Goal: Task Accomplishment & Management: Manage account settings

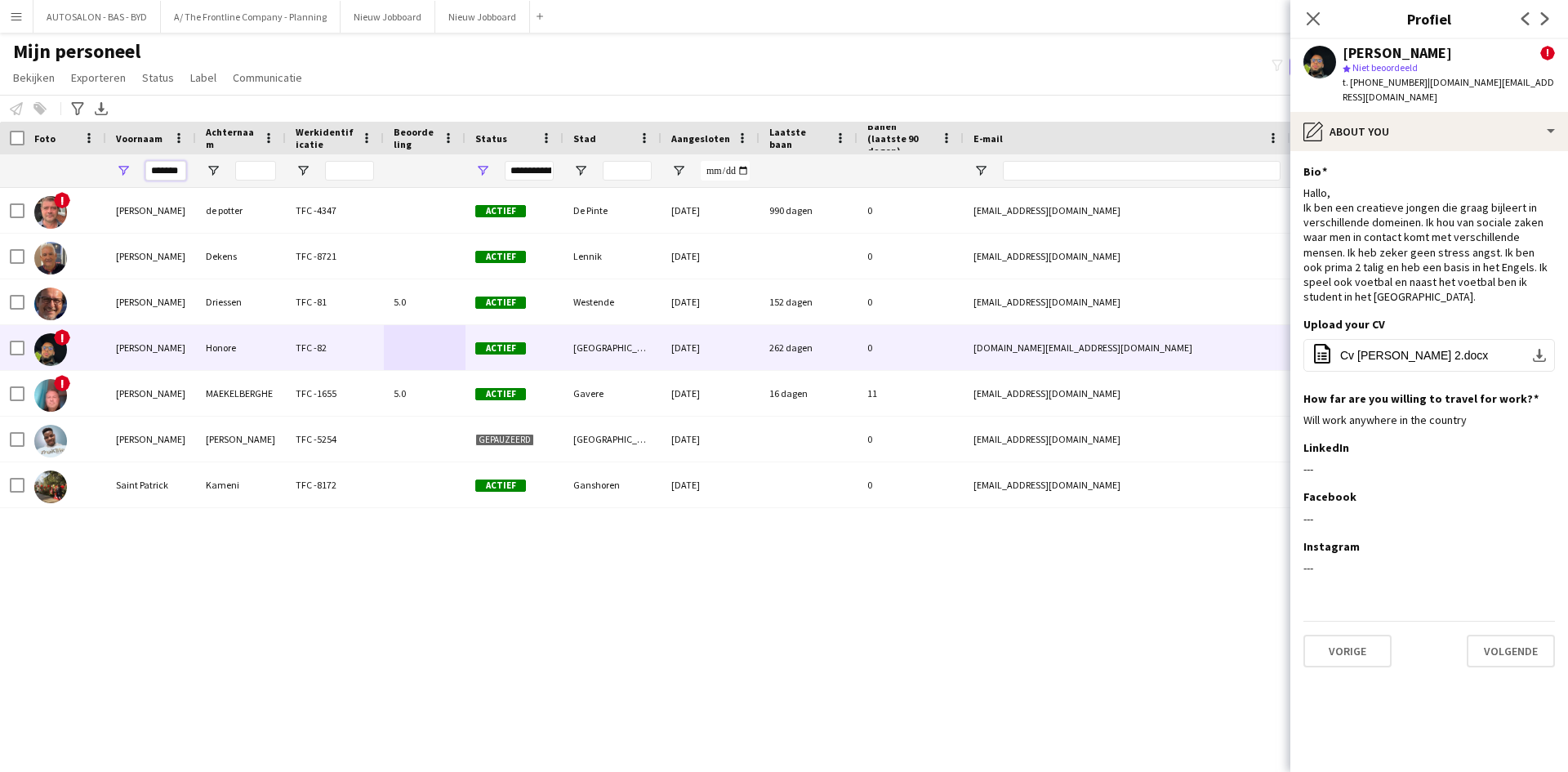
click at [149, 174] on input "*******" at bounding box center [165, 170] width 41 height 19
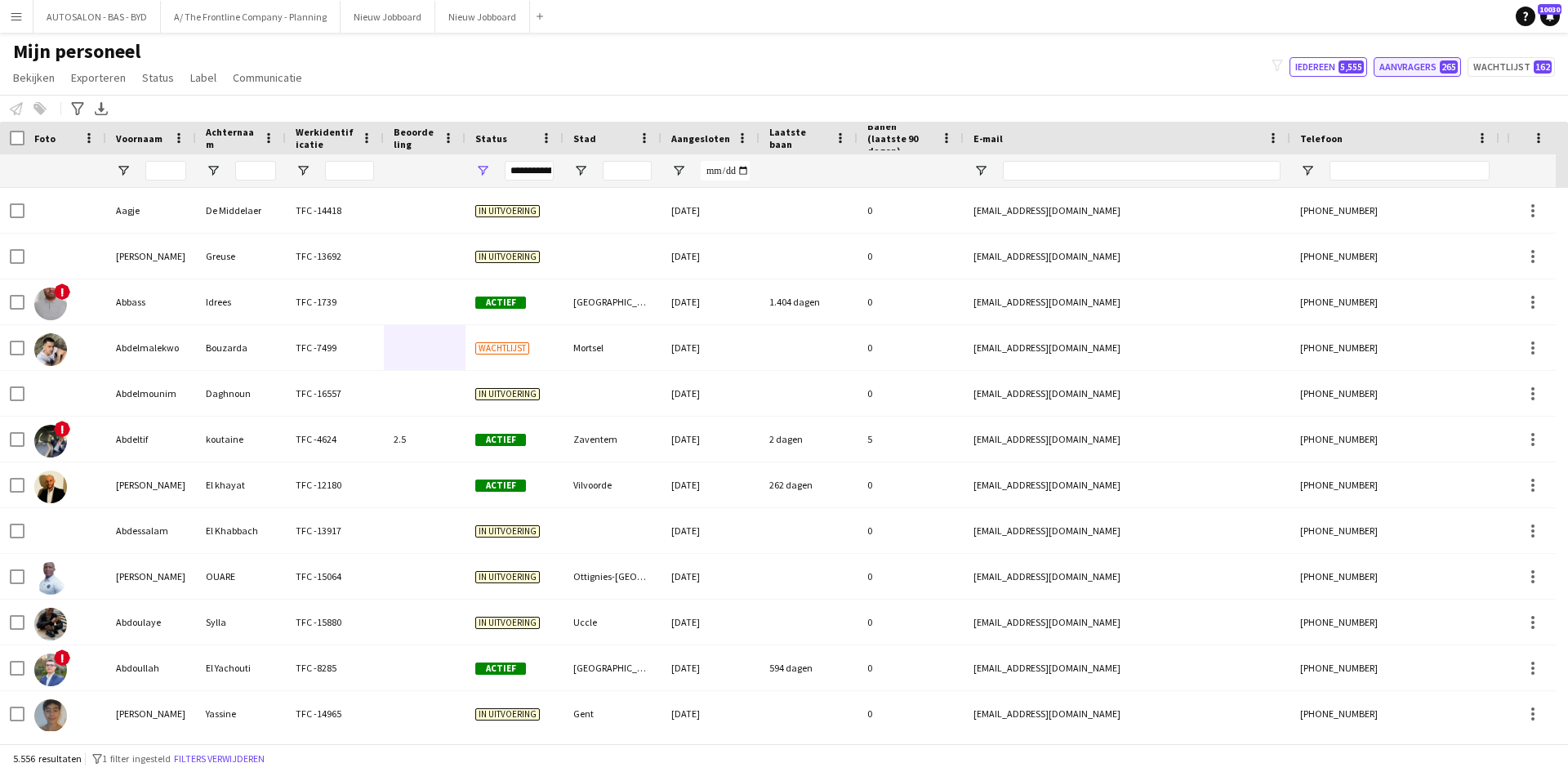
click at [1425, 67] on button "Aanvragers 265" at bounding box center [1417, 66] width 88 height 19
type input "**********"
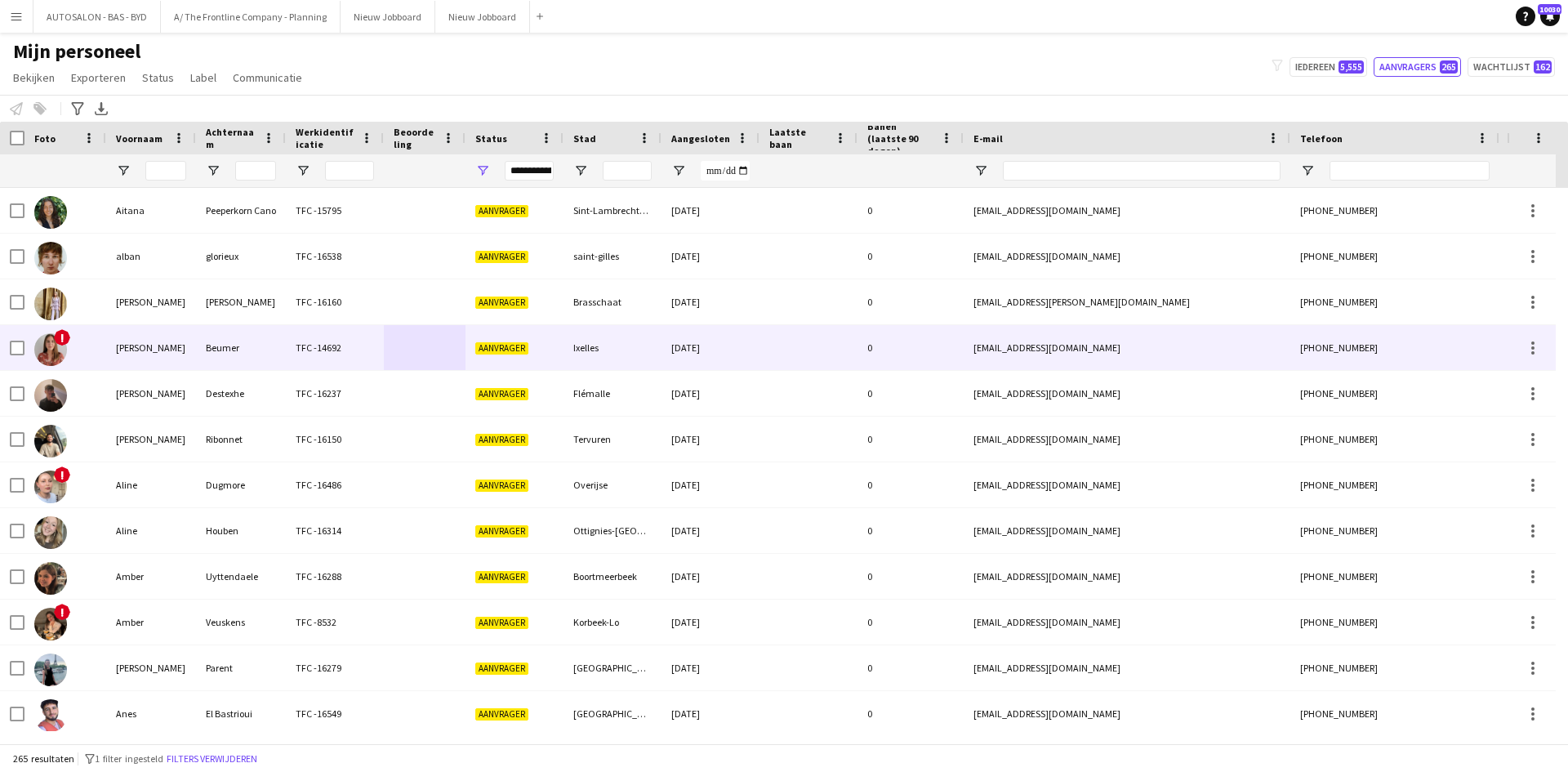
click at [307, 335] on div "TFC -14692" at bounding box center [334, 347] width 98 height 45
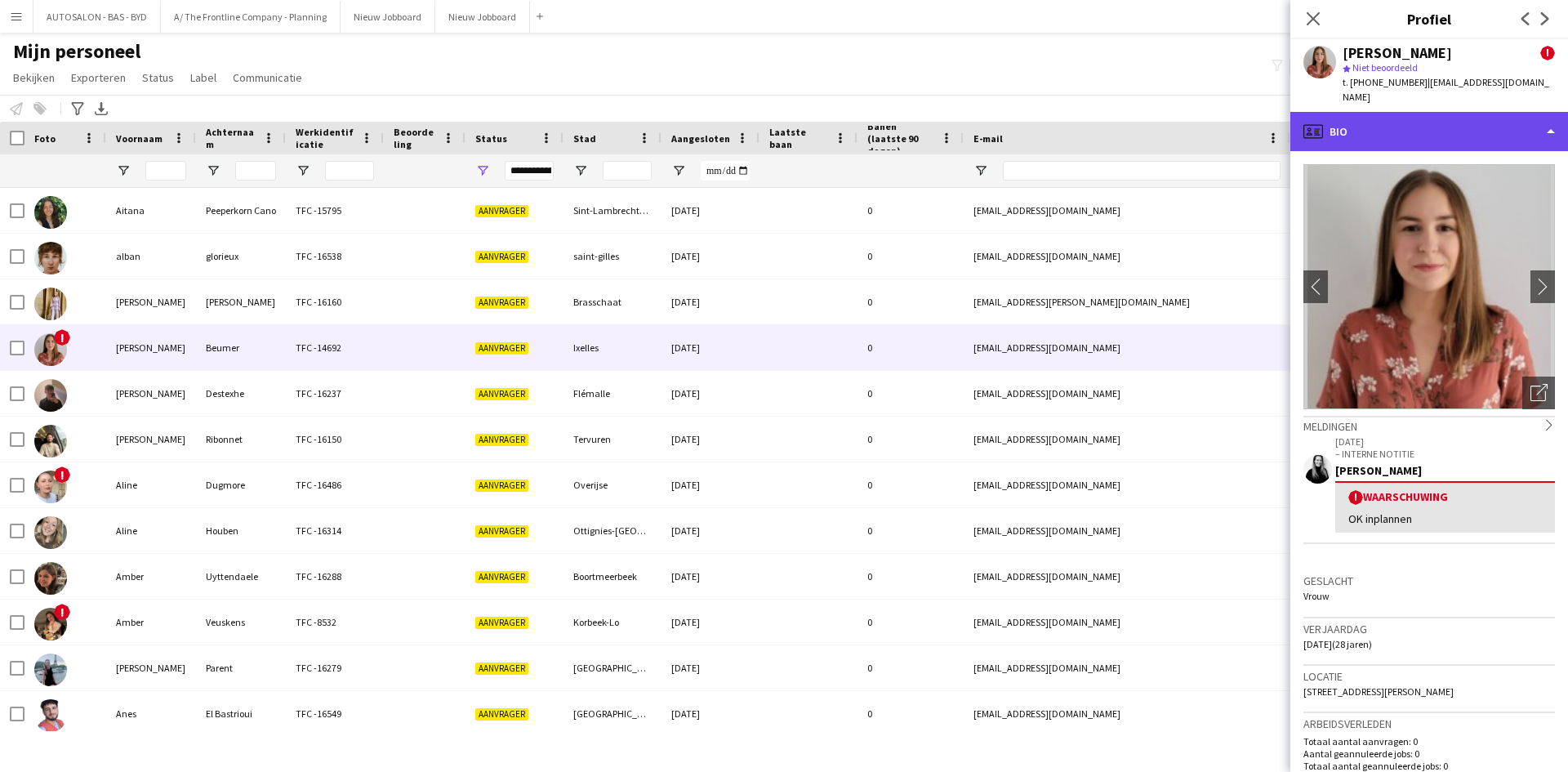
click at [1386, 119] on div "profile Bio" at bounding box center [1429, 131] width 278 height 39
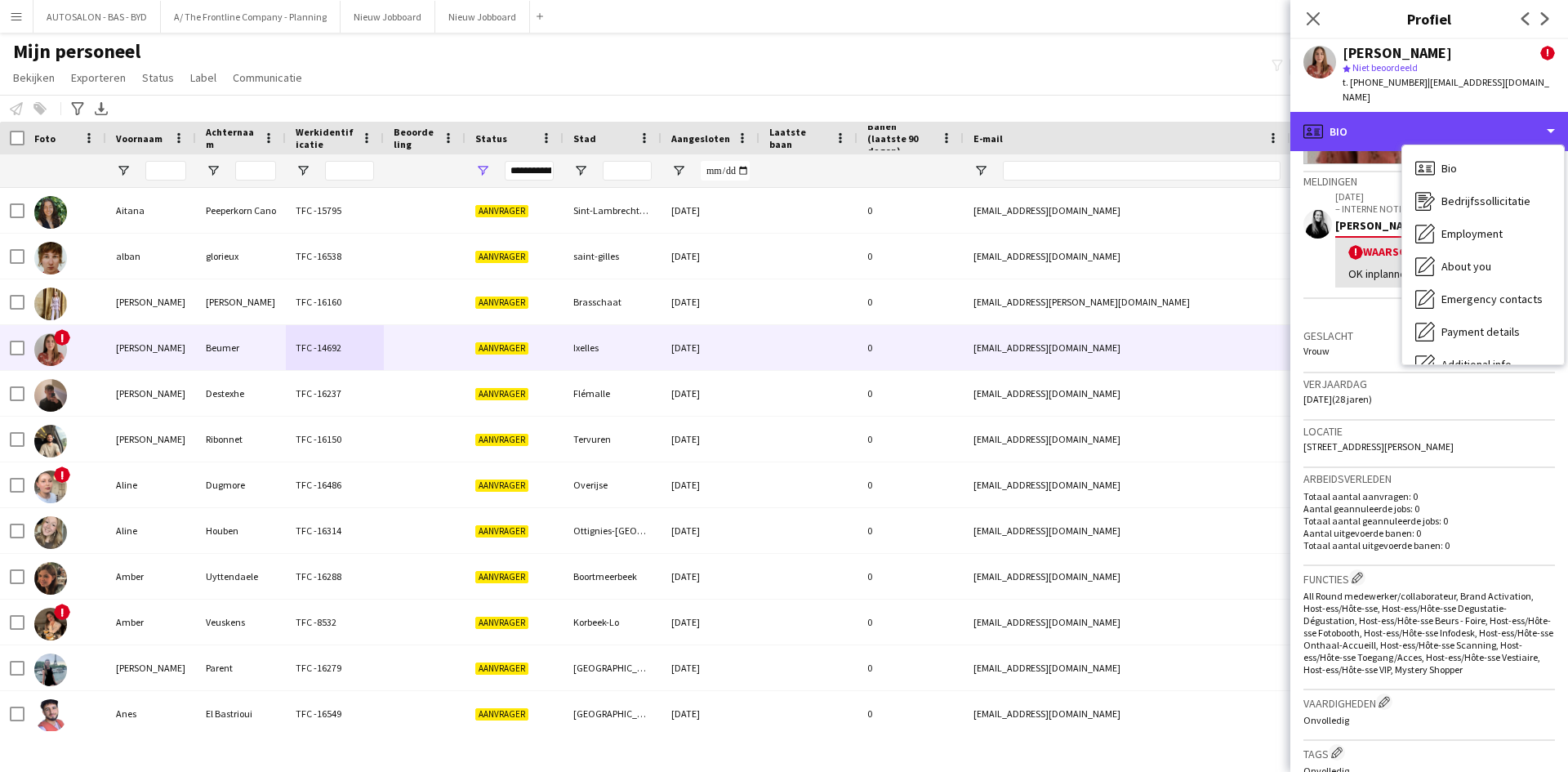
scroll to position [121, 0]
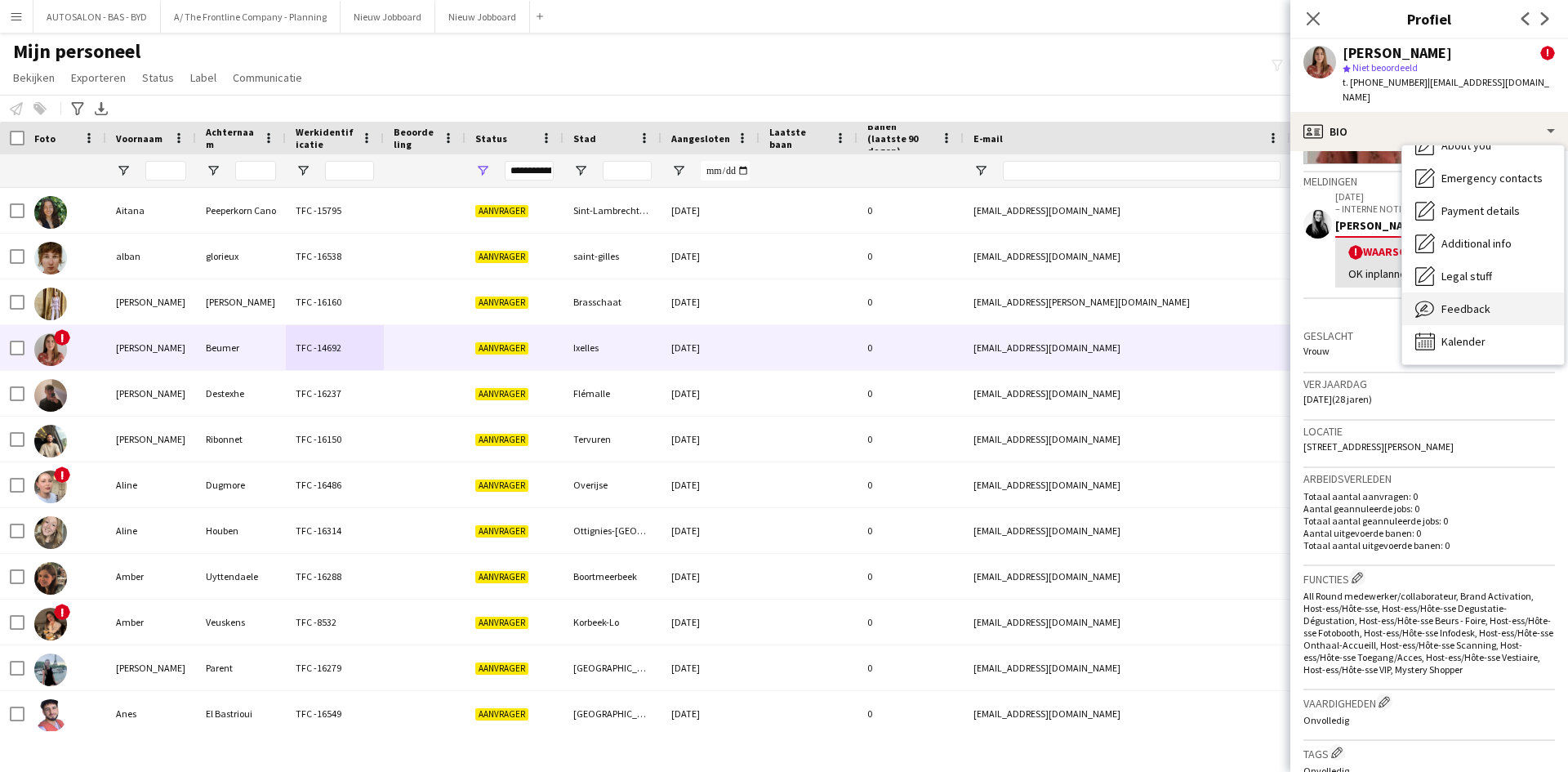
click at [1464, 301] on span "Feedback" at bounding box center [1465, 308] width 49 height 15
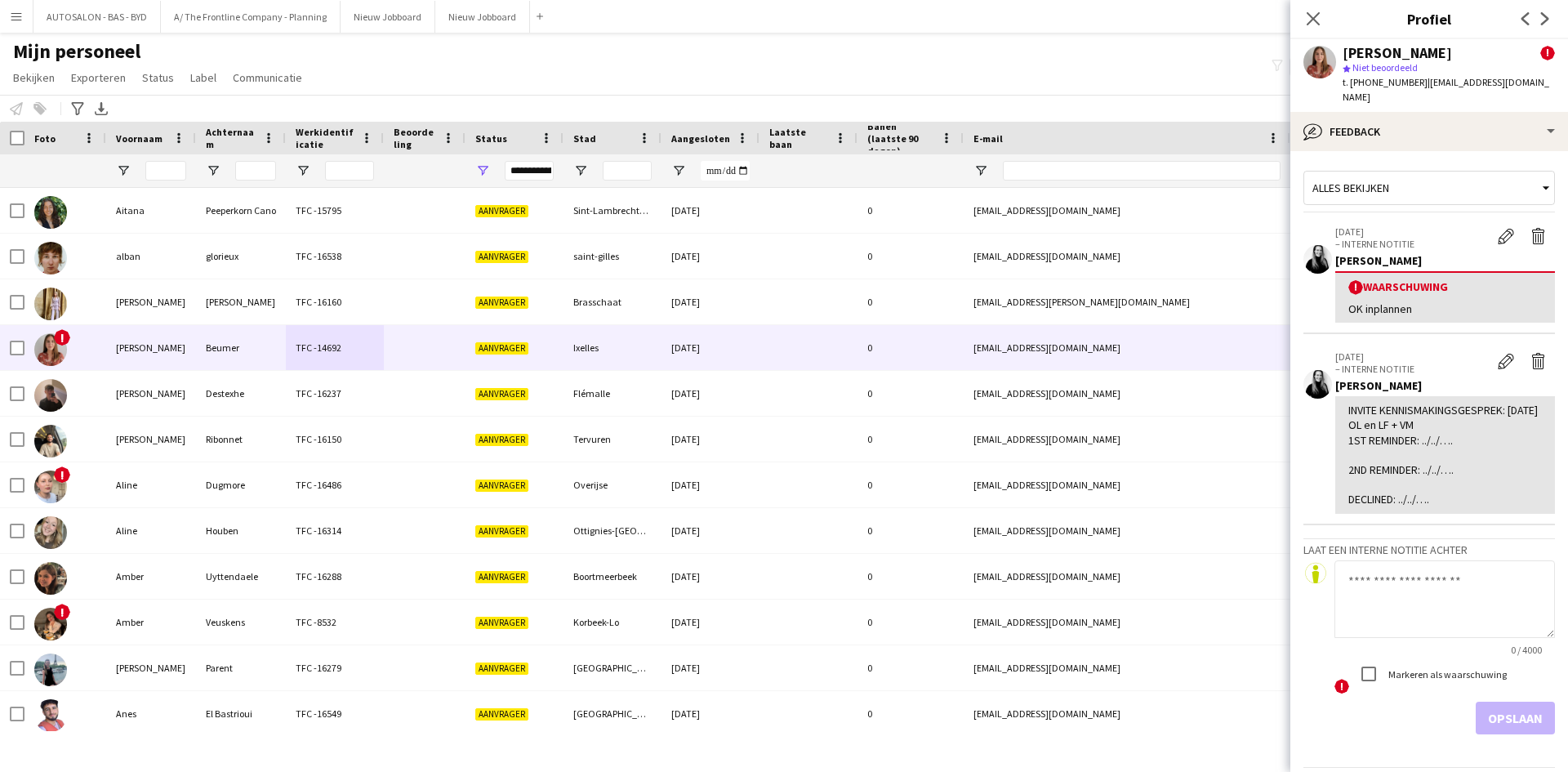
click at [1461, 574] on textarea at bounding box center [1444, 599] width 221 height 78
click at [1398, 462] on div "INVITE KENNISMAKINGSGESPREK: 7/10/2025 OL en LF + VM 1ST REMINDER: ../../…. 2ND…" at bounding box center [1445, 454] width 194 height 103
click at [1424, 422] on div "INVITE KENNISMAKINGSGESPREK: 7/10/2025 OL en LF + VM 1ST REMINDER: ../../…. 2ND…" at bounding box center [1445, 454] width 194 height 103
click at [1429, 415] on div "INVITE KENNISMAKINGSGESPREK: 7/10/2025 OL en LF + VM 1ST REMINDER: ../../…. 2ND…" at bounding box center [1445, 454] width 194 height 103
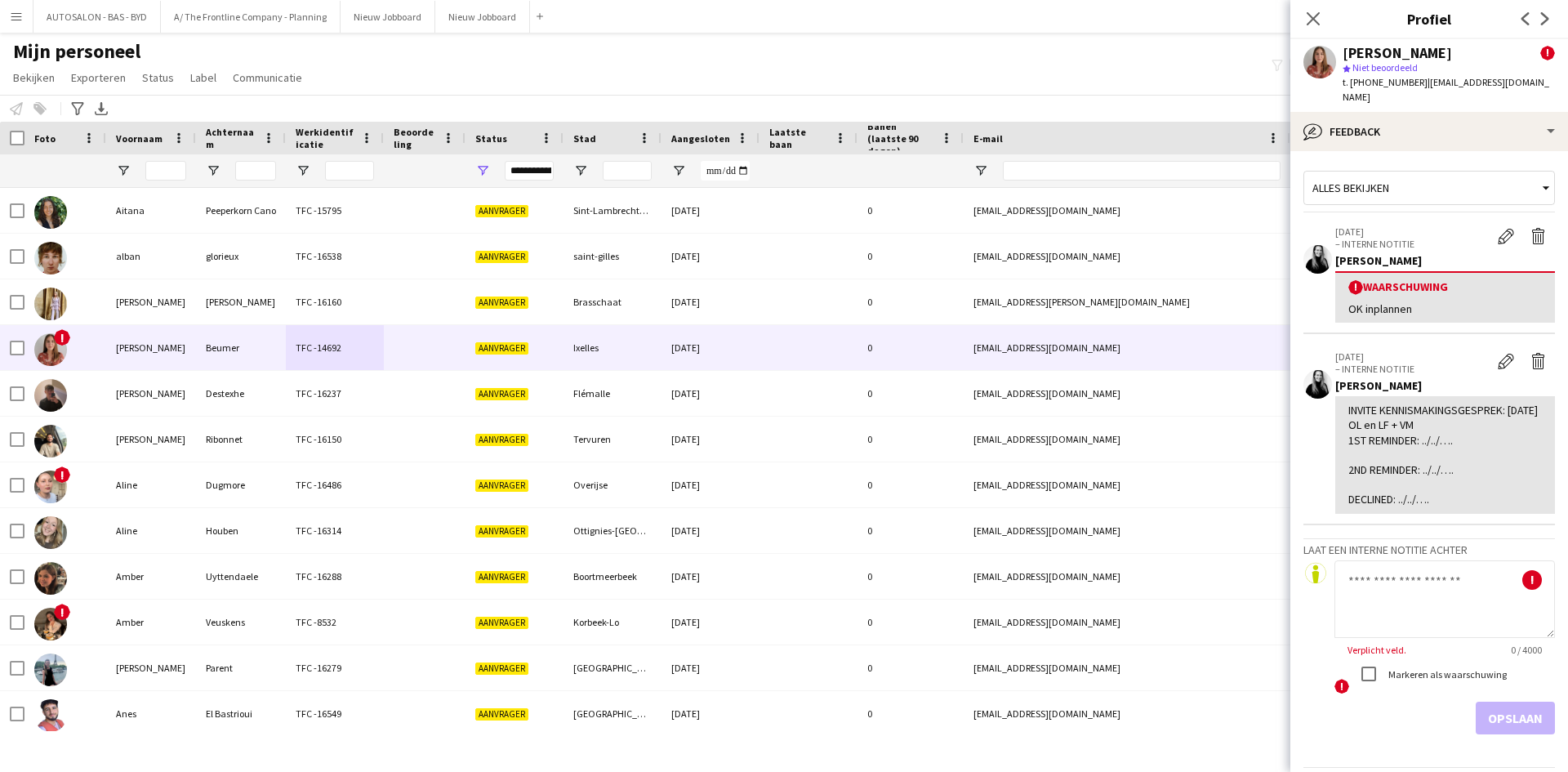
click at [1412, 437] on div "INVITE KENNISMAKINGSGESPREK: 7/10/2025 OL en LF + VM 1ST REMINDER: ../../…. 2ND…" at bounding box center [1445, 454] width 194 height 103
drag, startPoint x: 1345, startPoint y: 394, endPoint x: 1441, endPoint y: 497, distance: 140.8
click at [1441, 497] on div "INVITE KENNISMAKINGSGESPREK: 7/10/2025 OL en LF + VM 1ST REMINDER: ../../…. 2ND…" at bounding box center [1445, 454] width 220 height 116
copy div "INVITE KENNISMAKINGSGESPREK: 7/10/2025 OL en LF + VM 1ST REMINDER: ../../…. 2ND…"
click at [1380, 613] on div "!" at bounding box center [1444, 600] width 221 height 80
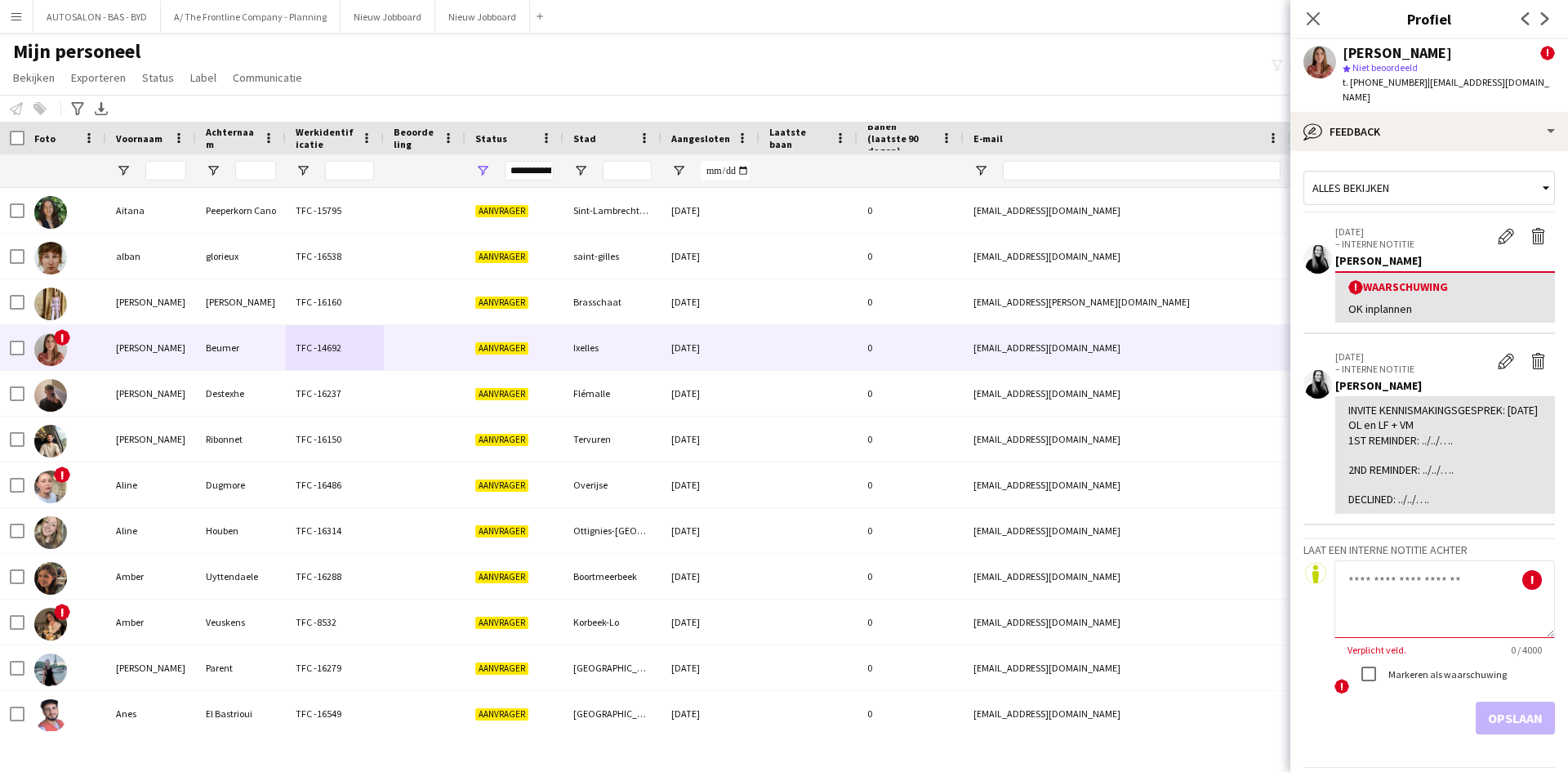
click at [1458, 573] on textarea at bounding box center [1444, 599] width 221 height 78
click at [1530, 353] on app-icon "Verwijder interne notitie" at bounding box center [1538, 361] width 17 height 17
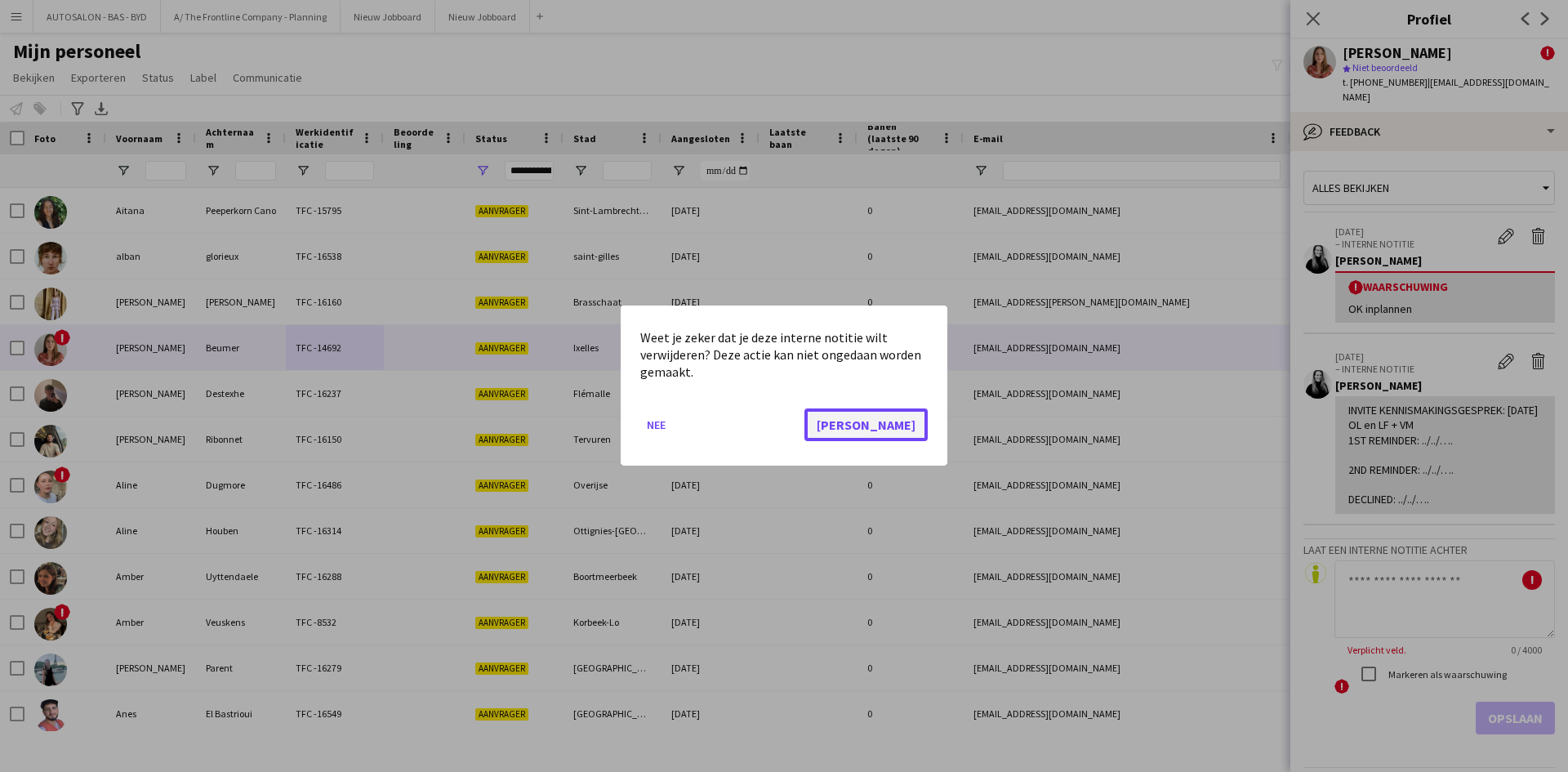
click at [894, 427] on button "[PERSON_NAME]" at bounding box center [866, 425] width 124 height 32
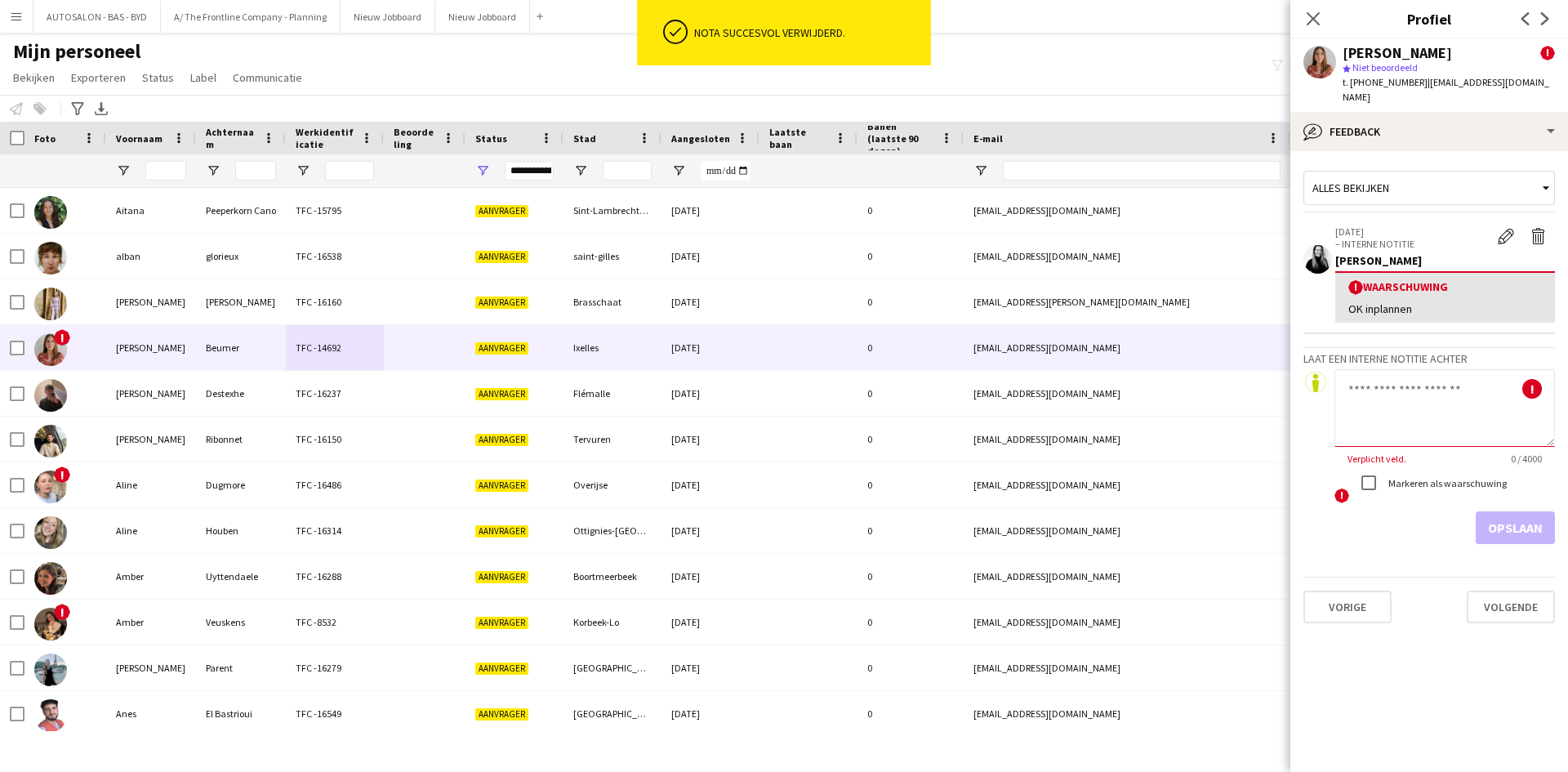
click at [1368, 389] on textarea at bounding box center [1444, 408] width 221 height 78
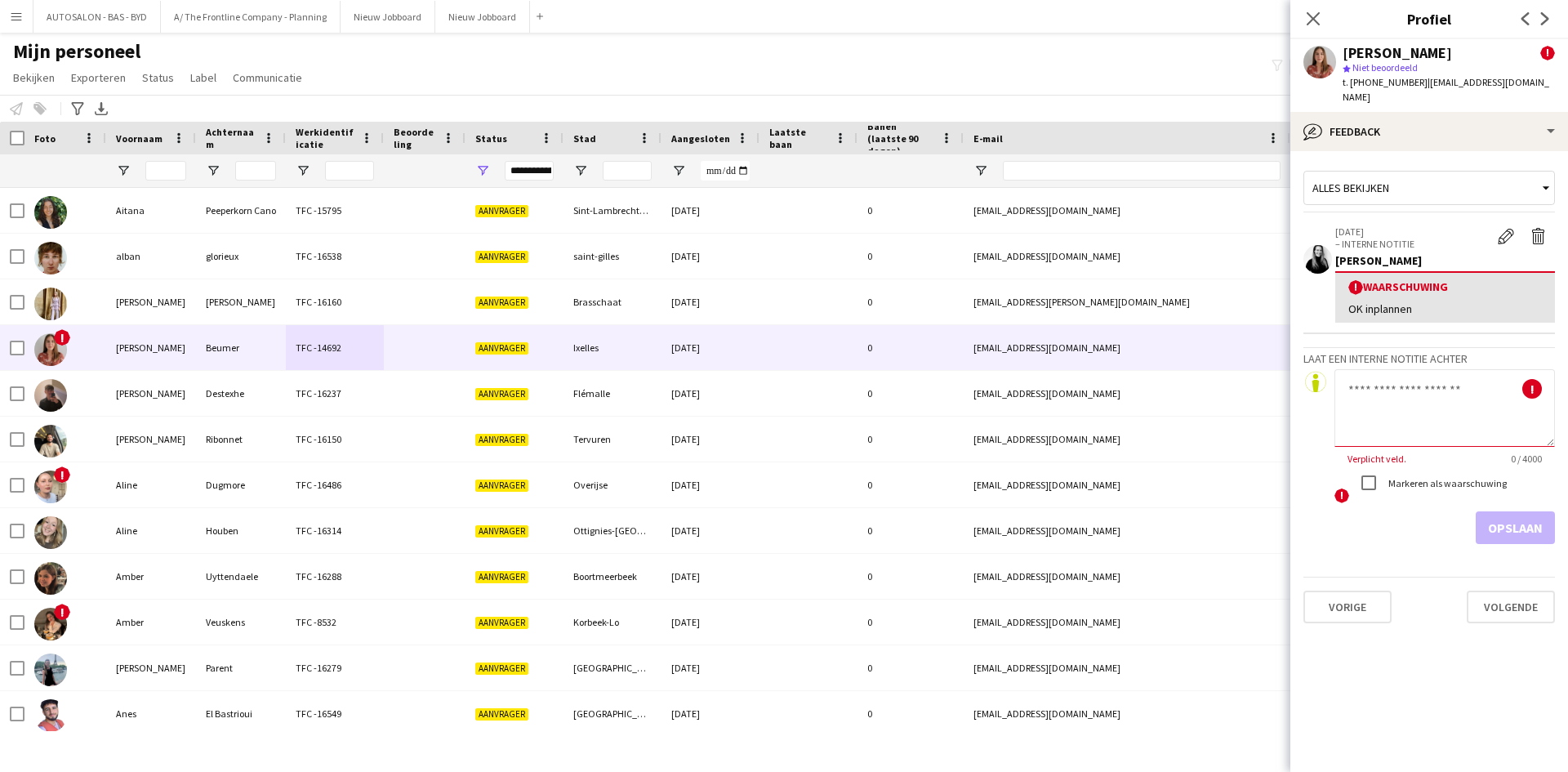
paste textarea "**********"
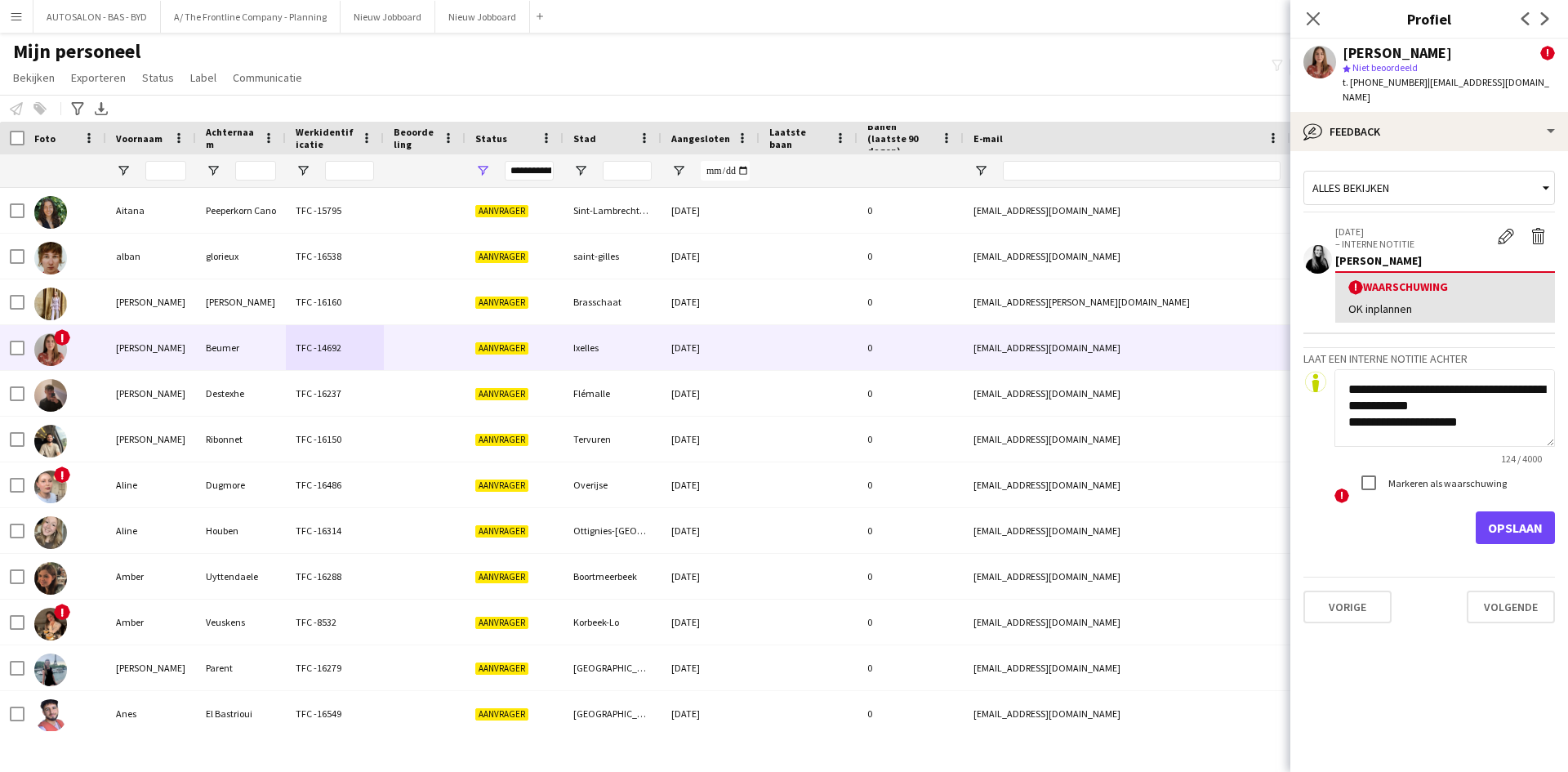
click at [1354, 405] on textarea "**********" at bounding box center [1444, 408] width 221 height 78
type textarea "**********"
click at [1496, 511] on button "Opslaan" at bounding box center [1515, 526] width 79 height 32
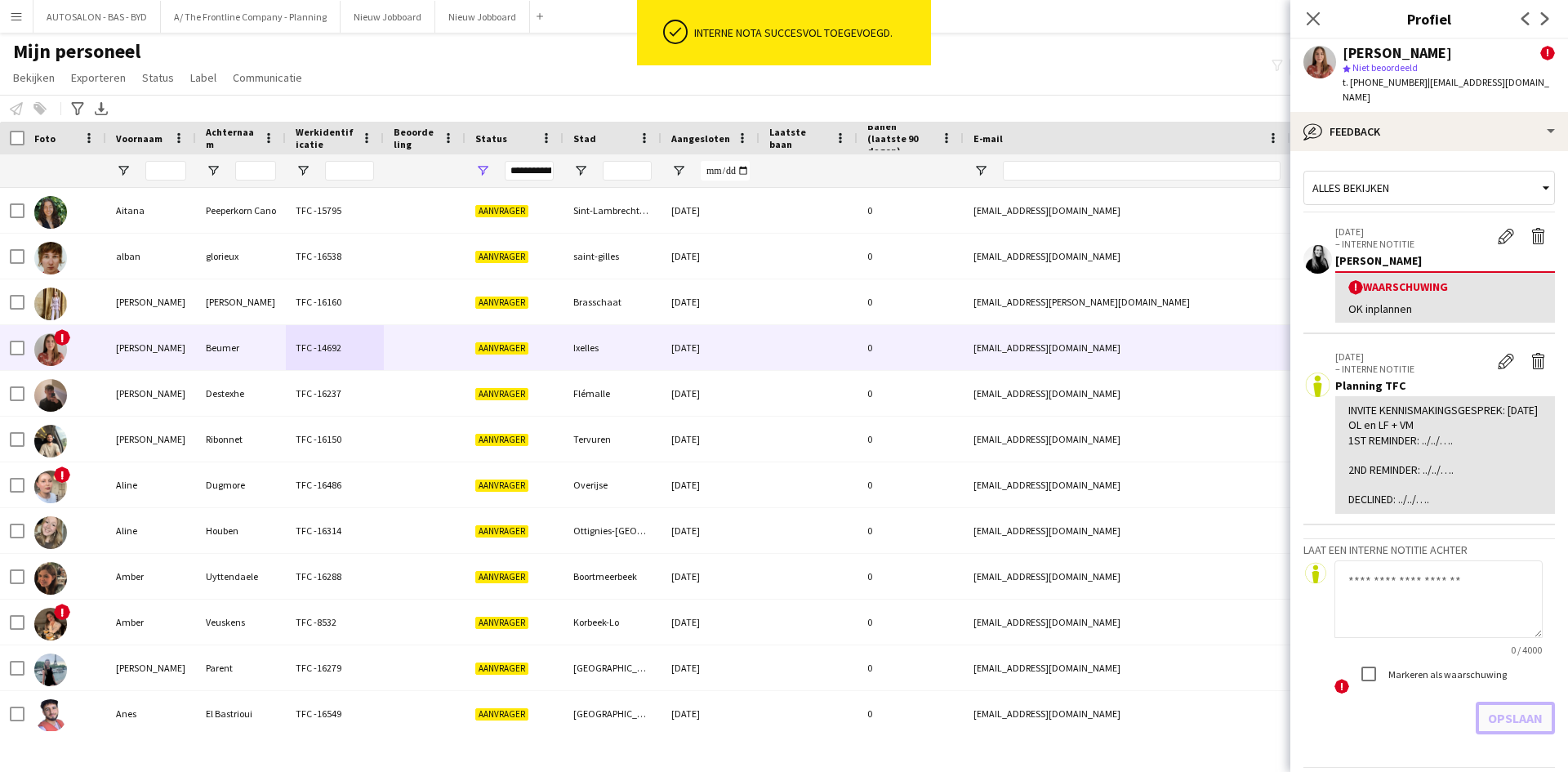
scroll to position [0, 0]
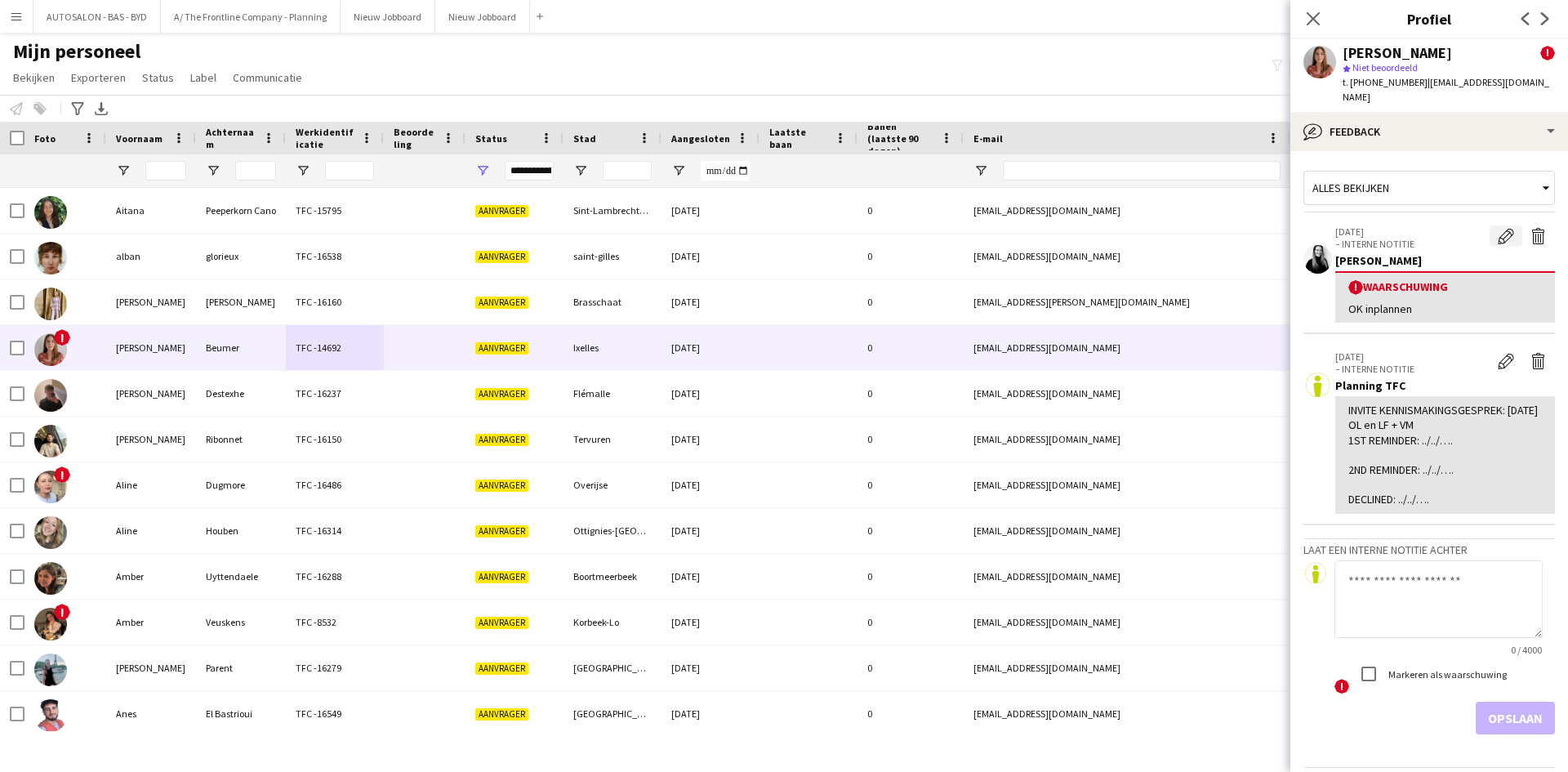
click at [1501, 228] on app-icon "Waarschuwing bewerken" at bounding box center [1506, 236] width 17 height 17
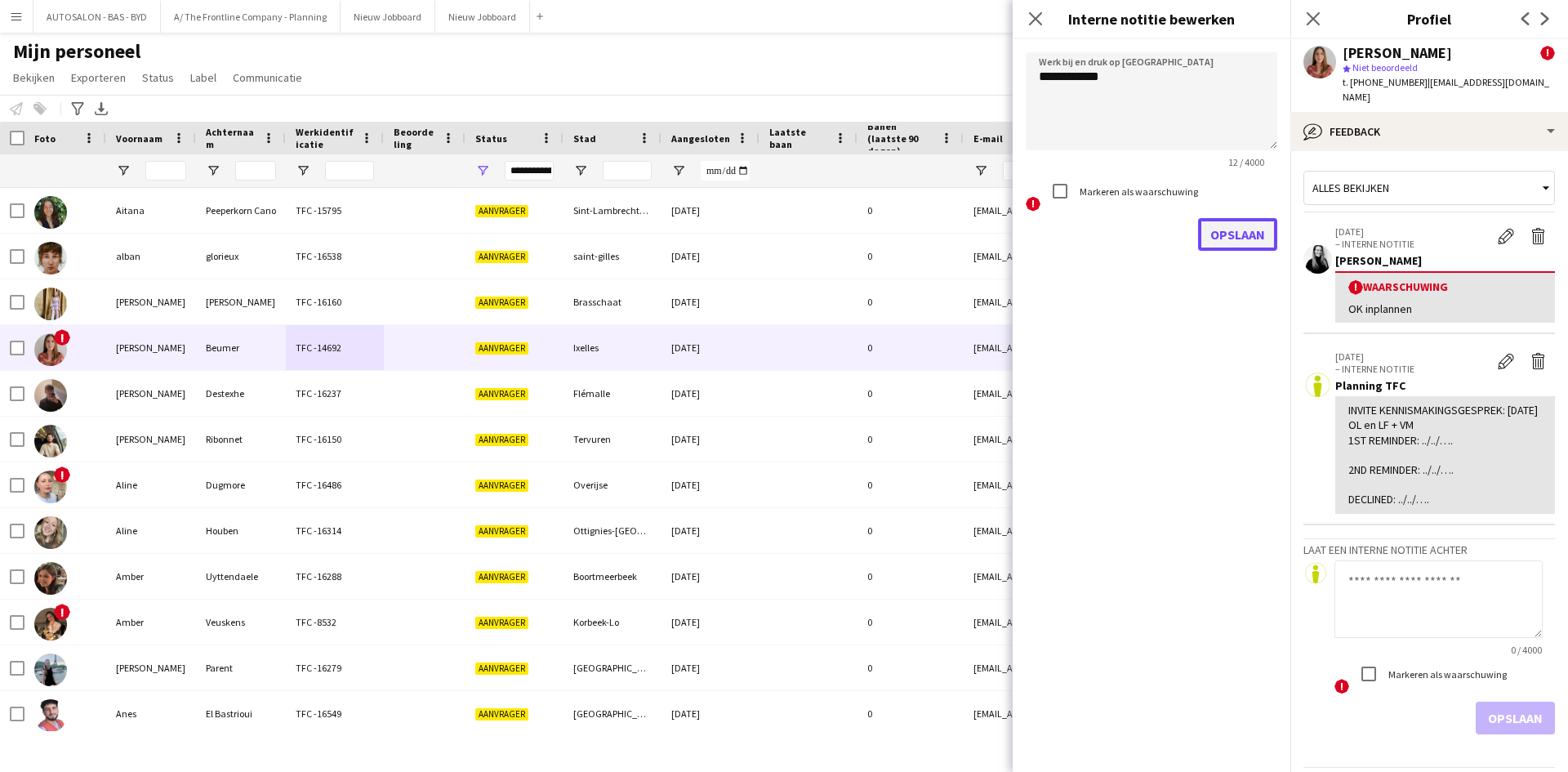
click at [1225, 229] on button "Opslaan" at bounding box center [1237, 234] width 79 height 32
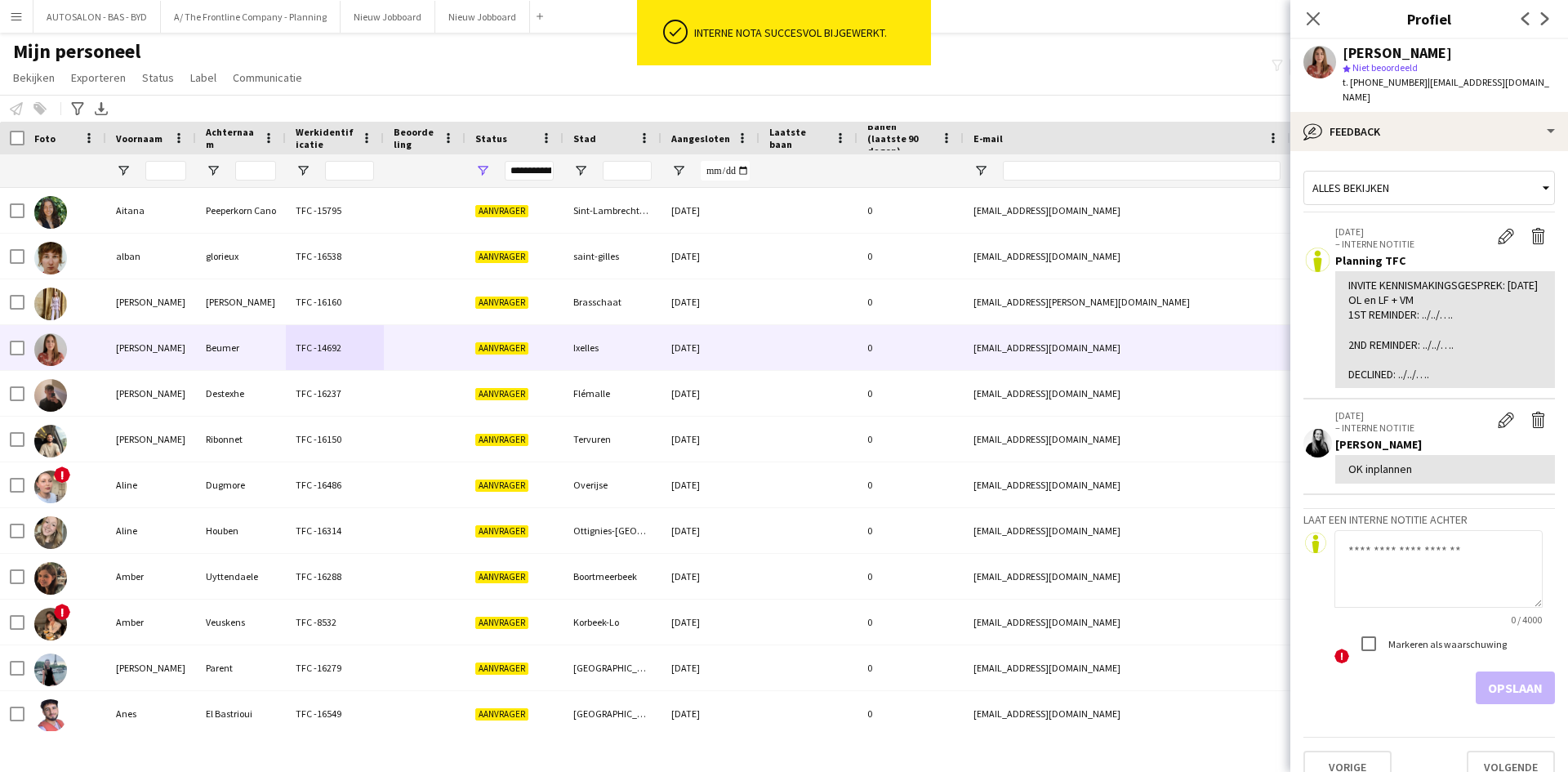
click at [1408, 549] on textarea at bounding box center [1438, 569] width 208 height 78
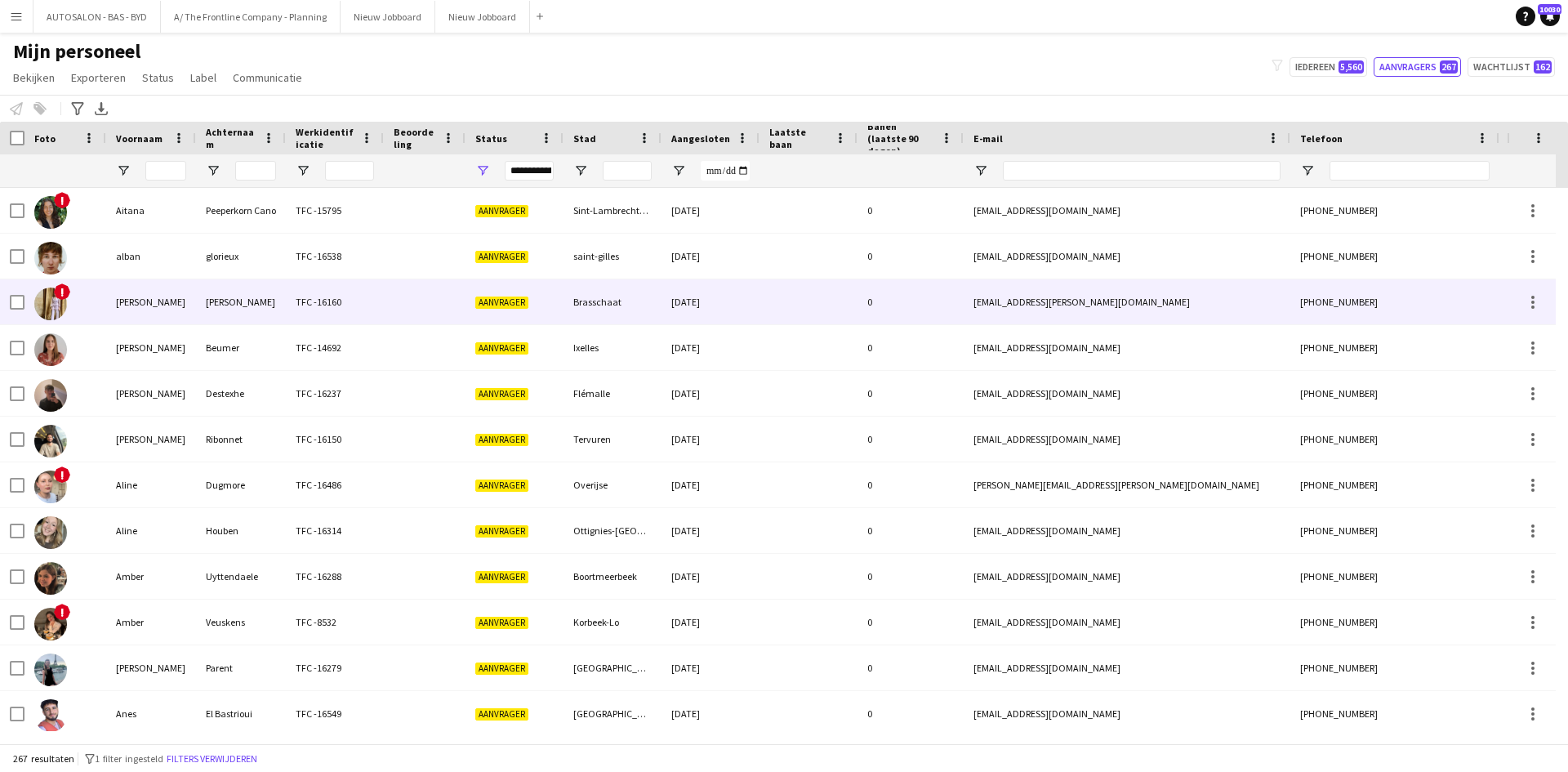
click at [297, 309] on div "TFC -16160" at bounding box center [334, 301] width 98 height 45
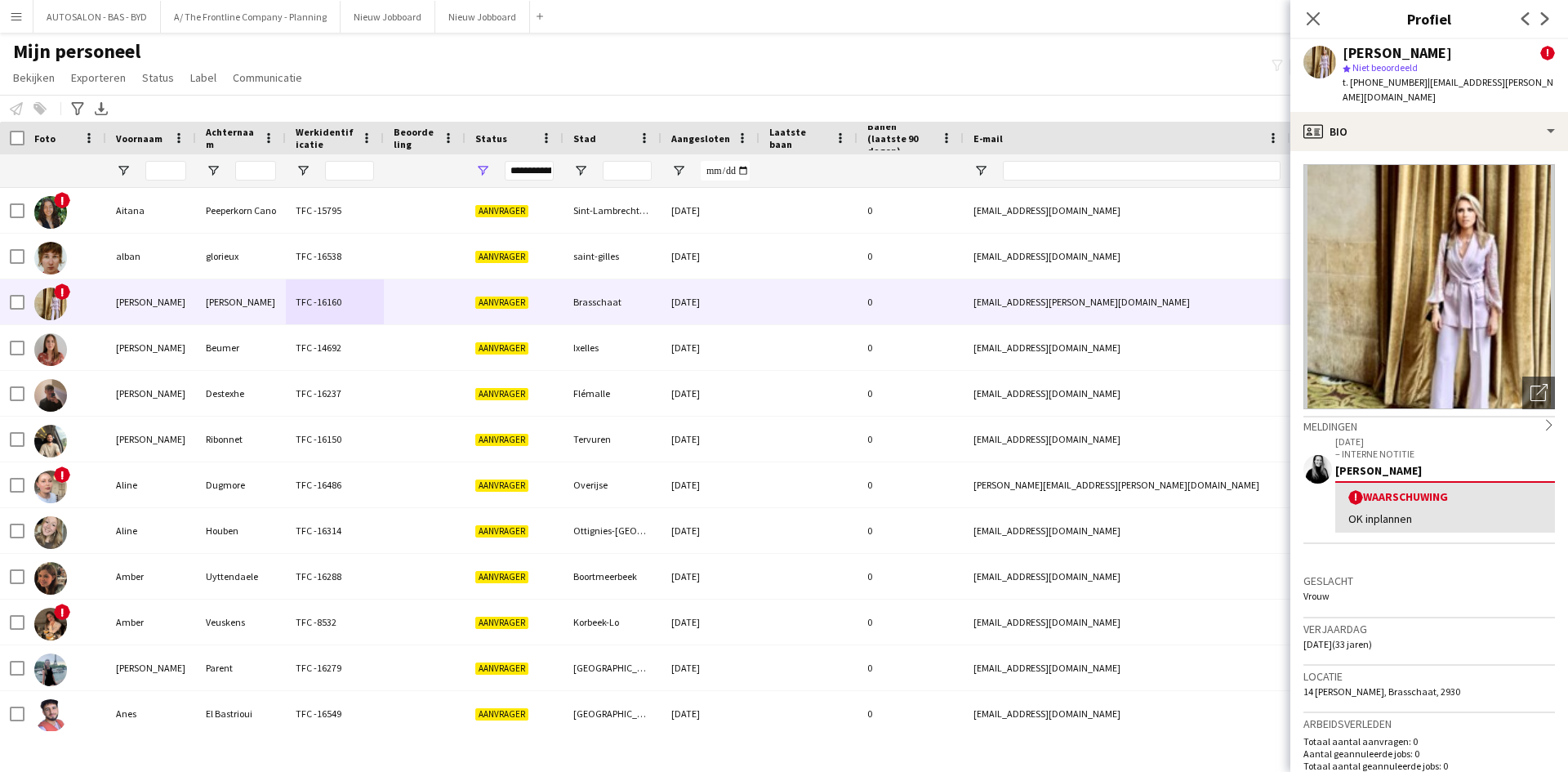
drag, startPoint x: 1377, startPoint y: 321, endPoint x: 1391, endPoint y: 352, distance: 34.0
click at [1391, 352] on img at bounding box center [1429, 286] width 251 height 245
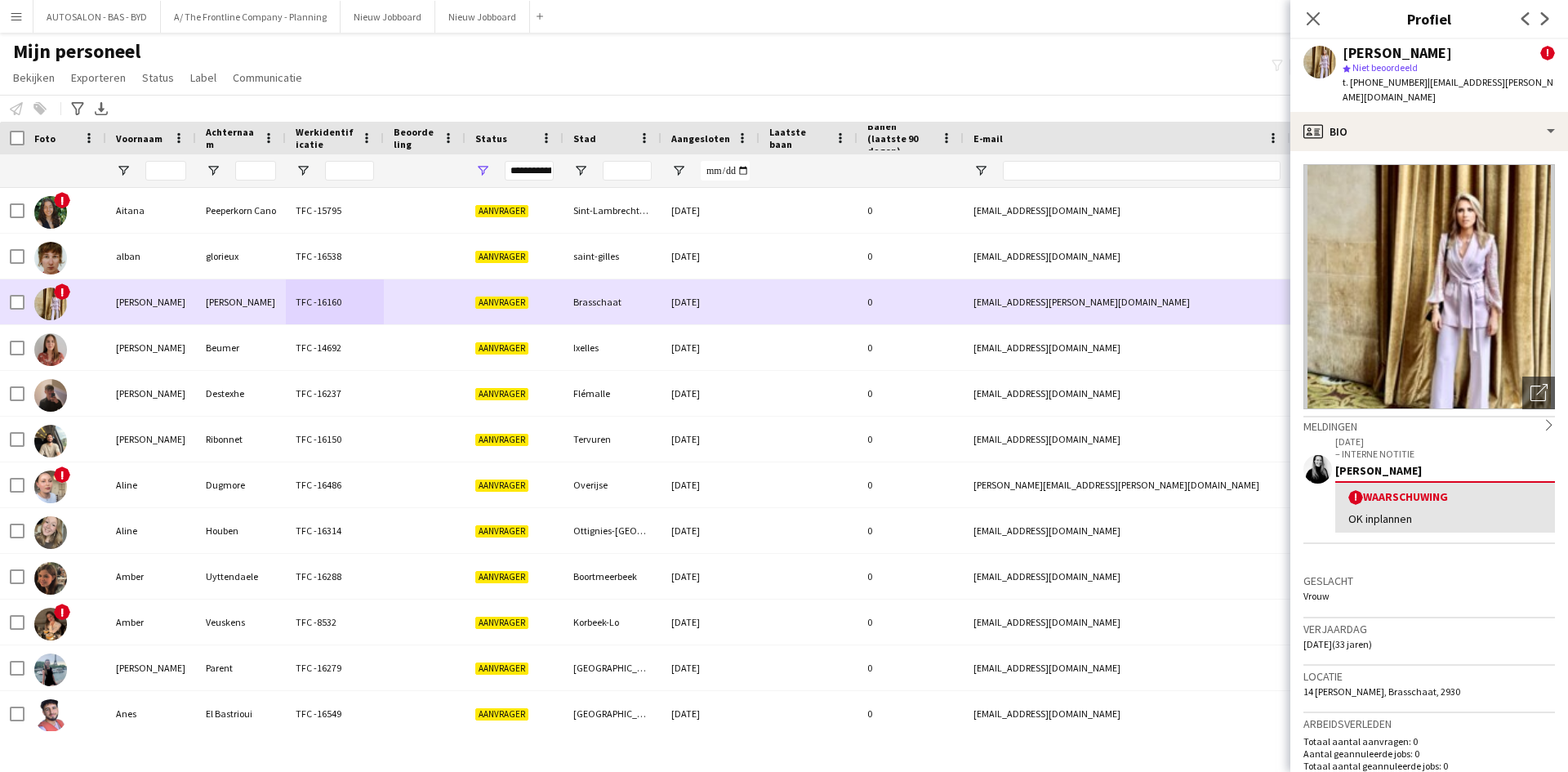
click at [343, 314] on div "TFC -16160" at bounding box center [334, 301] width 98 height 45
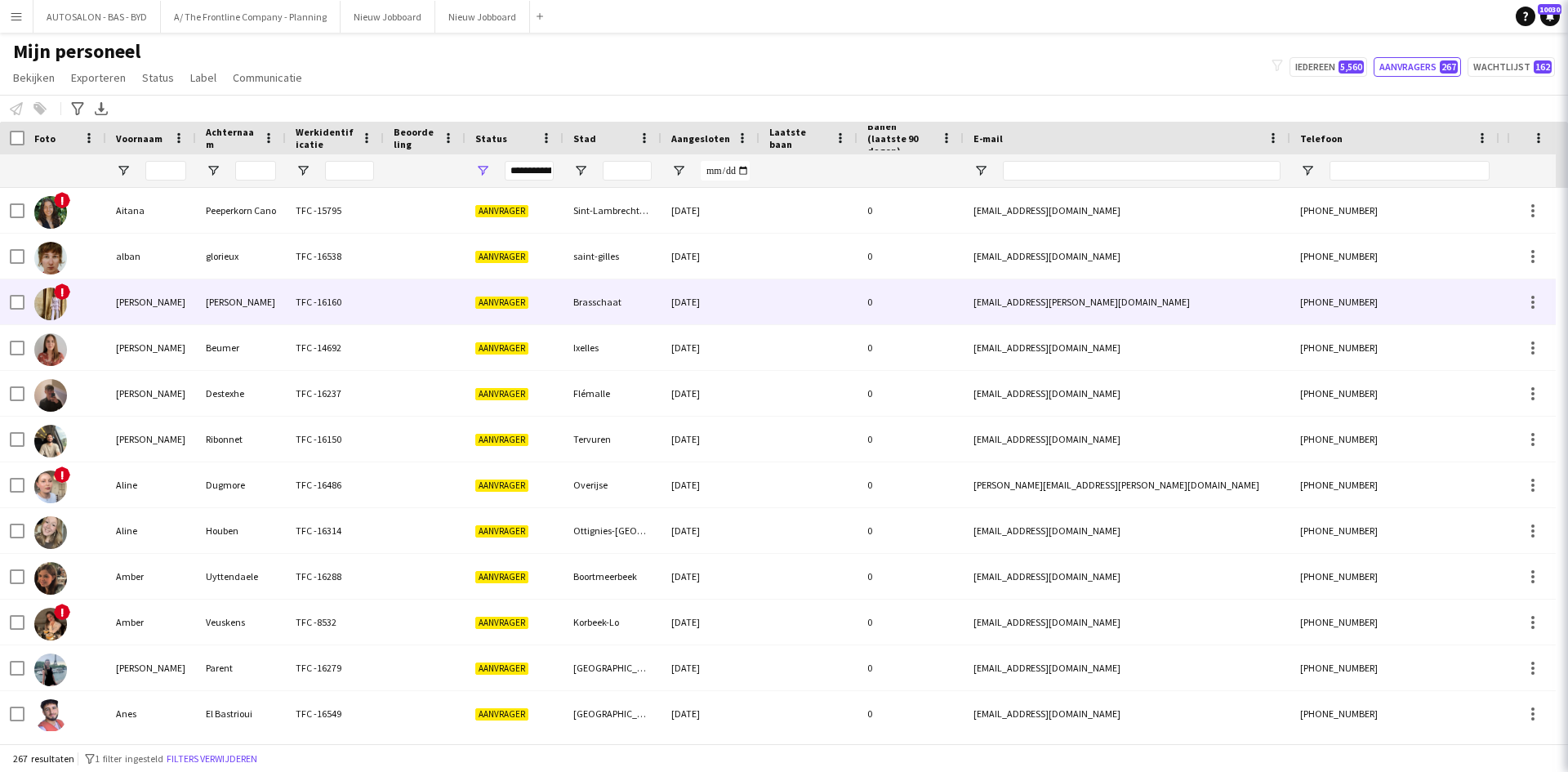
click at [343, 314] on div "TFC -16160" at bounding box center [334, 301] width 98 height 45
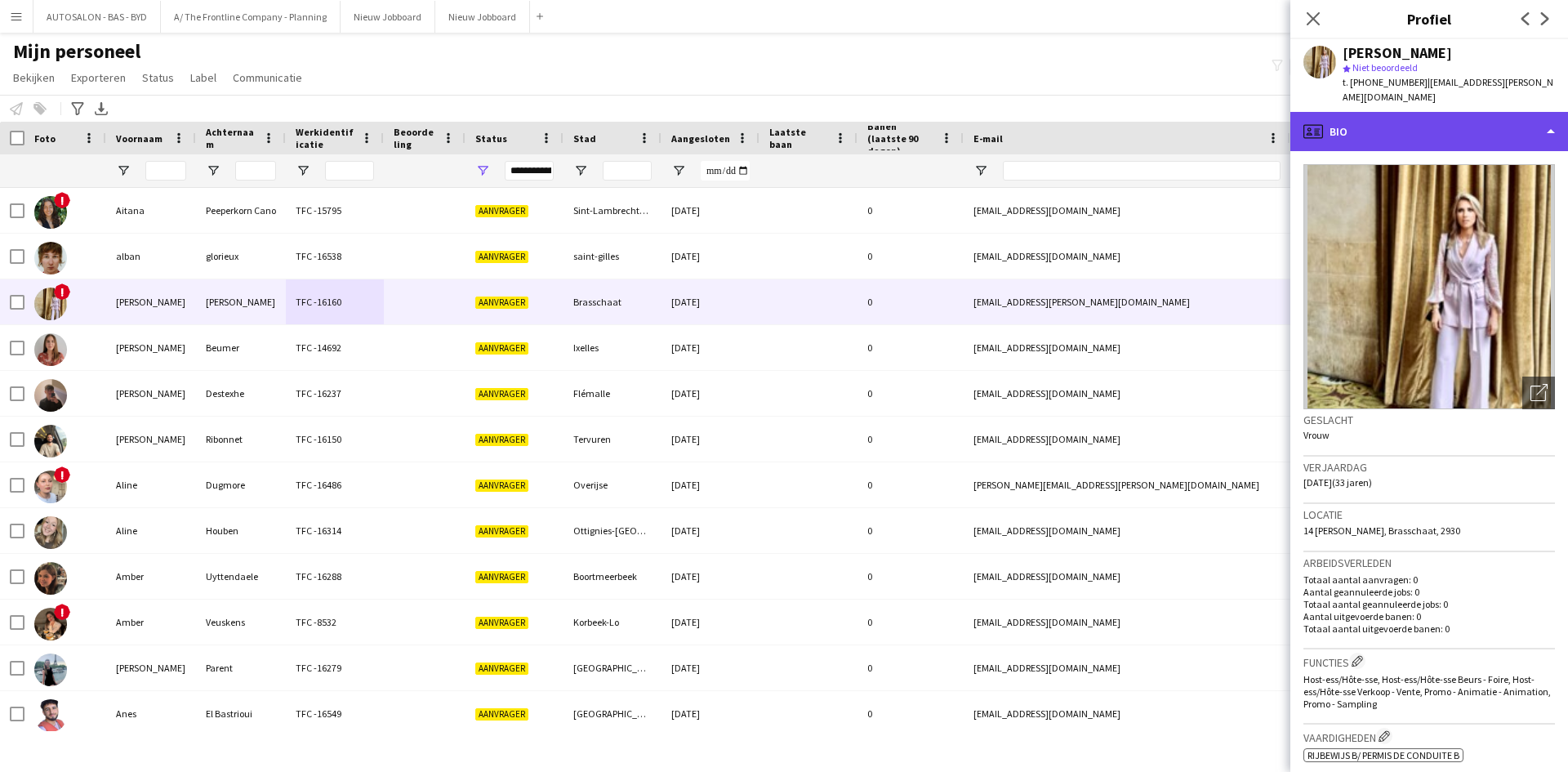
click at [1355, 131] on div "profile Bio" at bounding box center [1429, 131] width 278 height 39
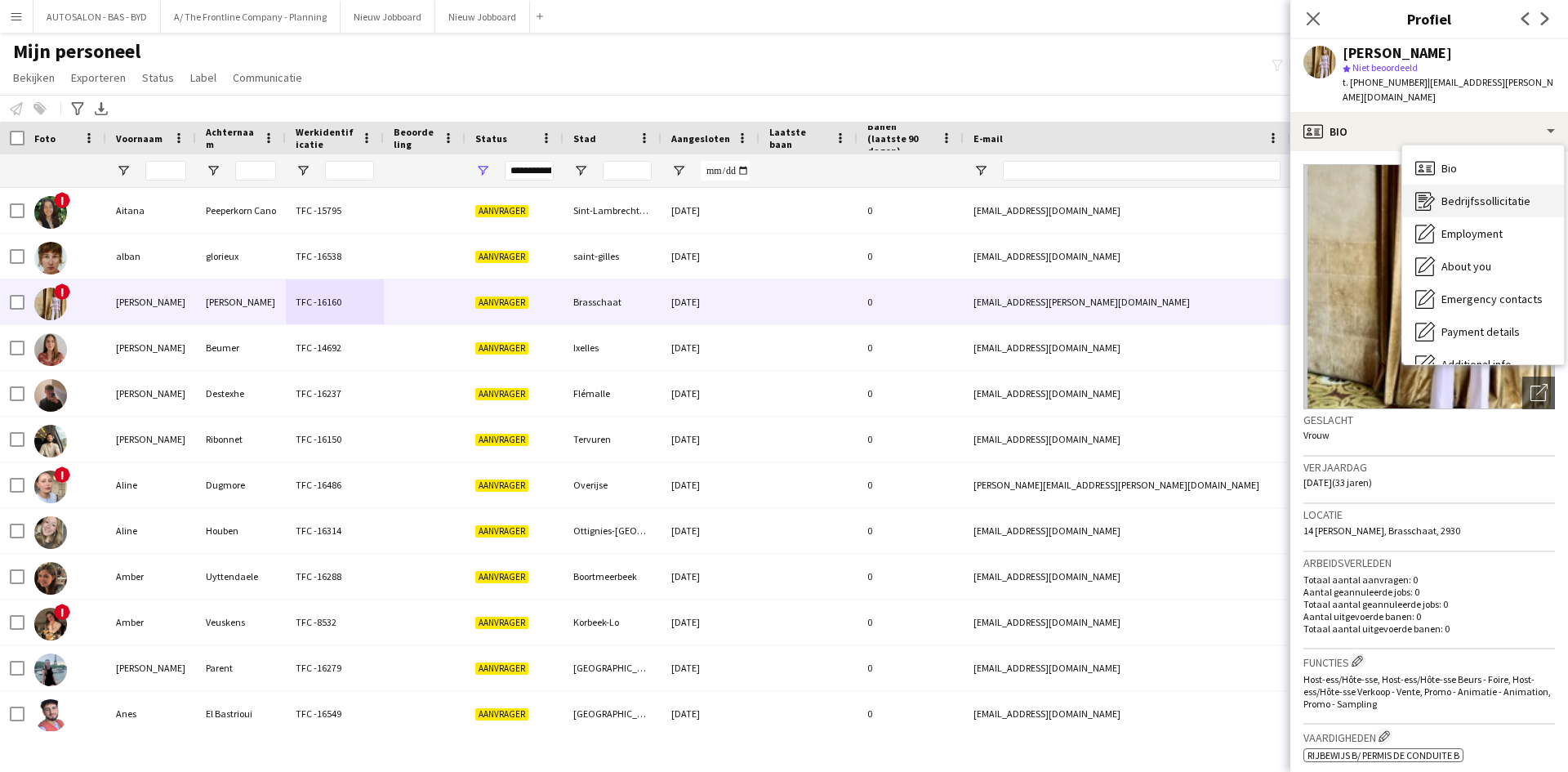
click at [1468, 194] on span "Bedrijfssollicitatie" at bounding box center [1486, 201] width 89 height 15
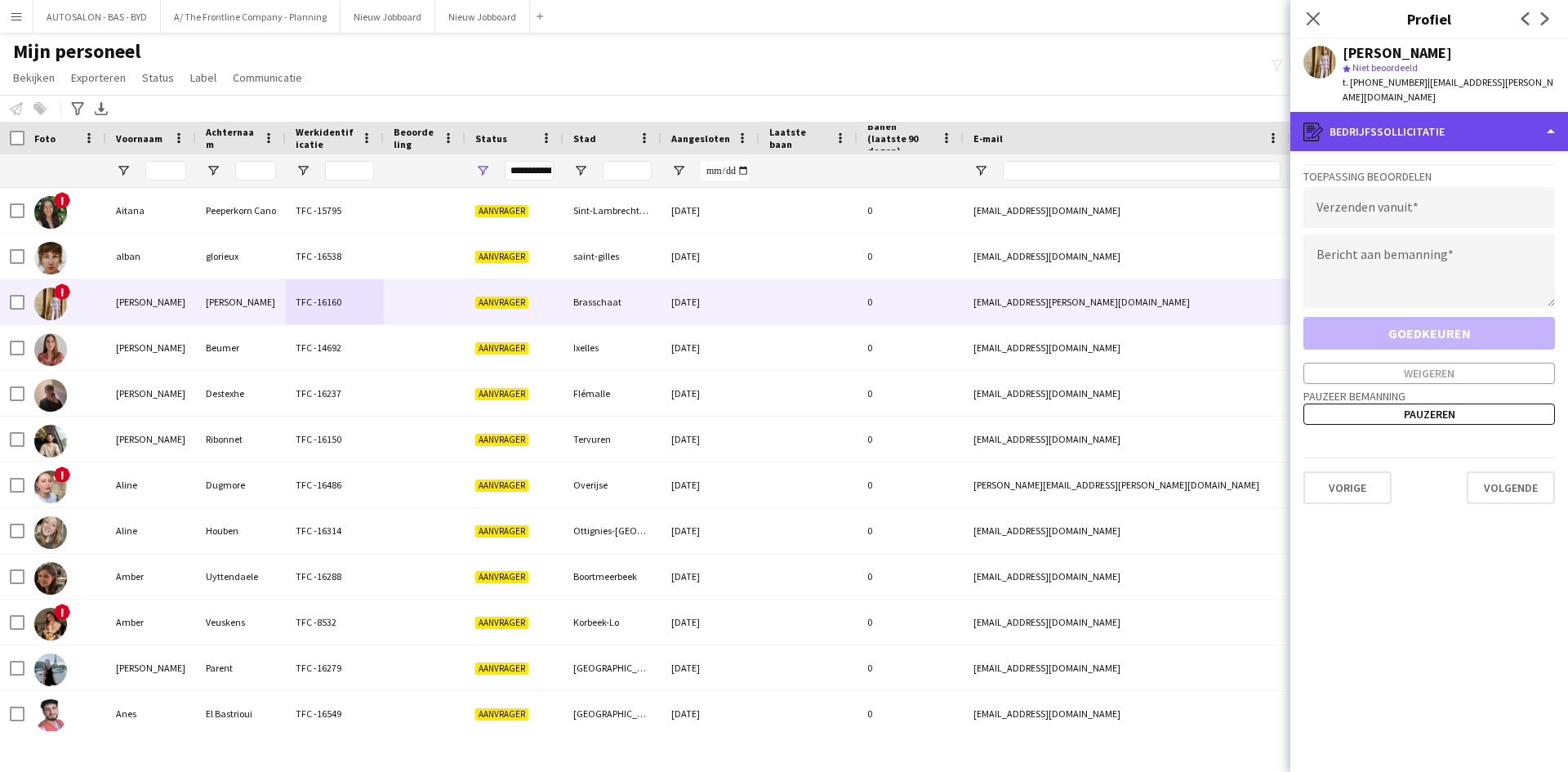
click at [1362, 140] on div "register Bedrijfssollicitatie" at bounding box center [1429, 131] width 278 height 39
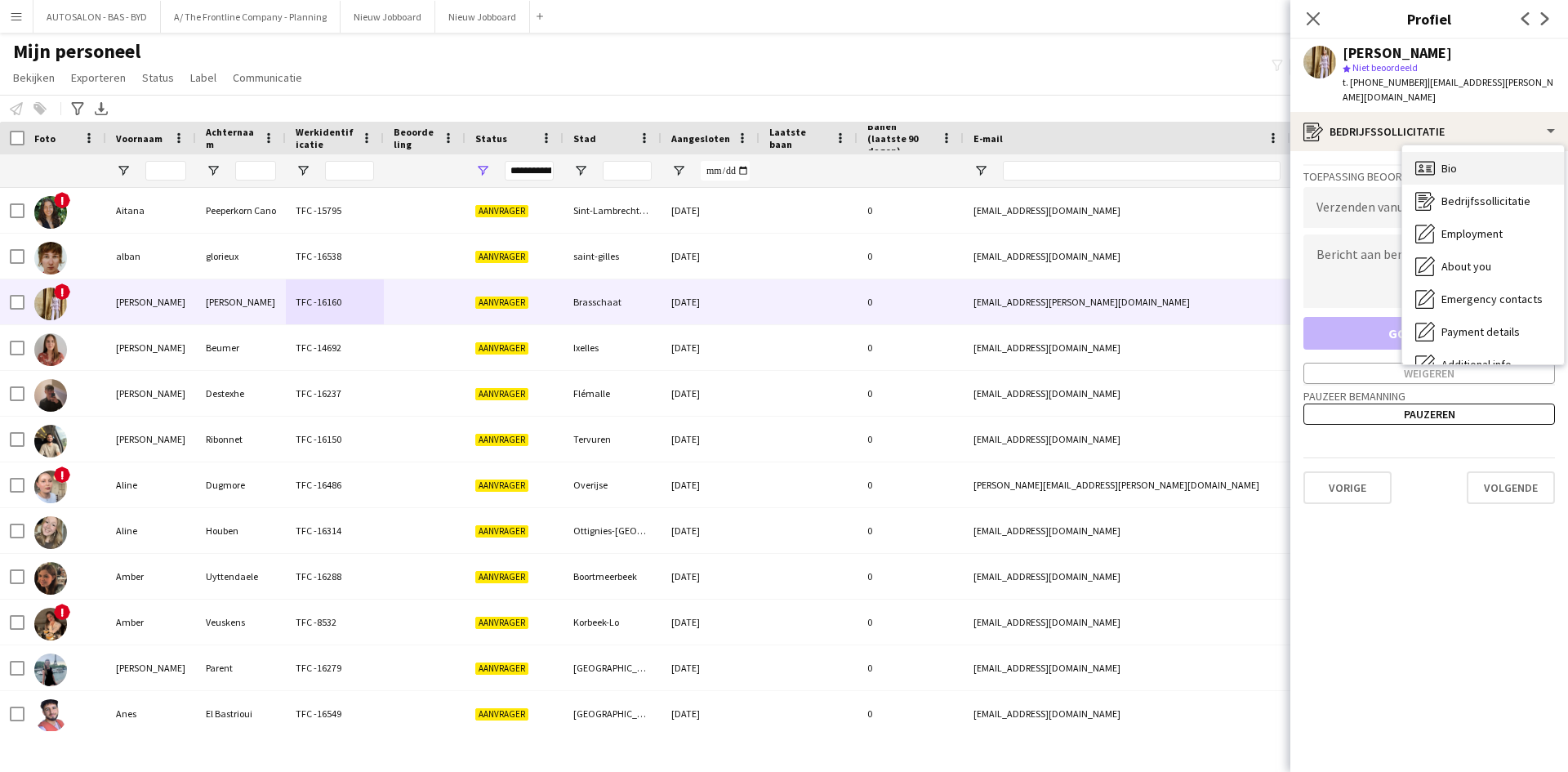
click at [1447, 179] on div "Bio Bio" at bounding box center [1482, 167] width 162 height 32
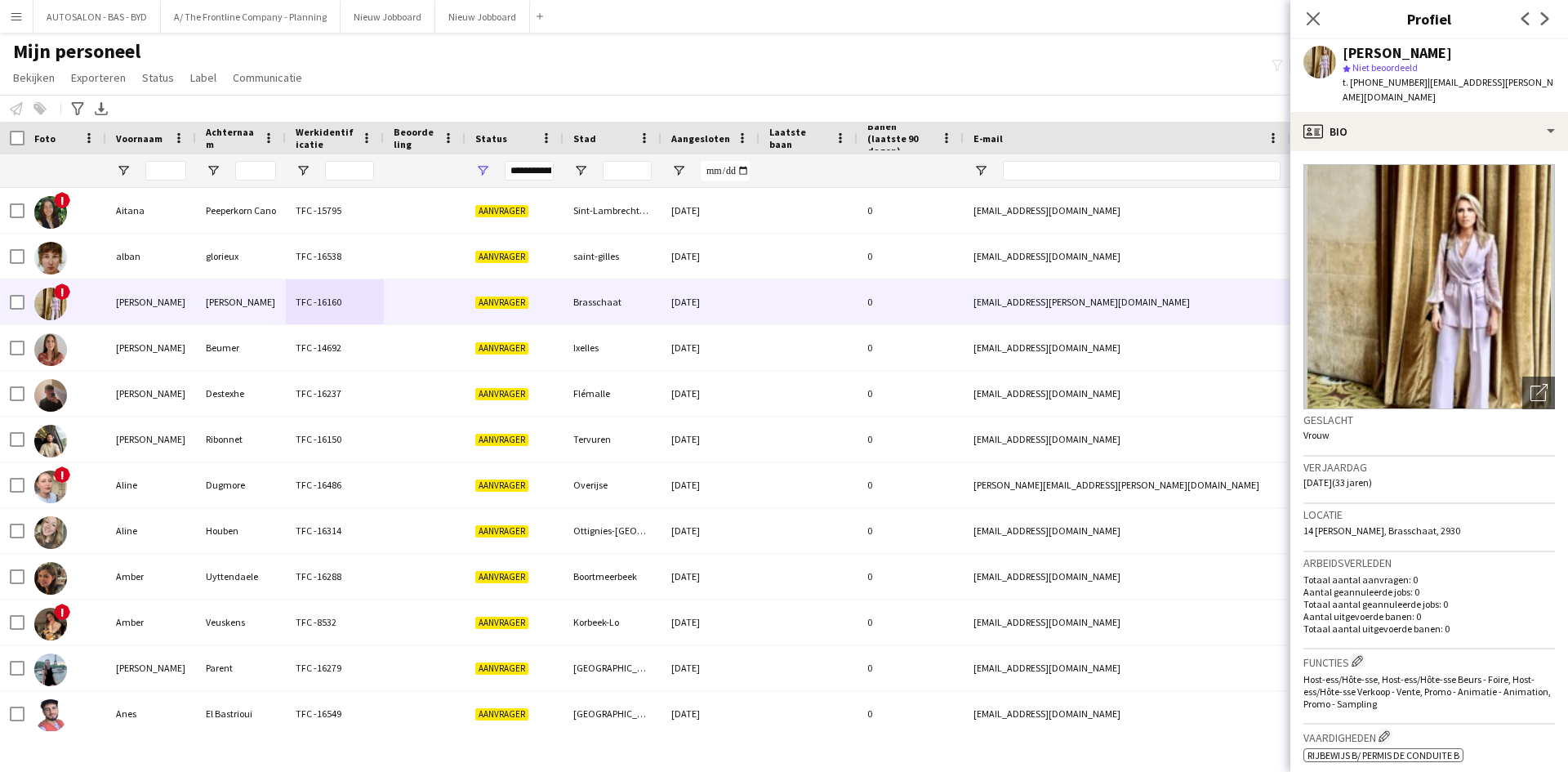
click at [1447, 176] on img at bounding box center [1429, 286] width 251 height 245
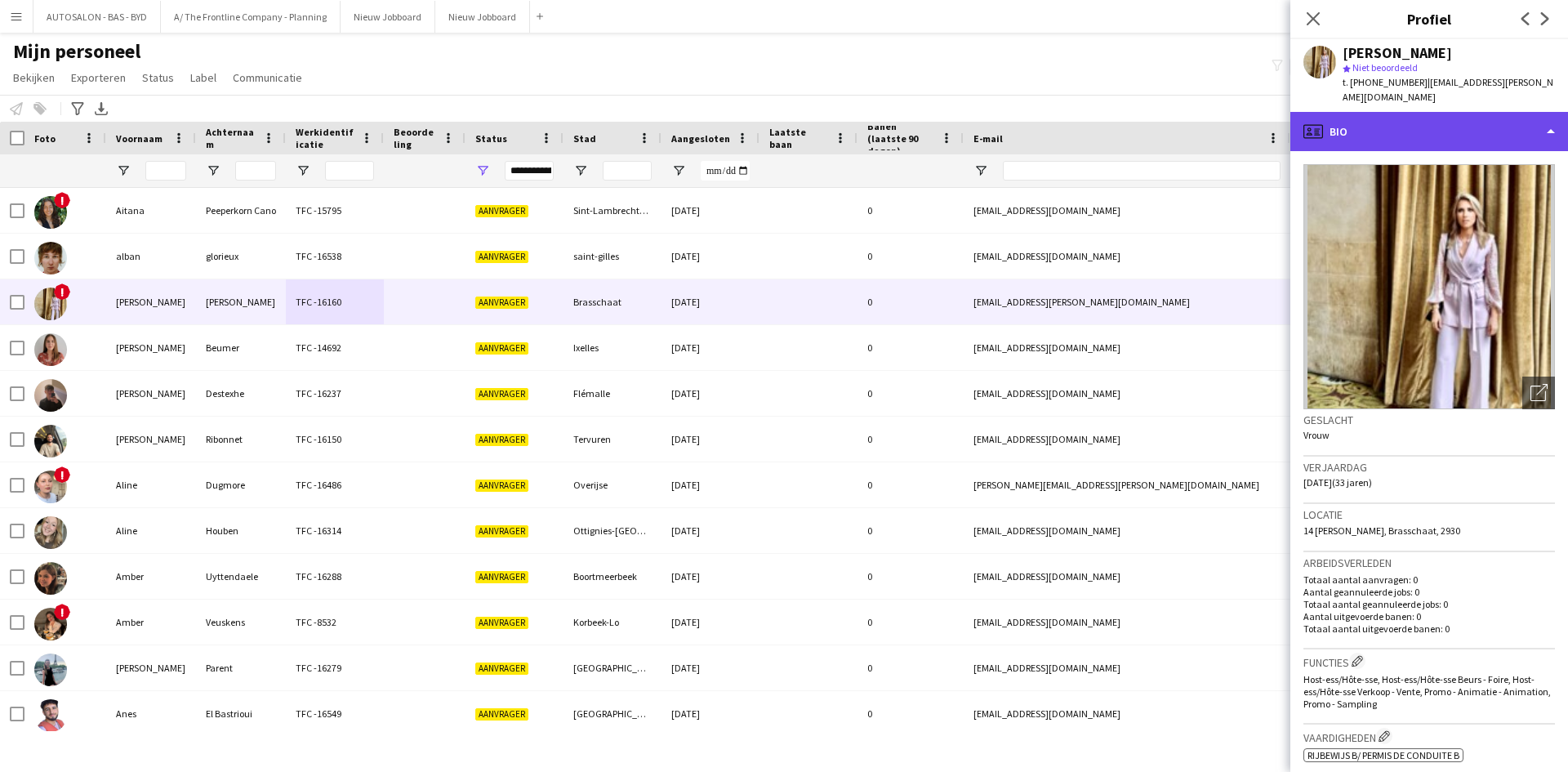
click at [1420, 150] on div "profile Bio" at bounding box center [1429, 131] width 278 height 39
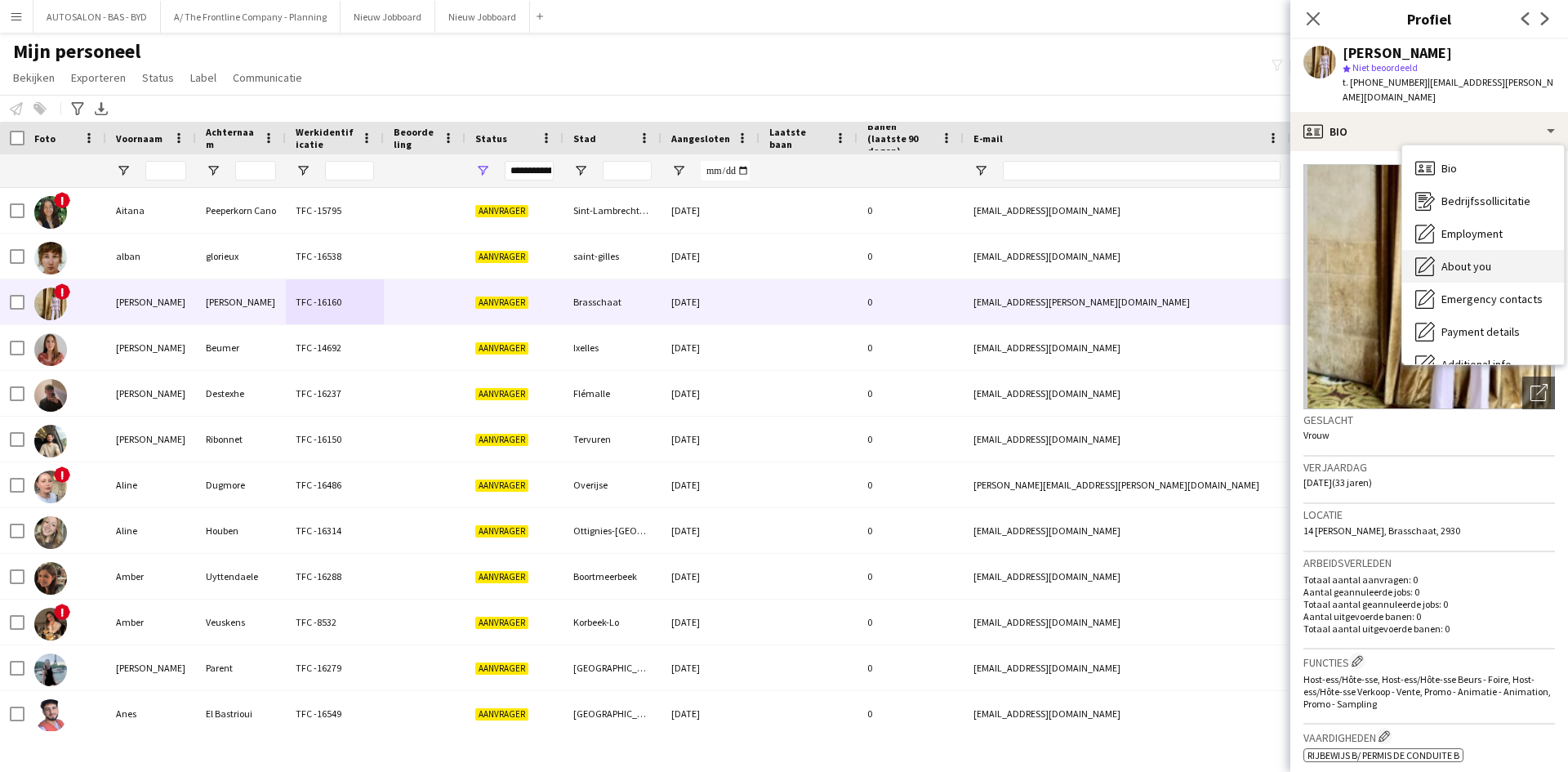
click at [1469, 253] on div "About you About you" at bounding box center [1482, 266] width 162 height 32
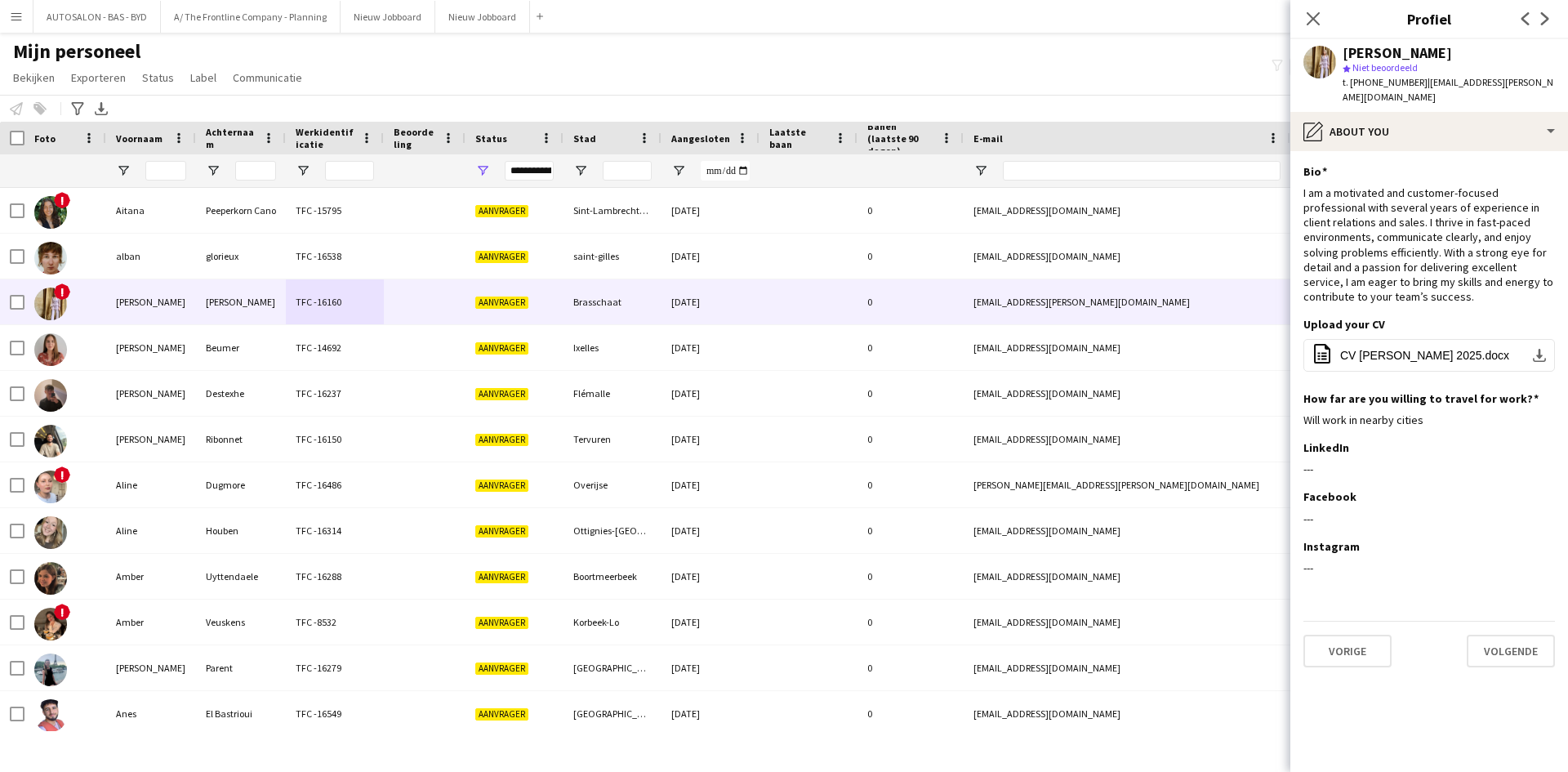
click at [1401, 157] on app-section-data-types "Bio Dit veld bewerken I am a motivated and customer-focused professional with s…" at bounding box center [1429, 462] width 278 height 621
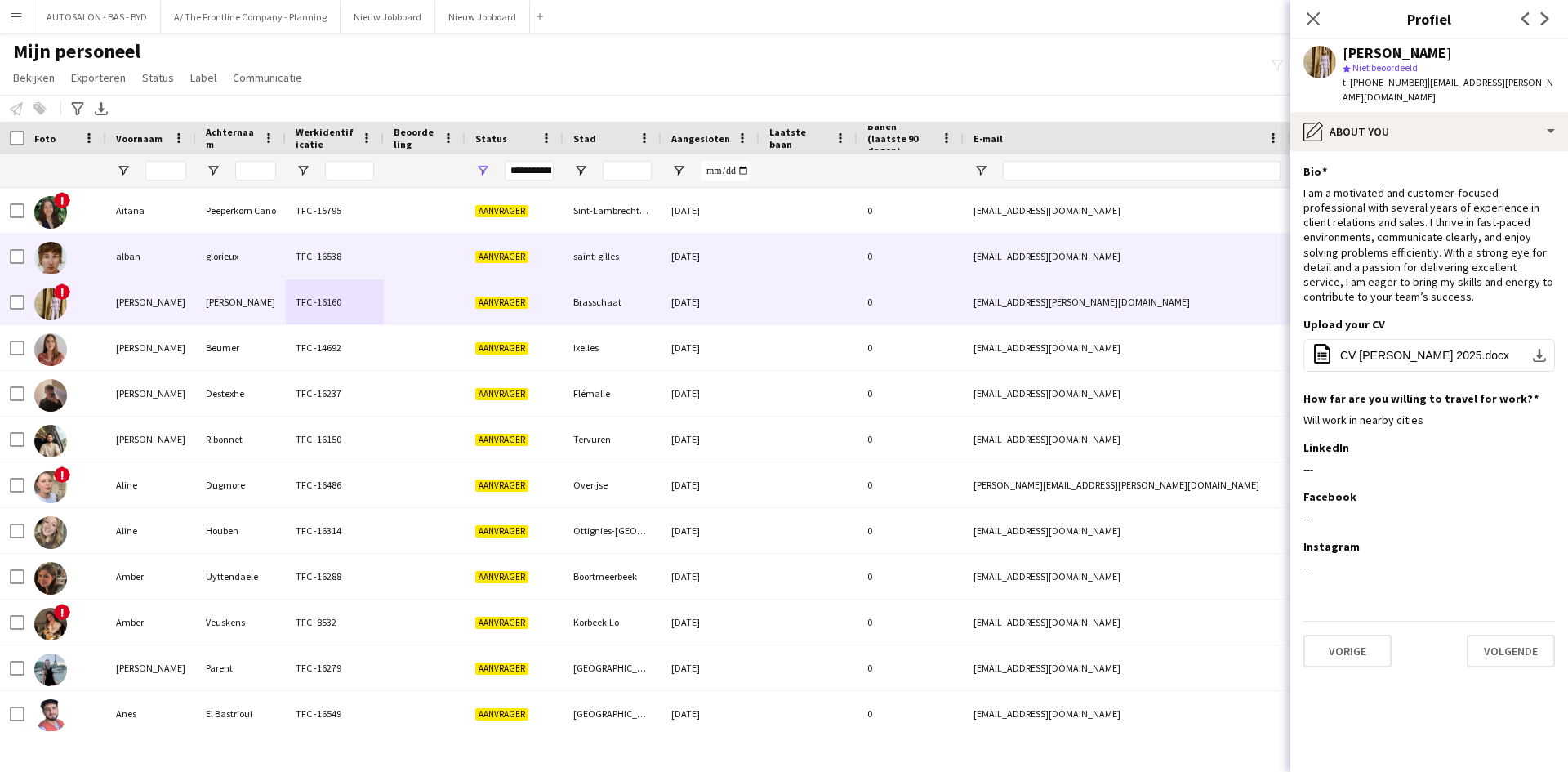
click at [369, 238] on div "TFC -16538" at bounding box center [334, 256] width 98 height 45
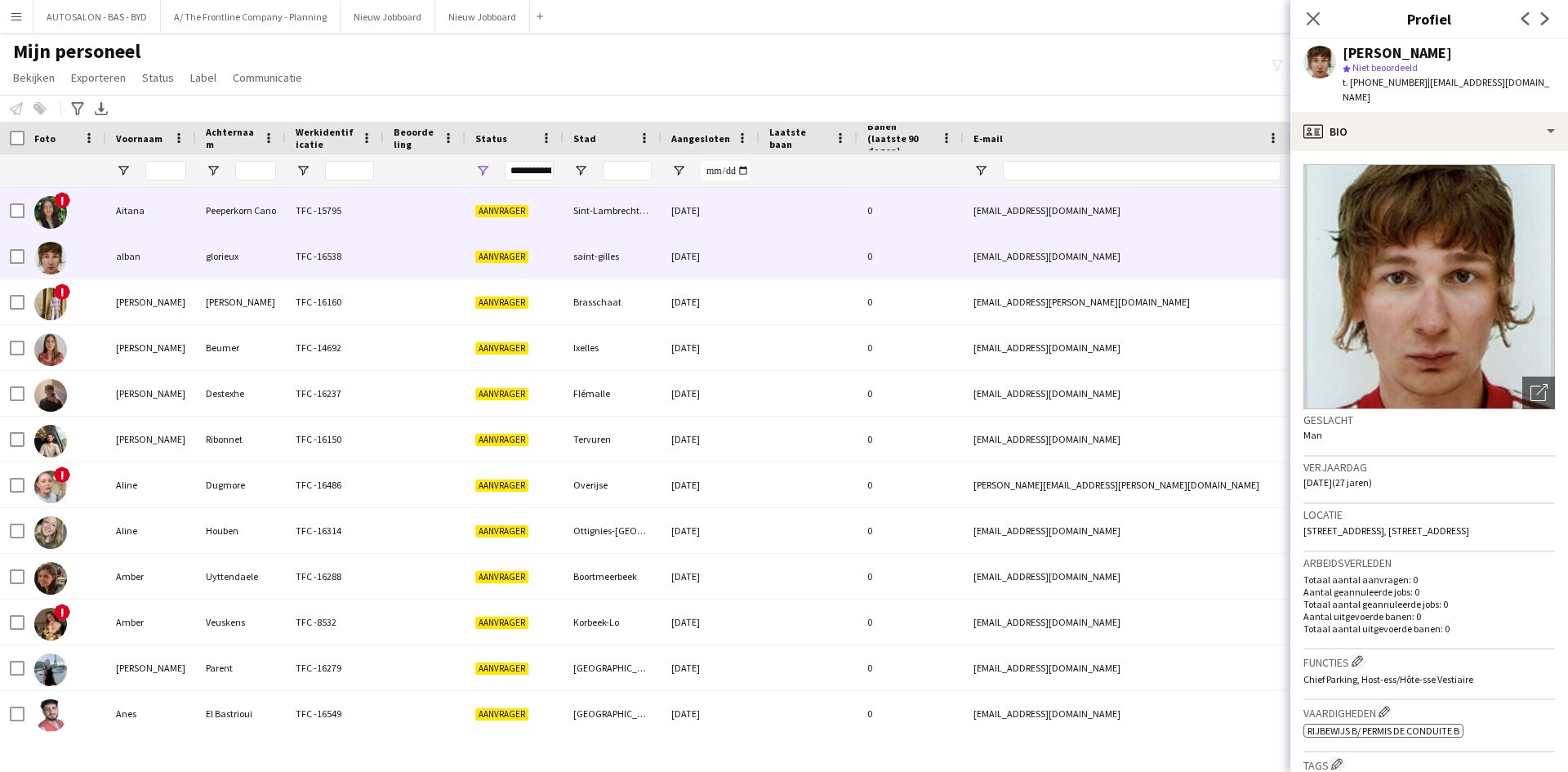
click at [361, 220] on div "TFC -15795" at bounding box center [334, 210] width 98 height 45
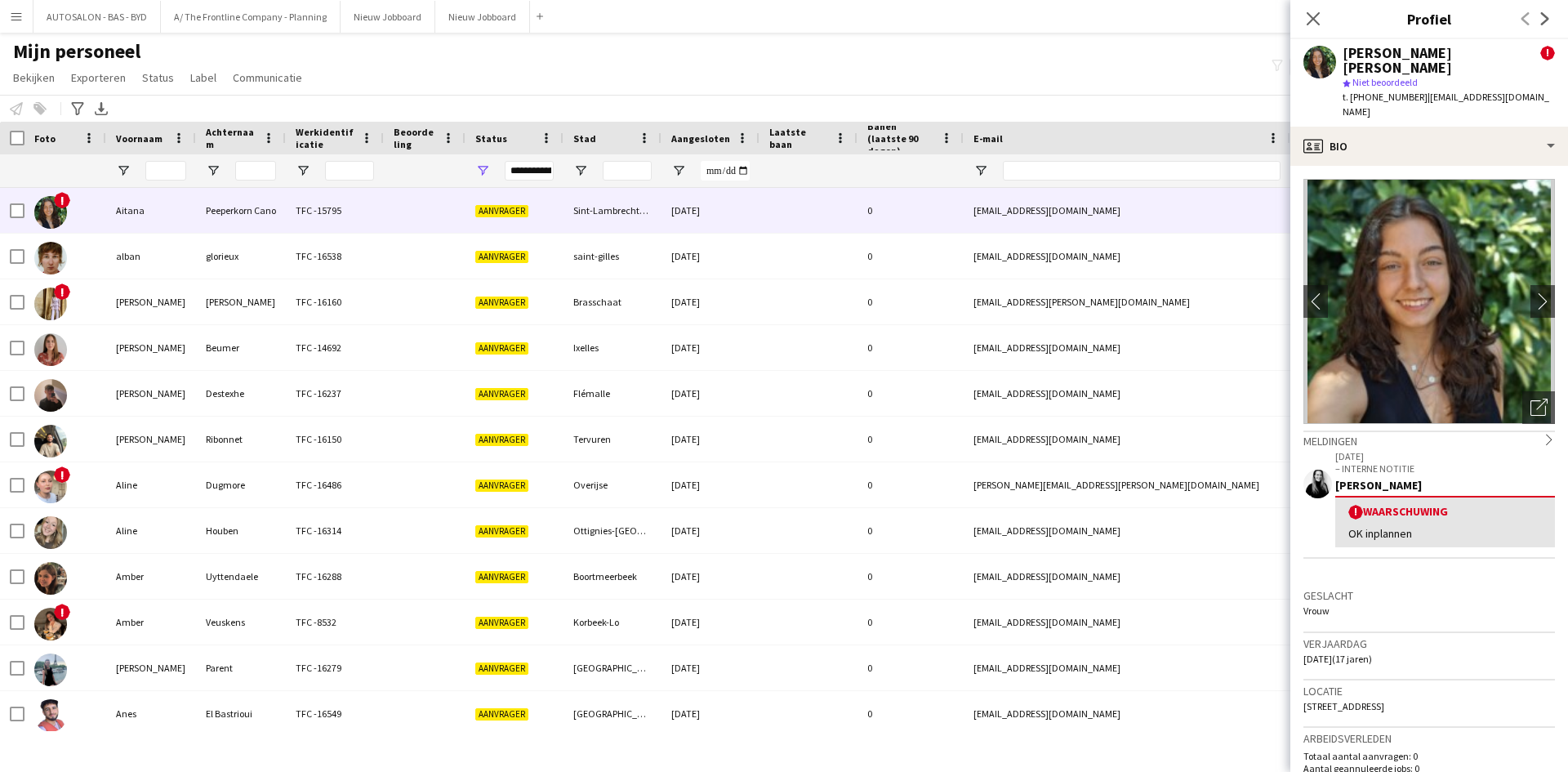
click at [1417, 525] on div "OK inplannen" at bounding box center [1445, 533] width 194 height 15
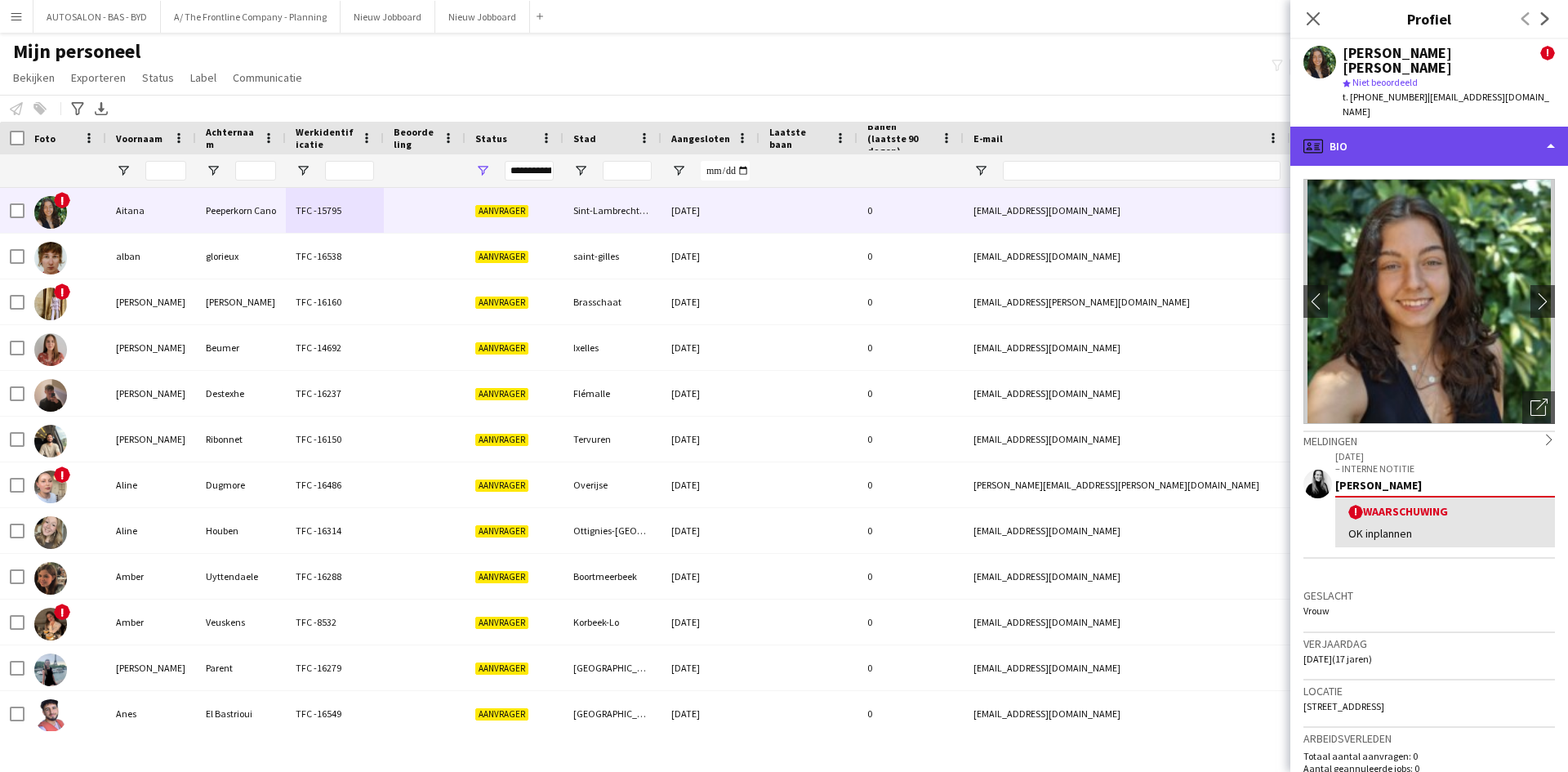
click at [1387, 127] on div "profile Bio" at bounding box center [1429, 146] width 278 height 39
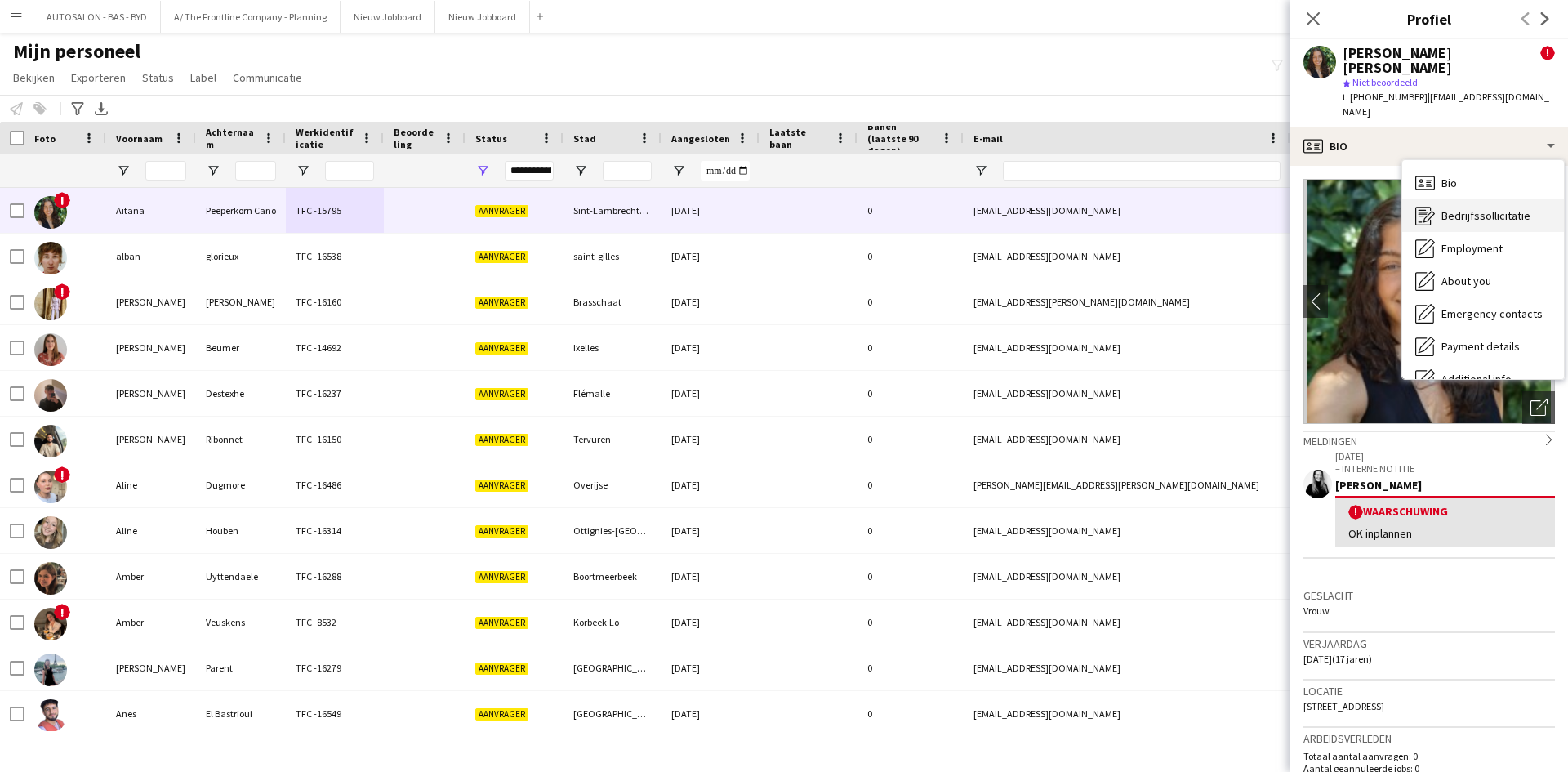
click at [1475, 199] on div "Bedrijfssollicitatie Bedrijfssollicitatie" at bounding box center [1482, 215] width 162 height 32
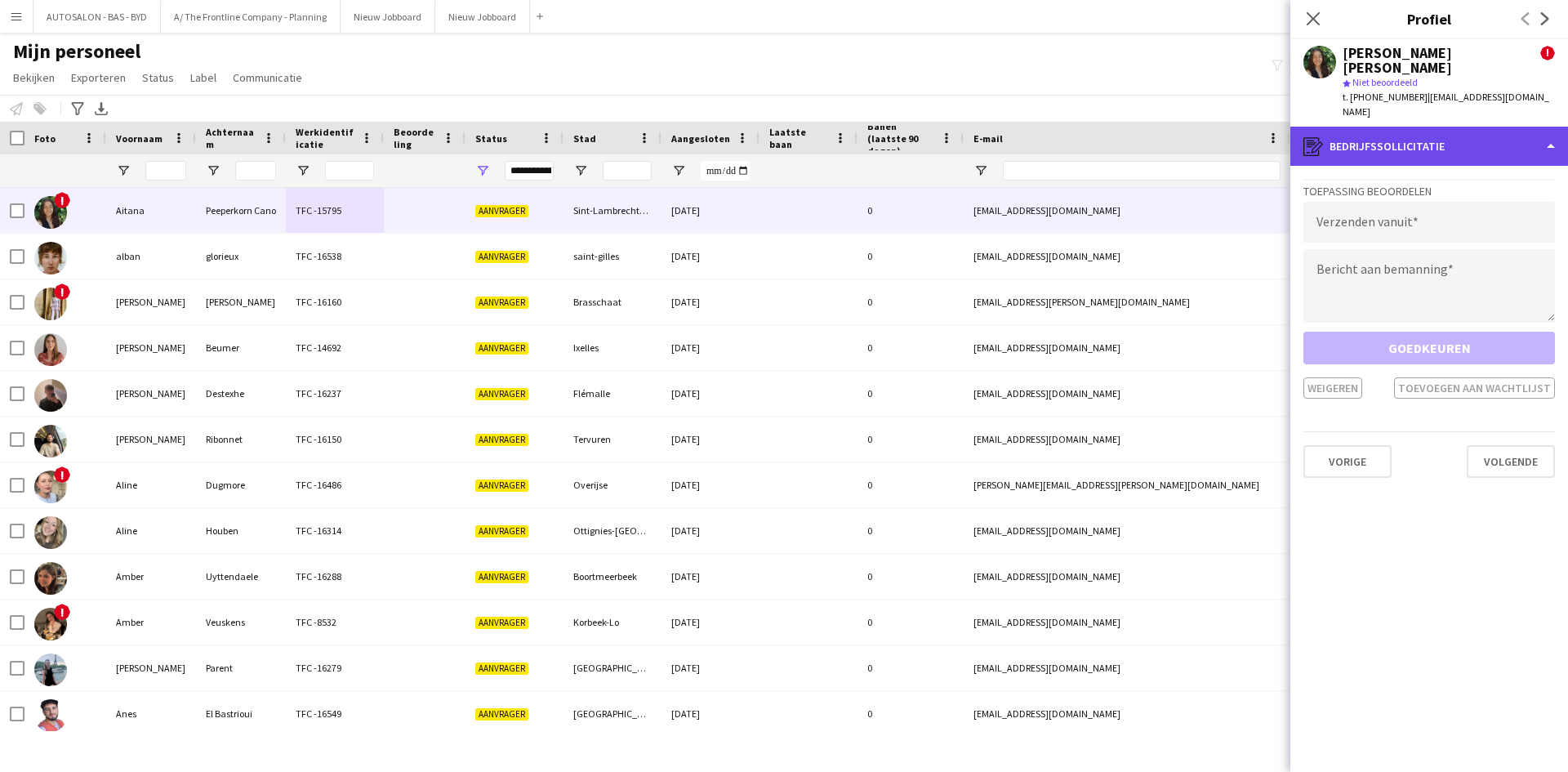
click at [1434, 127] on div "register Bedrijfssollicitatie" at bounding box center [1429, 146] width 278 height 39
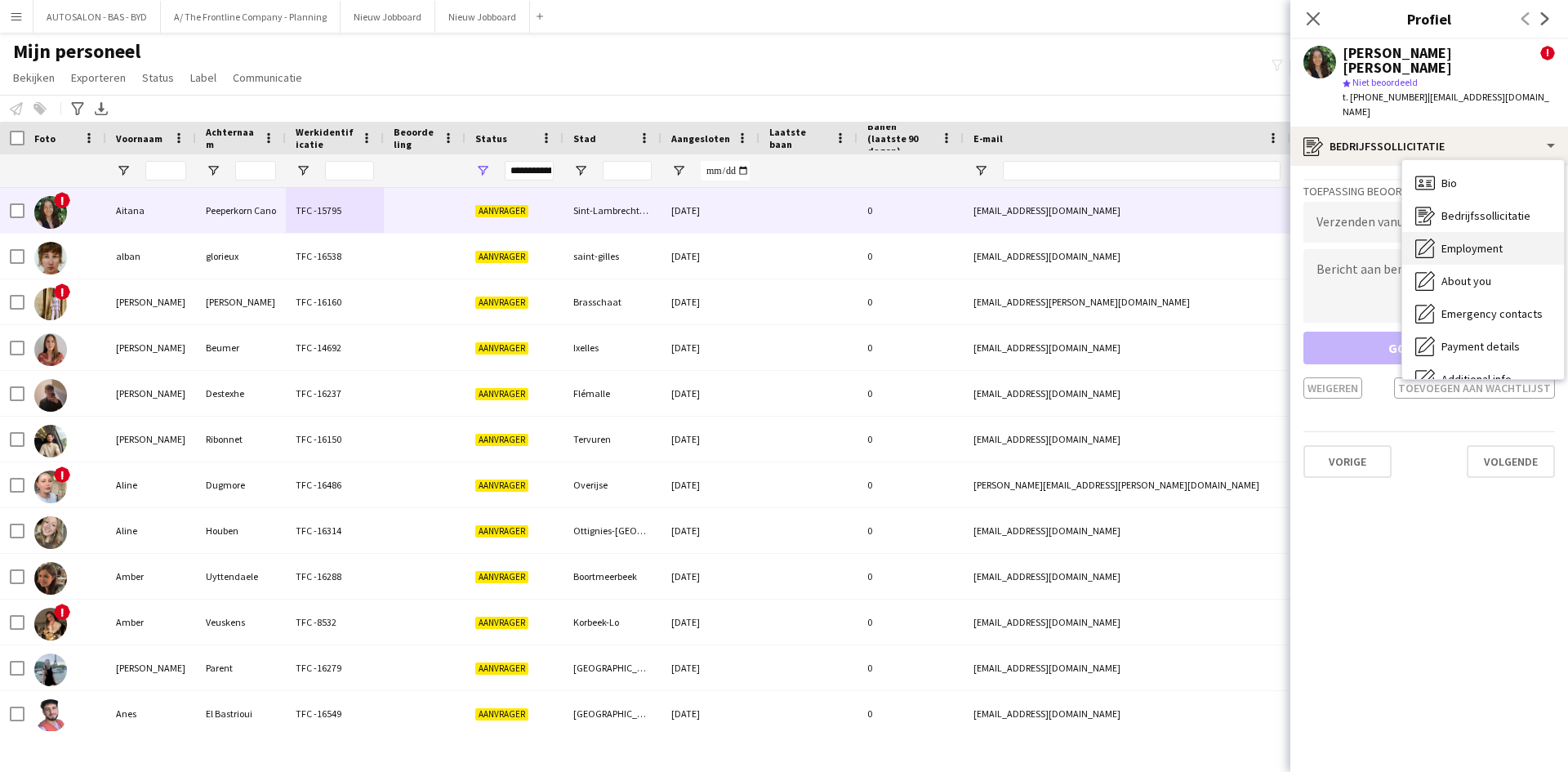
click at [1490, 241] on span "Employment" at bounding box center [1472, 248] width 61 height 15
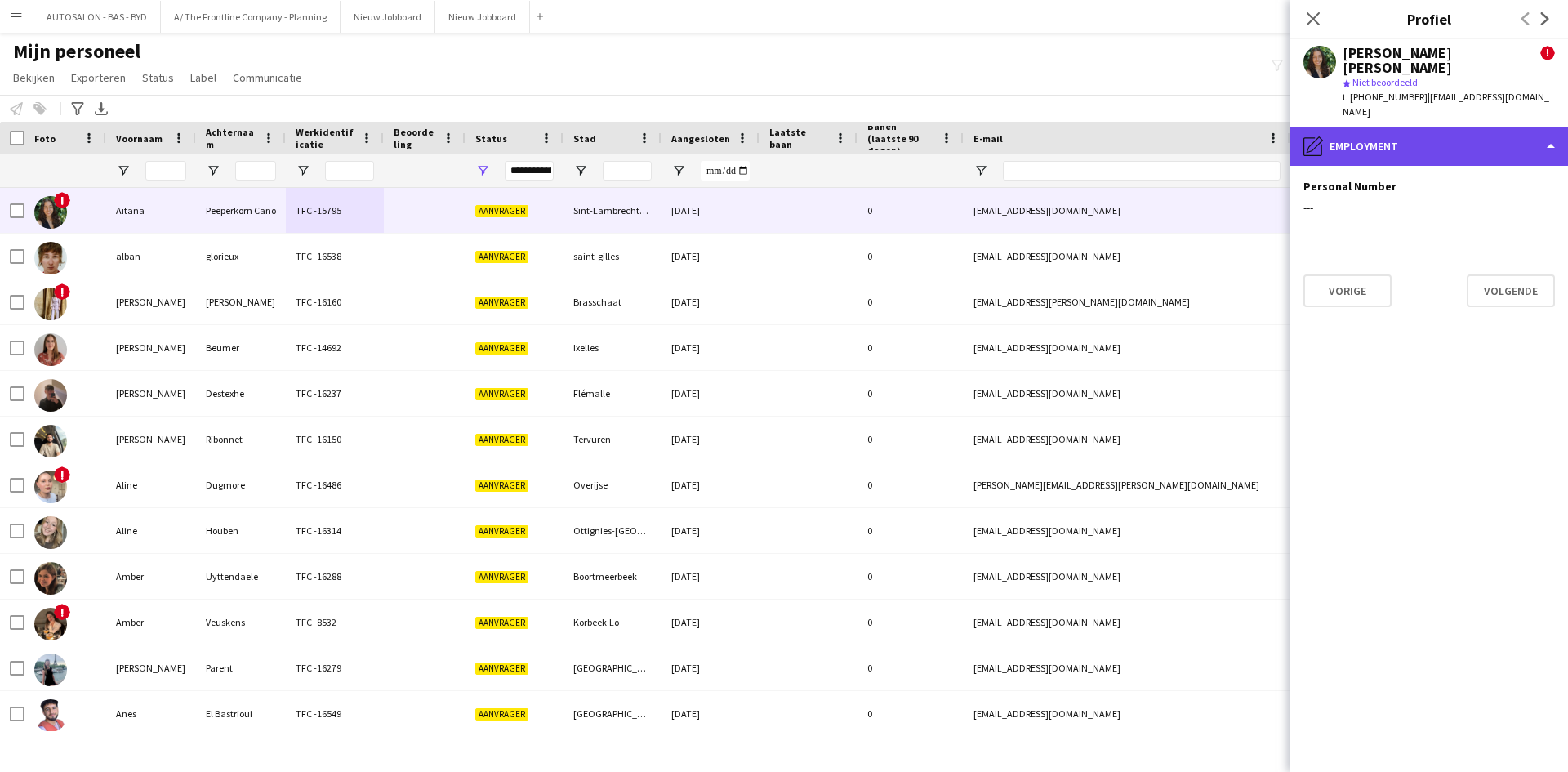
click at [1425, 127] on div "pencil4 Employment" at bounding box center [1429, 146] width 278 height 39
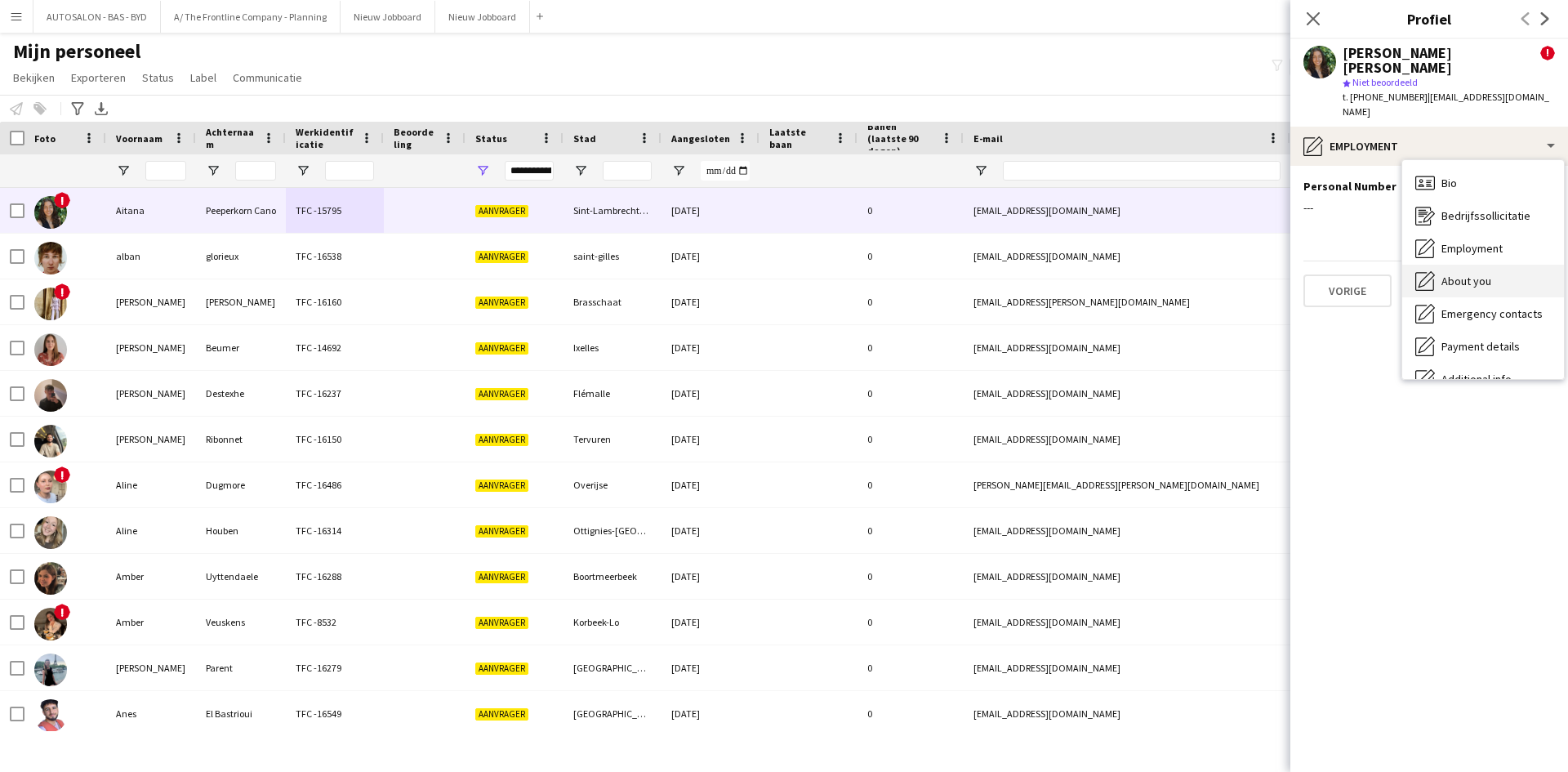
click at [1477, 264] on div "About you About you" at bounding box center [1482, 280] width 162 height 32
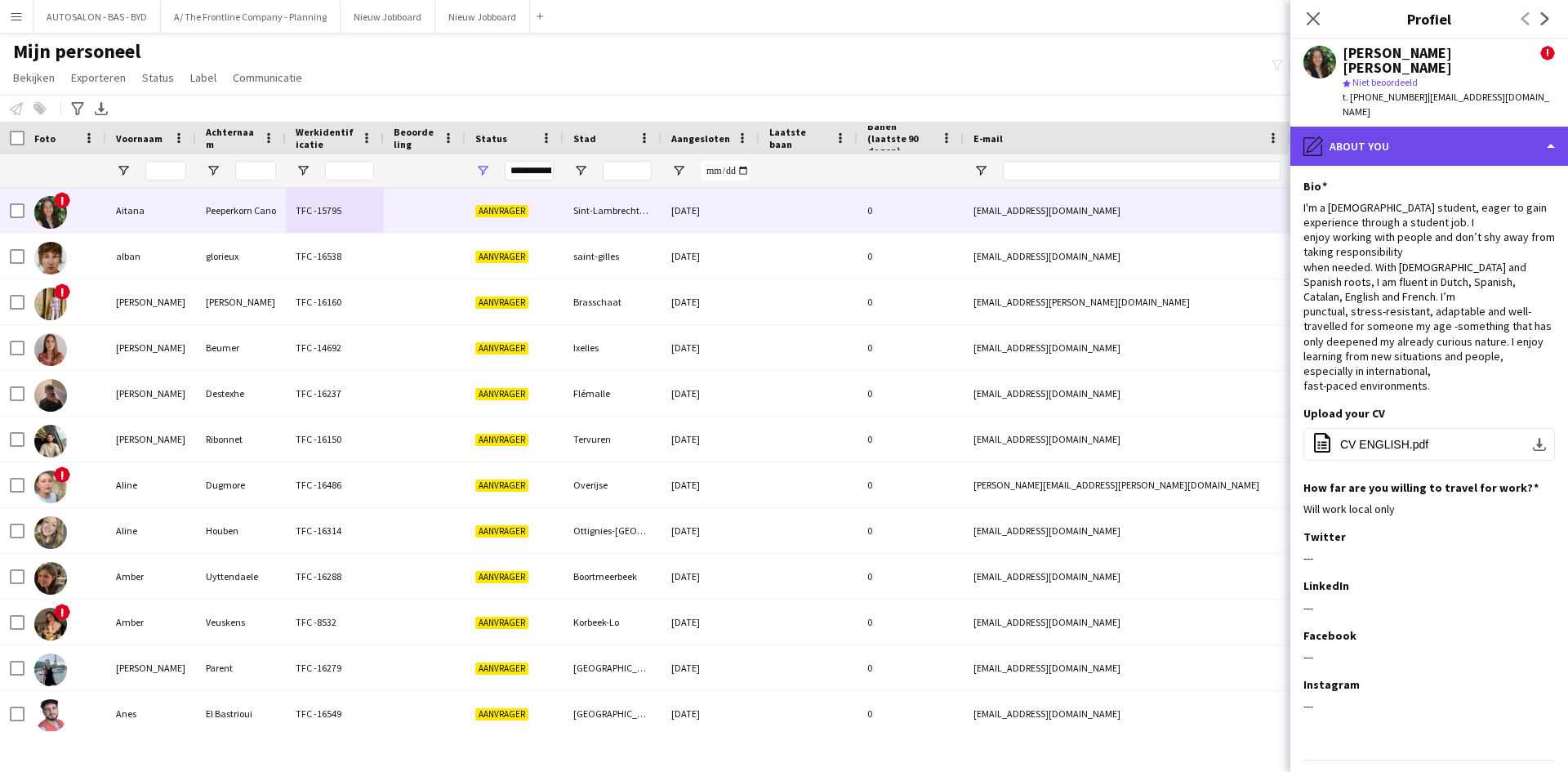
click at [1447, 127] on div "pencil4 About you" at bounding box center [1429, 146] width 278 height 39
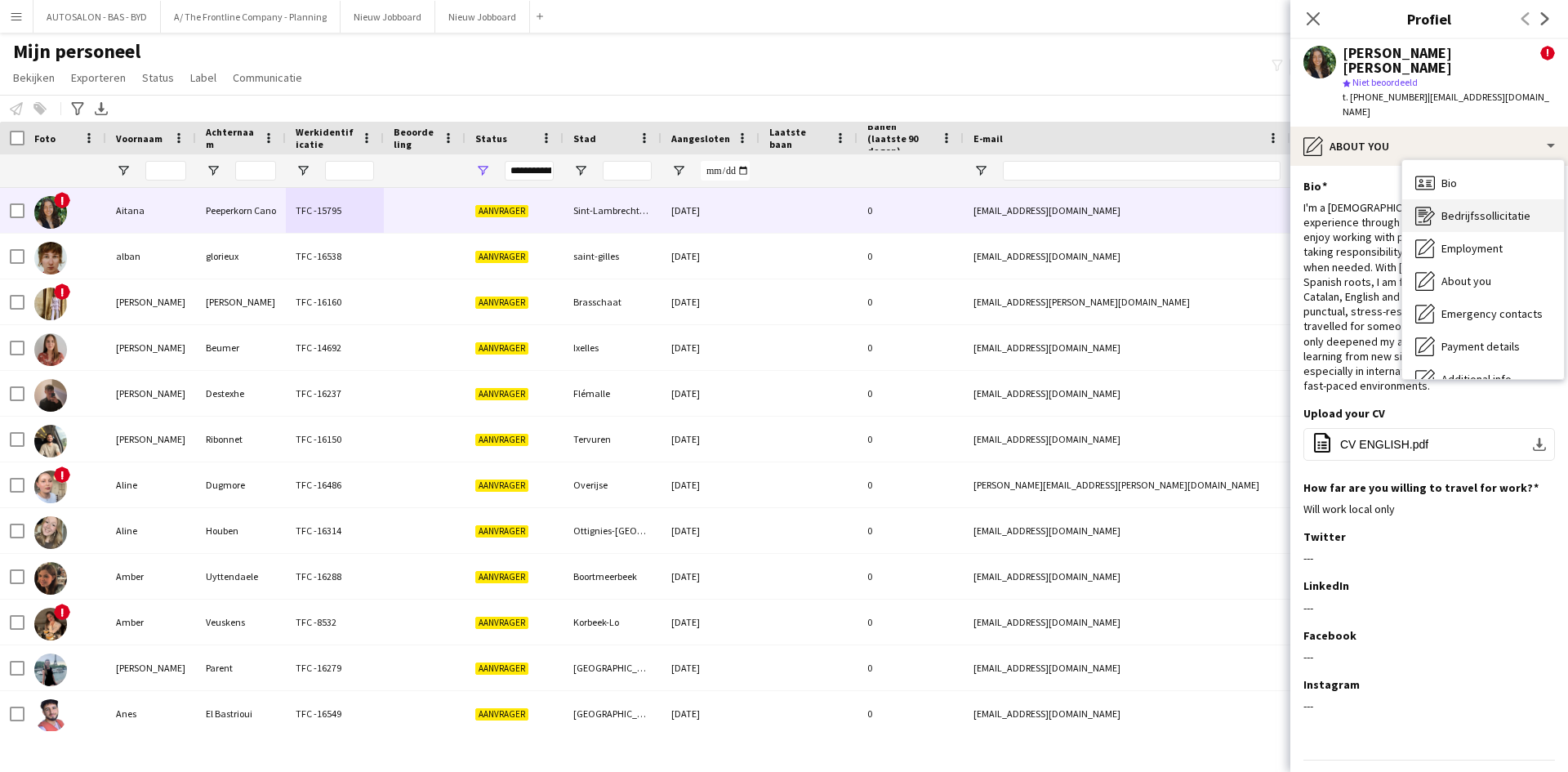
click at [1468, 208] on span "Bedrijfssollicitatie" at bounding box center [1486, 215] width 89 height 15
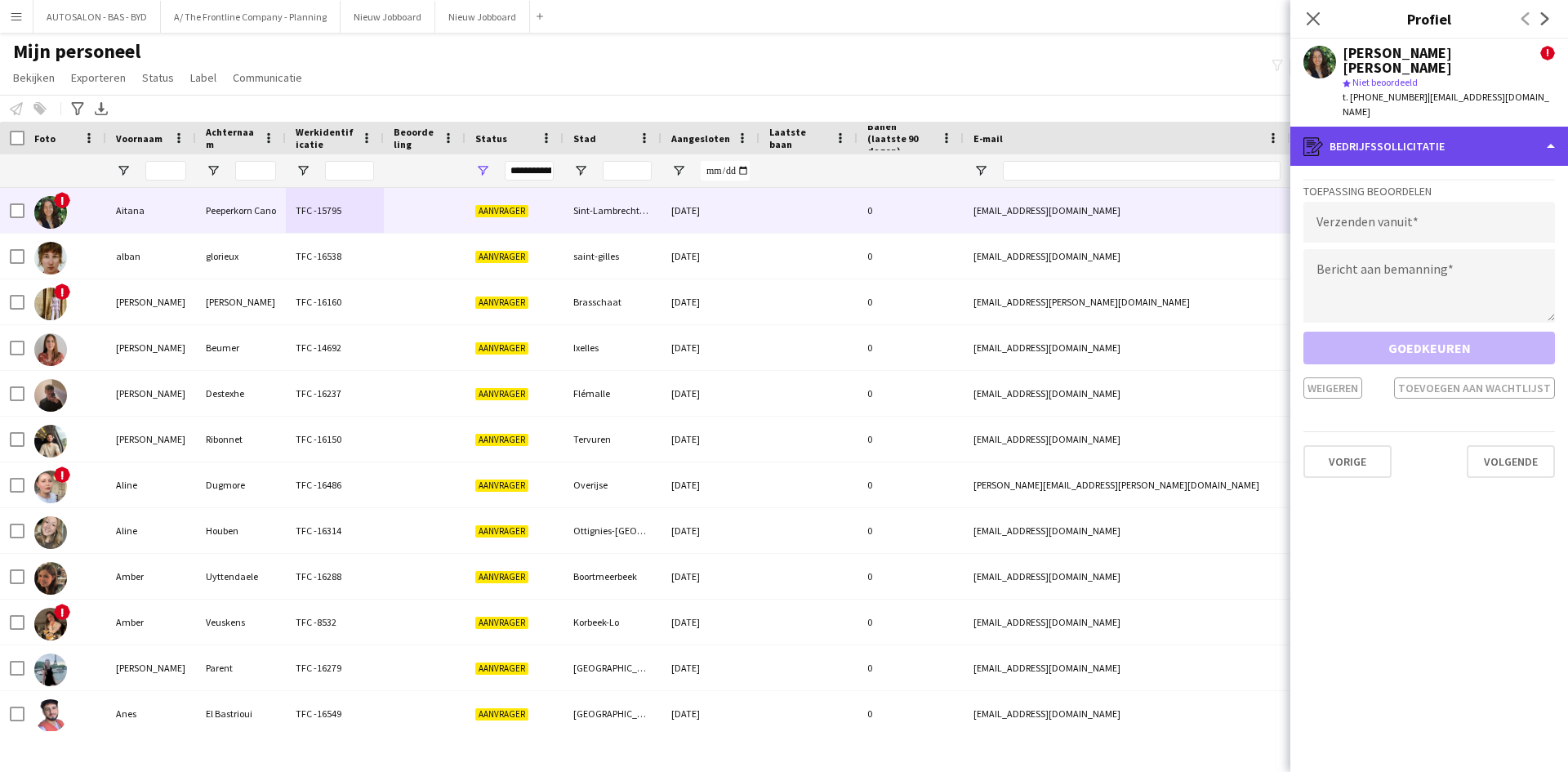
click at [1435, 127] on div "register Bedrijfssollicitatie" at bounding box center [1429, 146] width 278 height 39
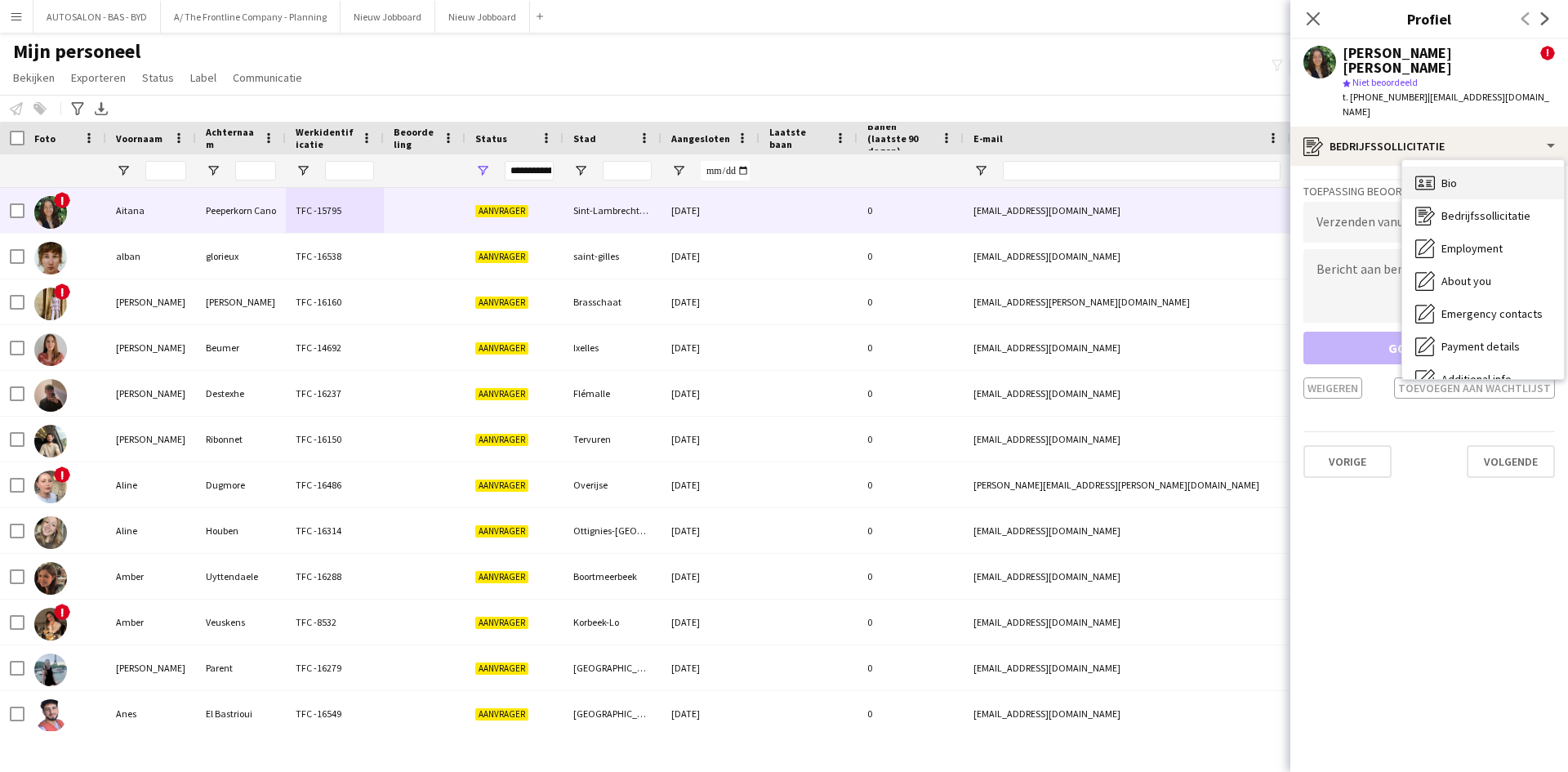
click at [1442, 175] on span "Bio" at bounding box center [1449, 183] width 16 height 15
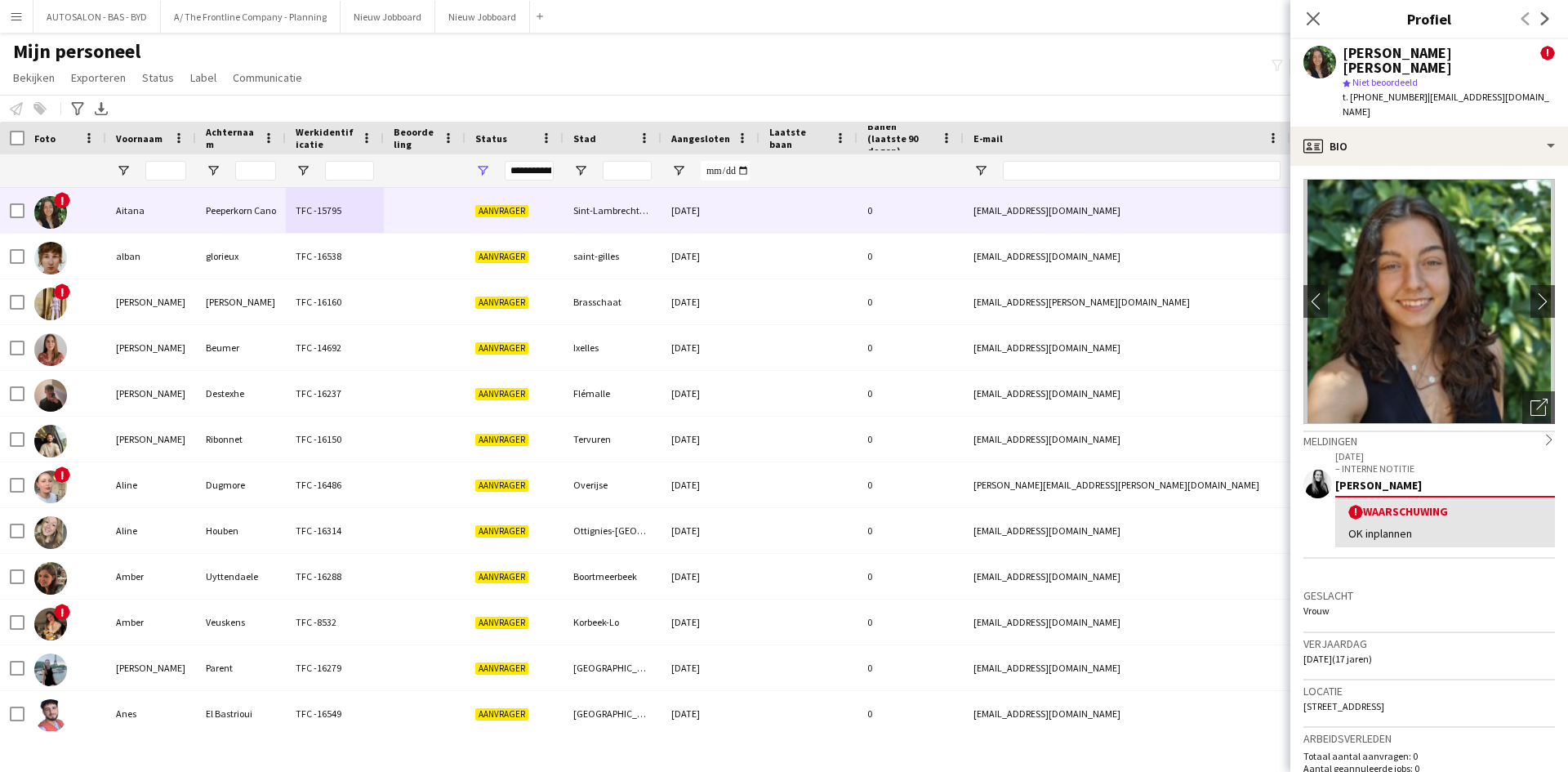
drag, startPoint x: 1431, startPoint y: 495, endPoint x: 1473, endPoint y: 333, distance: 167.4
click at [1473, 333] on img at bounding box center [1429, 301] width 251 height 245
click at [1530, 398] on icon "Foto's pop-up openen" at bounding box center [1538, 406] width 18 height 18
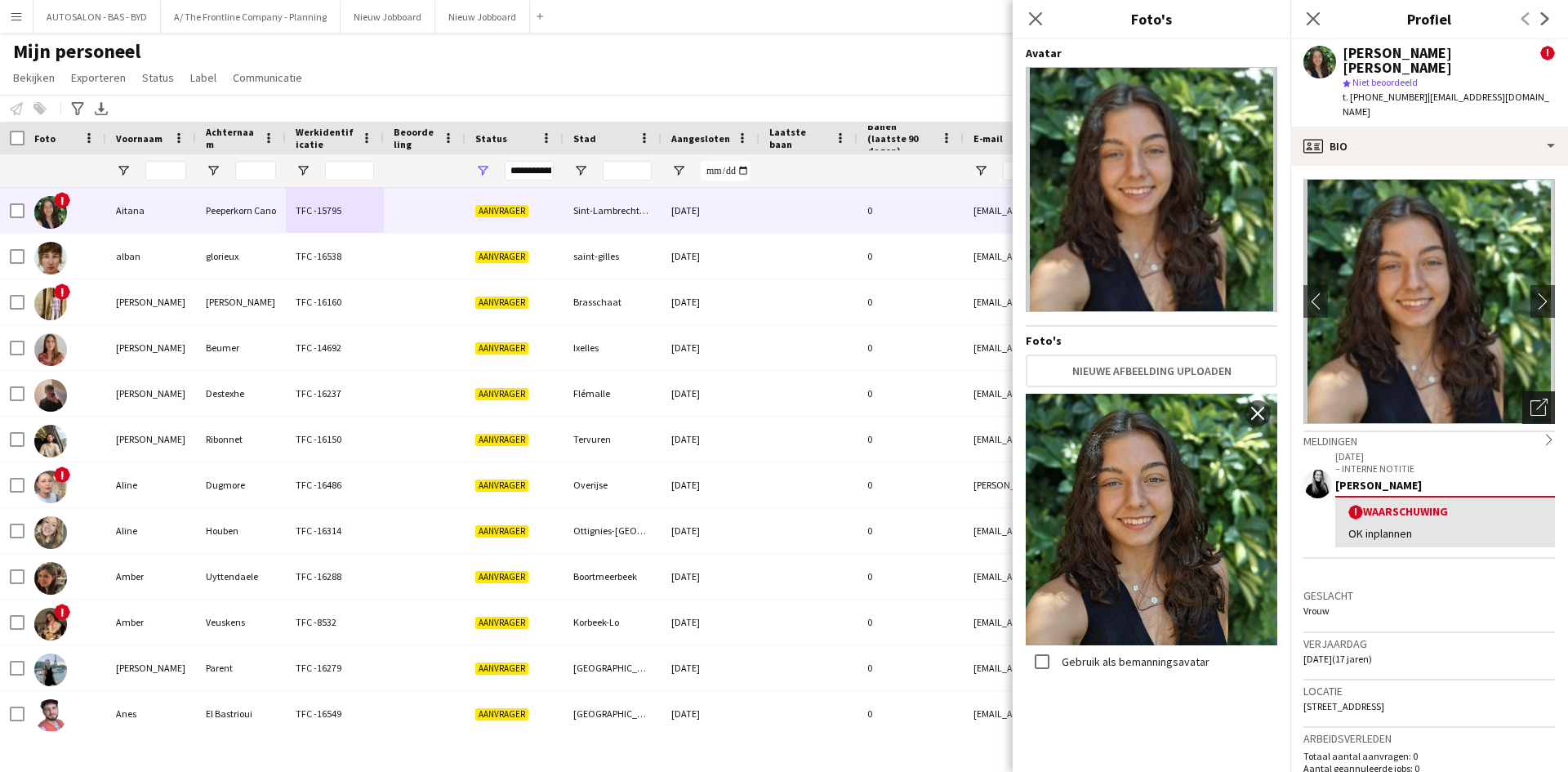
click at [1530, 398] on icon "Foto's pop-up openen" at bounding box center [1538, 406] width 18 height 18
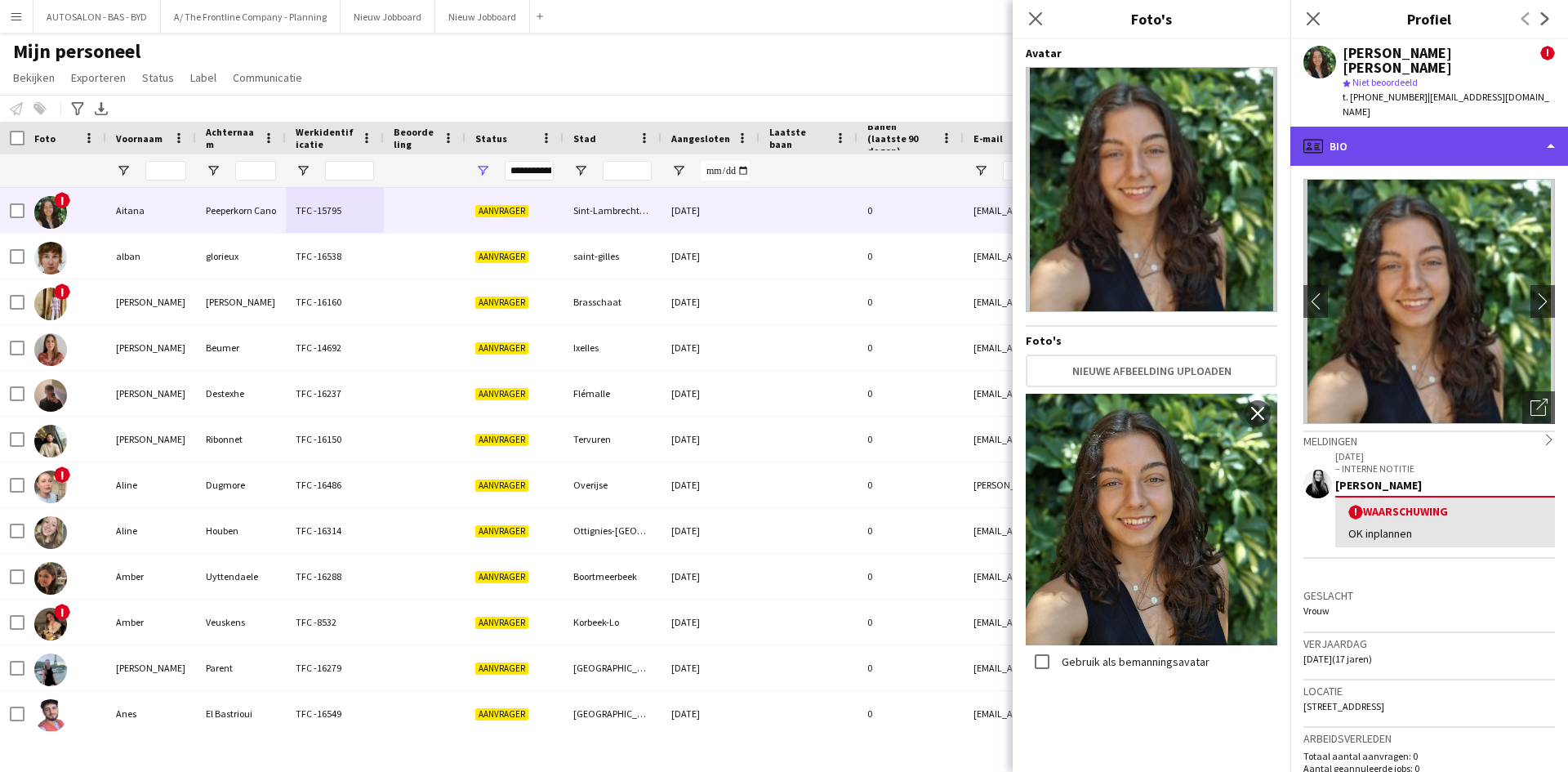
click at [1398, 127] on div "profile Bio" at bounding box center [1429, 146] width 278 height 39
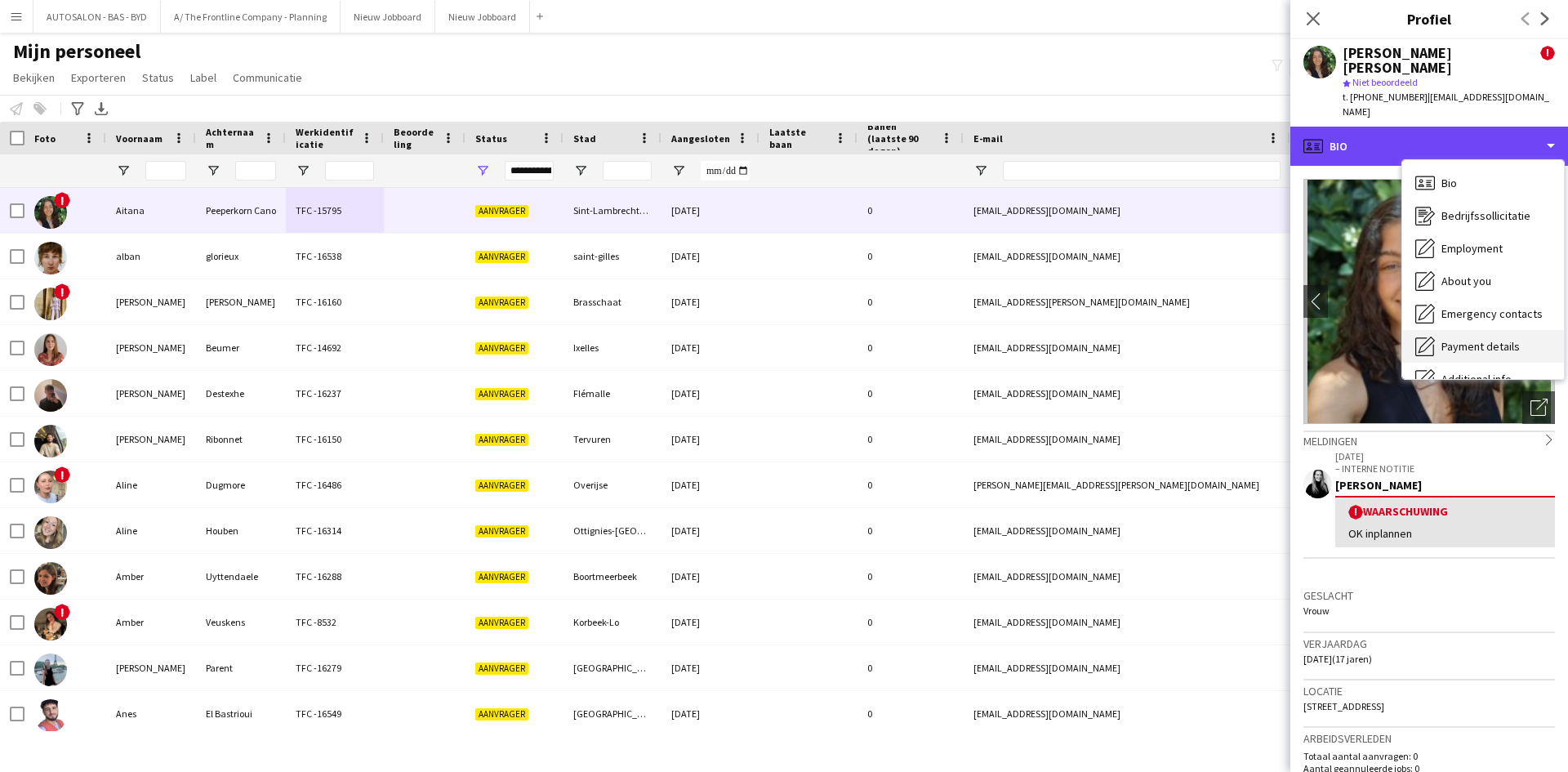
scroll to position [121, 0]
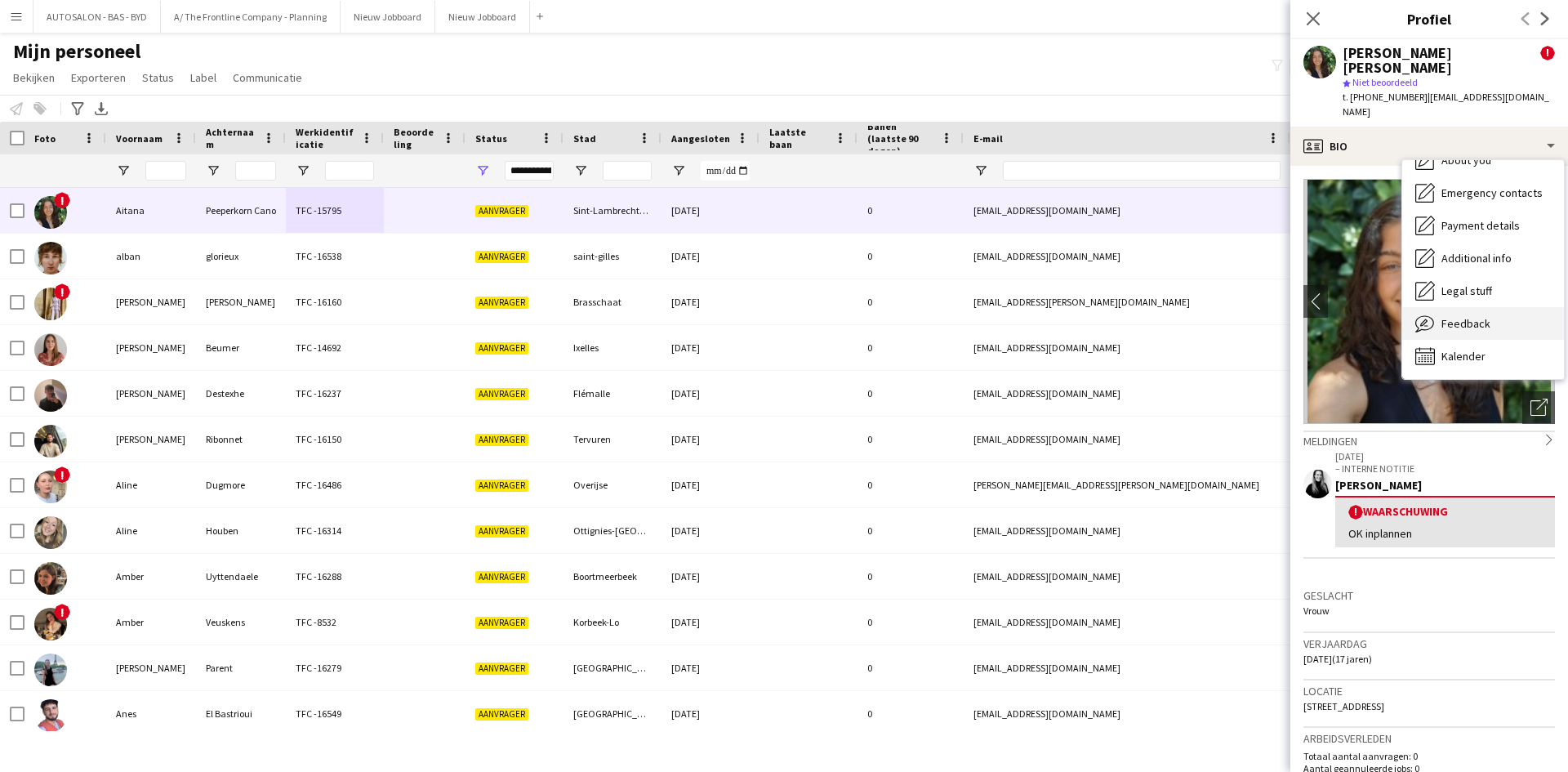
click at [1475, 316] on span "Feedback" at bounding box center [1465, 323] width 49 height 15
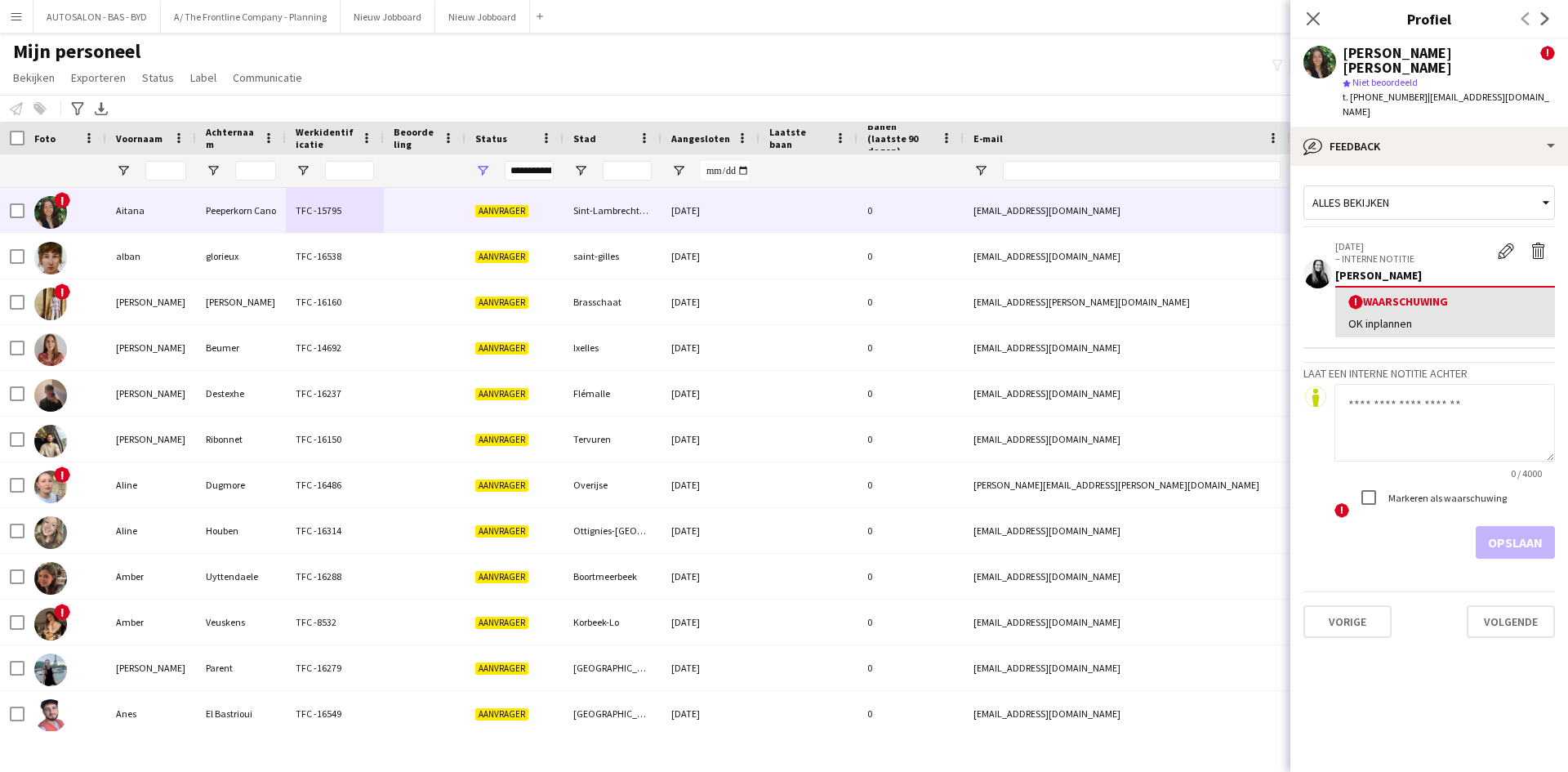
click at [1449, 294] on div "! Waarschuwing" at bounding box center [1445, 301] width 194 height 16
drag, startPoint x: 1490, startPoint y: 281, endPoint x: 1414, endPoint y: 274, distance: 76.3
click at [1490, 285] on div "! Waarschuwing OK inplannen" at bounding box center [1445, 311] width 220 height 52
click at [1386, 304] on div "! Waarschuwing OK inplannen" at bounding box center [1445, 311] width 220 height 52
drag, startPoint x: 1390, startPoint y: 300, endPoint x: 1412, endPoint y: 293, distance: 23.1
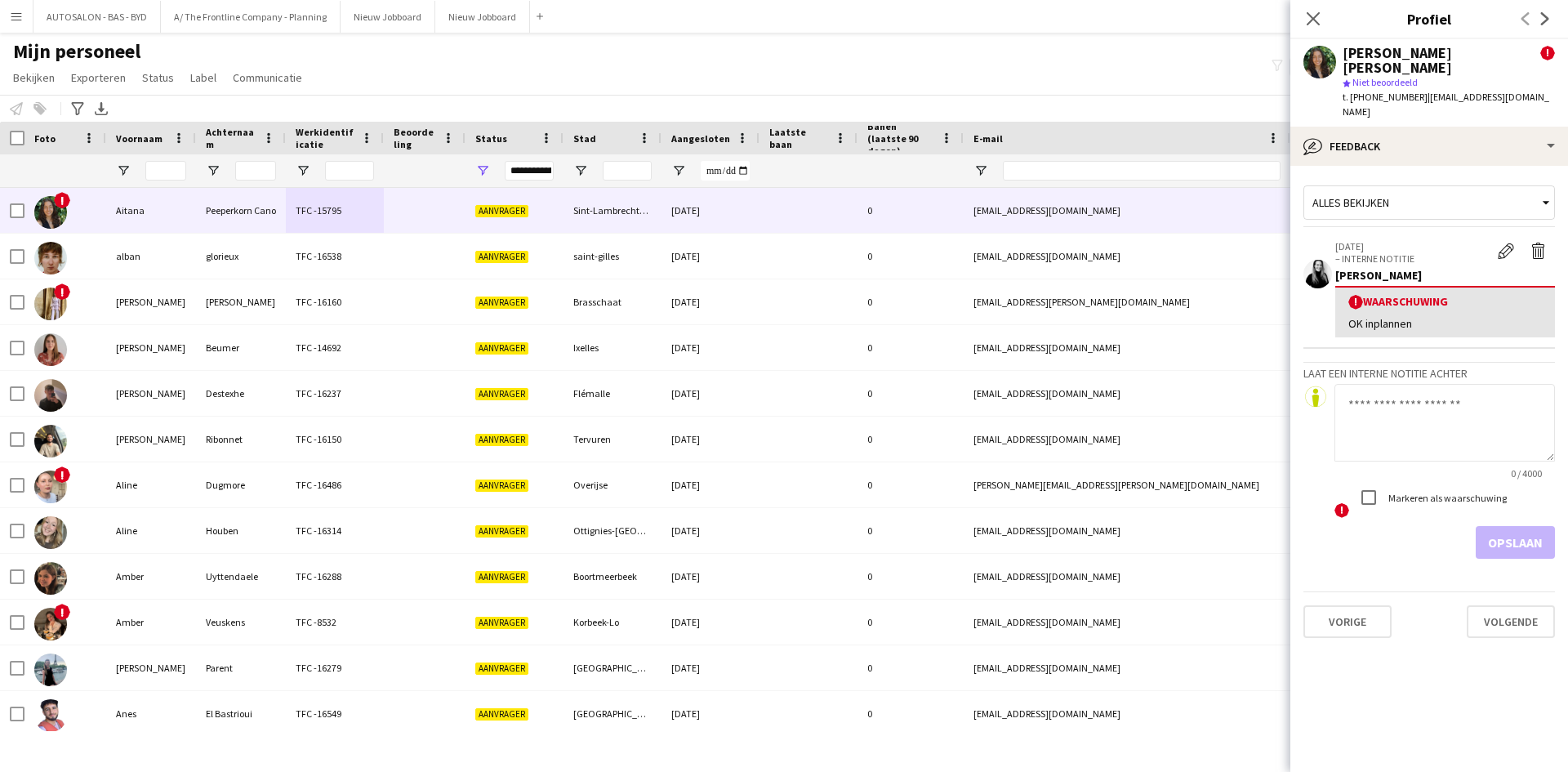
click at [1391, 316] on div "OK inplannen" at bounding box center [1445, 323] width 194 height 15
click at [1490, 240] on button "Waarschuwing bewerken" at bounding box center [1505, 250] width 32 height 21
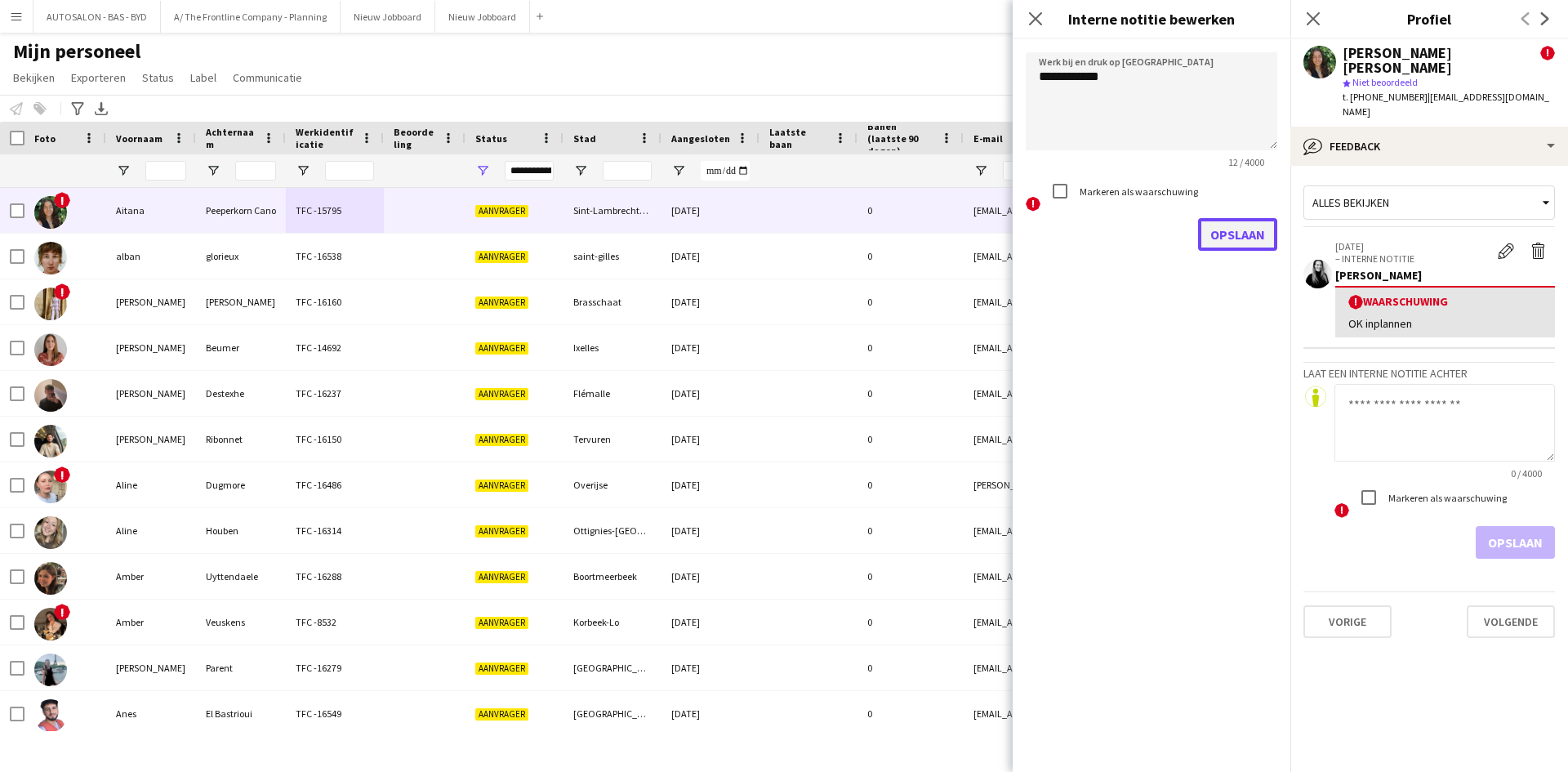
click at [1232, 231] on button "Opslaan" at bounding box center [1237, 234] width 79 height 32
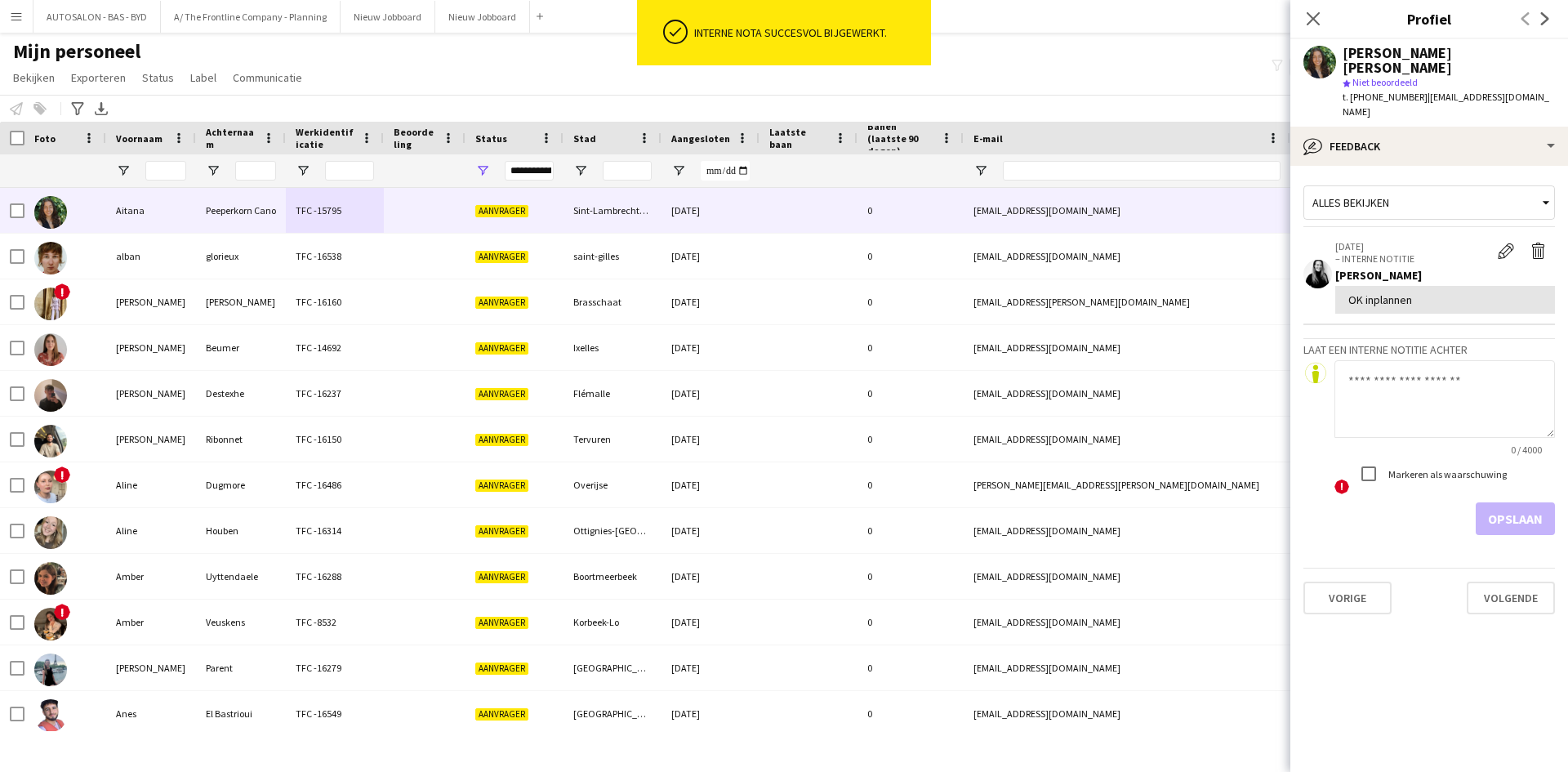
click at [1371, 360] on textarea at bounding box center [1444, 399] width 221 height 78
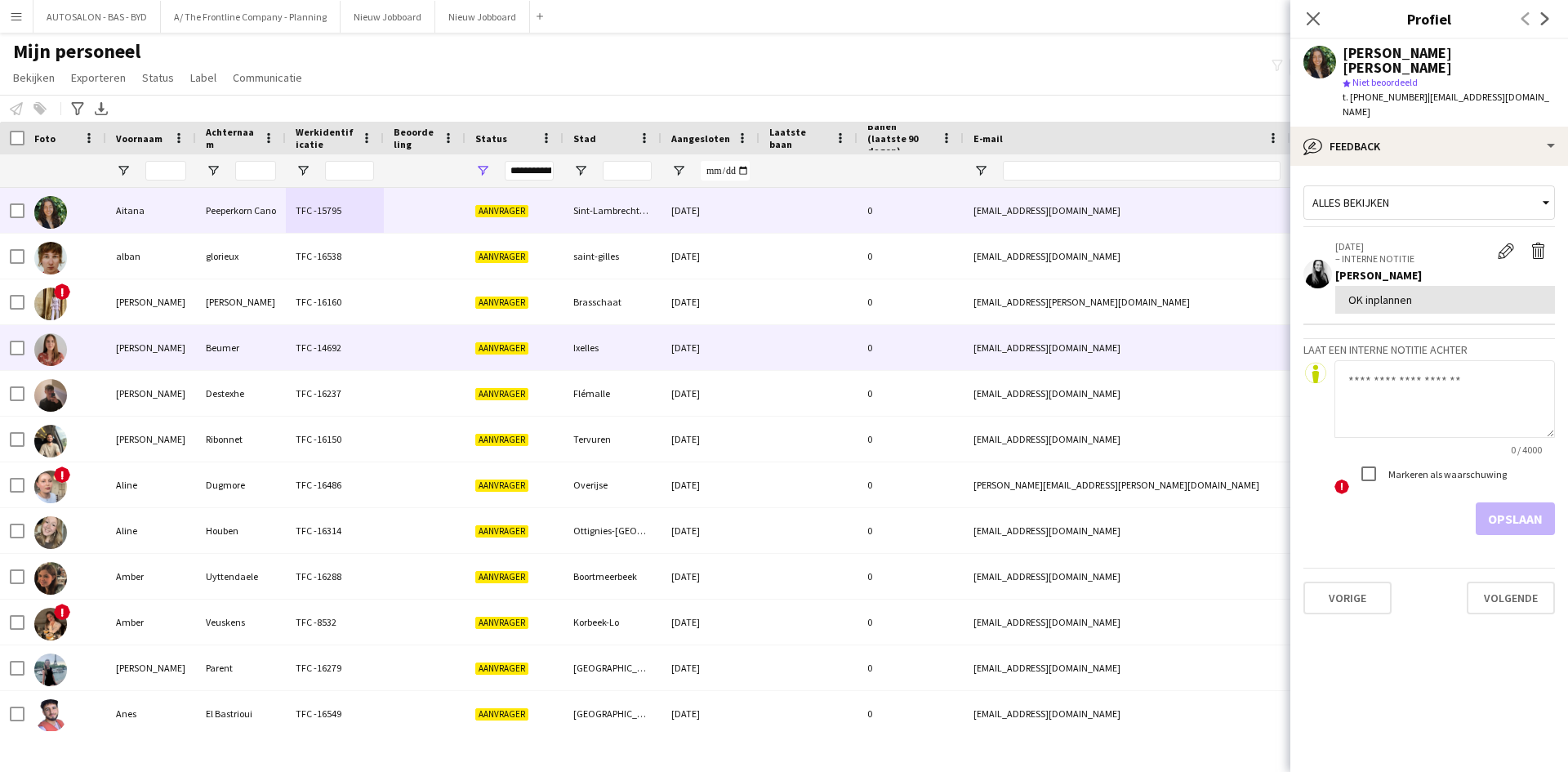
paste textarea "**********"
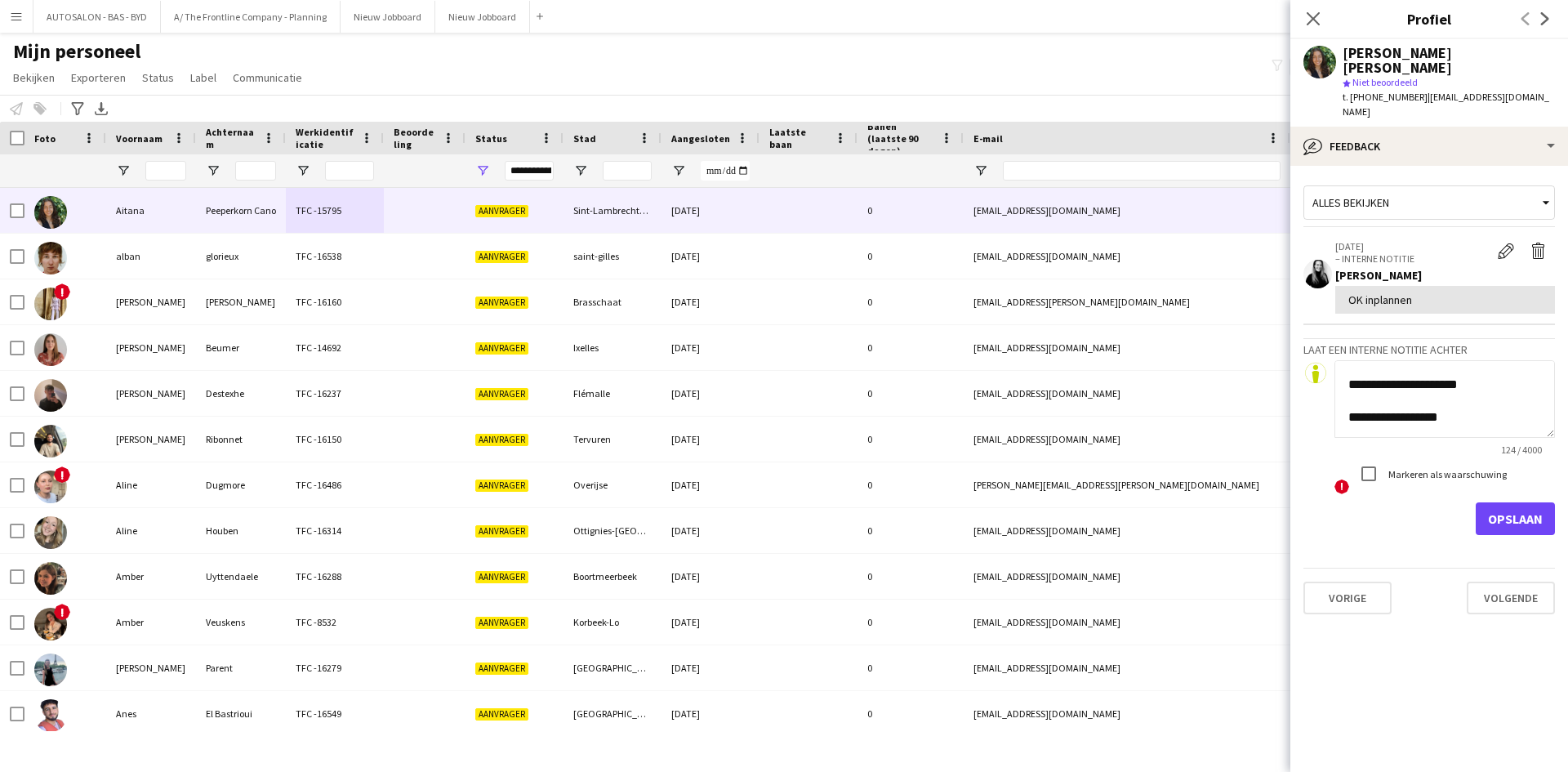
scroll to position [0, 0]
click at [1353, 392] on textarea "**********" at bounding box center [1444, 399] width 221 height 78
type textarea "**********"
click at [1509, 502] on button "Opslaan" at bounding box center [1515, 518] width 79 height 32
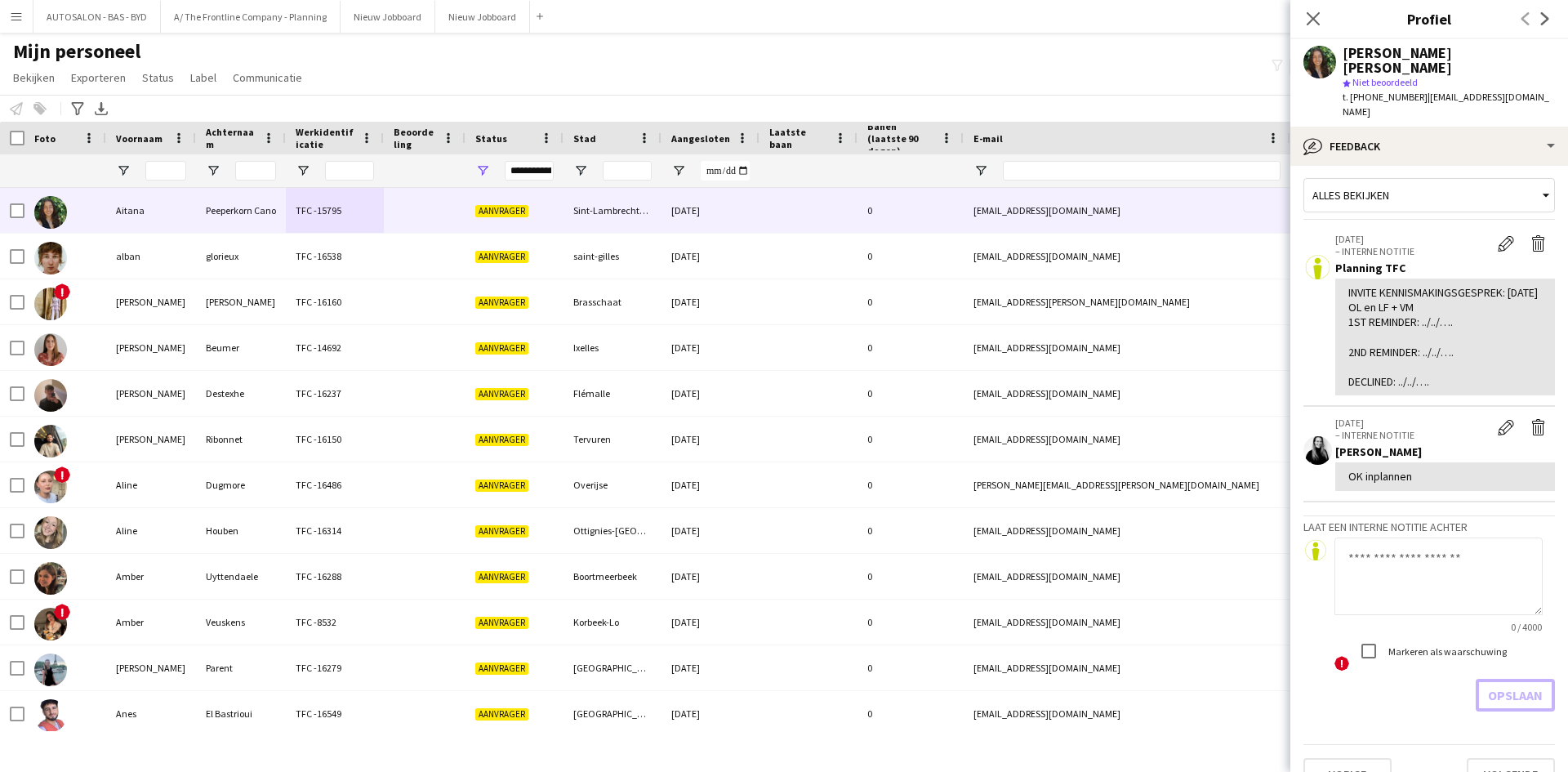
scroll to position [10, 0]
drag, startPoint x: 1413, startPoint y: 88, endPoint x: 1531, endPoint y: 87, distance: 118.0
click at [1531, 90] on span "| aitanacanorosas@gmail.com" at bounding box center [1446, 103] width 207 height 27
copy span "aitanacanorosas@gmail.com"
click at [1405, 535] on textarea at bounding box center [1438, 573] width 208 height 78
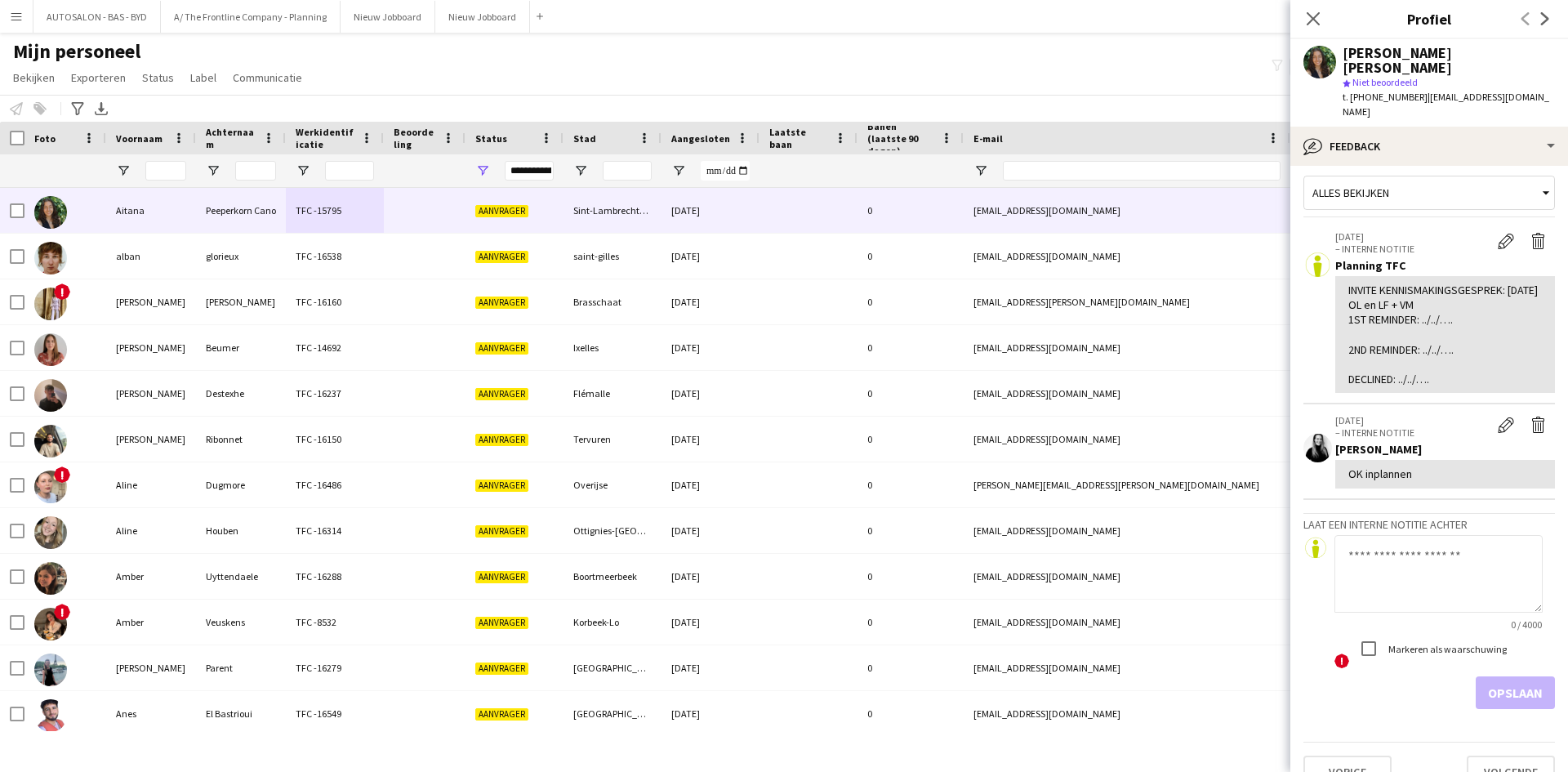
paste textarea "**********"
type textarea "**********"
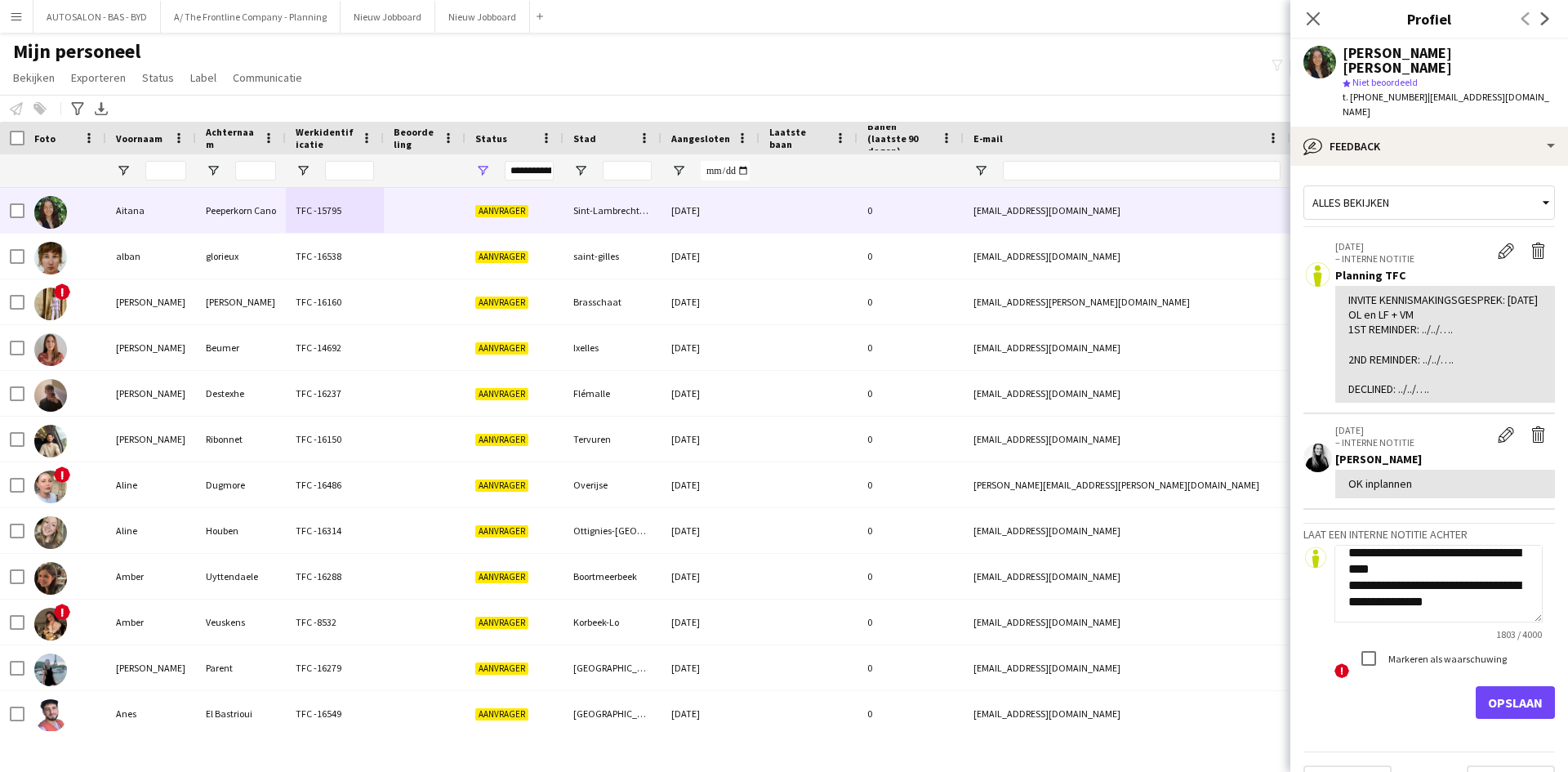
scroll to position [1400, 0]
drag, startPoint x: 1349, startPoint y: 537, endPoint x: 1484, endPoint y: 600, distance: 149.0
click at [1484, 600] on app-form-group "1803 / 4000" at bounding box center [1444, 592] width 221 height 95
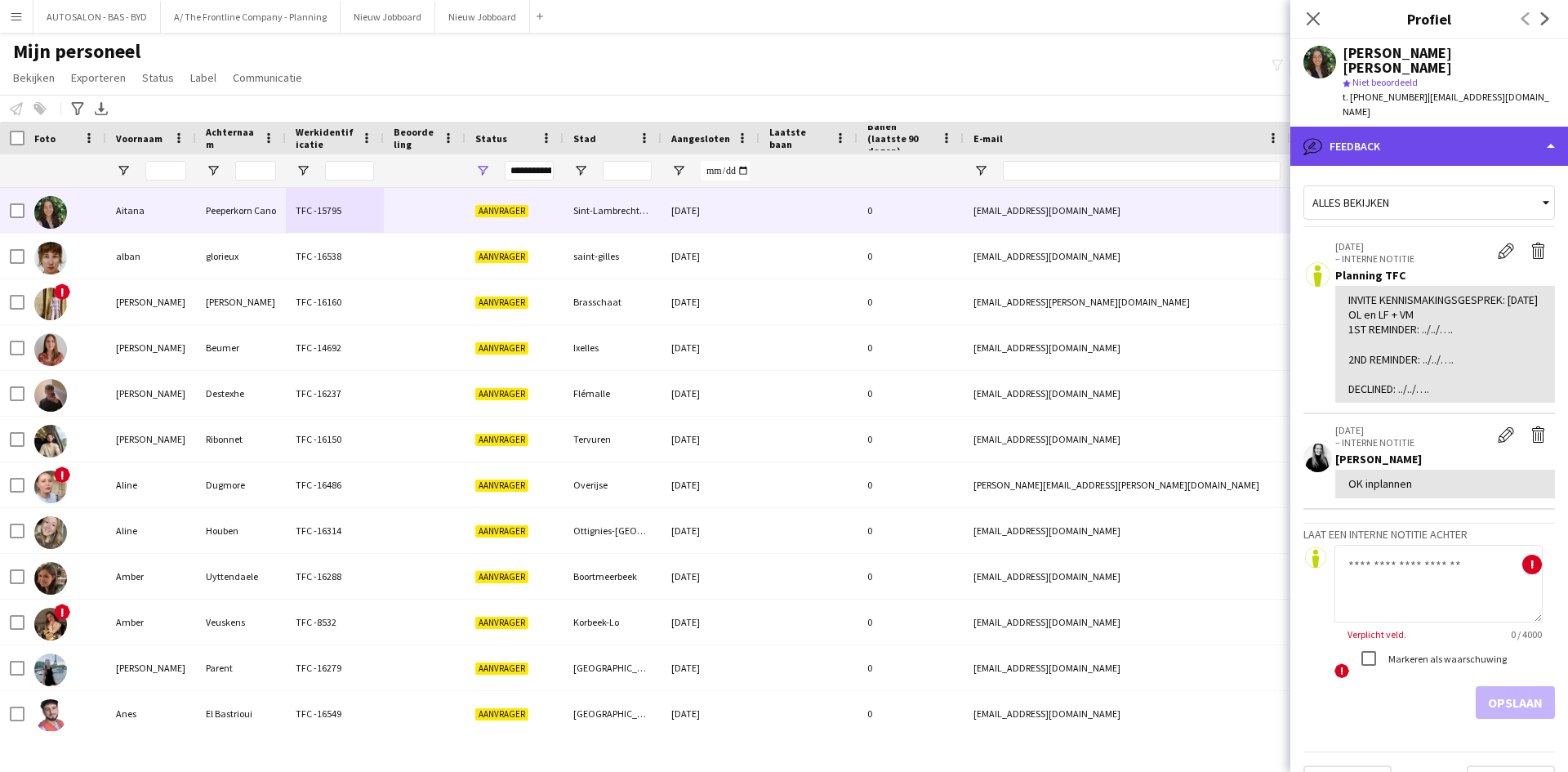
click at [1413, 127] on div "bubble-pencil Feedback" at bounding box center [1429, 146] width 278 height 39
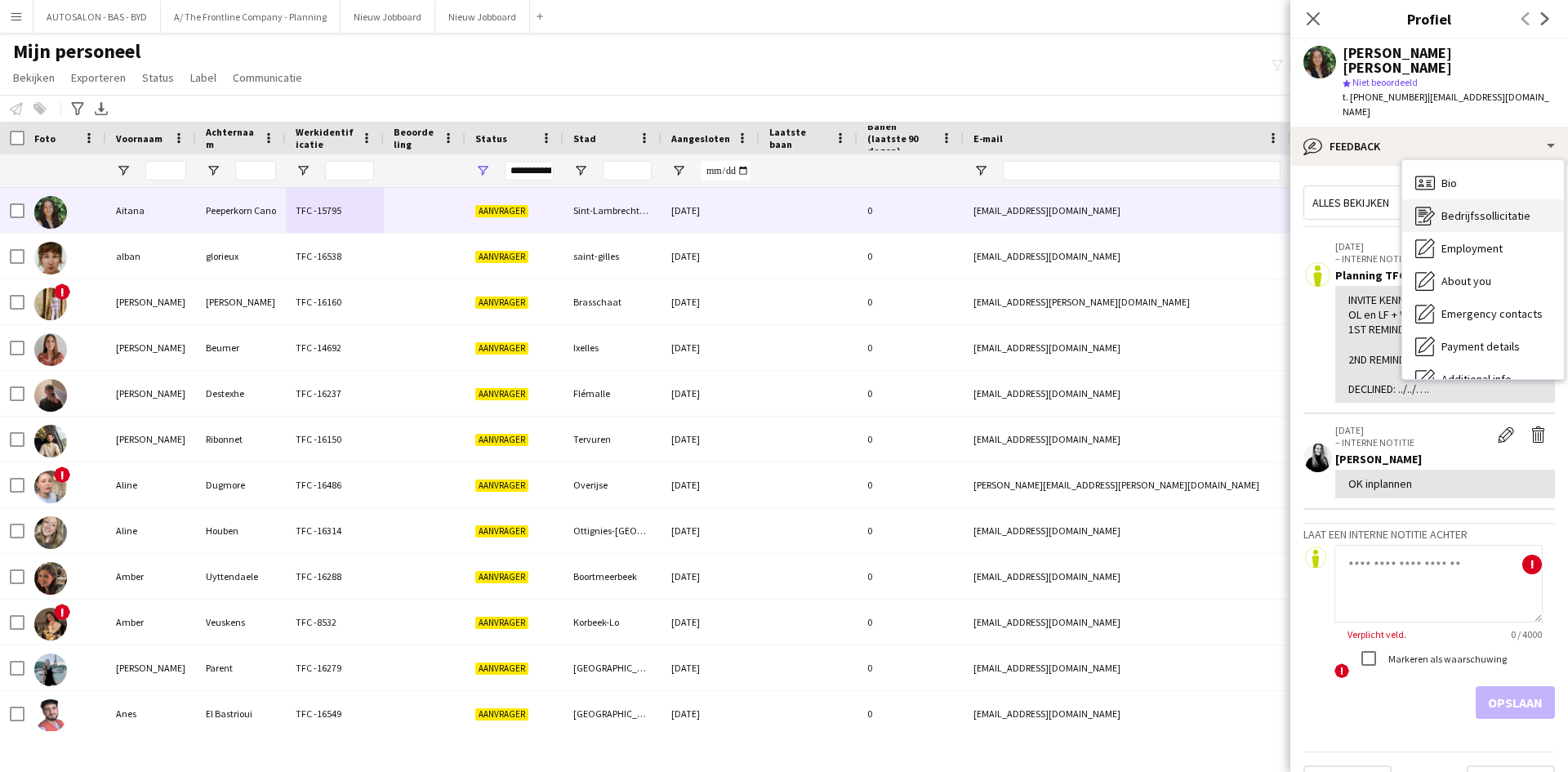
click at [1457, 208] on span "Bedrijfssollicitatie" at bounding box center [1486, 215] width 89 height 15
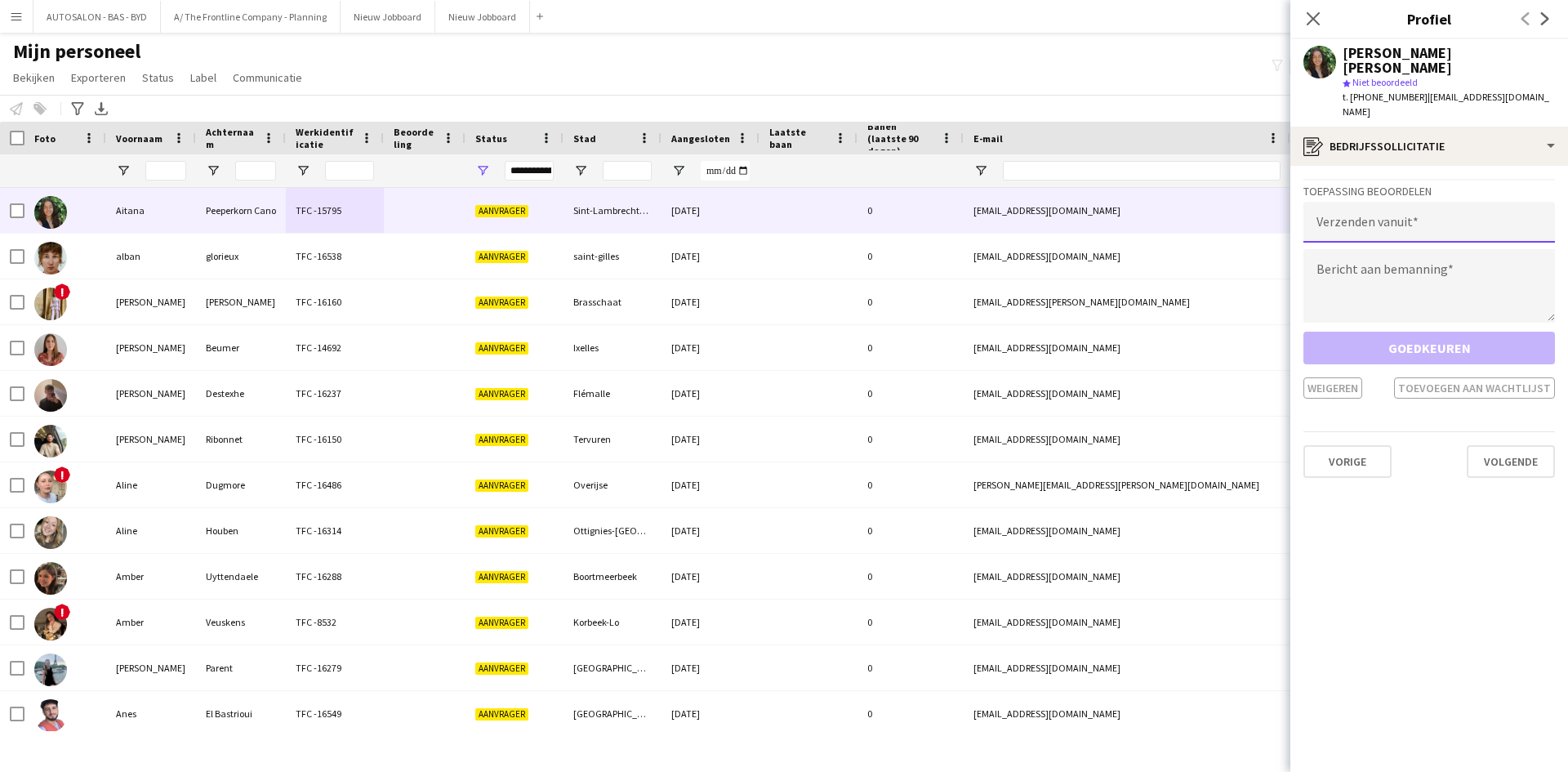
click at [1363, 201] on input "email" at bounding box center [1429, 222] width 251 height 41
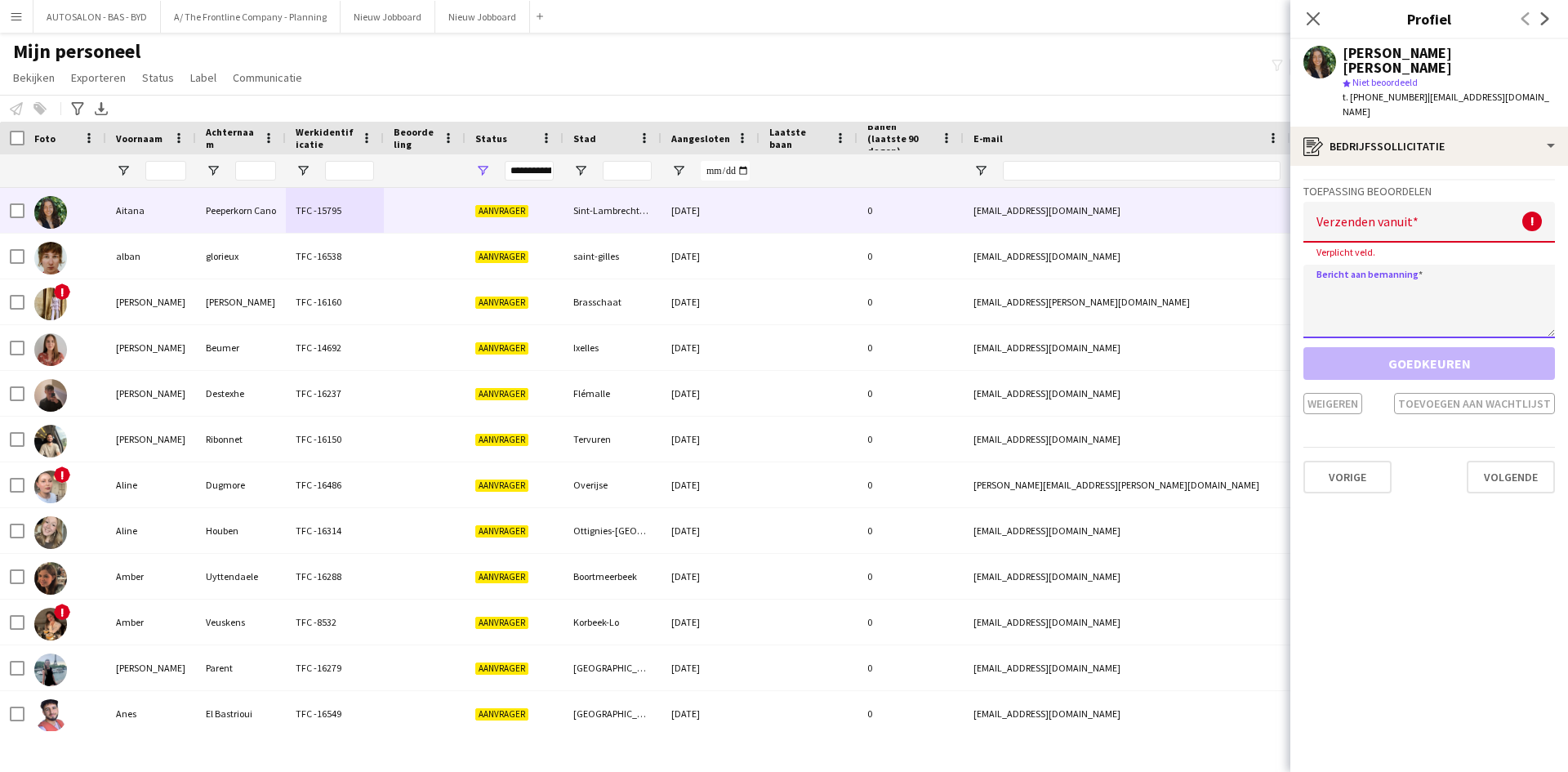
click at [1363, 264] on textarea at bounding box center [1429, 301] width 251 height 74
click at [1369, 266] on textarea at bounding box center [1429, 301] width 251 height 74
paste textarea "**********"
type textarea "**********"
click at [1399, 201] on input "email" at bounding box center [1429, 222] width 251 height 41
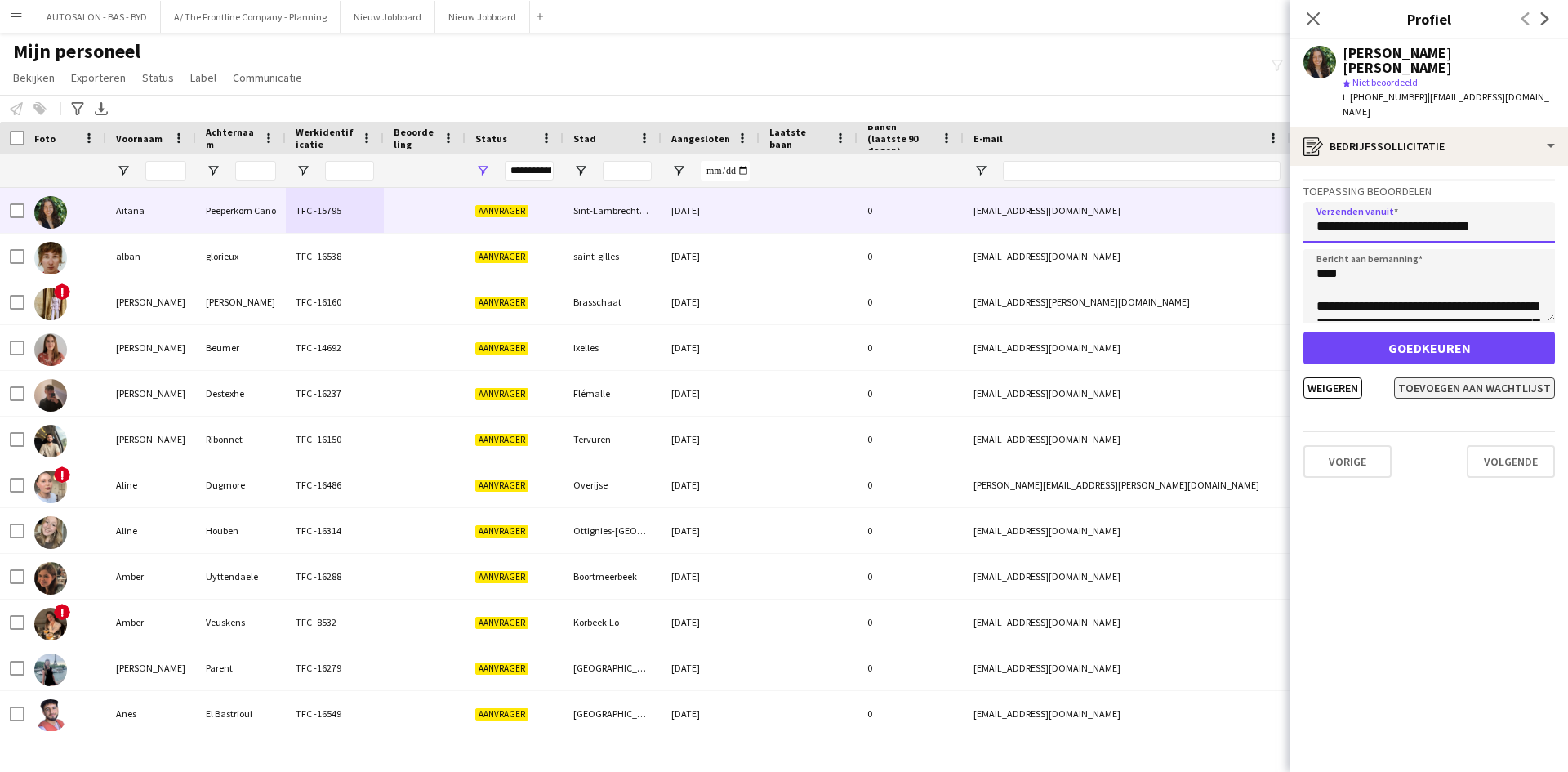
type input "**********"
click at [1509, 377] on button "Toevoegen aan wachtlijst" at bounding box center [1474, 387] width 161 height 21
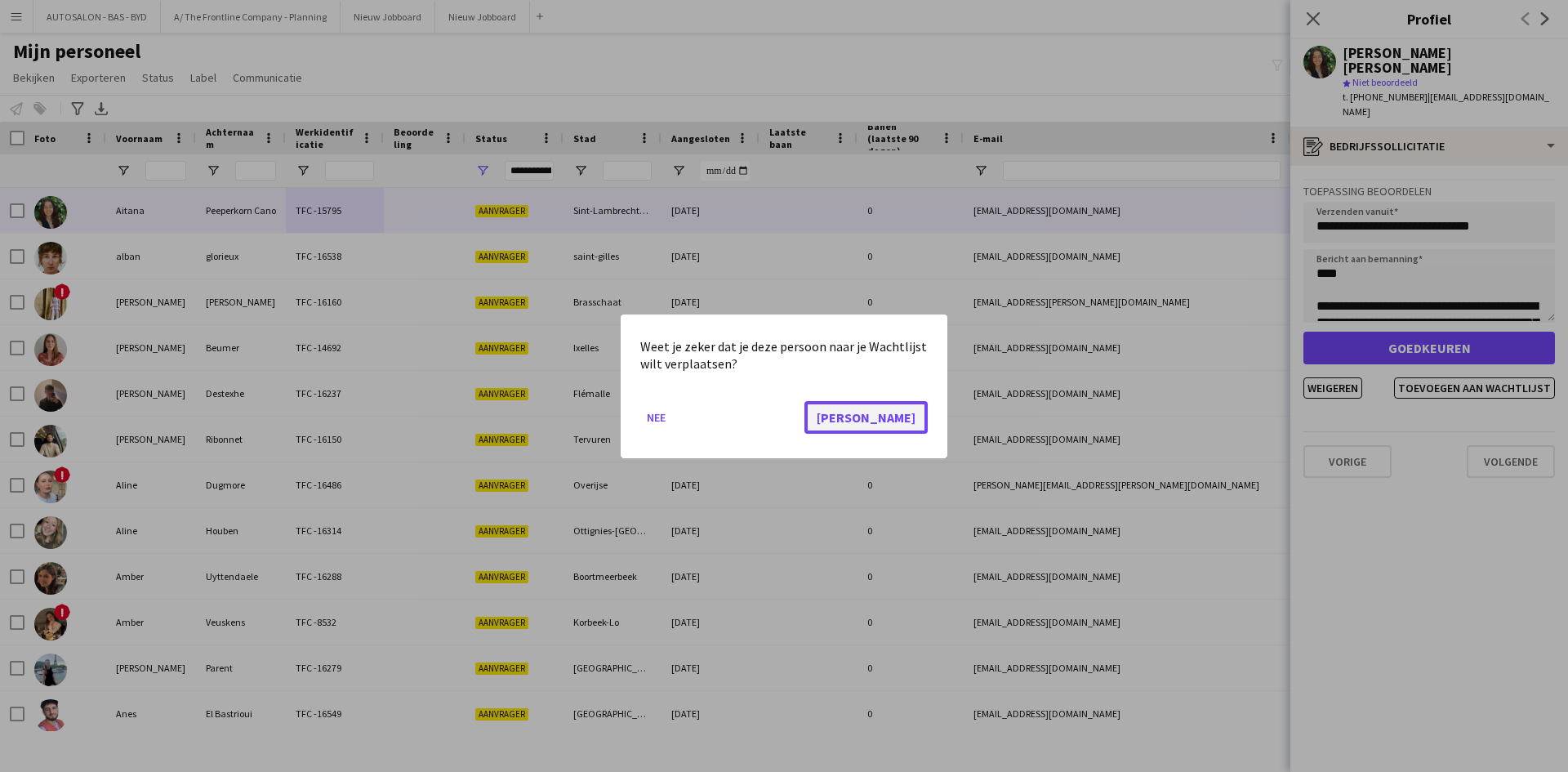
click at [904, 415] on button "[PERSON_NAME]" at bounding box center [866, 416] width 124 height 32
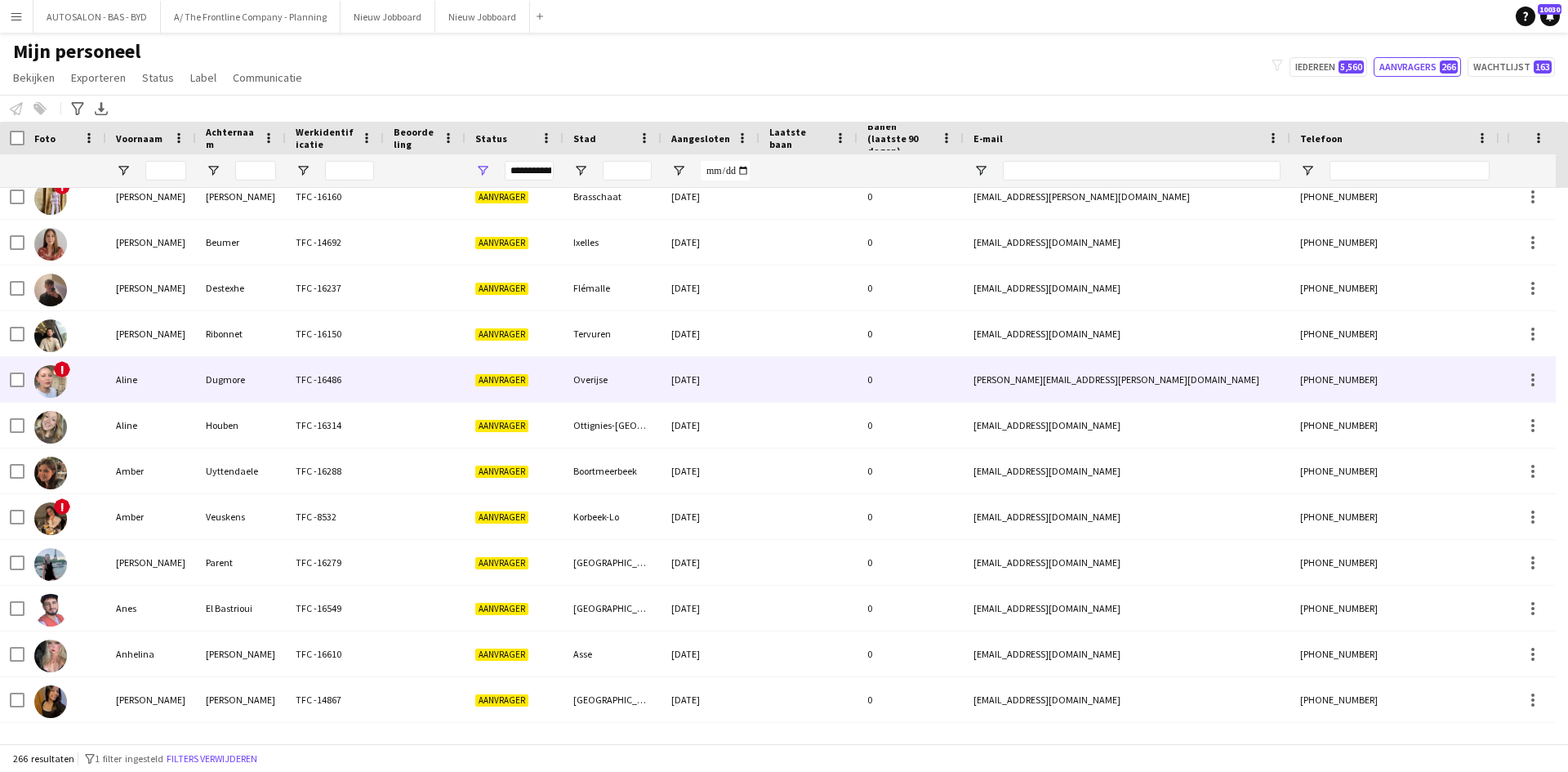
scroll to position [81, 0]
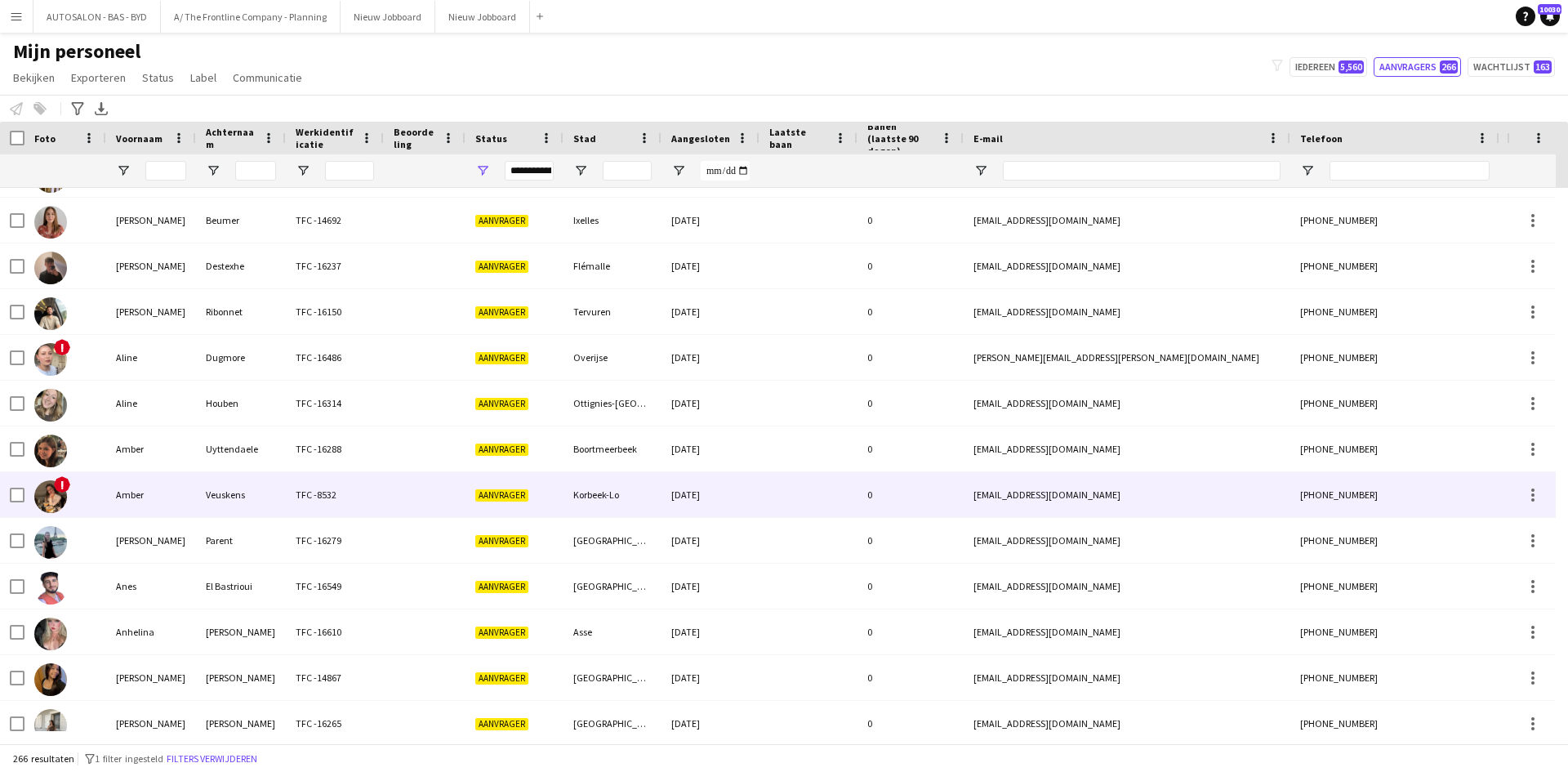
click at [296, 505] on div "TFC -8532" at bounding box center [334, 494] width 98 height 45
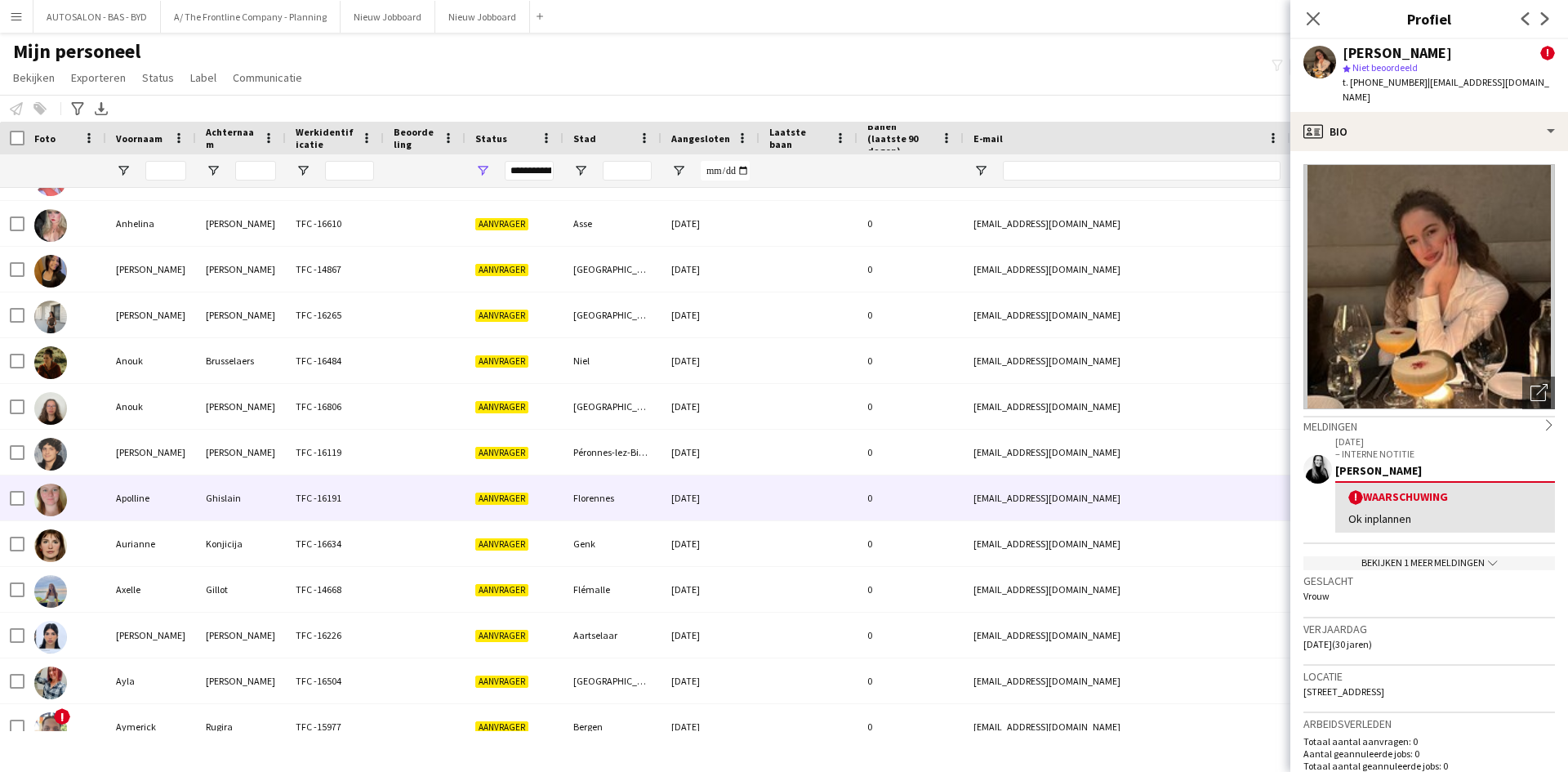
scroll to position [0, 0]
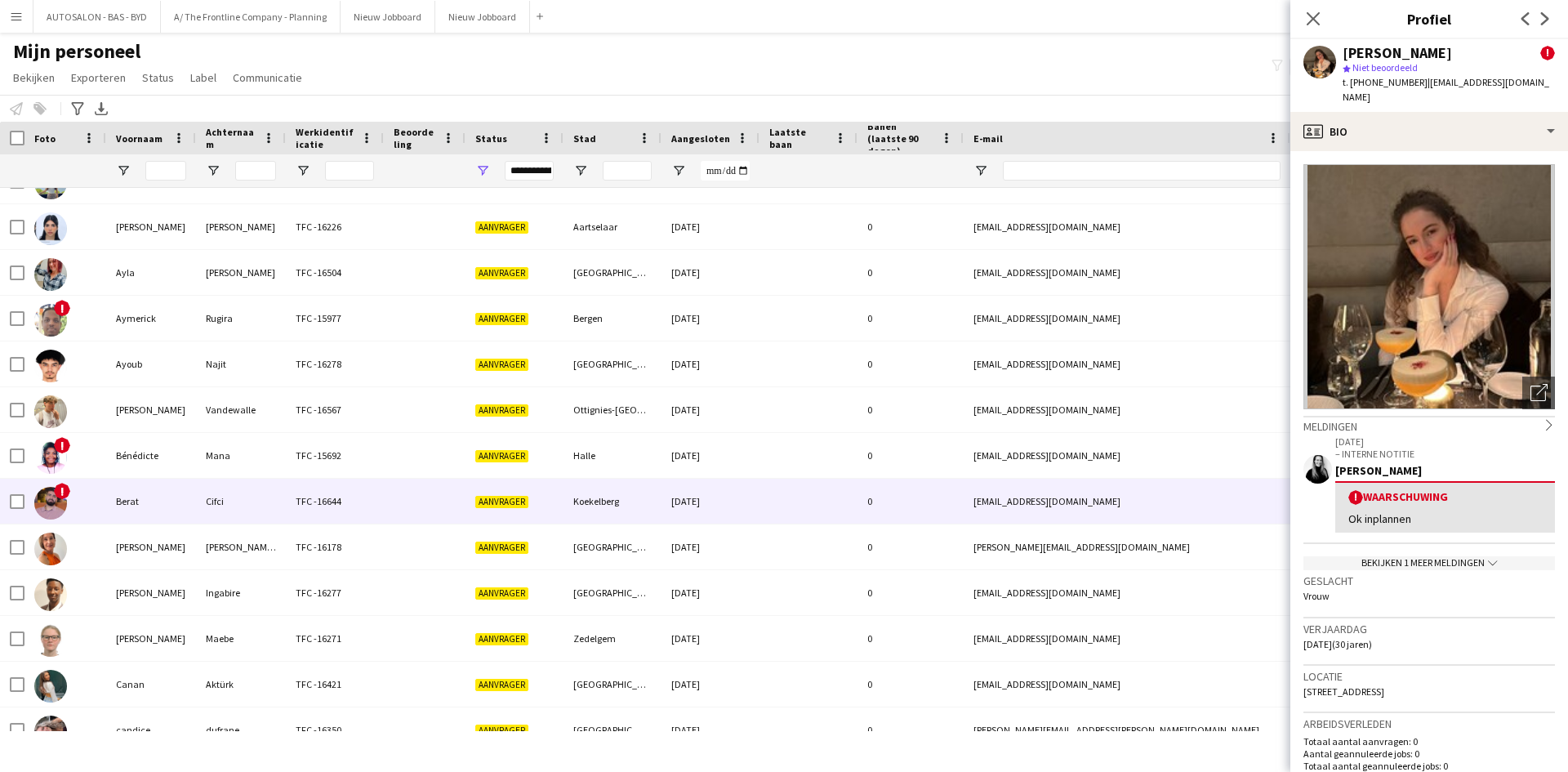
click at [10, 512] on div at bounding box center [18, 501] width 15 height 46
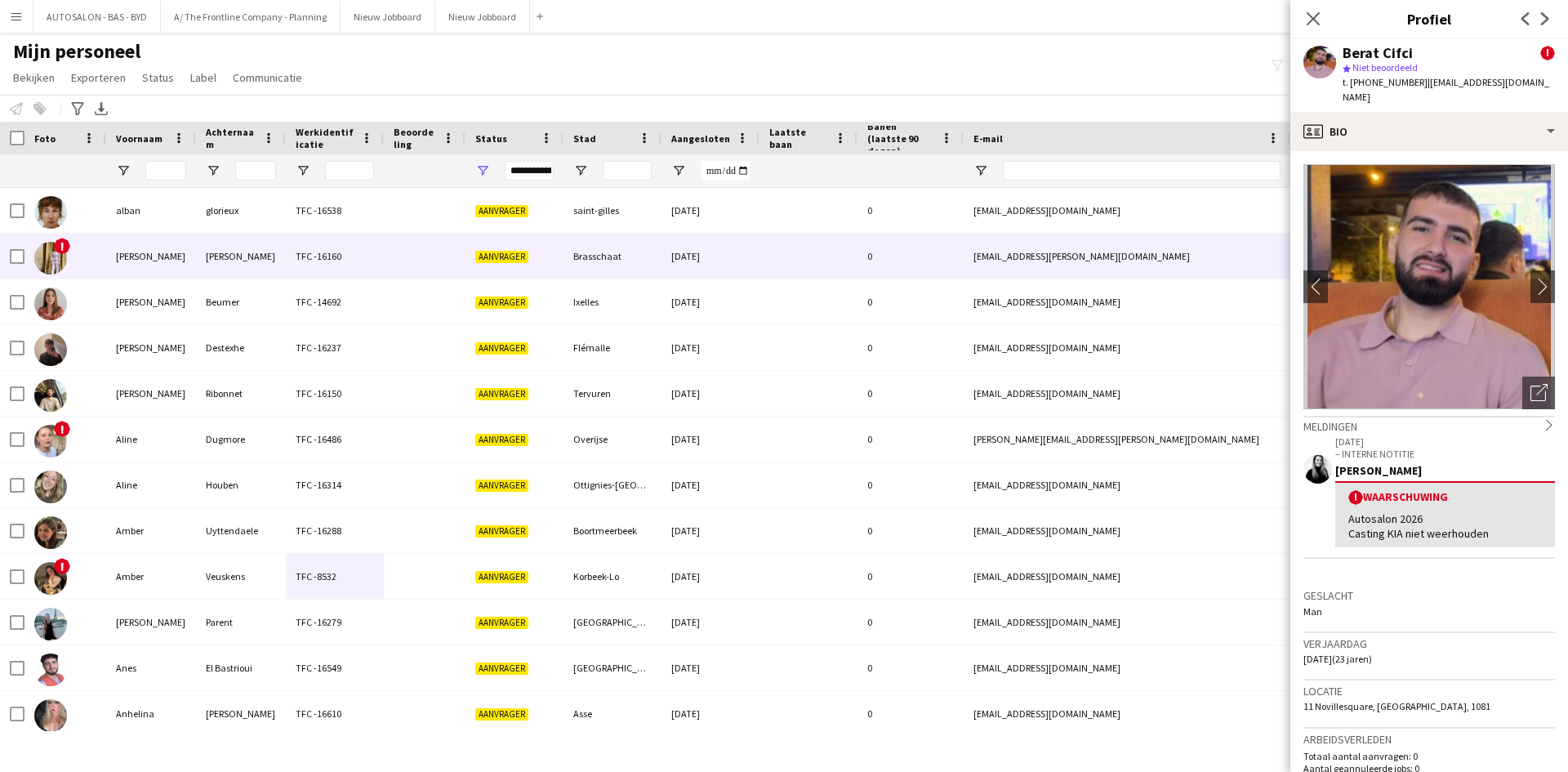
click at [539, 269] on div "Aanvrager" at bounding box center [514, 256] width 98 height 45
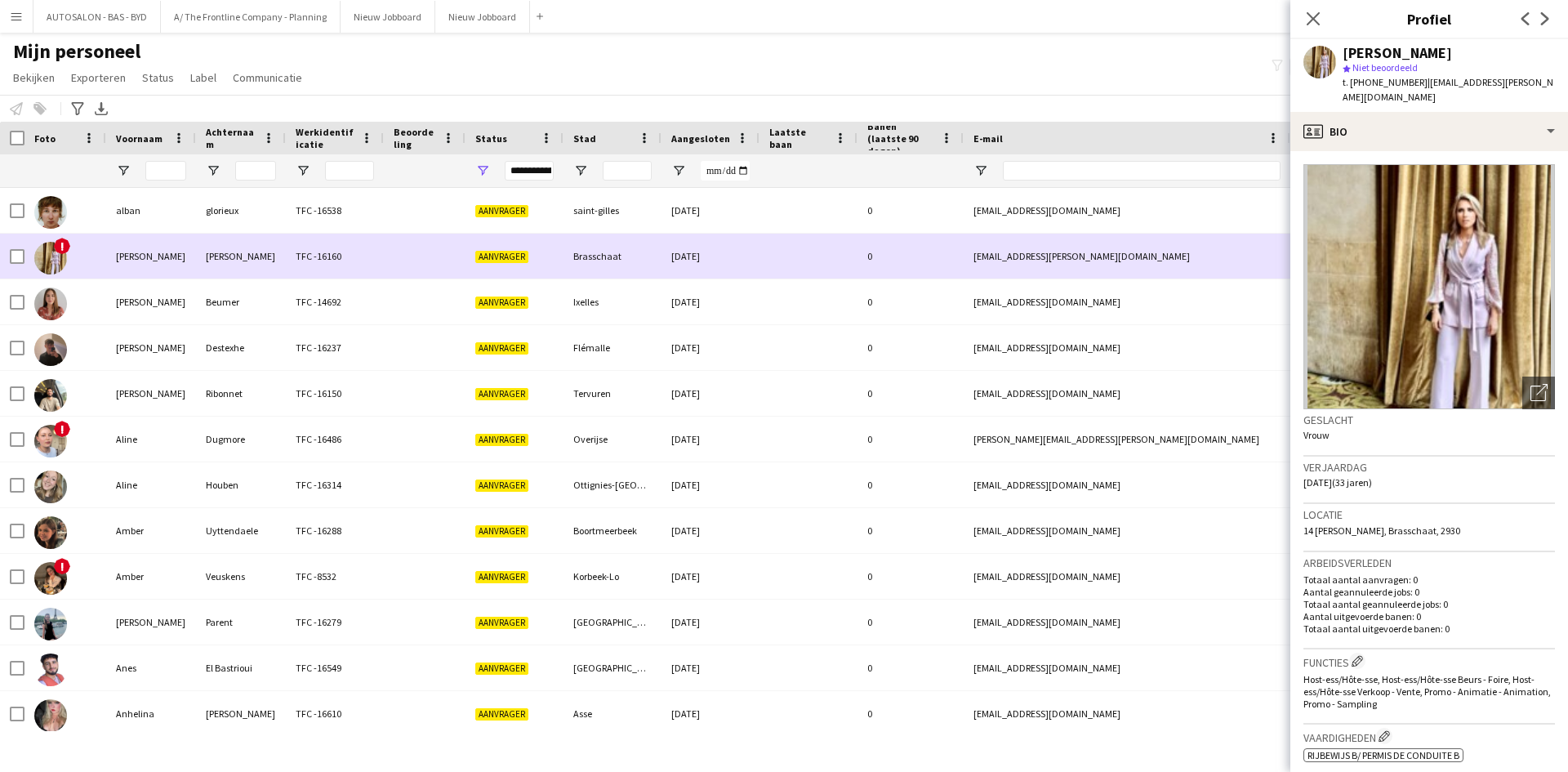
click at [62, 249] on span "!" at bounding box center [62, 246] width 17 height 17
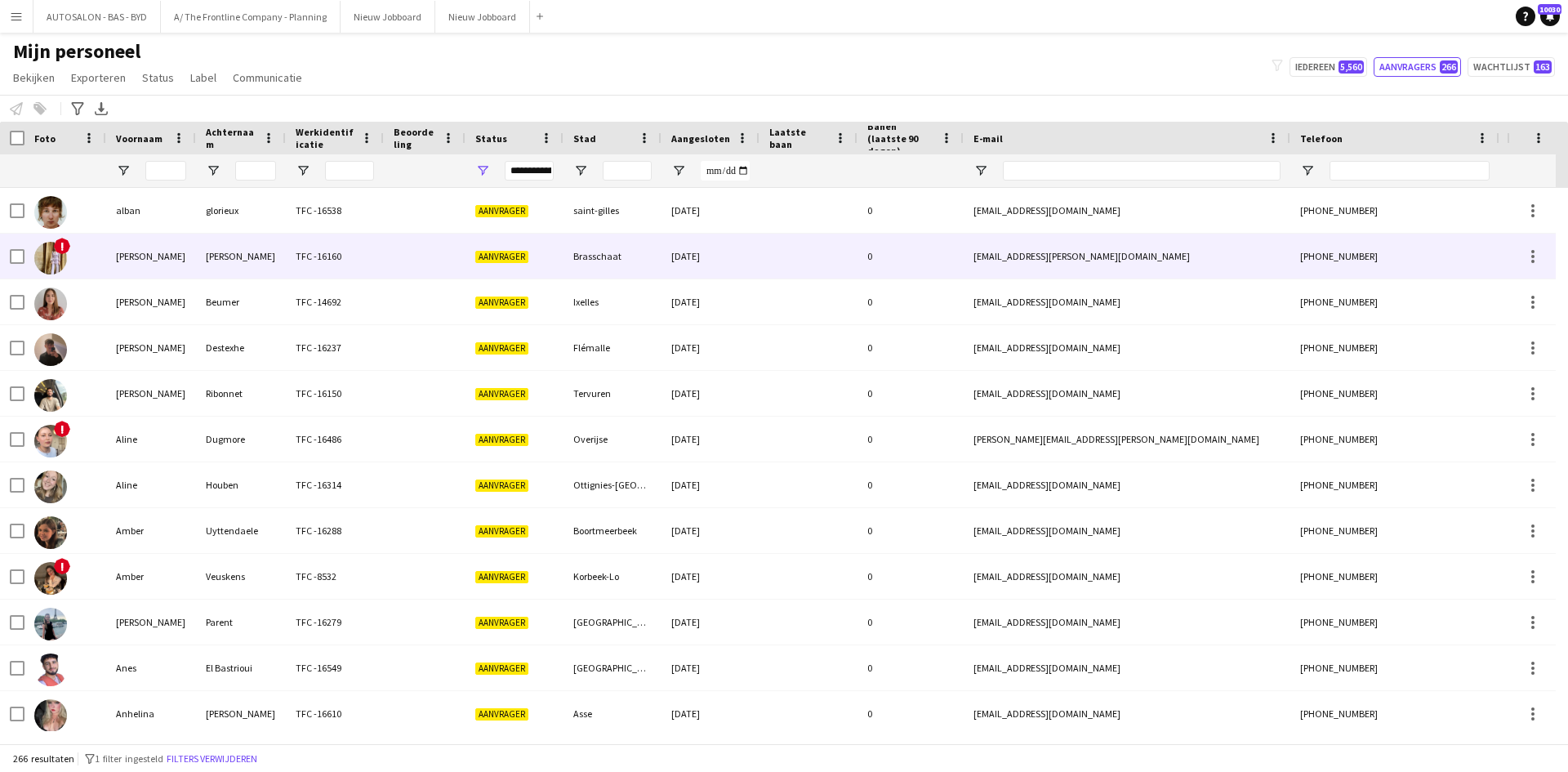
click at [264, 258] on div "Lopes Bola" at bounding box center [240, 256] width 90 height 45
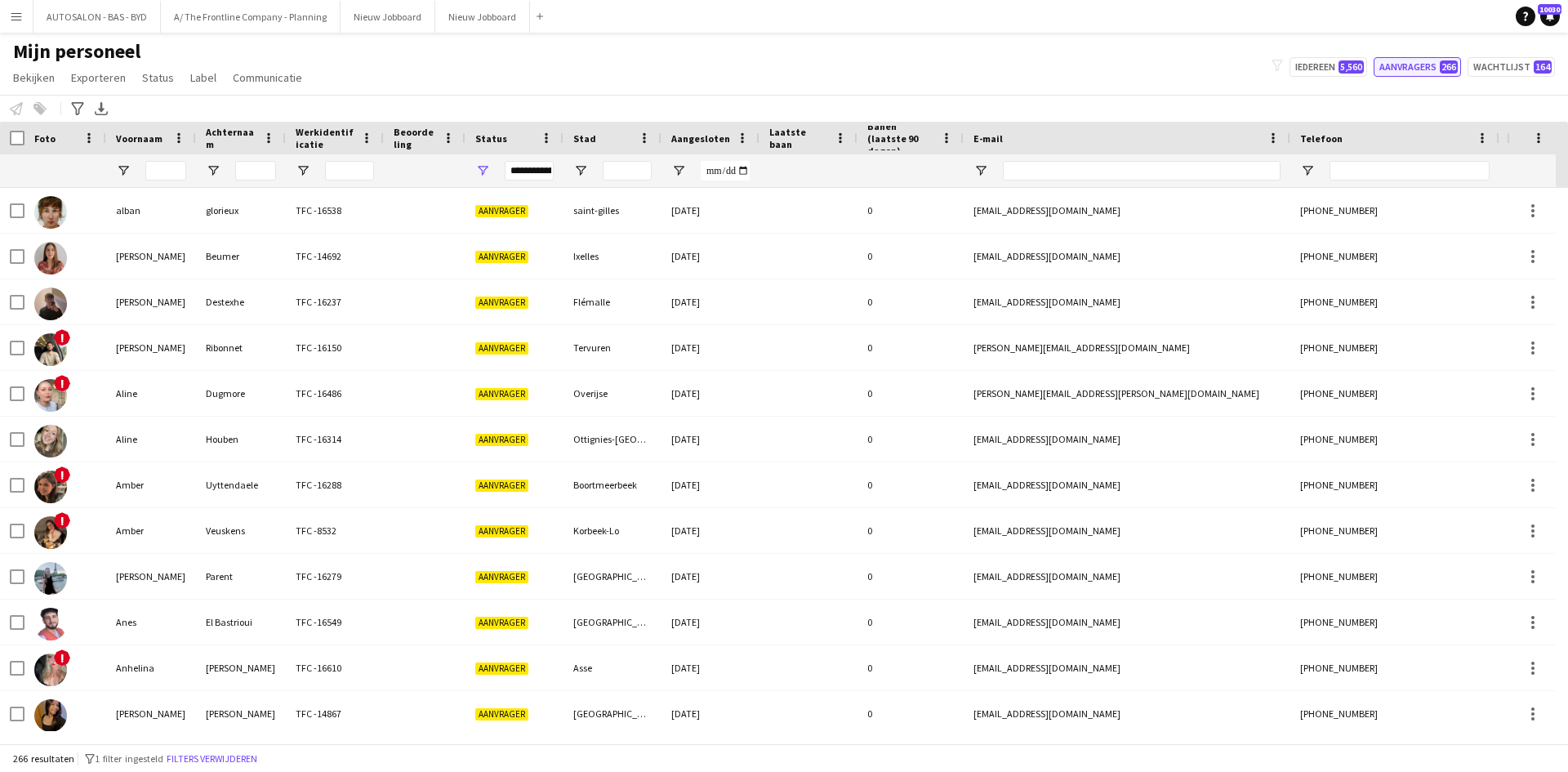
click at [1386, 67] on button "Aanvragers 266" at bounding box center [1417, 66] width 88 height 19
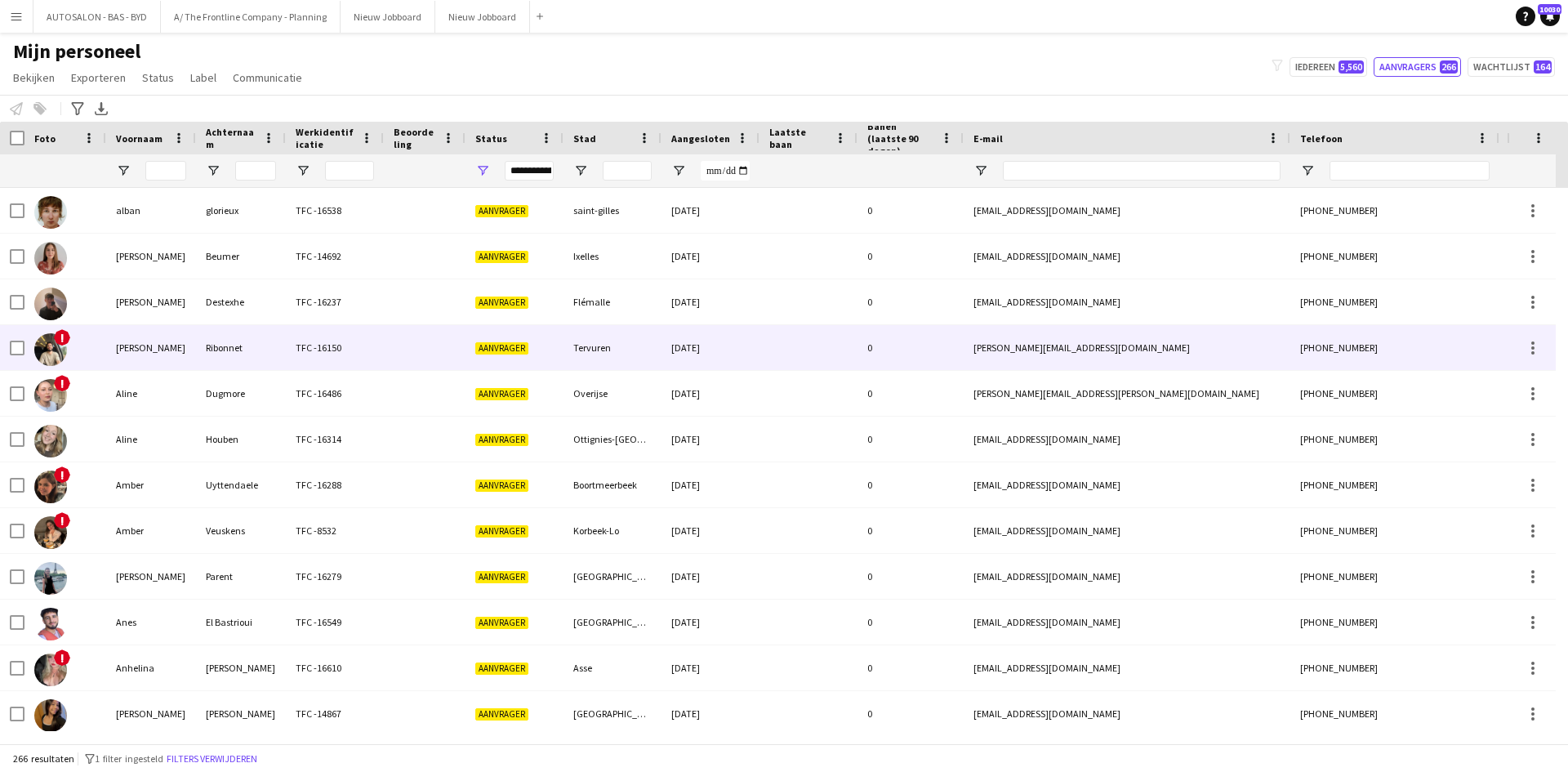
click at [312, 363] on div "TFC -16150" at bounding box center [334, 347] width 98 height 45
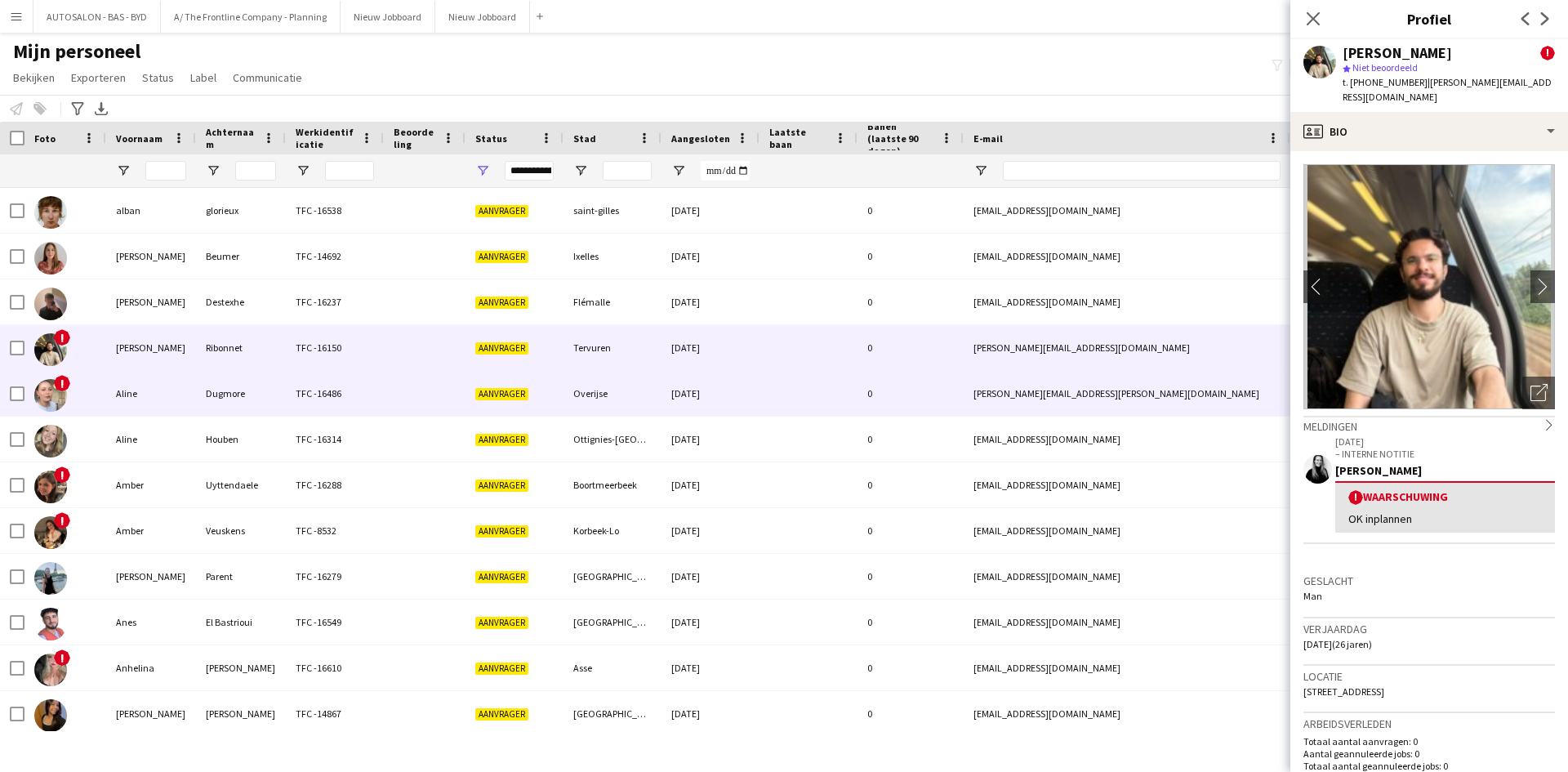
click at [696, 408] on div "[DATE]" at bounding box center [710, 392] width 98 height 45
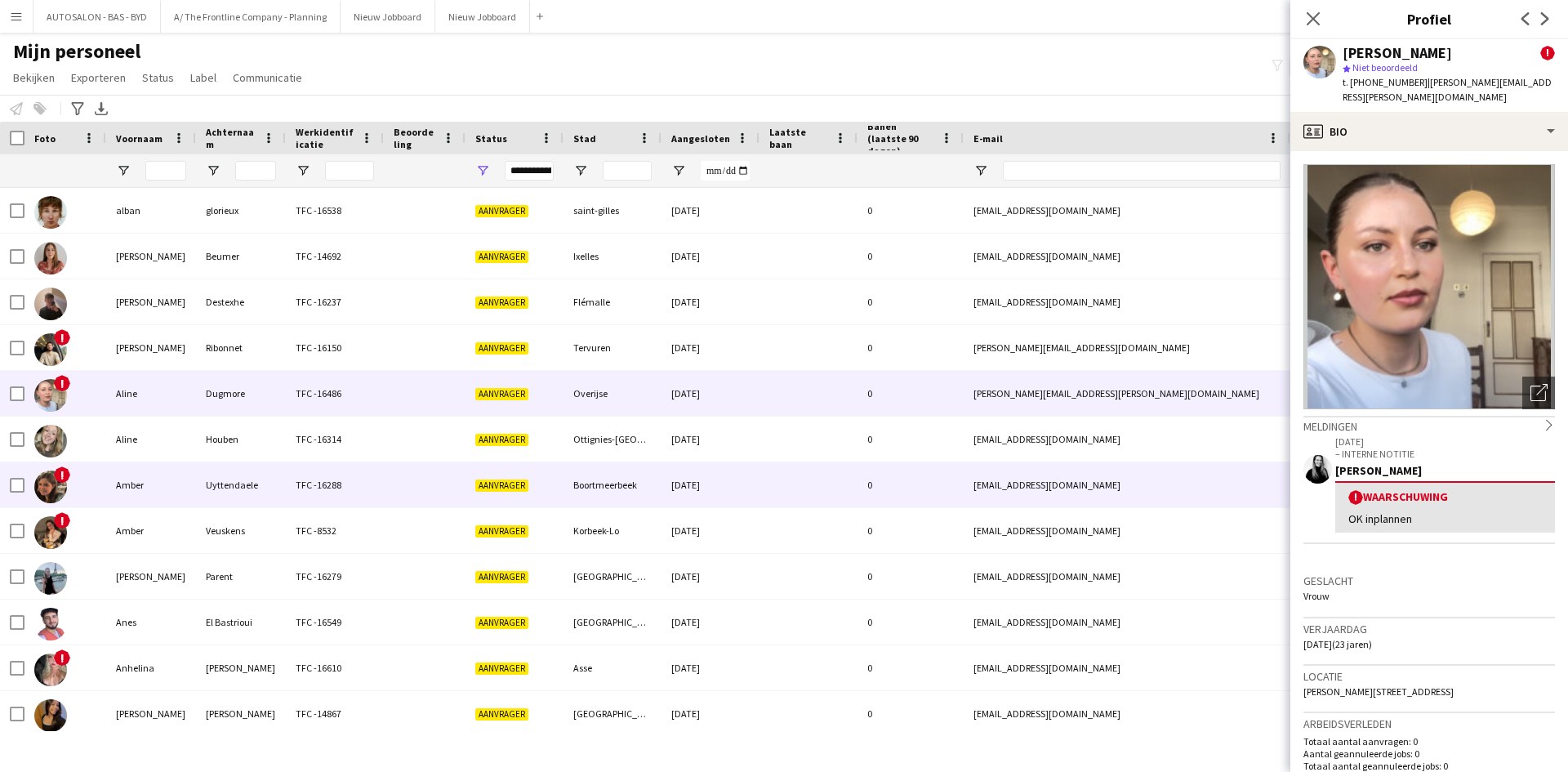
click at [163, 464] on div "Amber" at bounding box center [151, 484] width 90 height 45
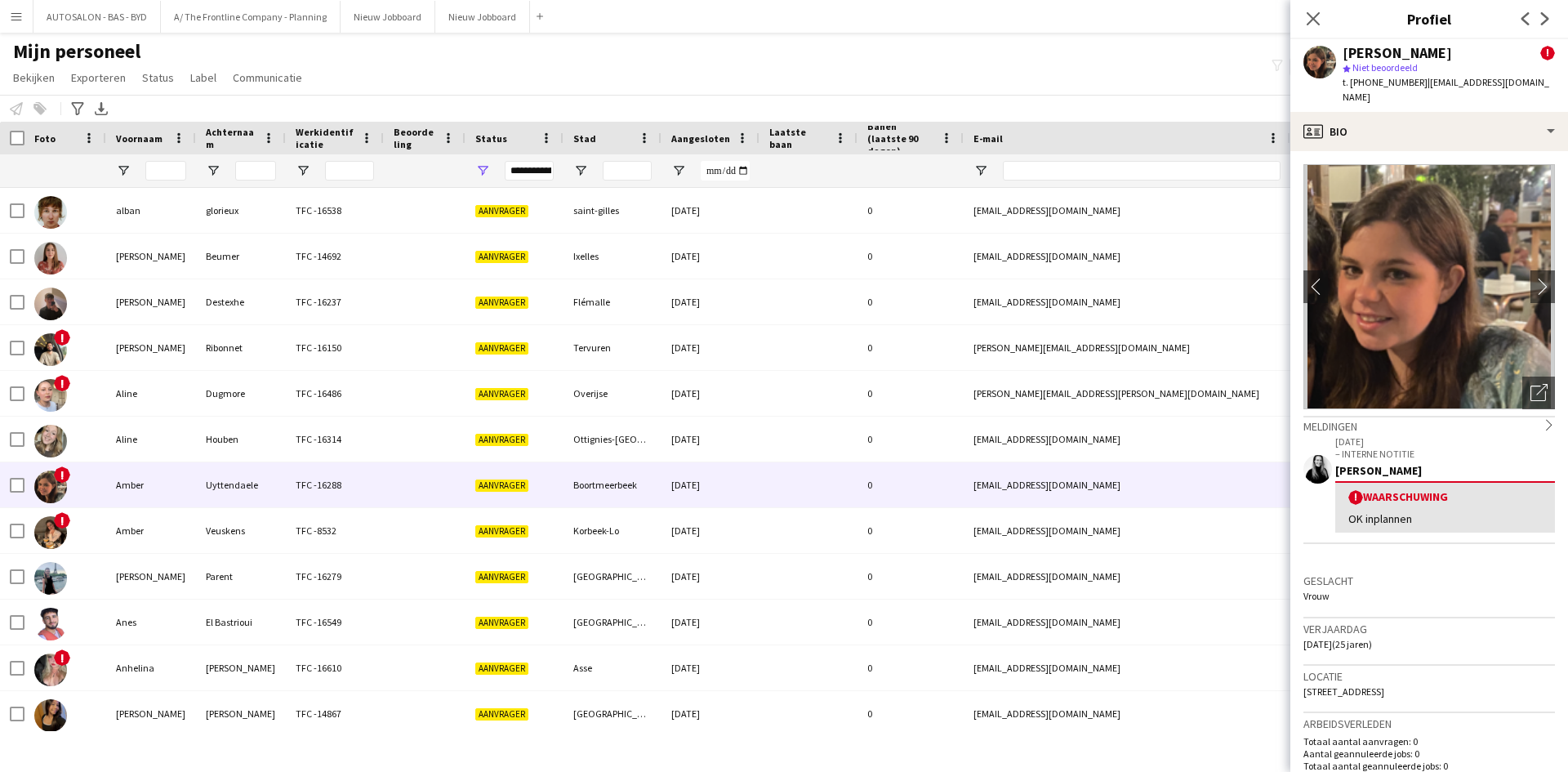
click at [1360, 511] on div "OK inplannen" at bounding box center [1445, 518] width 194 height 15
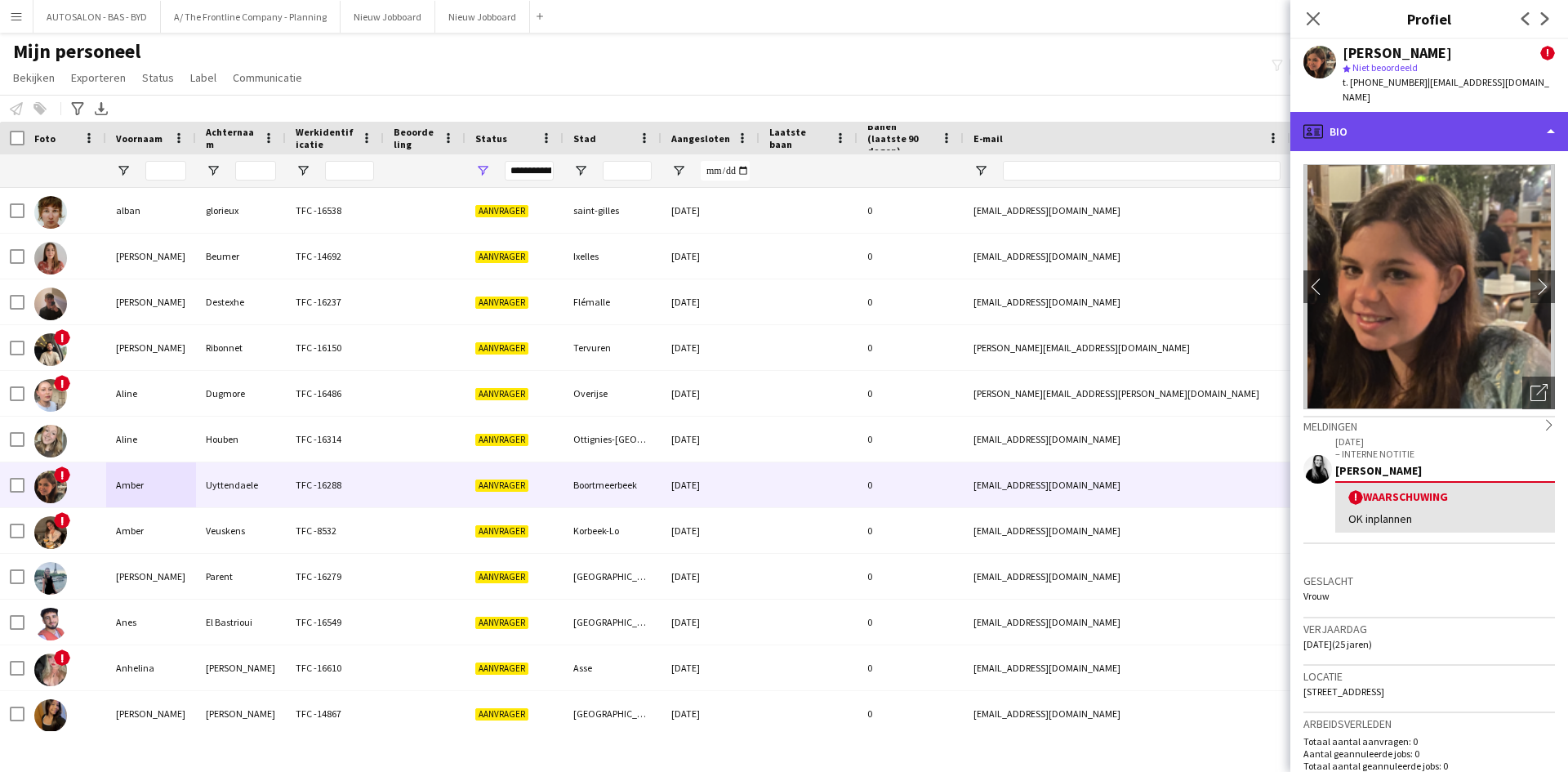
click at [1345, 112] on div "profile Bio" at bounding box center [1429, 131] width 278 height 39
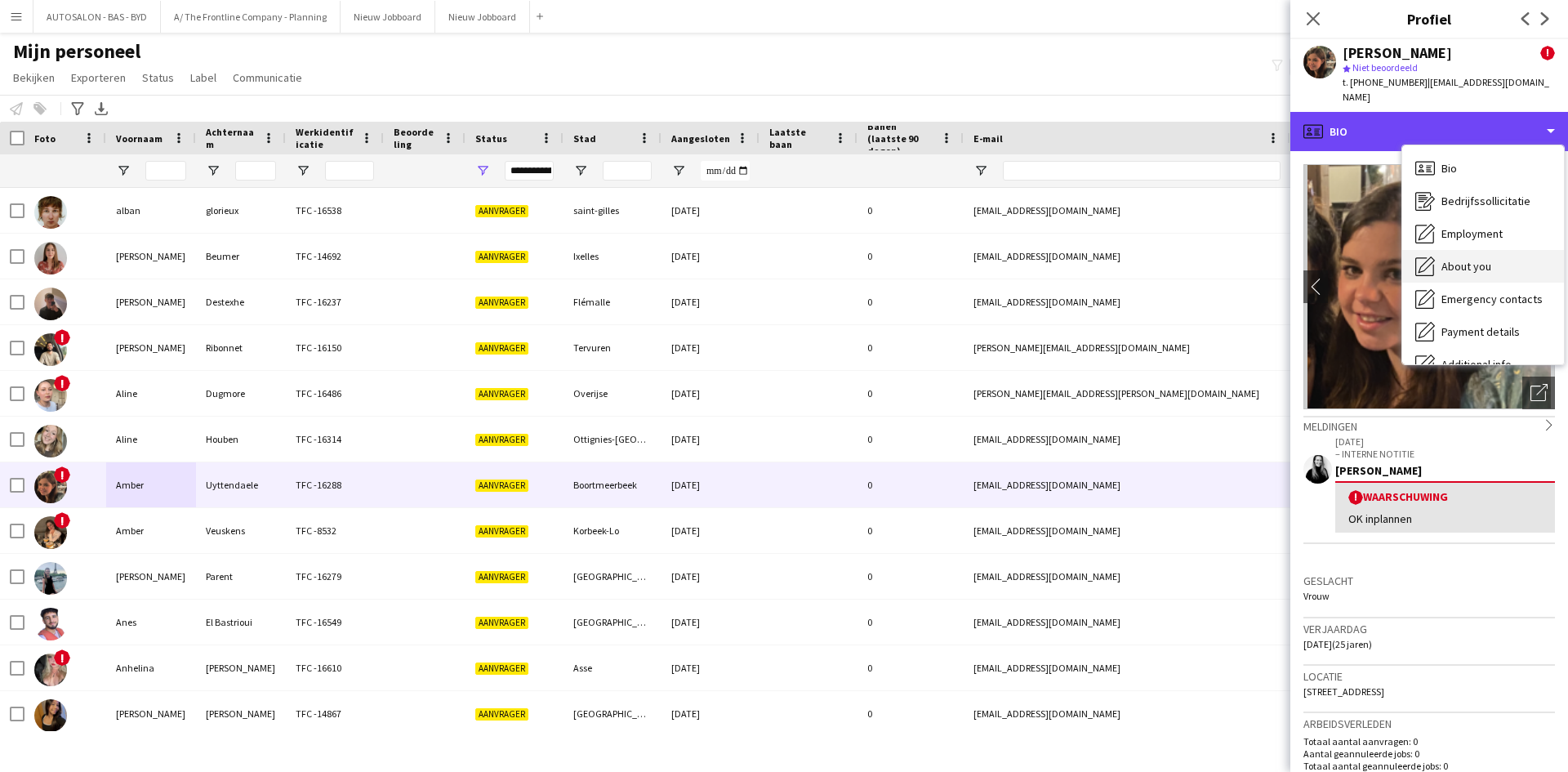
scroll to position [121, 0]
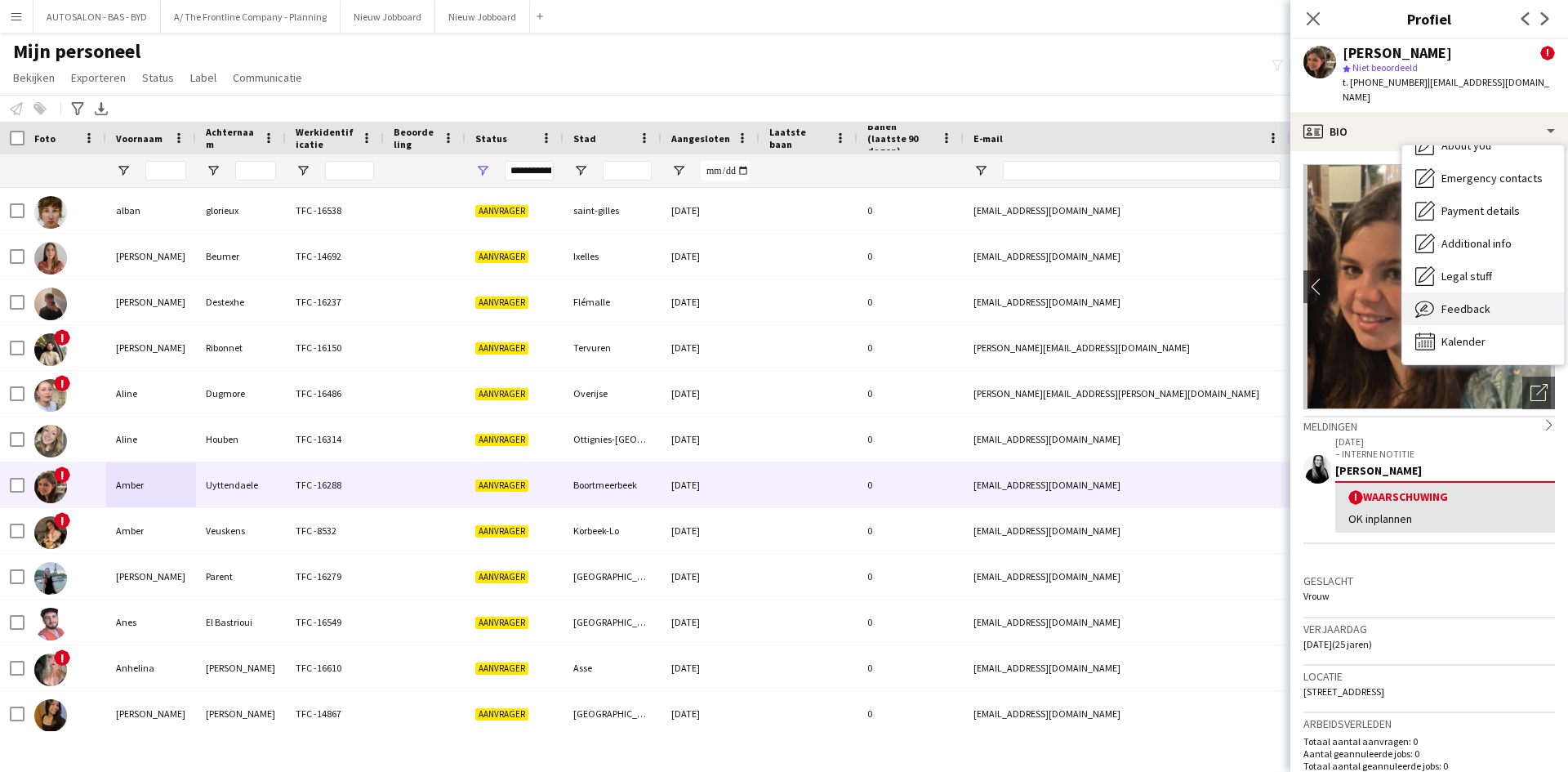
click at [1468, 301] on span "Feedback" at bounding box center [1465, 308] width 49 height 15
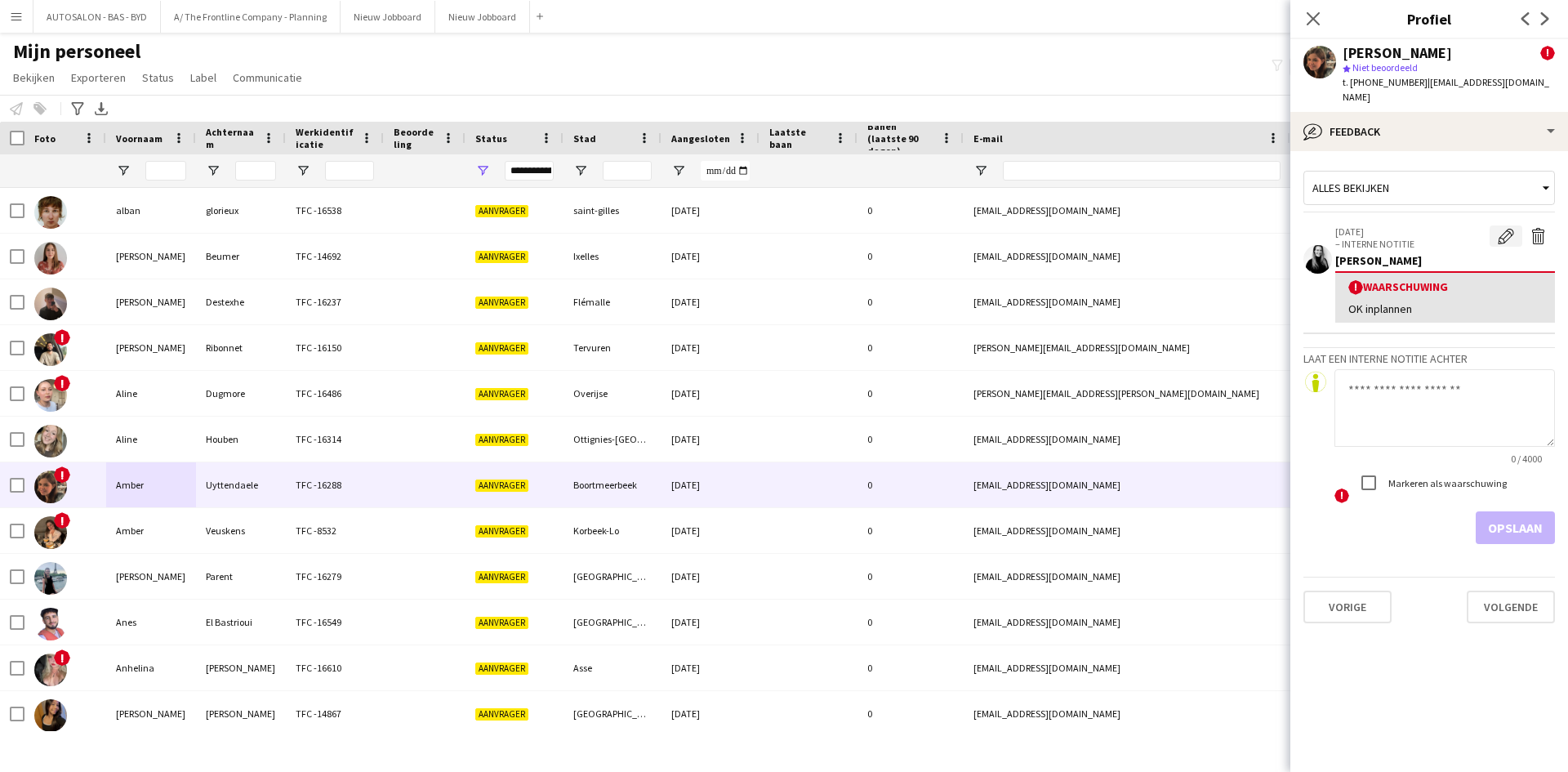
click at [1514, 225] on button "Waarschuwing bewerken" at bounding box center [1505, 235] width 32 height 21
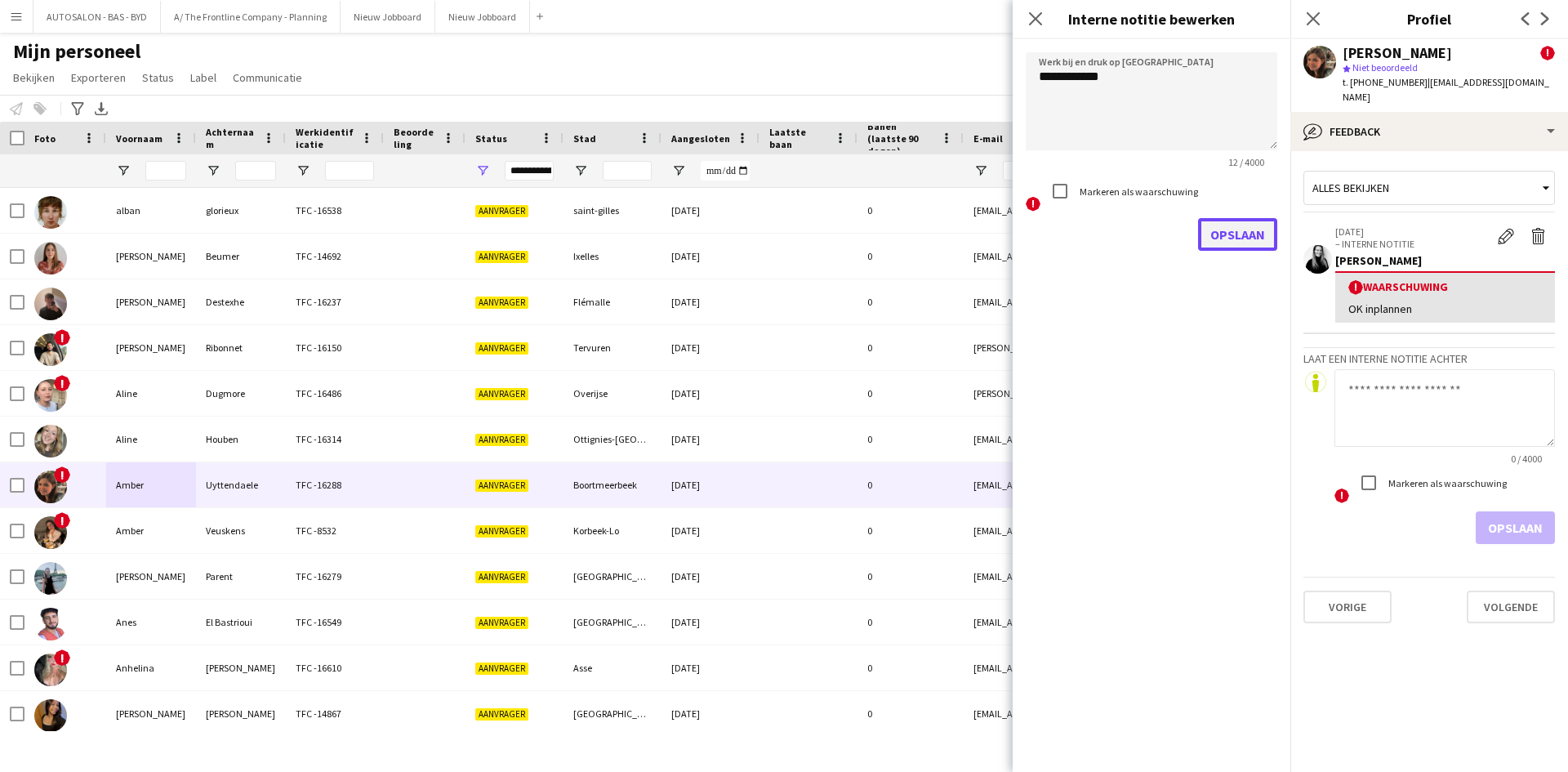
click at [1242, 224] on button "Opslaan" at bounding box center [1237, 234] width 79 height 32
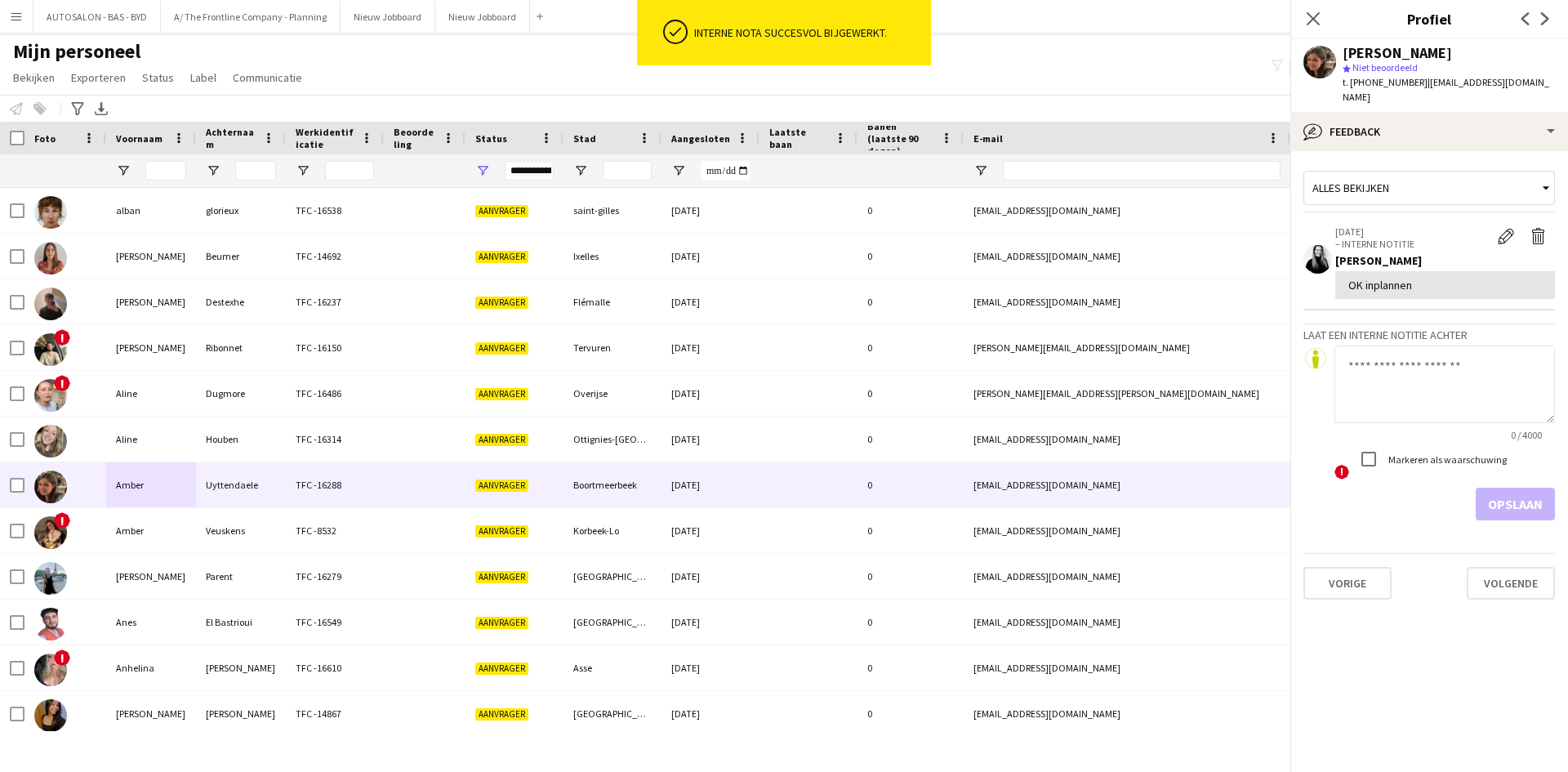
click at [1348, 354] on textarea at bounding box center [1444, 384] width 221 height 78
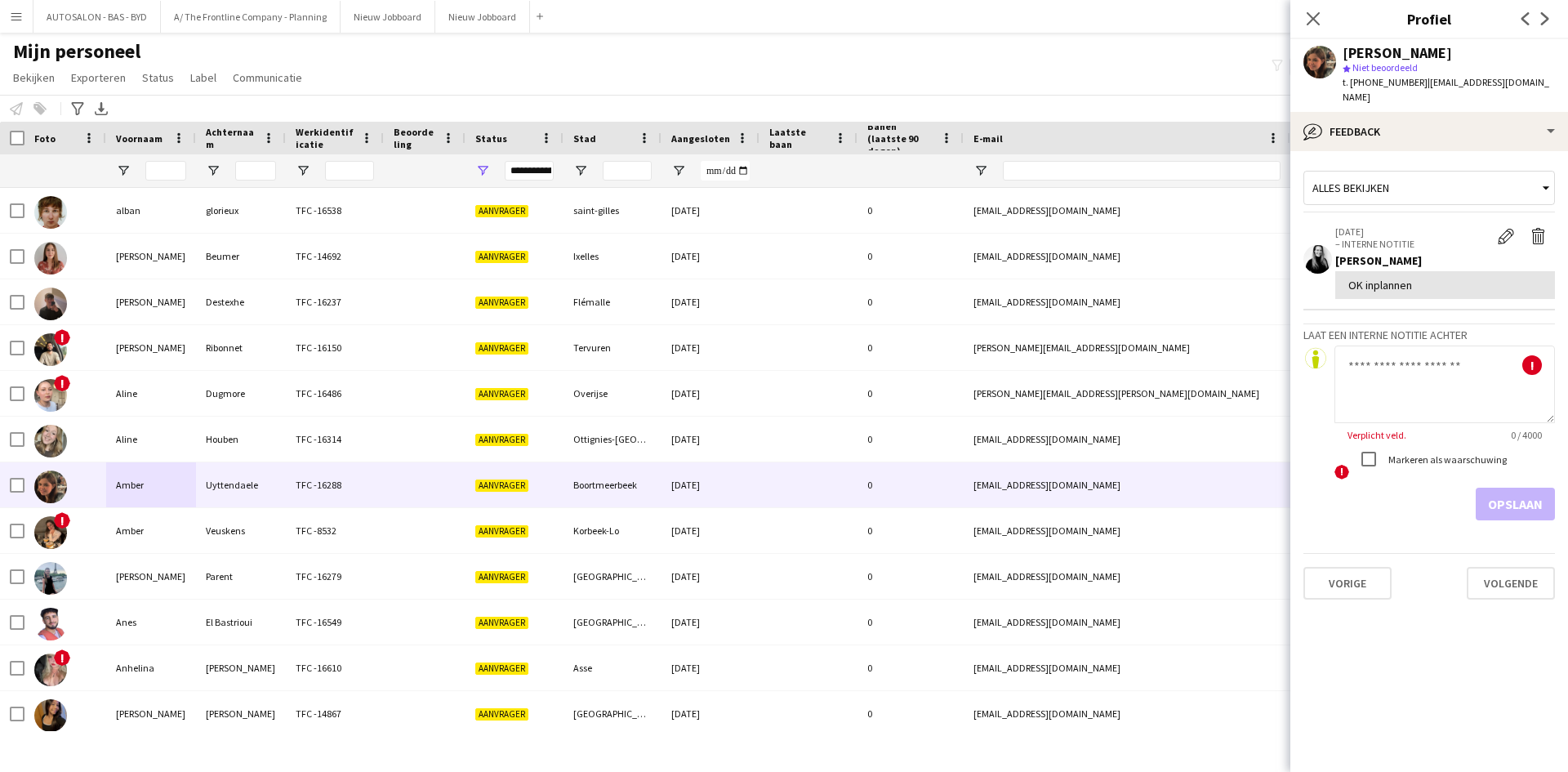
click at [965, 4] on app-navbar "Menu [GEOGRAPHIC_DATA] [PERSON_NAME] Alle taken Status Werkforce Werkforce [PER…" at bounding box center [784, 16] width 1568 height 32
click at [1414, 355] on textarea at bounding box center [1444, 384] width 221 height 78
paste textarea "**********"
click at [1500, 370] on textarea "**********" at bounding box center [1444, 384] width 221 height 78
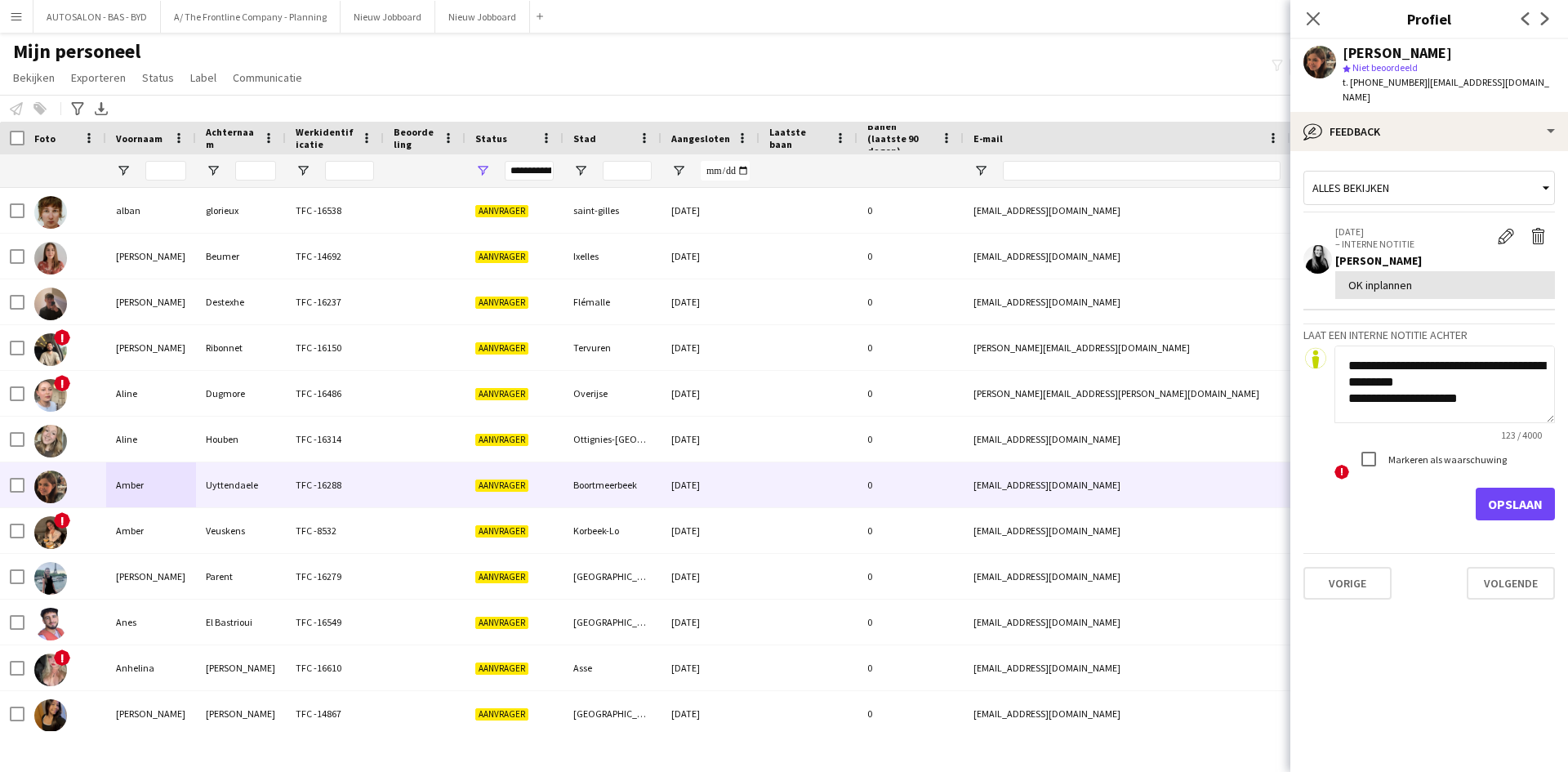
click at [1385, 385] on textarea "**********" at bounding box center [1444, 384] width 221 height 78
click at [1392, 386] on textarea "**********" at bounding box center [1444, 384] width 221 height 78
type textarea "**********"
click at [1512, 491] on button "Opslaan" at bounding box center [1515, 503] width 79 height 32
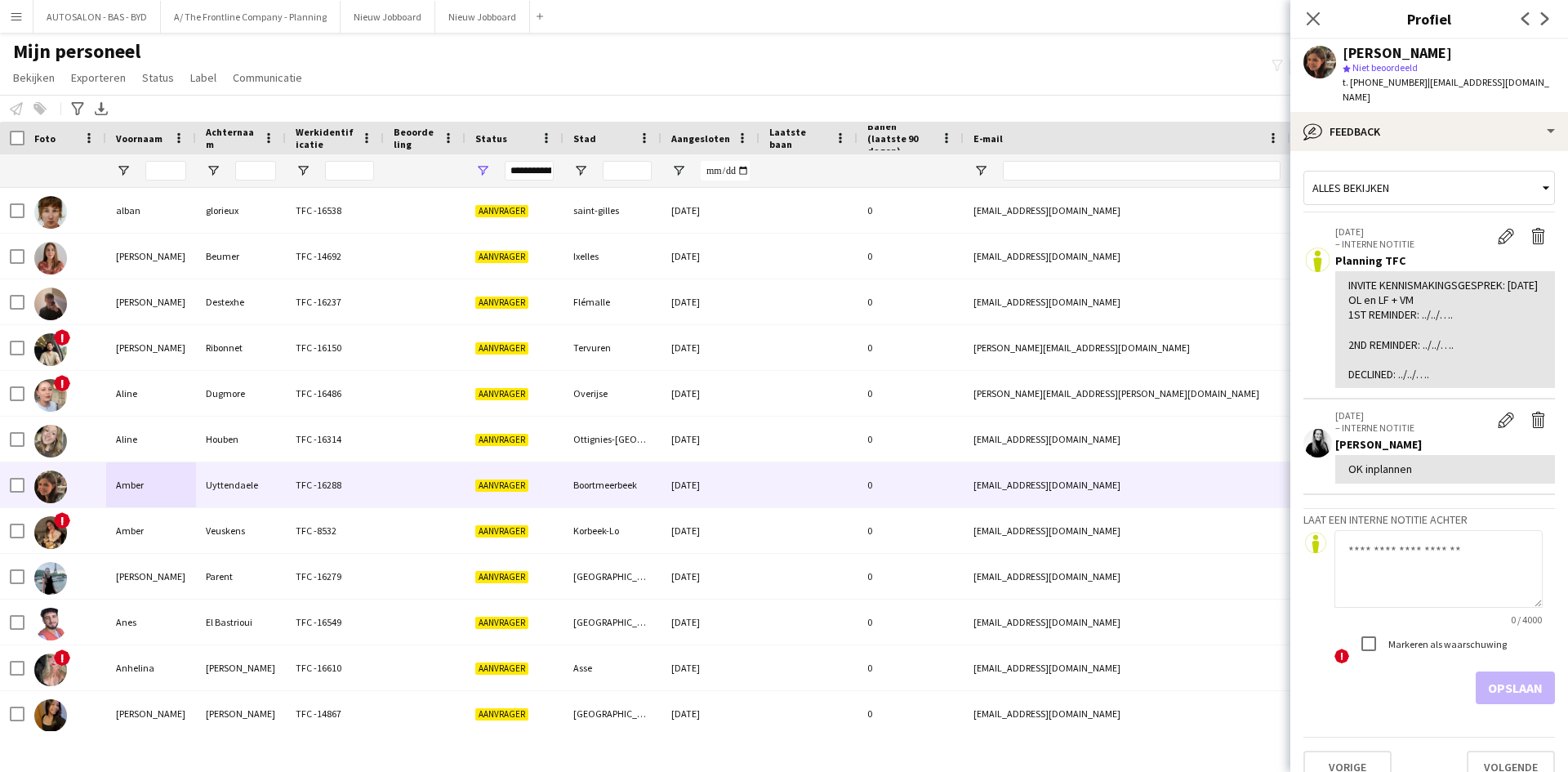
drag, startPoint x: 1414, startPoint y: 85, endPoint x: 1555, endPoint y: 82, distance: 141.0
click at [1555, 82] on div "[PERSON_NAME] star Niet beoordeeld t. [PHONE_NUMBER] | [EMAIL_ADDRESS][DOMAIN_N…" at bounding box center [1429, 75] width 278 height 73
copy span "[EMAIL_ADDRESS][DOMAIN_NAME]"
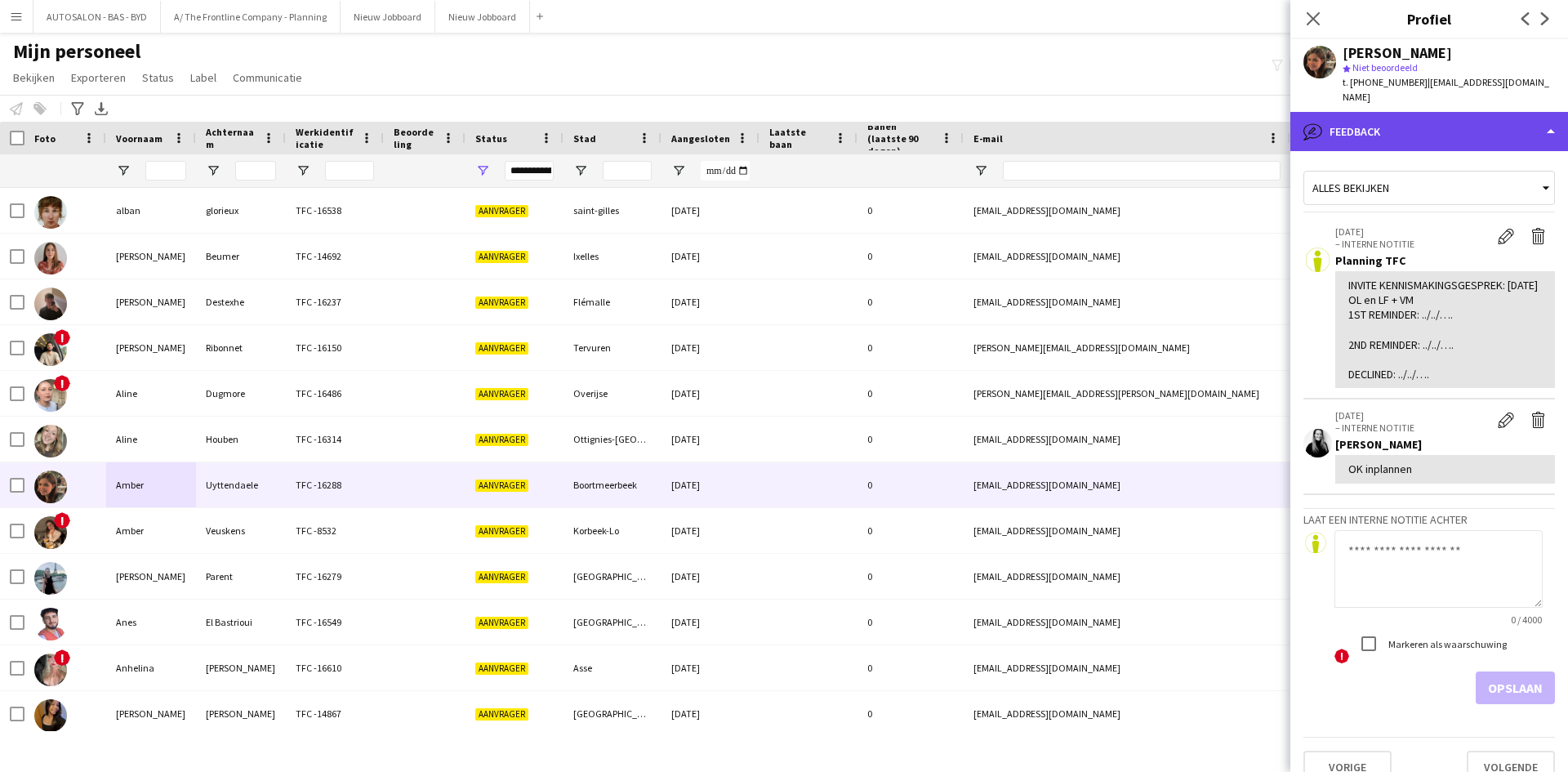
click at [1400, 115] on div "bubble-pencil Feedback" at bounding box center [1429, 131] width 278 height 39
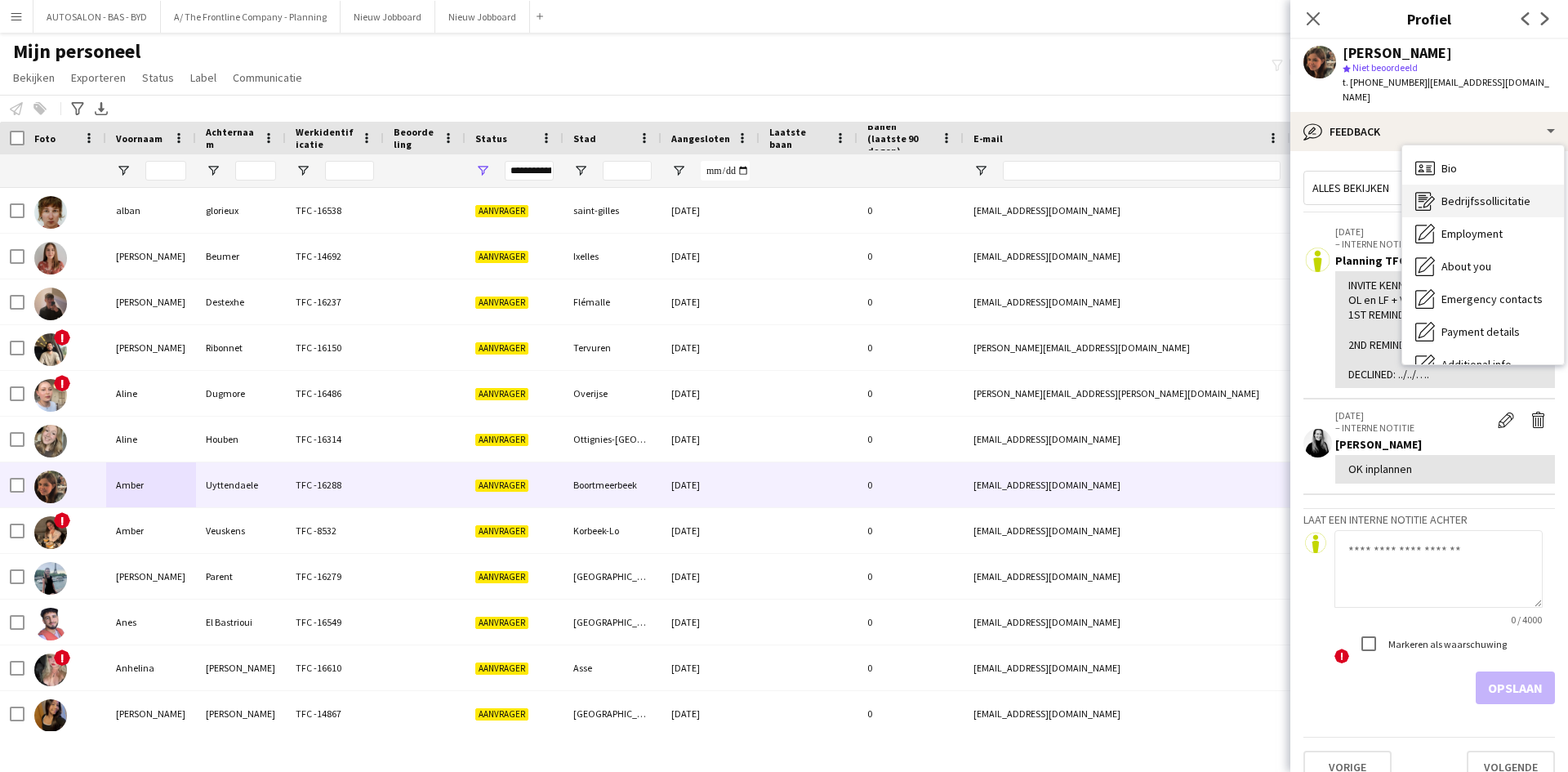
click at [1468, 194] on span "Bedrijfssollicitatie" at bounding box center [1486, 201] width 89 height 15
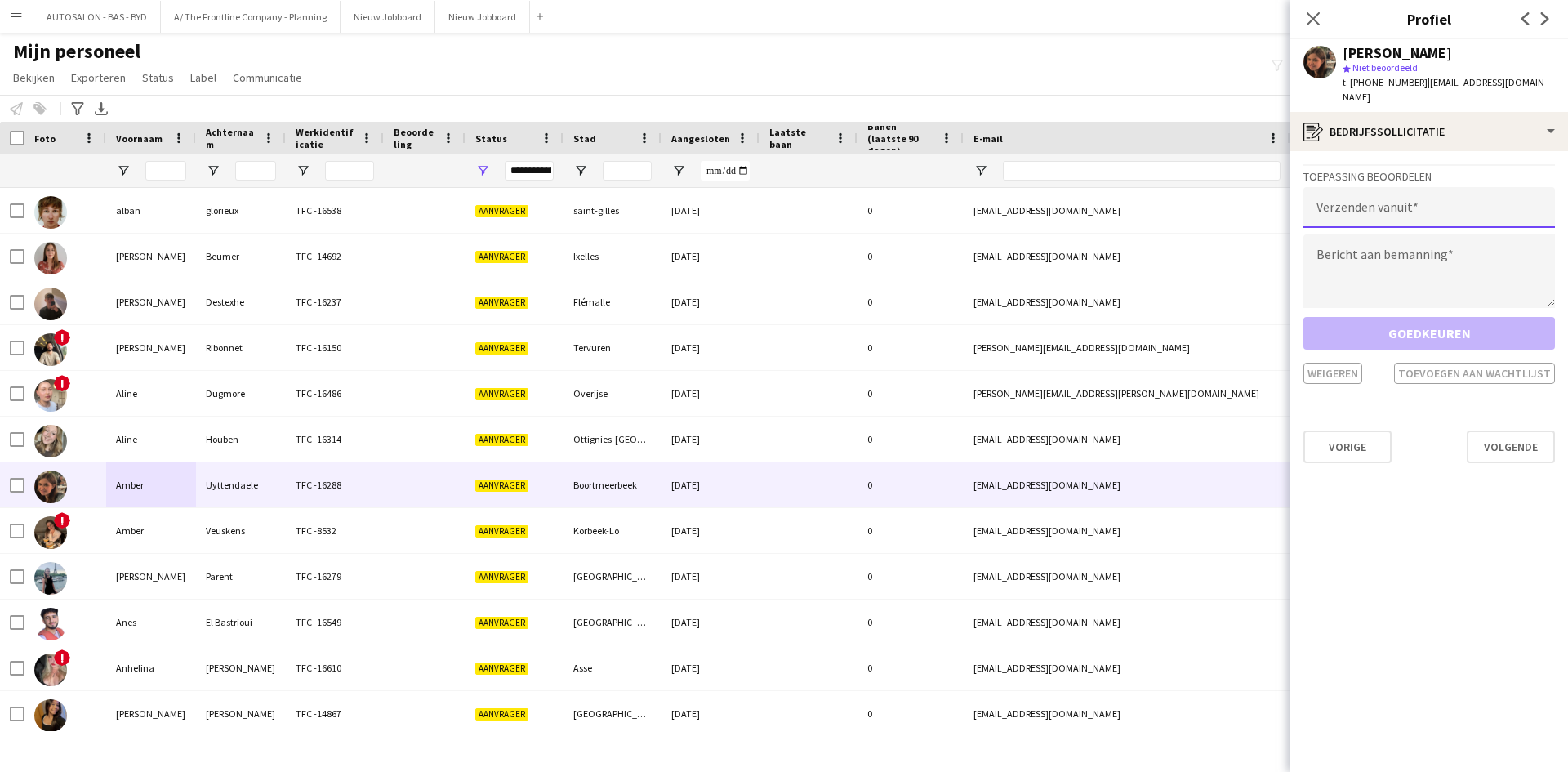
click at [1388, 188] on input "email" at bounding box center [1429, 207] width 251 height 41
click at [1400, 256] on textarea at bounding box center [1429, 271] width 251 height 74
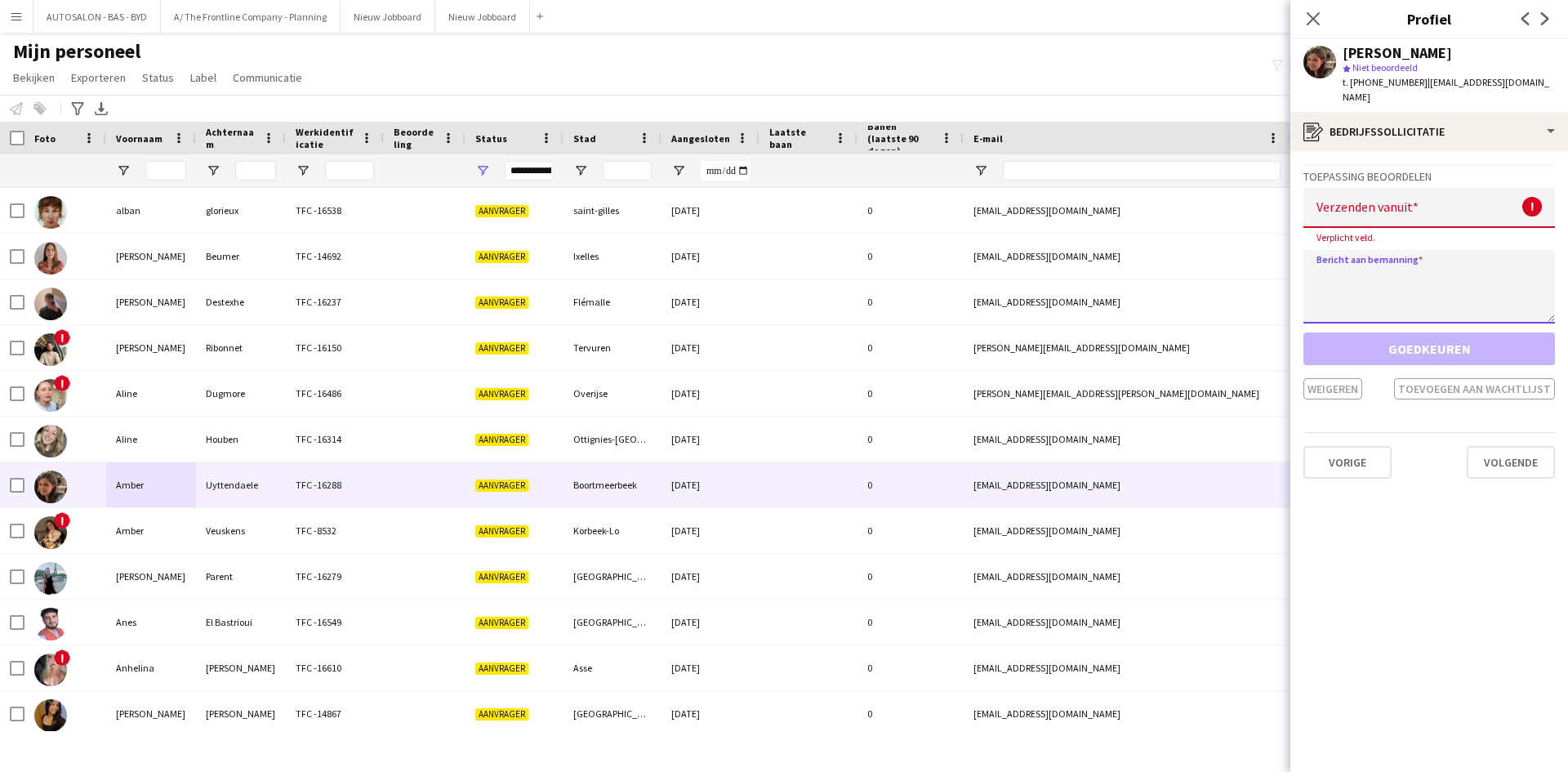
paste textarea "**********"
type textarea "**********"
click at [1397, 198] on input "email" at bounding box center [1429, 207] width 251 height 41
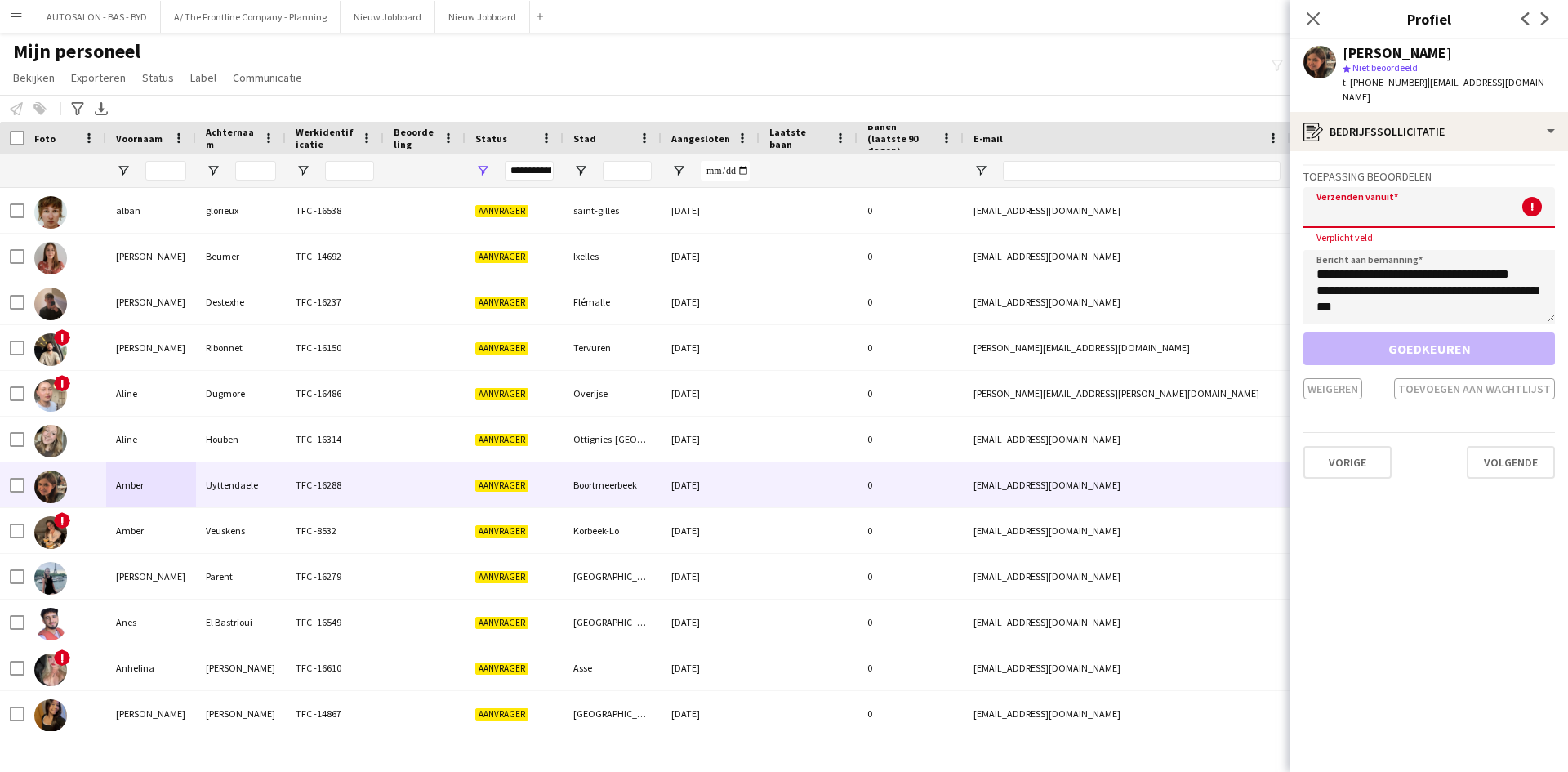
type input "*"
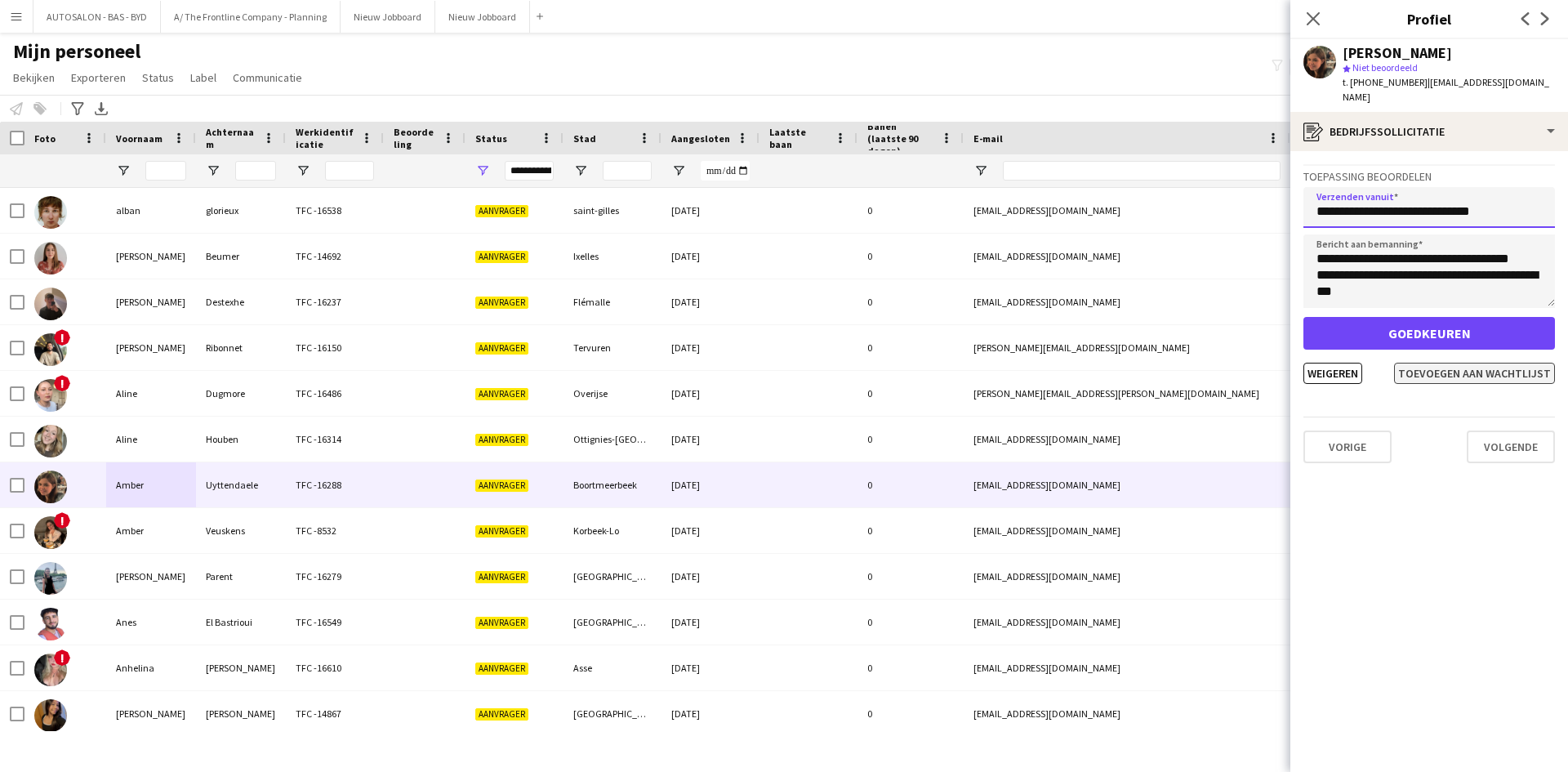
type input "**********"
click at [1434, 363] on button "Toevoegen aan wachtlijst" at bounding box center [1474, 373] width 161 height 21
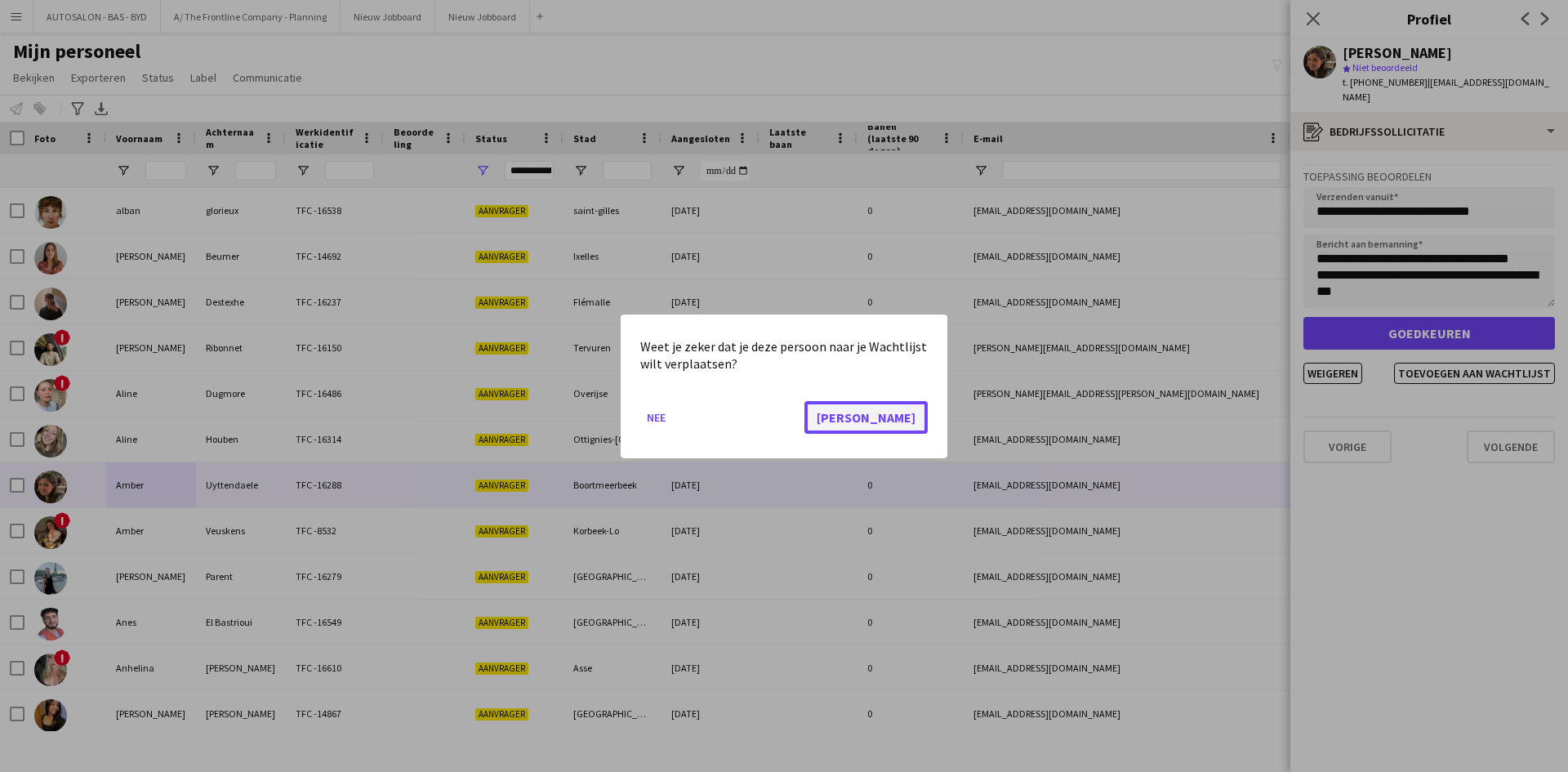
click at [909, 414] on button "[PERSON_NAME]" at bounding box center [866, 416] width 124 height 32
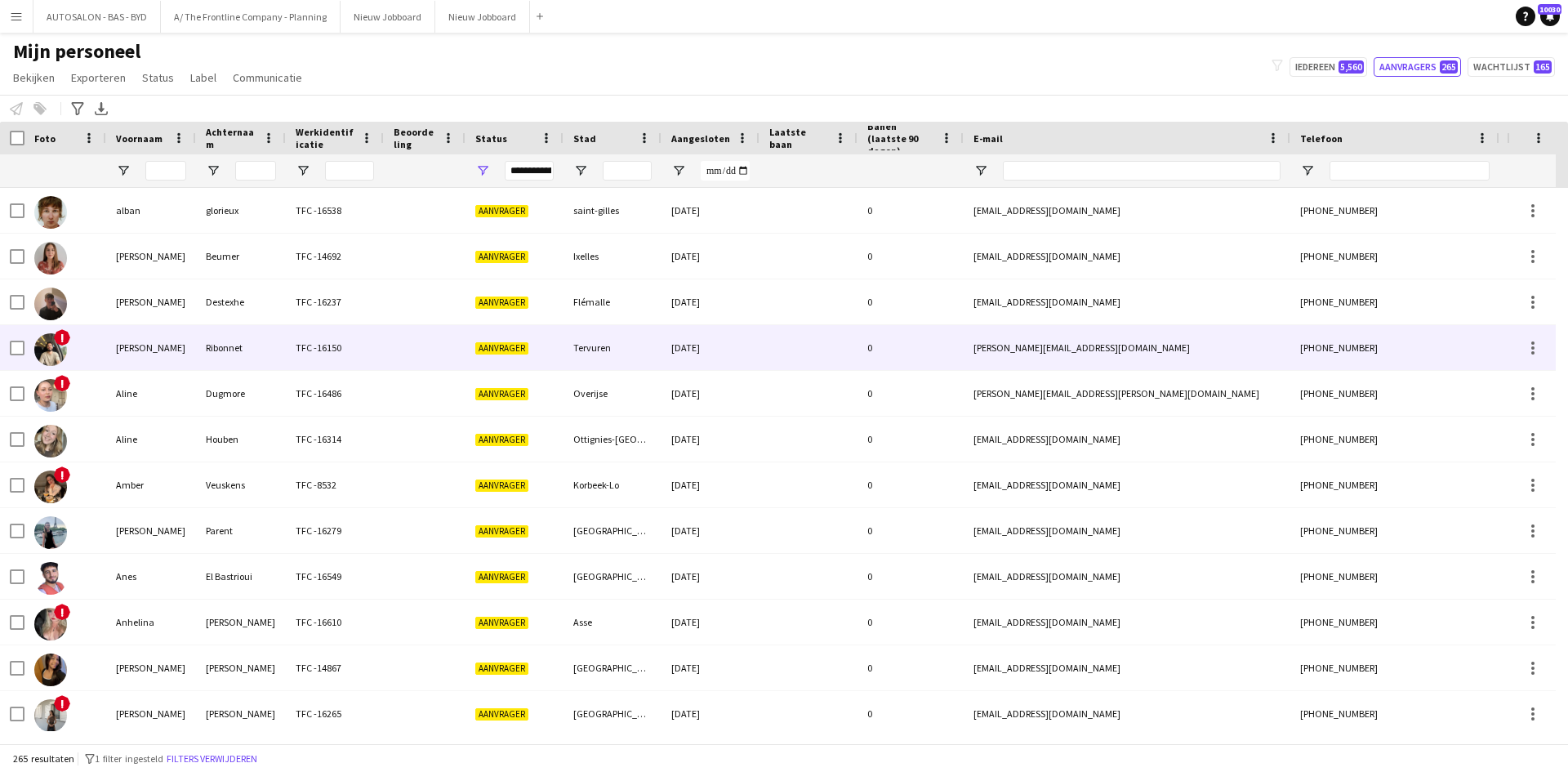
click at [947, 363] on div "0" at bounding box center [910, 347] width 106 height 45
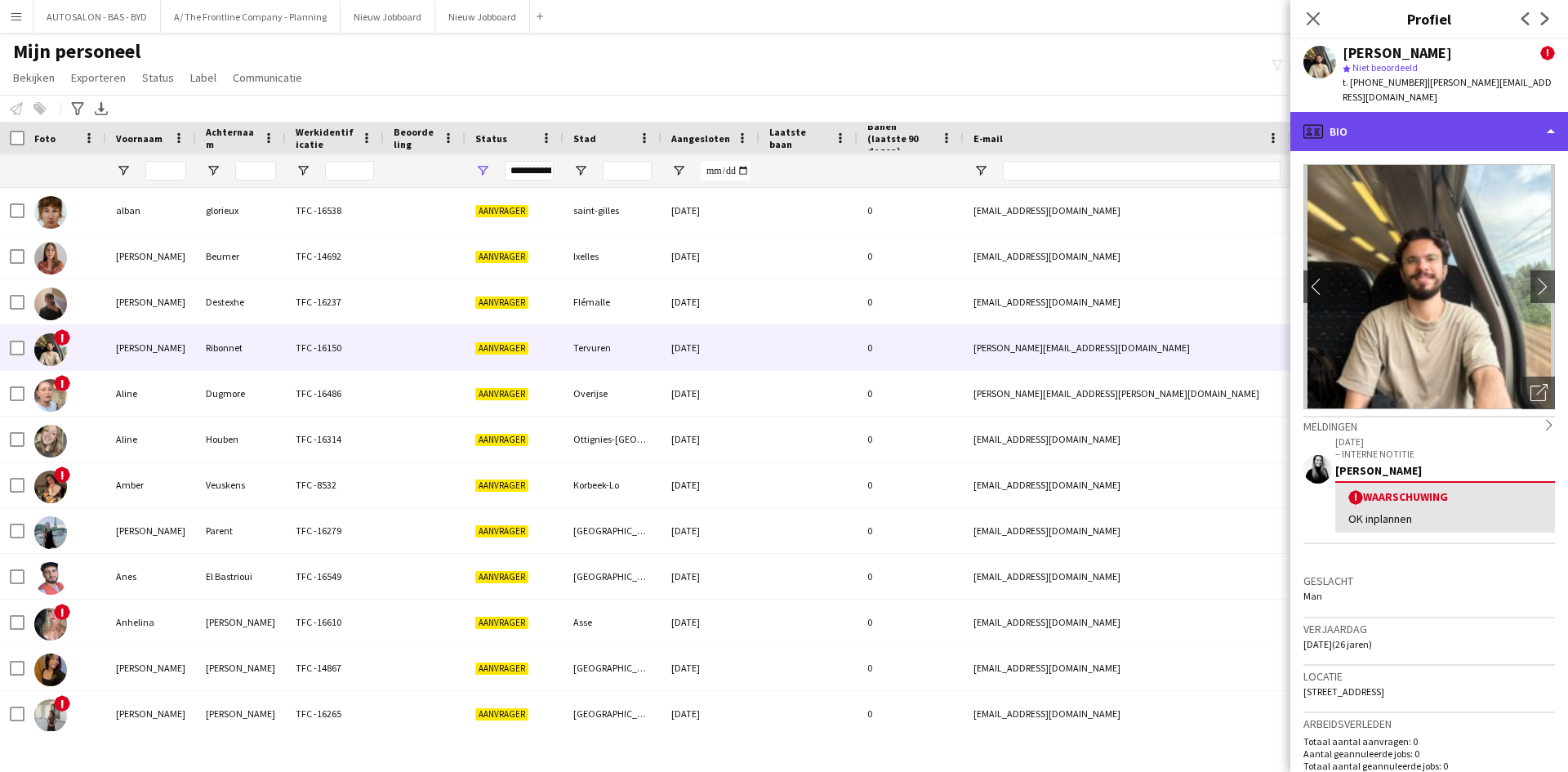
click at [1413, 129] on div "profile Bio" at bounding box center [1429, 131] width 278 height 39
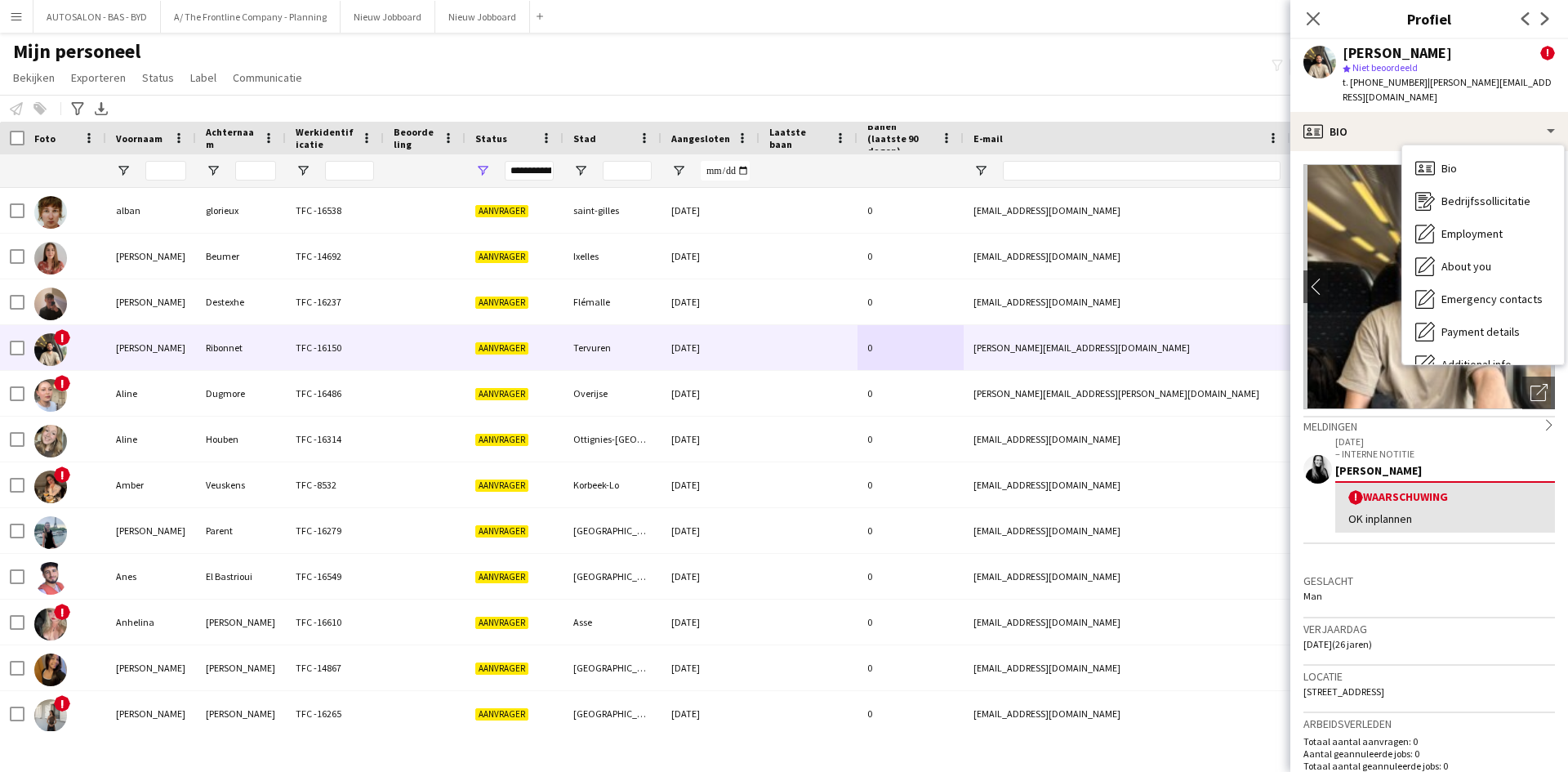
click at [1414, 489] on div "! Waarschuwing" at bounding box center [1445, 497] width 194 height 16
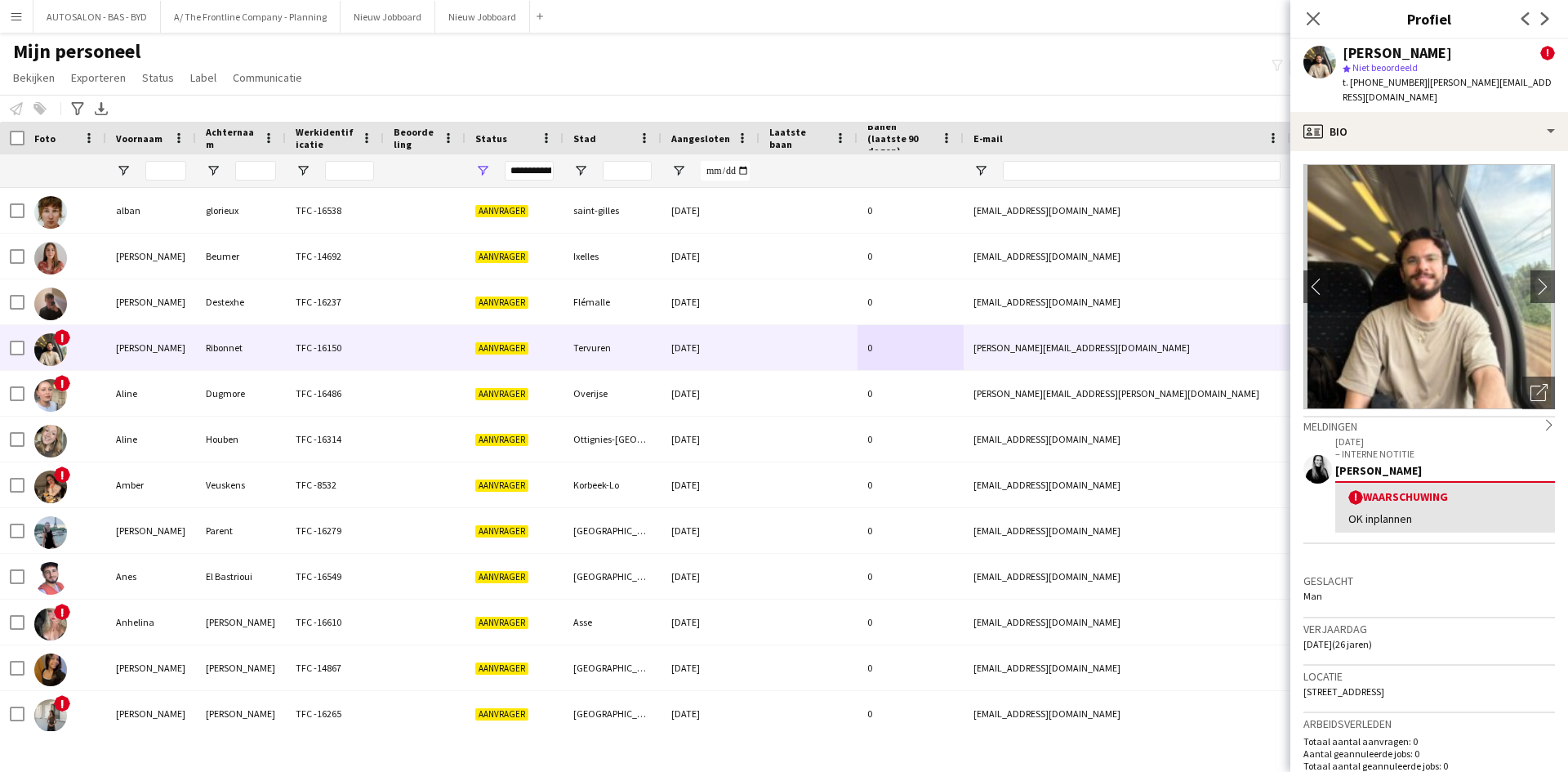
click at [1414, 489] on div "! Waarschuwing" at bounding box center [1445, 497] width 194 height 16
click at [1414, 511] on div "OK inplannen" at bounding box center [1445, 518] width 194 height 15
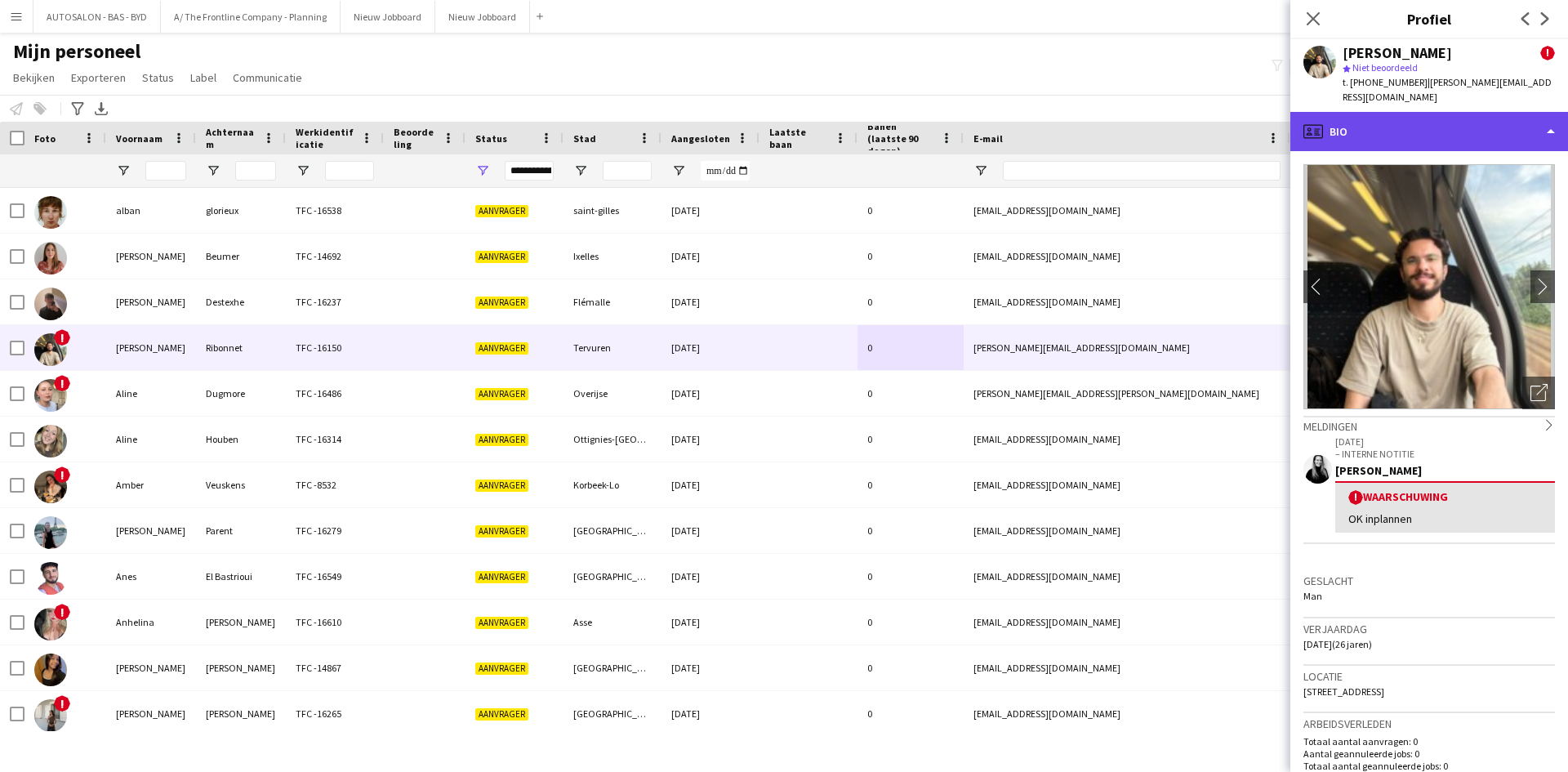
click at [1391, 123] on div "profile Bio" at bounding box center [1429, 131] width 278 height 39
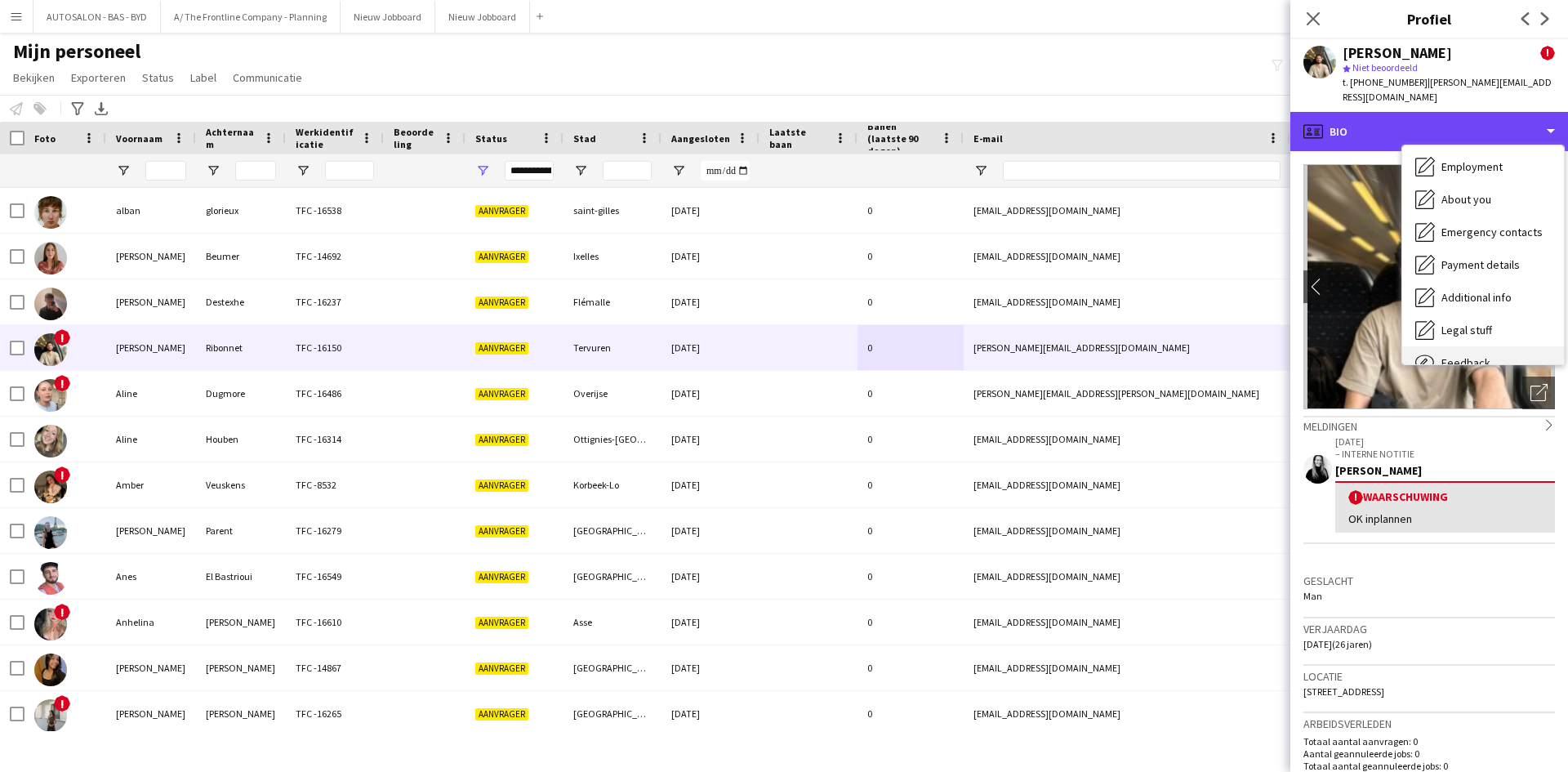
scroll to position [121, 0]
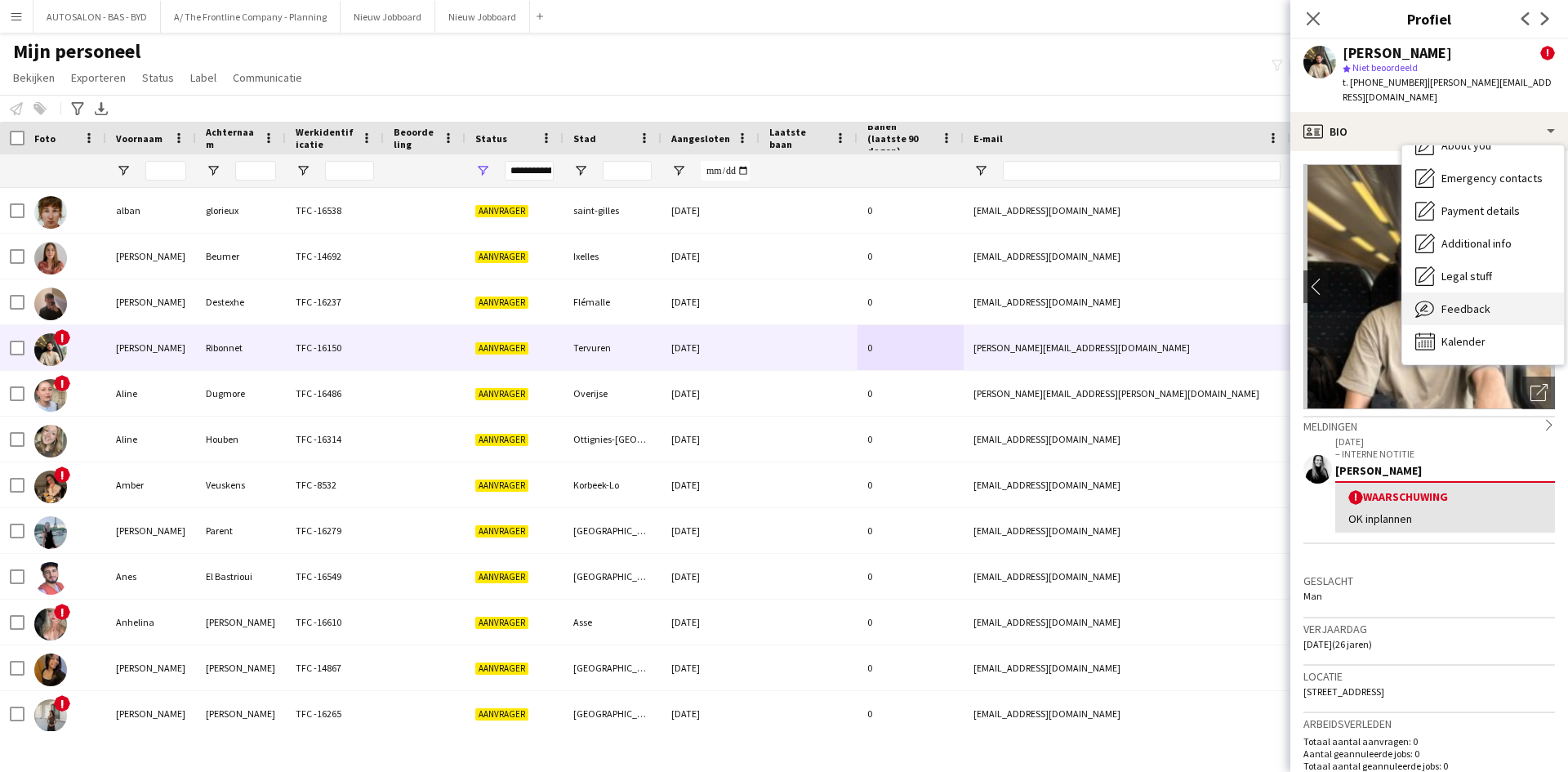
click at [1486, 293] on div "Feedback Feedback" at bounding box center [1482, 308] width 162 height 32
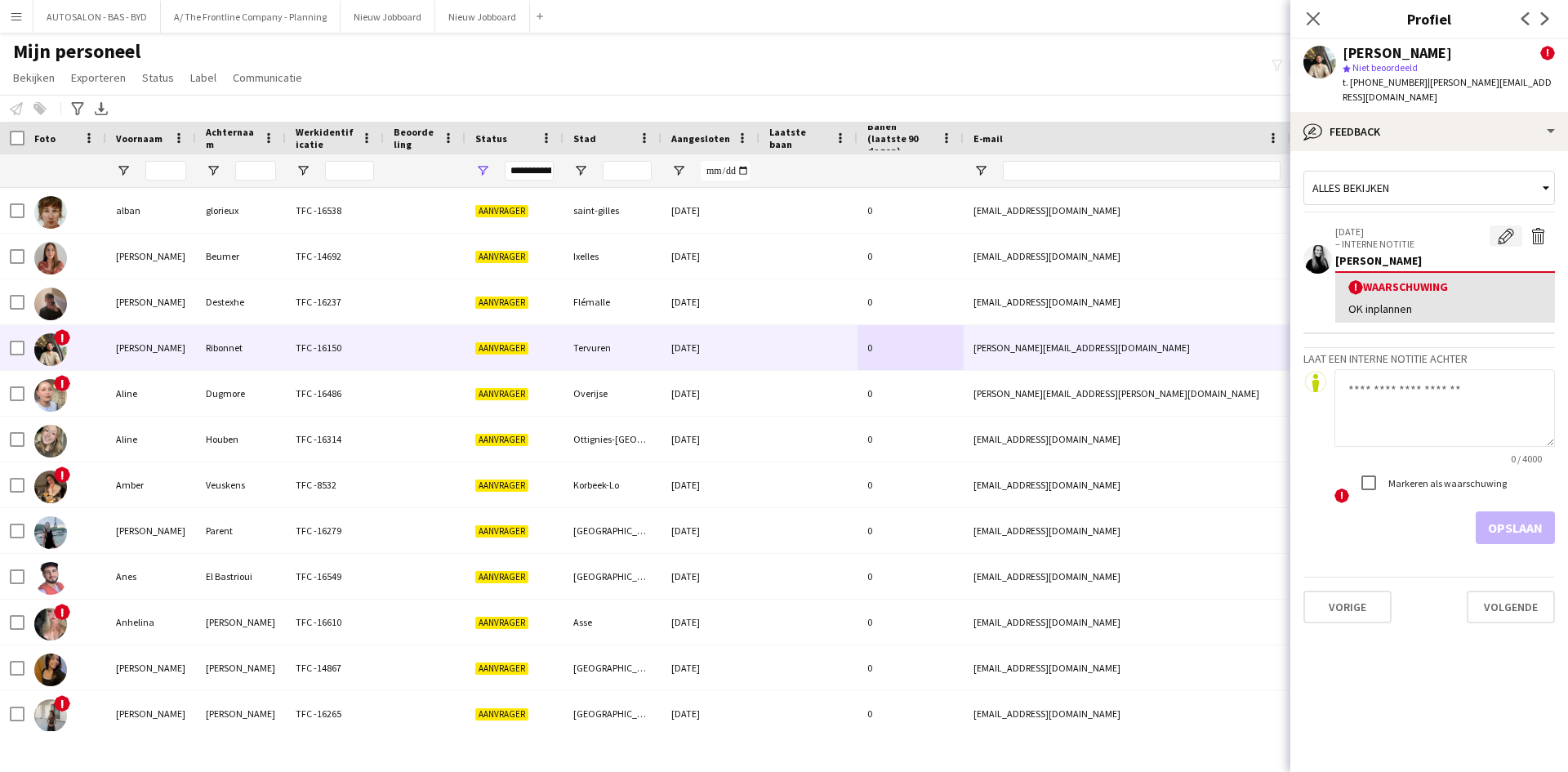
click at [1503, 228] on app-icon "Waarschuwing bewerken" at bounding box center [1506, 236] width 17 height 17
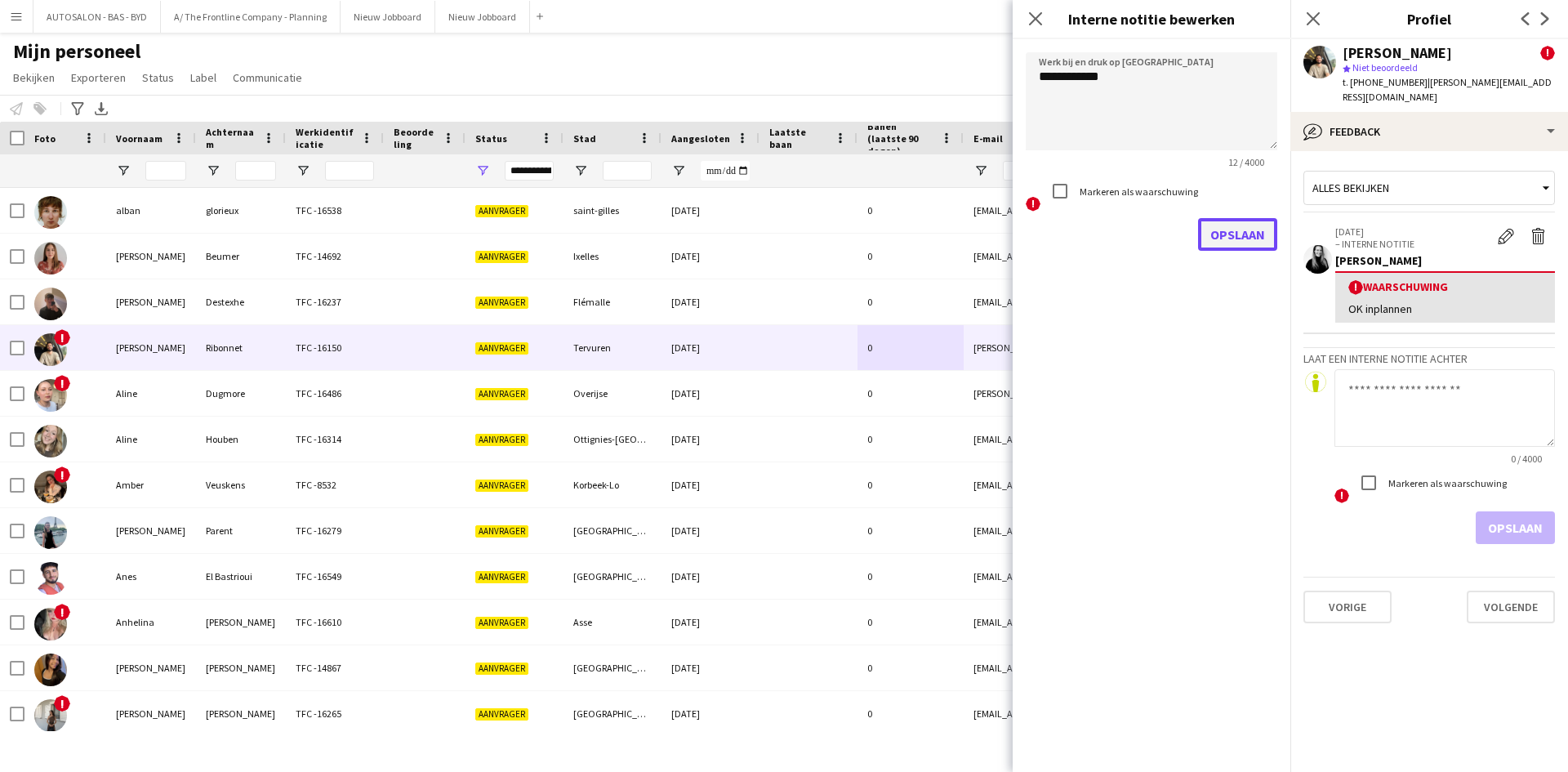
click at [1204, 229] on button "Opslaan" at bounding box center [1237, 234] width 79 height 32
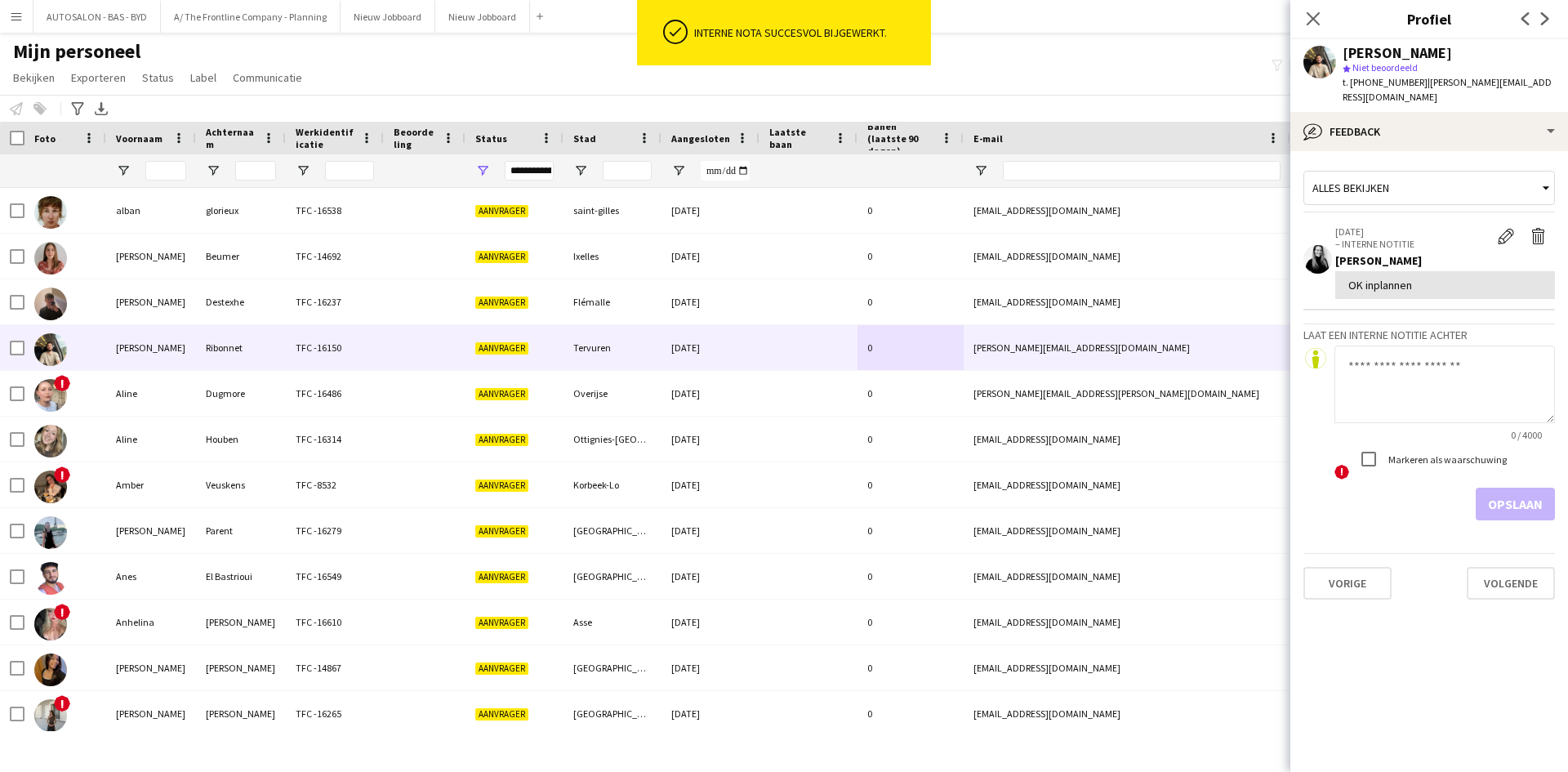
click at [1414, 360] on textarea at bounding box center [1444, 384] width 221 height 78
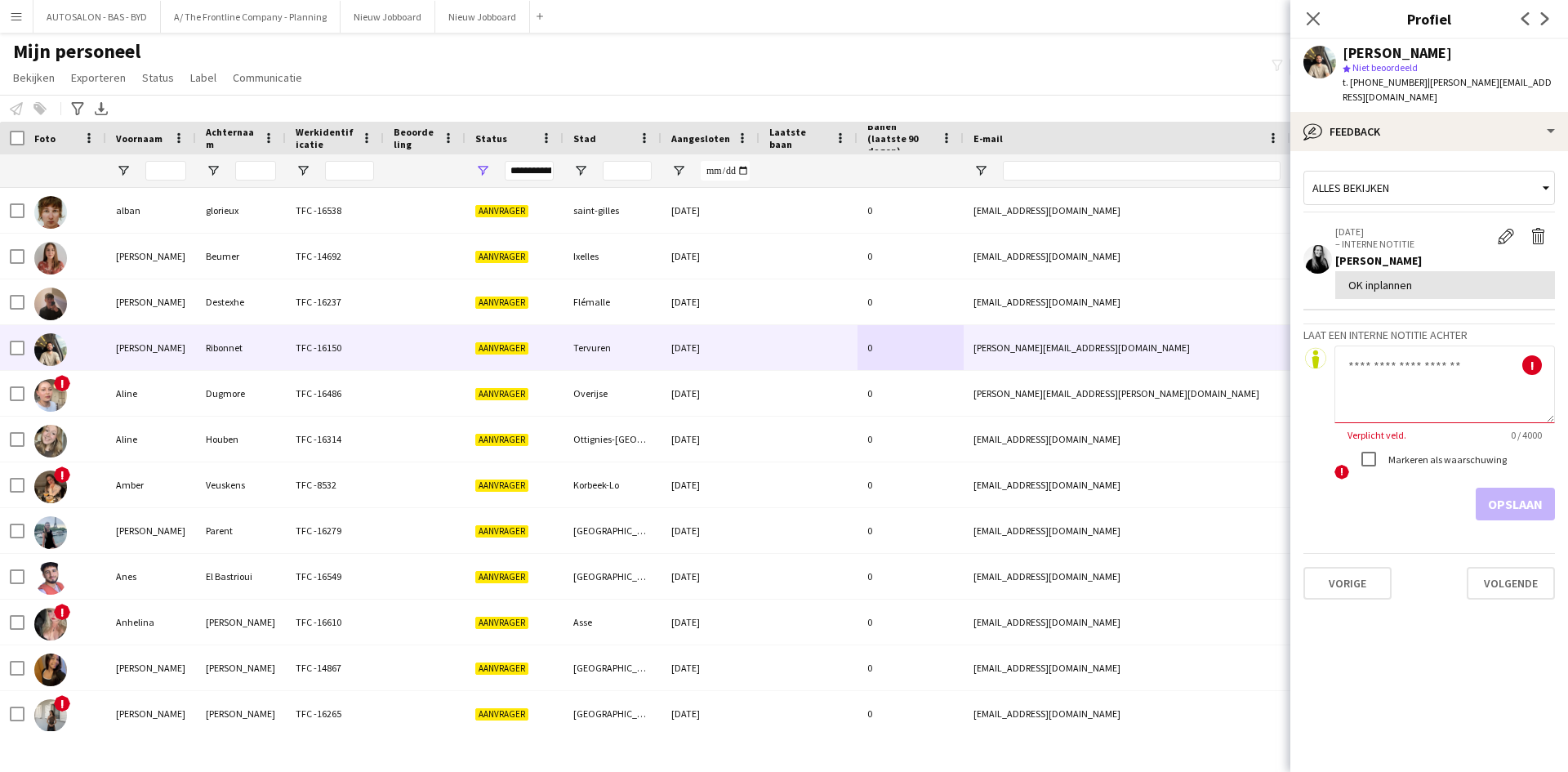
click at [1409, 370] on textarea at bounding box center [1444, 384] width 221 height 78
paste textarea "**********"
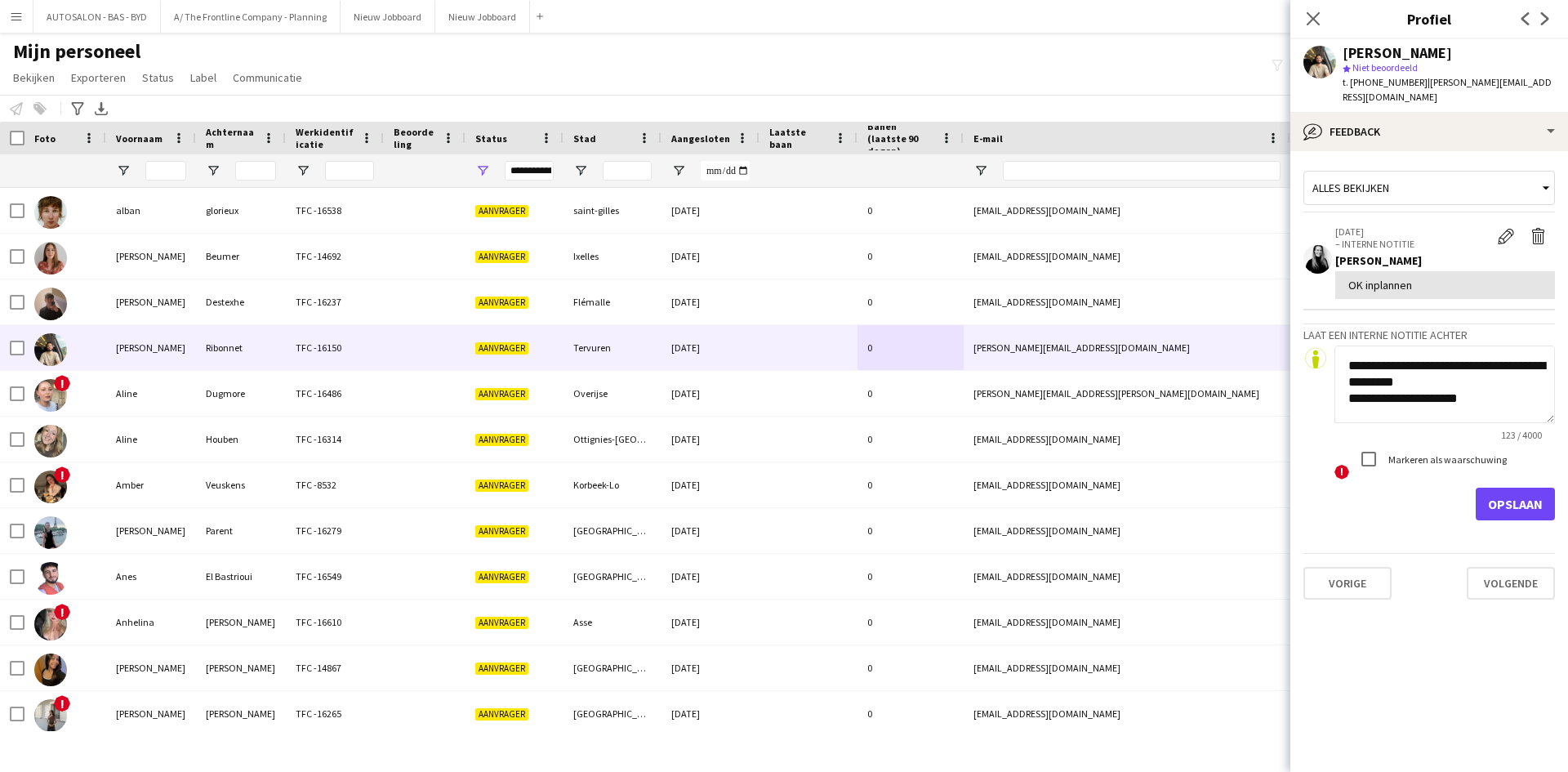
click at [1387, 384] on textarea "**********" at bounding box center [1444, 384] width 221 height 78
click at [1388, 385] on textarea "**********" at bounding box center [1444, 384] width 221 height 78
click at [1392, 385] on textarea "**********" at bounding box center [1444, 384] width 221 height 78
click at [1377, 389] on textarea "**********" at bounding box center [1444, 384] width 221 height 78
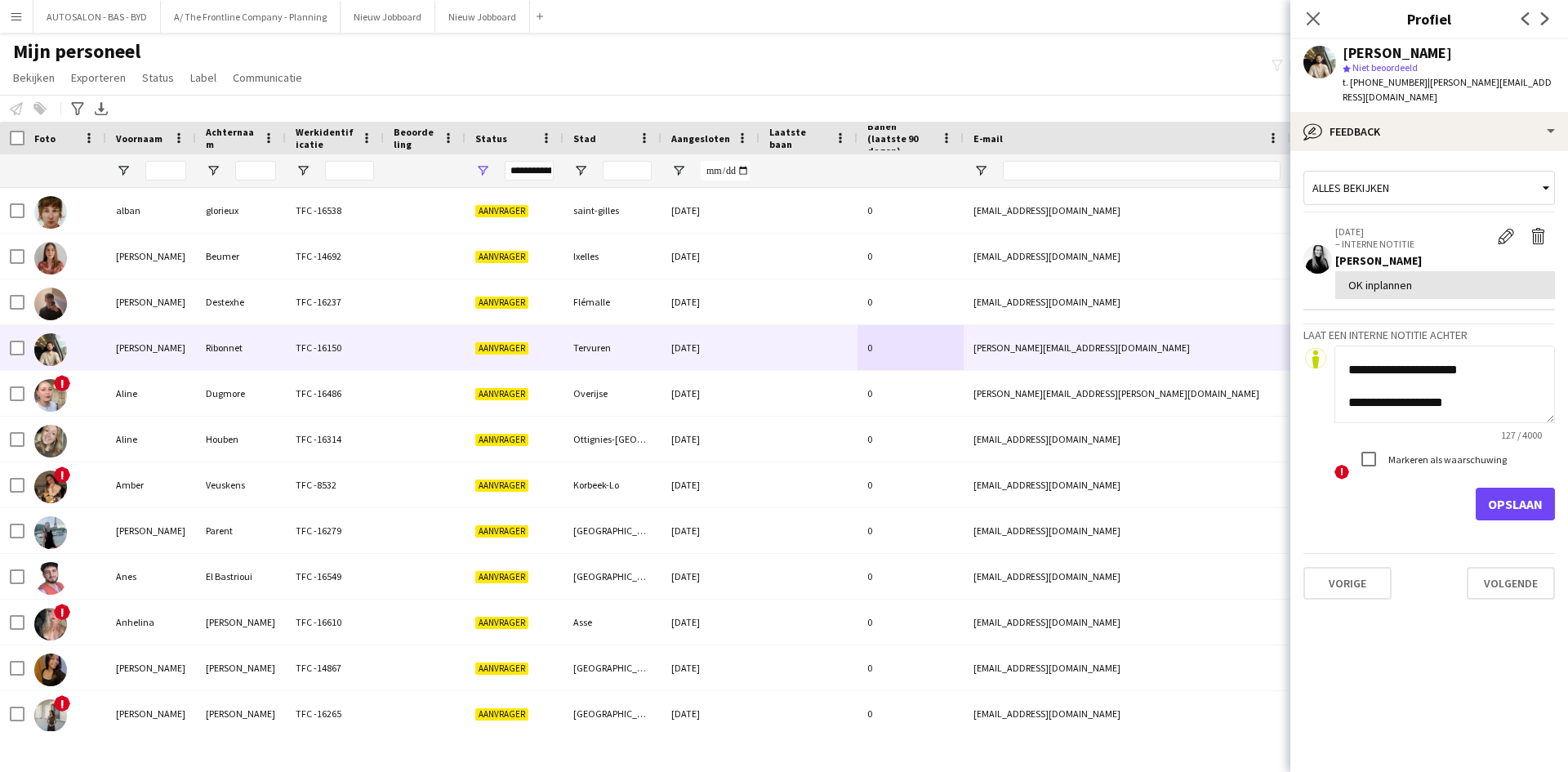
type textarea "**********"
click at [1514, 488] on button "Opslaan" at bounding box center [1515, 503] width 79 height 32
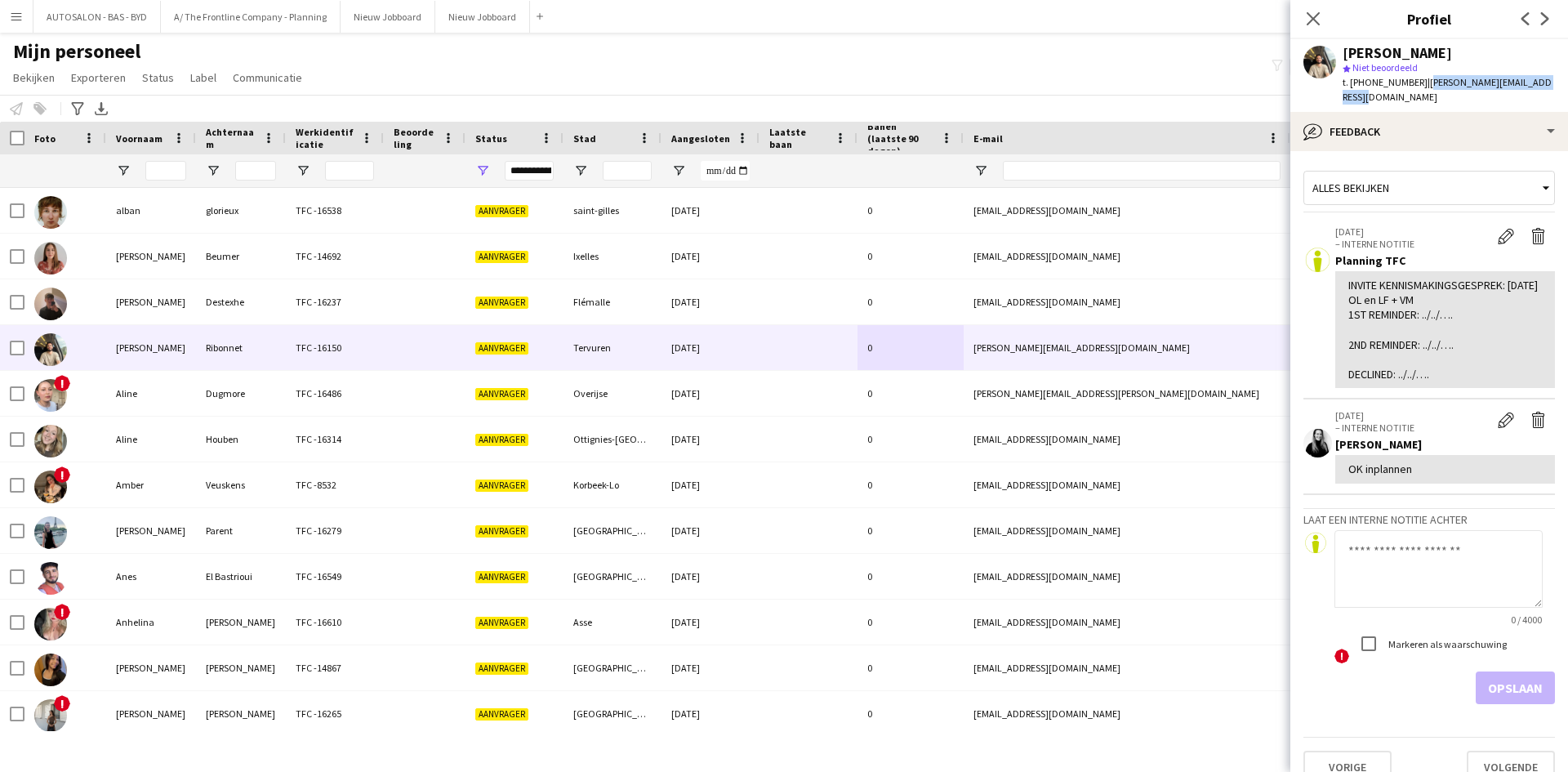
drag, startPoint x: 1414, startPoint y: 83, endPoint x: 1541, endPoint y: 86, distance: 127.0
click at [1541, 86] on span "| [PERSON_NAME][EMAIL_ADDRESS][DOMAIN_NAME]" at bounding box center [1447, 89] width 209 height 27
copy span "[PERSON_NAME][EMAIL_ADDRESS][DOMAIN_NAME]"
click at [1413, 173] on div "Alles bekijken" at bounding box center [1420, 188] width 234 height 31
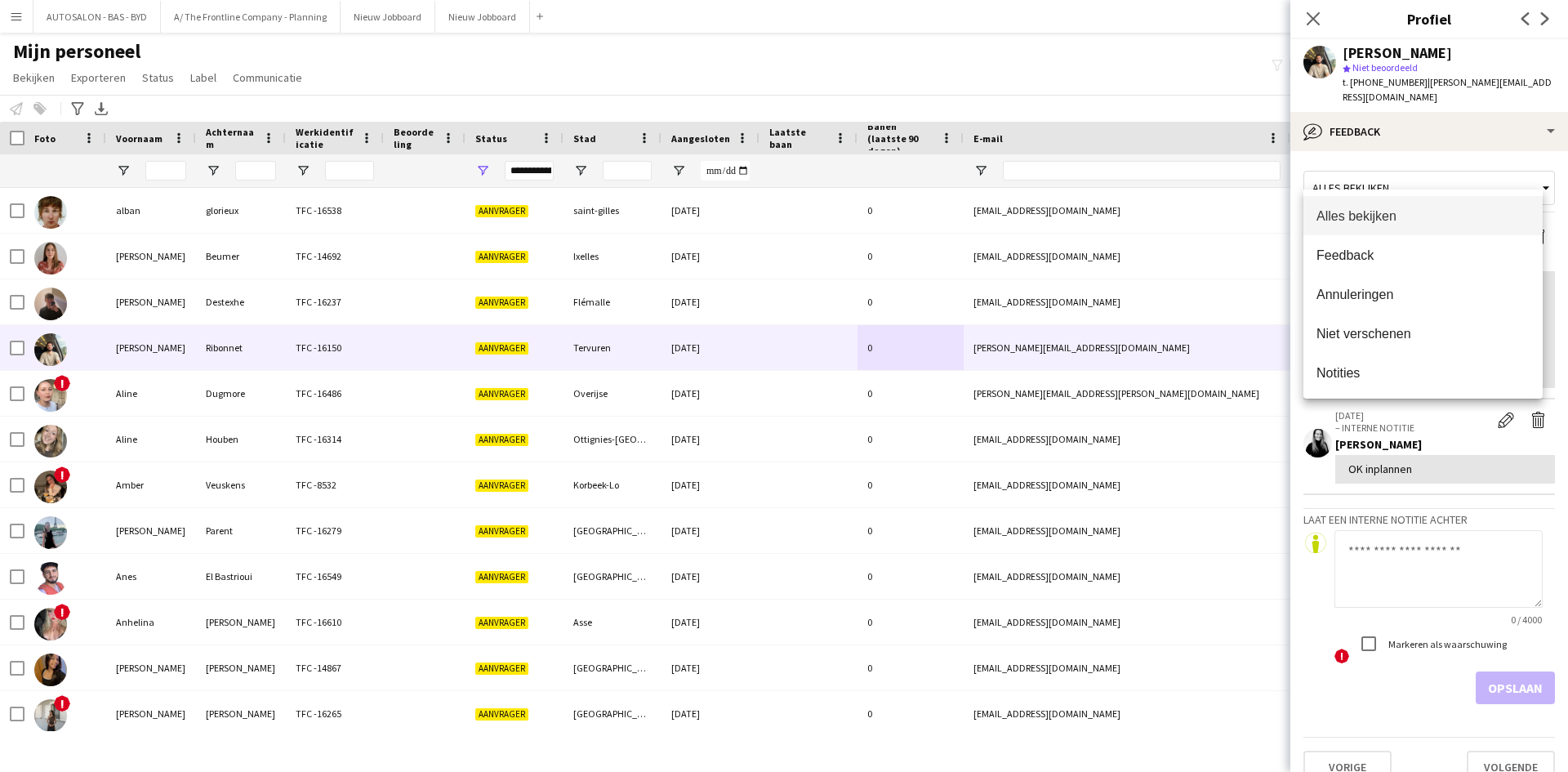
click at [1427, 104] on div at bounding box center [784, 386] width 1568 height 772
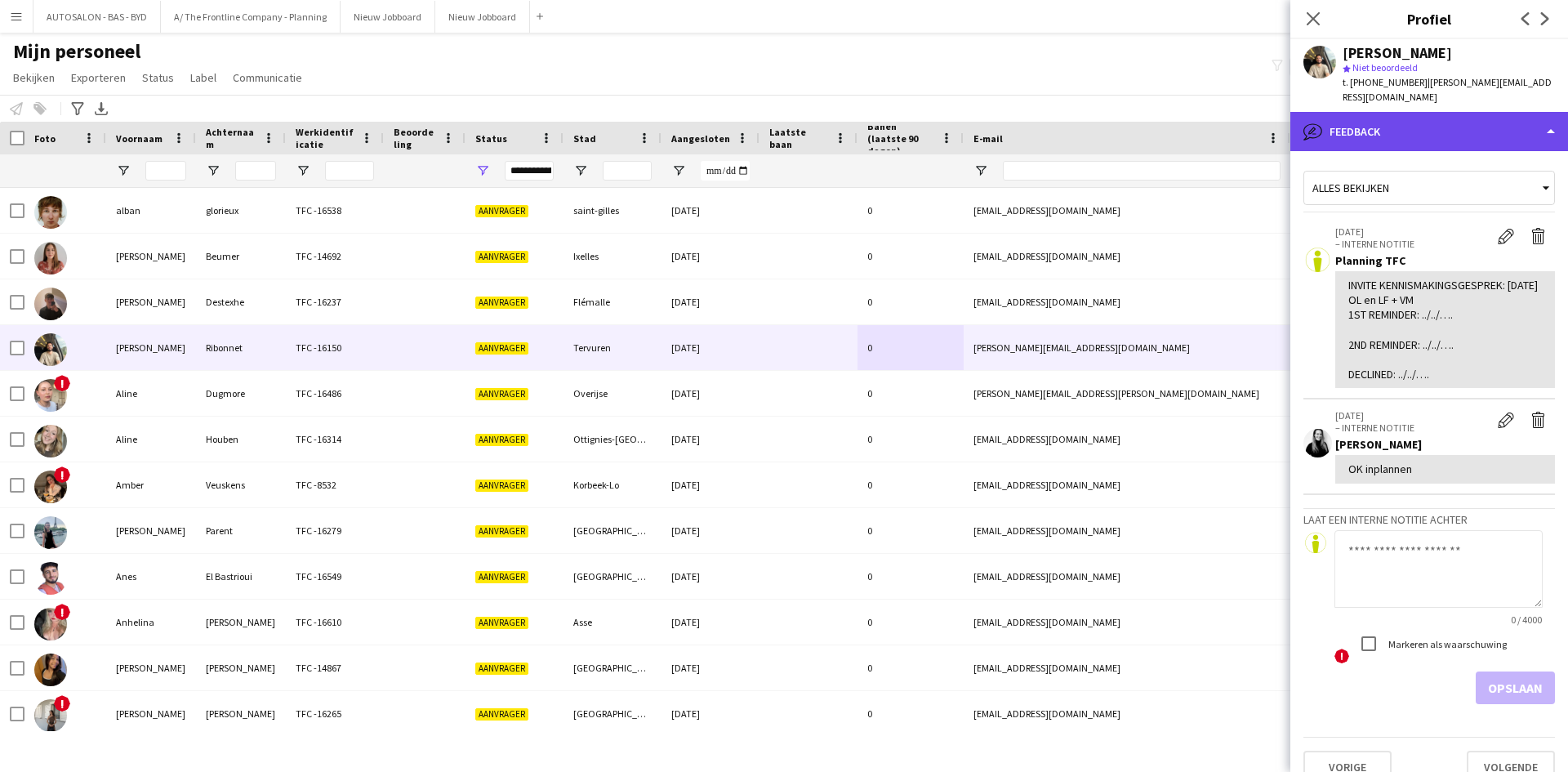
click at [1428, 112] on div "bubble-pencil Feedback" at bounding box center [1429, 131] width 278 height 39
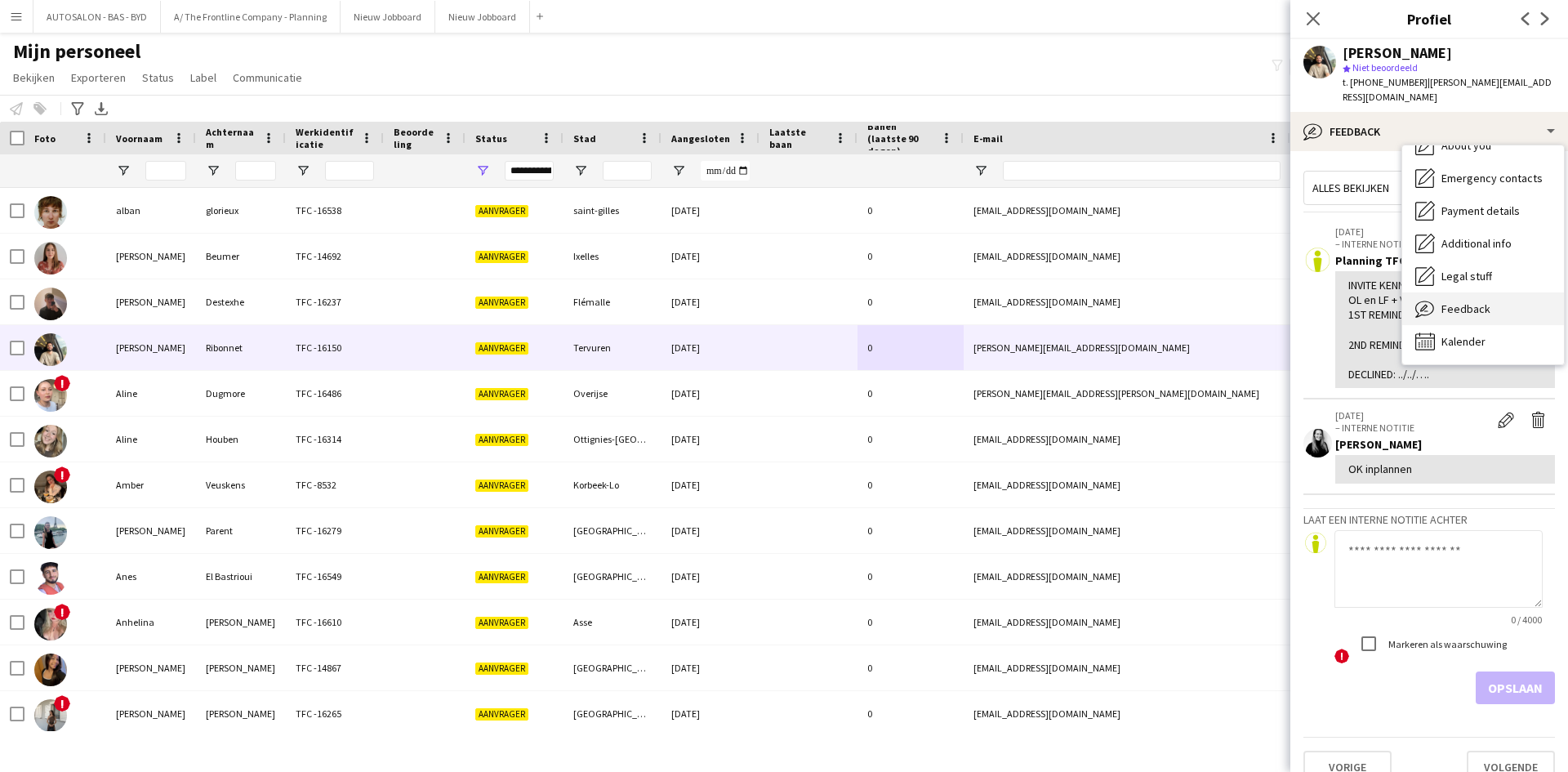
click at [1462, 301] on span "Feedback" at bounding box center [1465, 308] width 49 height 15
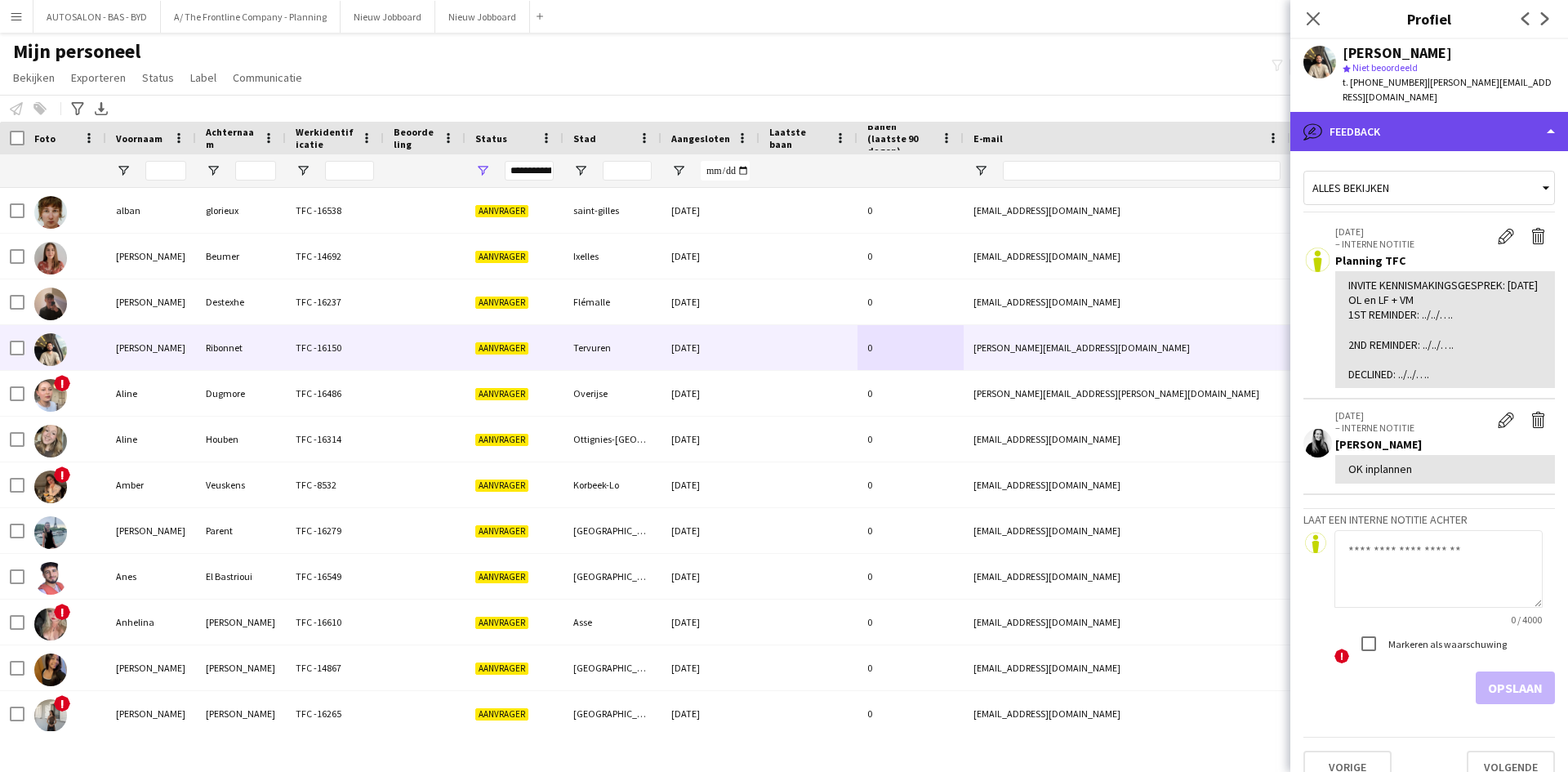
click at [1400, 114] on div "bubble-pencil Feedback" at bounding box center [1429, 131] width 278 height 39
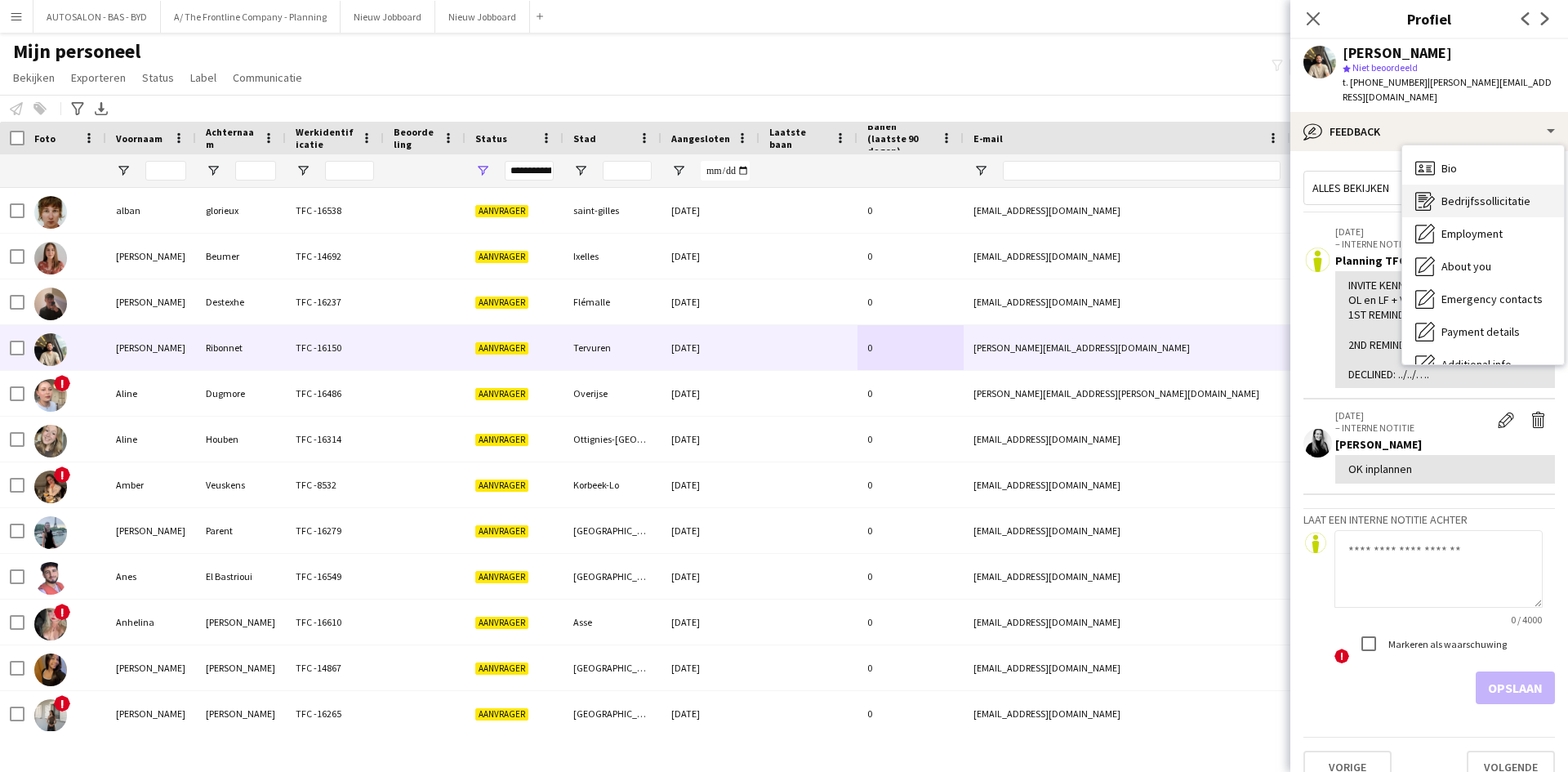
click at [1430, 191] on icon "Bedrijfssollicitatie" at bounding box center [1424, 200] width 19 height 19
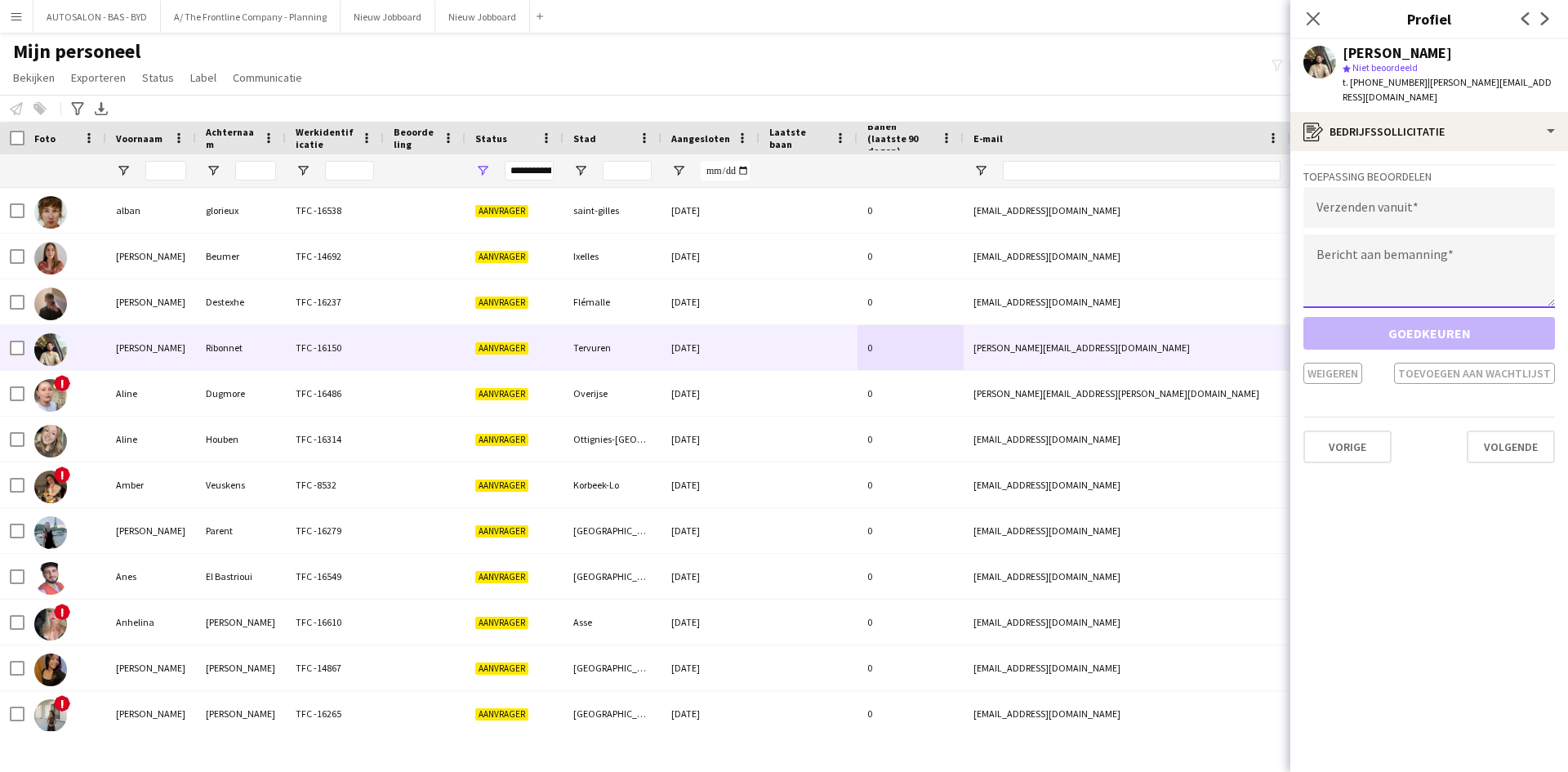
click at [1413, 241] on textarea at bounding box center [1429, 271] width 251 height 74
paste textarea "**********"
type textarea "**********"
click at [1385, 187] on input "email" at bounding box center [1429, 207] width 251 height 41
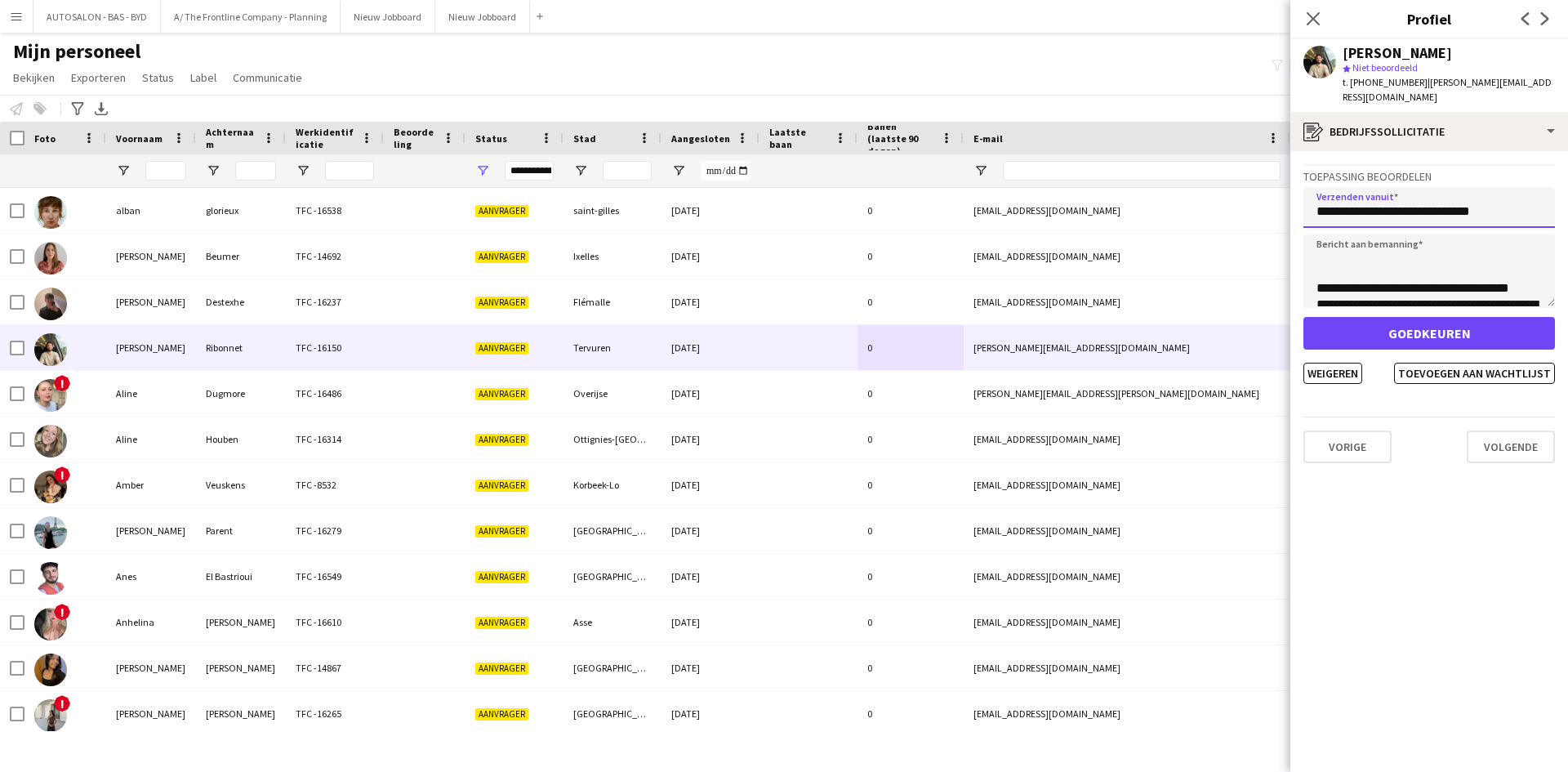
scroll to position [918, 0]
type input "**********"
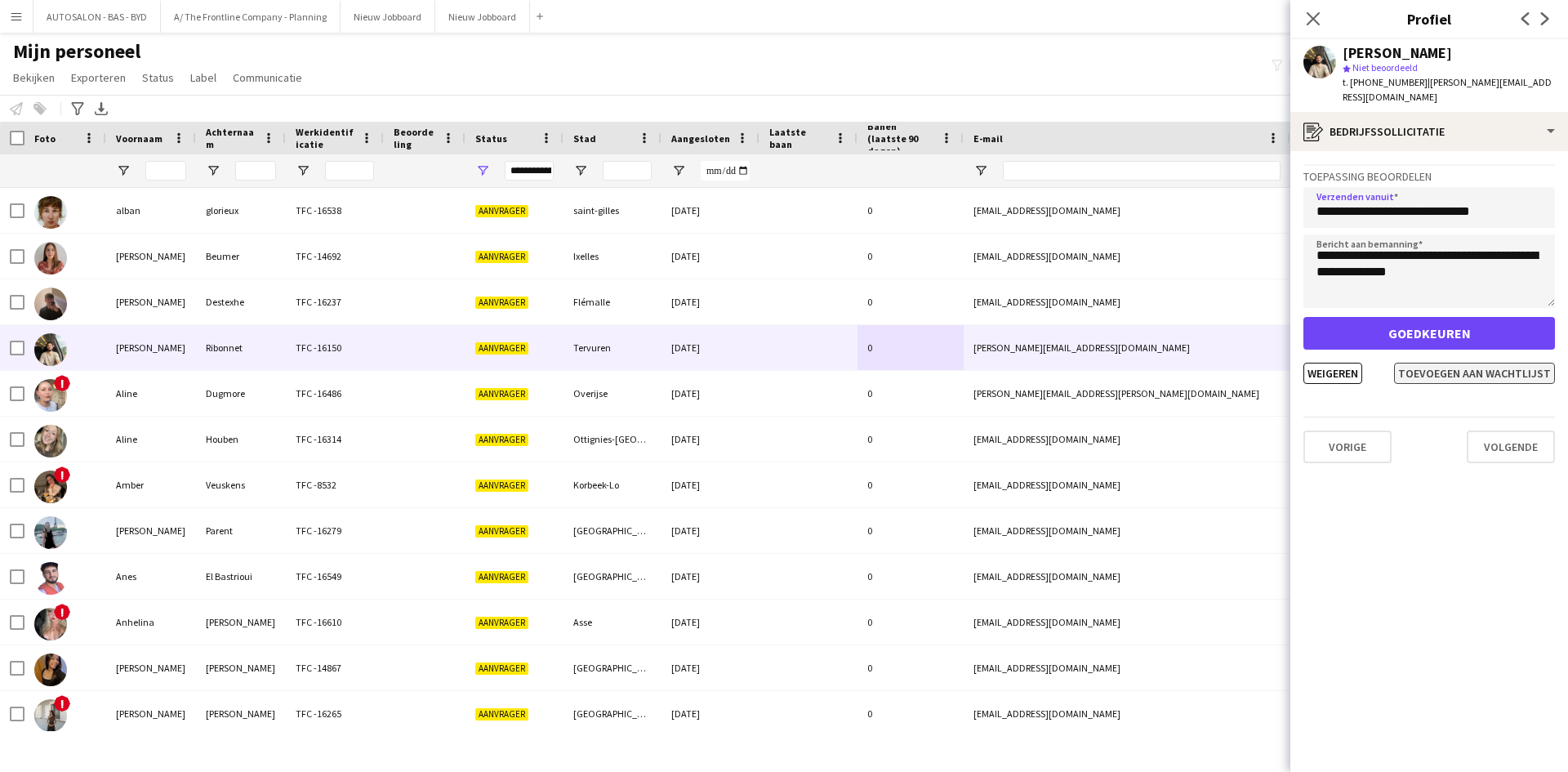
click at [1486, 363] on button "Toevoegen aan wachtlijst" at bounding box center [1474, 373] width 161 height 21
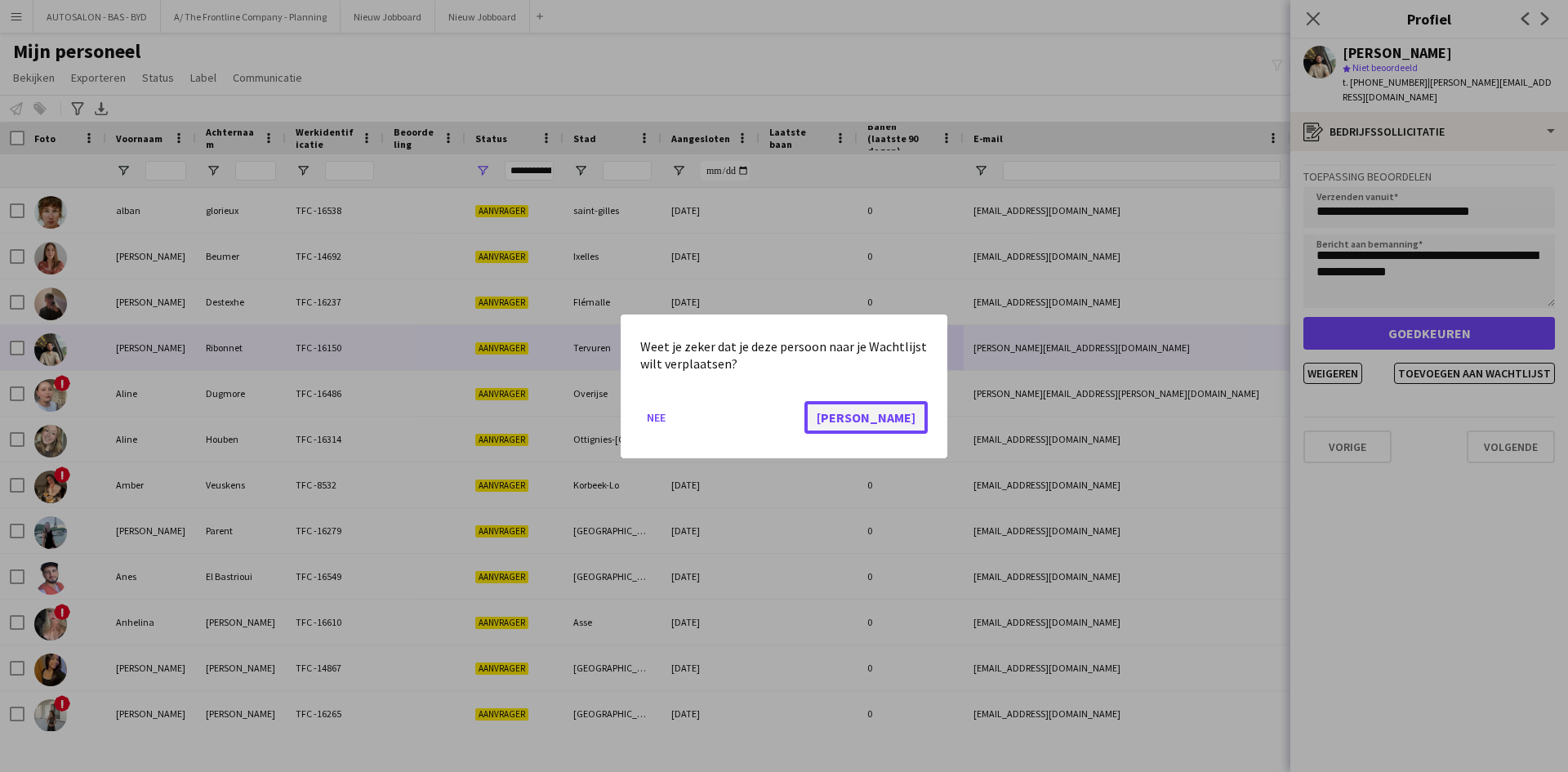
click at [916, 422] on button "[PERSON_NAME]" at bounding box center [866, 416] width 124 height 32
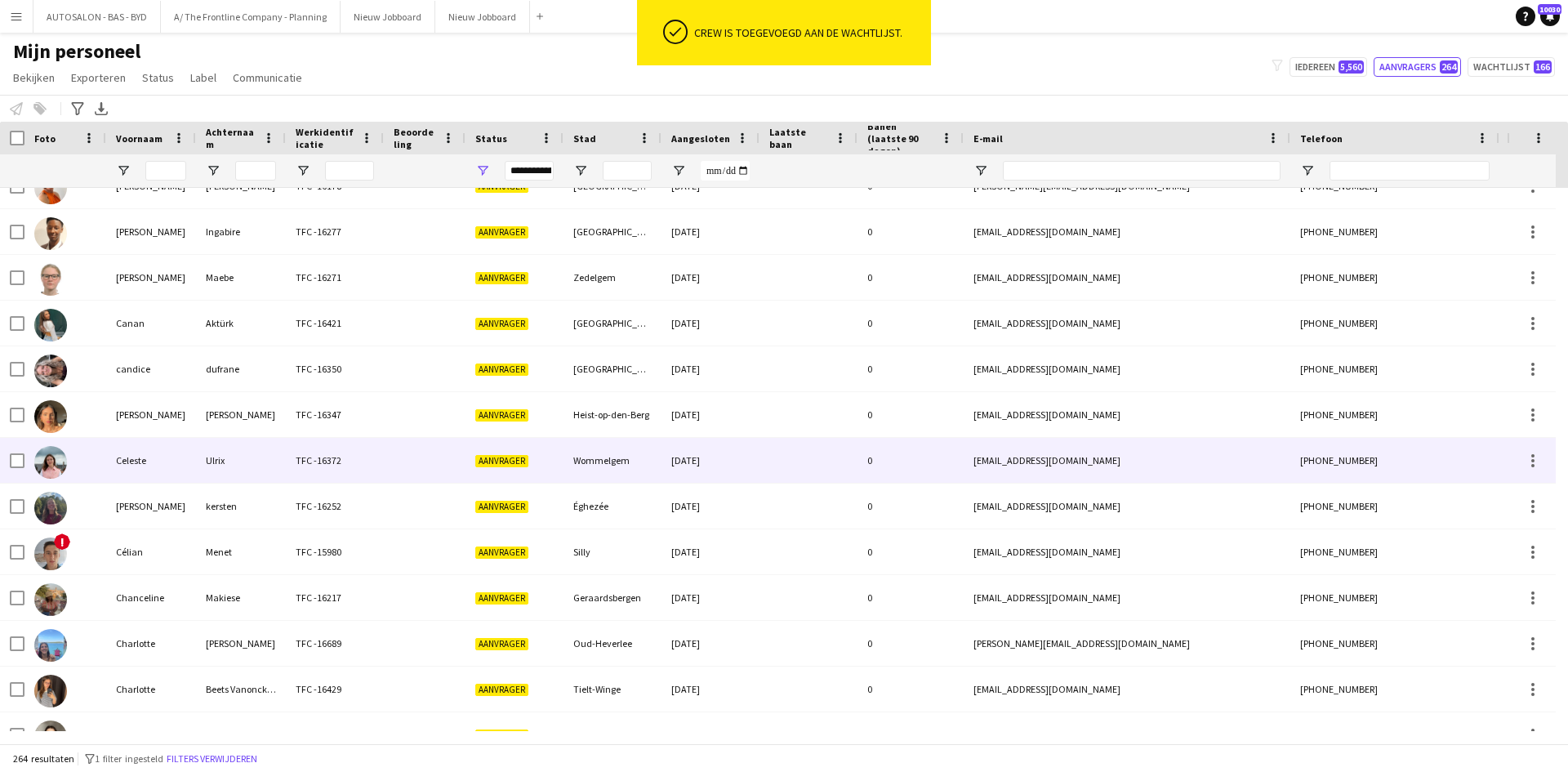
scroll to position [0, 0]
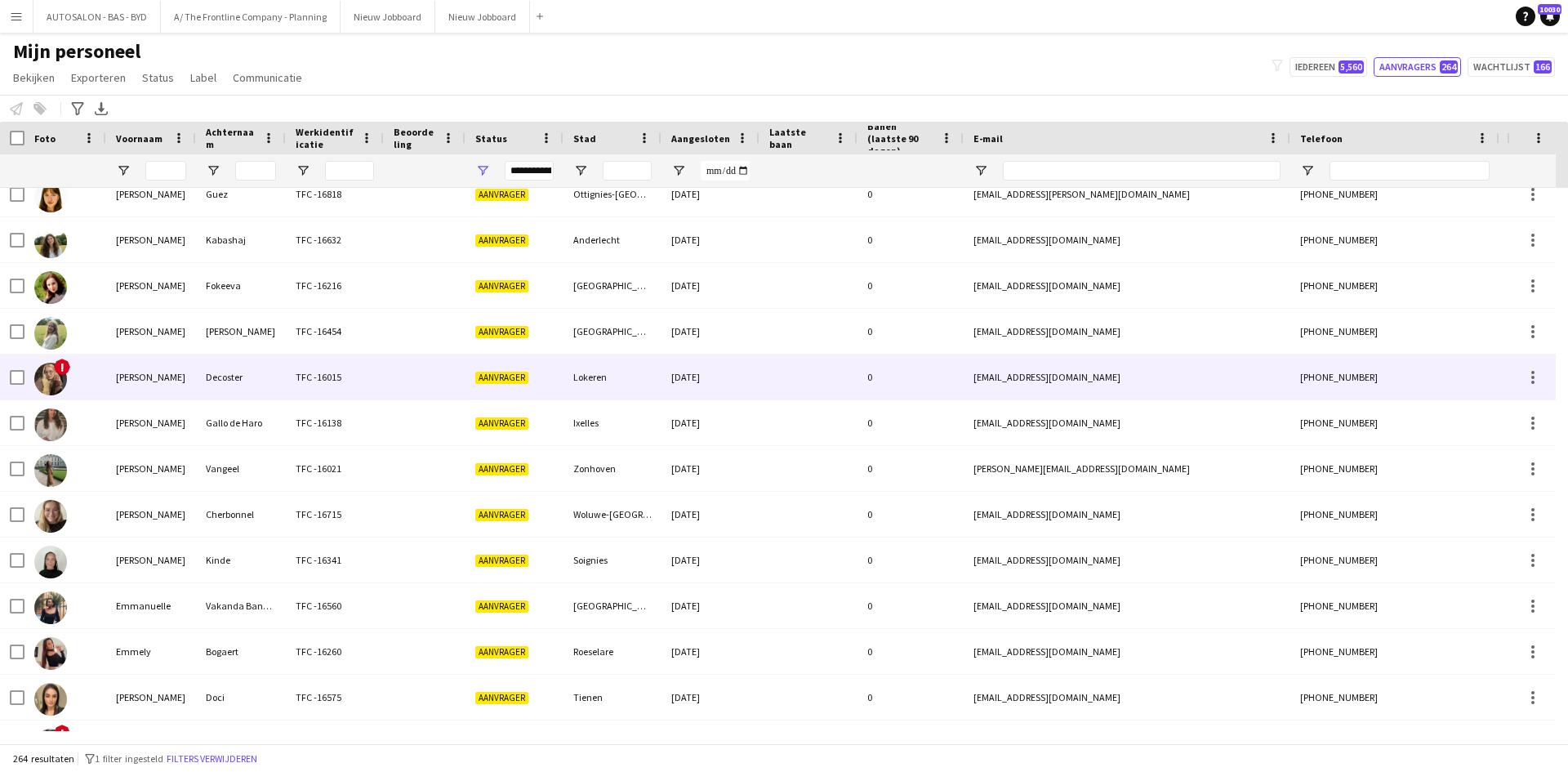
click at [488, 380] on span "Aanvrager" at bounding box center [501, 377] width 53 height 12
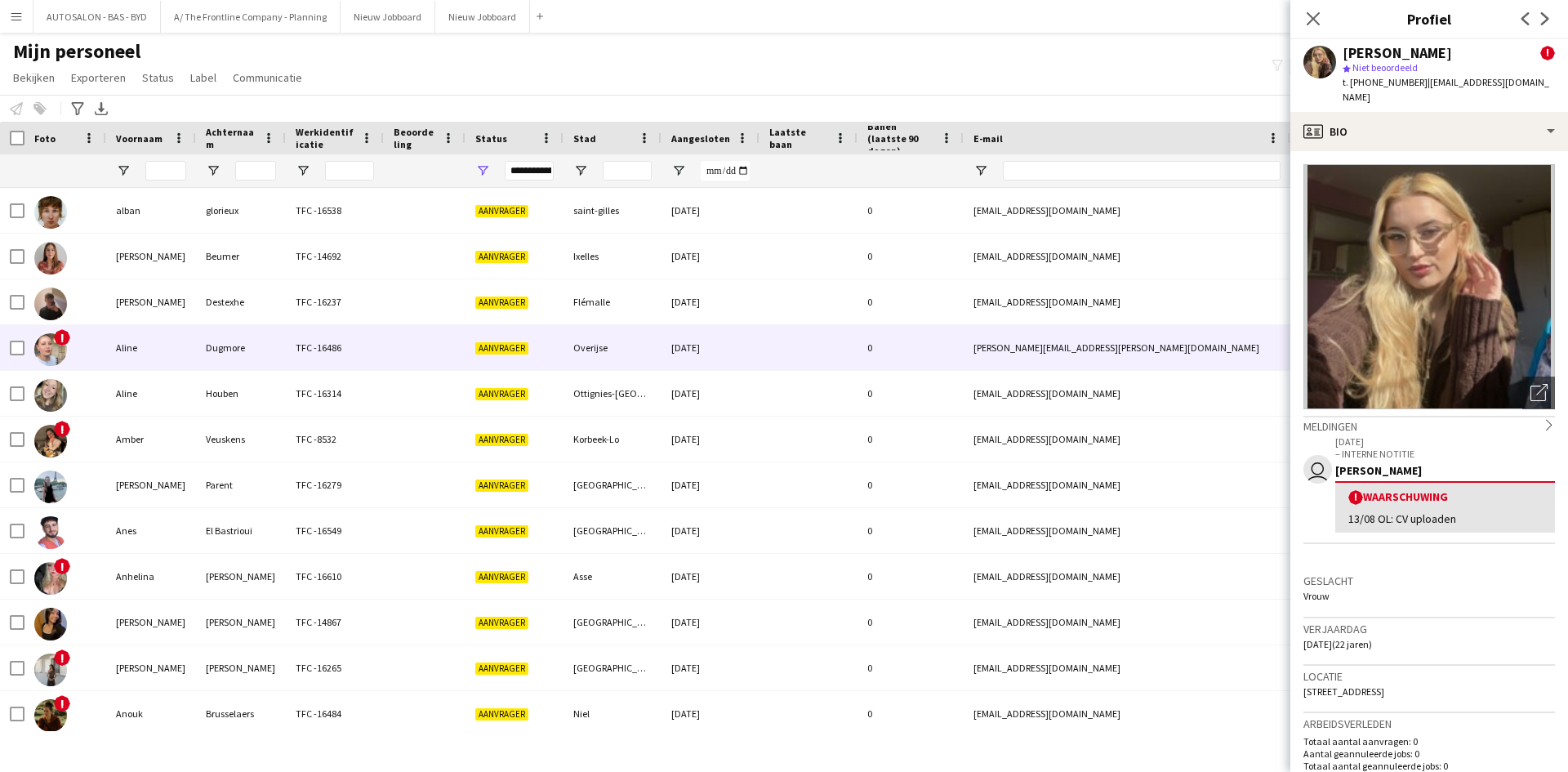
click at [609, 363] on div "Overijse" at bounding box center [612, 347] width 98 height 45
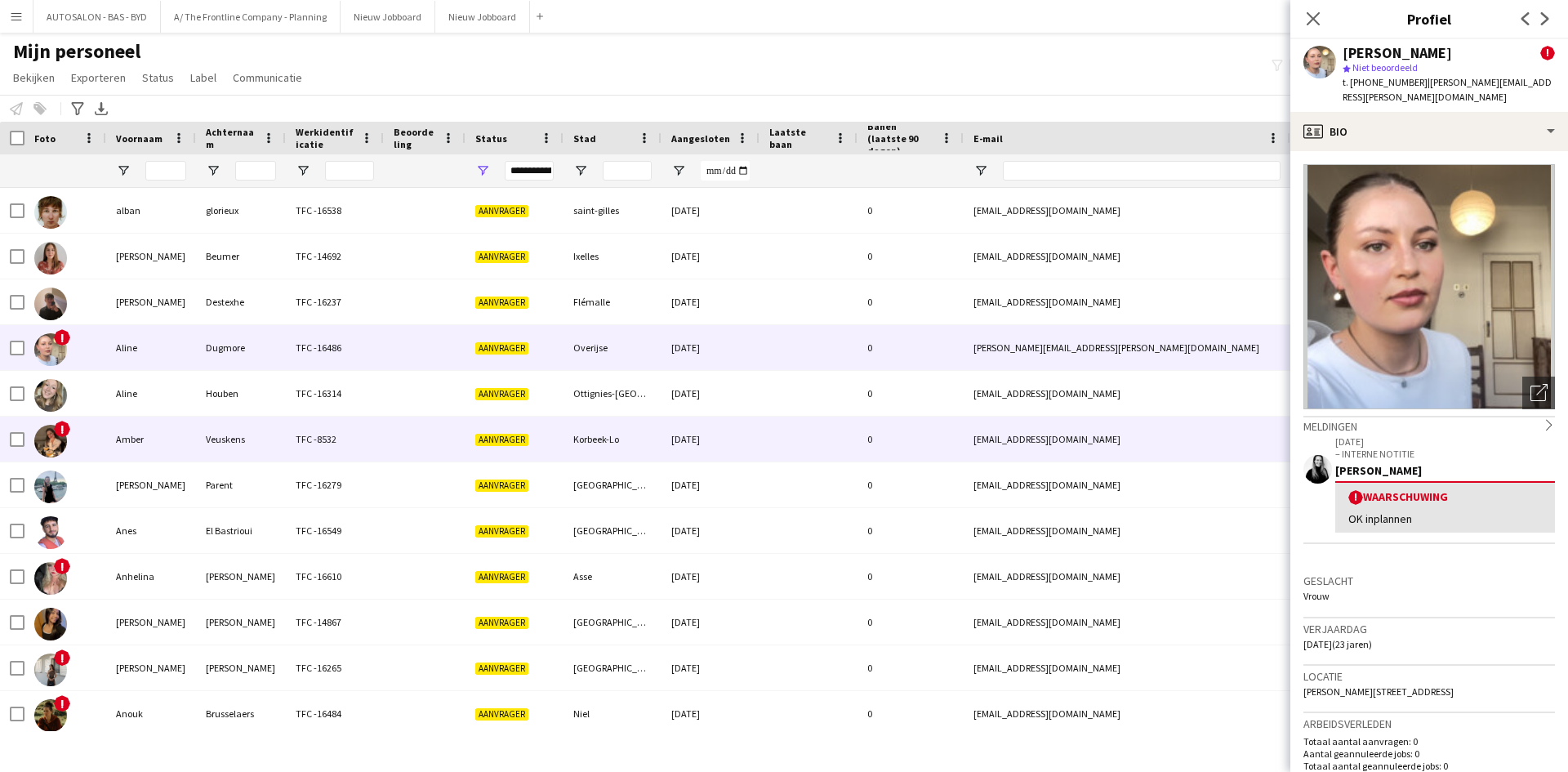
click at [244, 455] on div "Veuskens" at bounding box center [240, 439] width 90 height 45
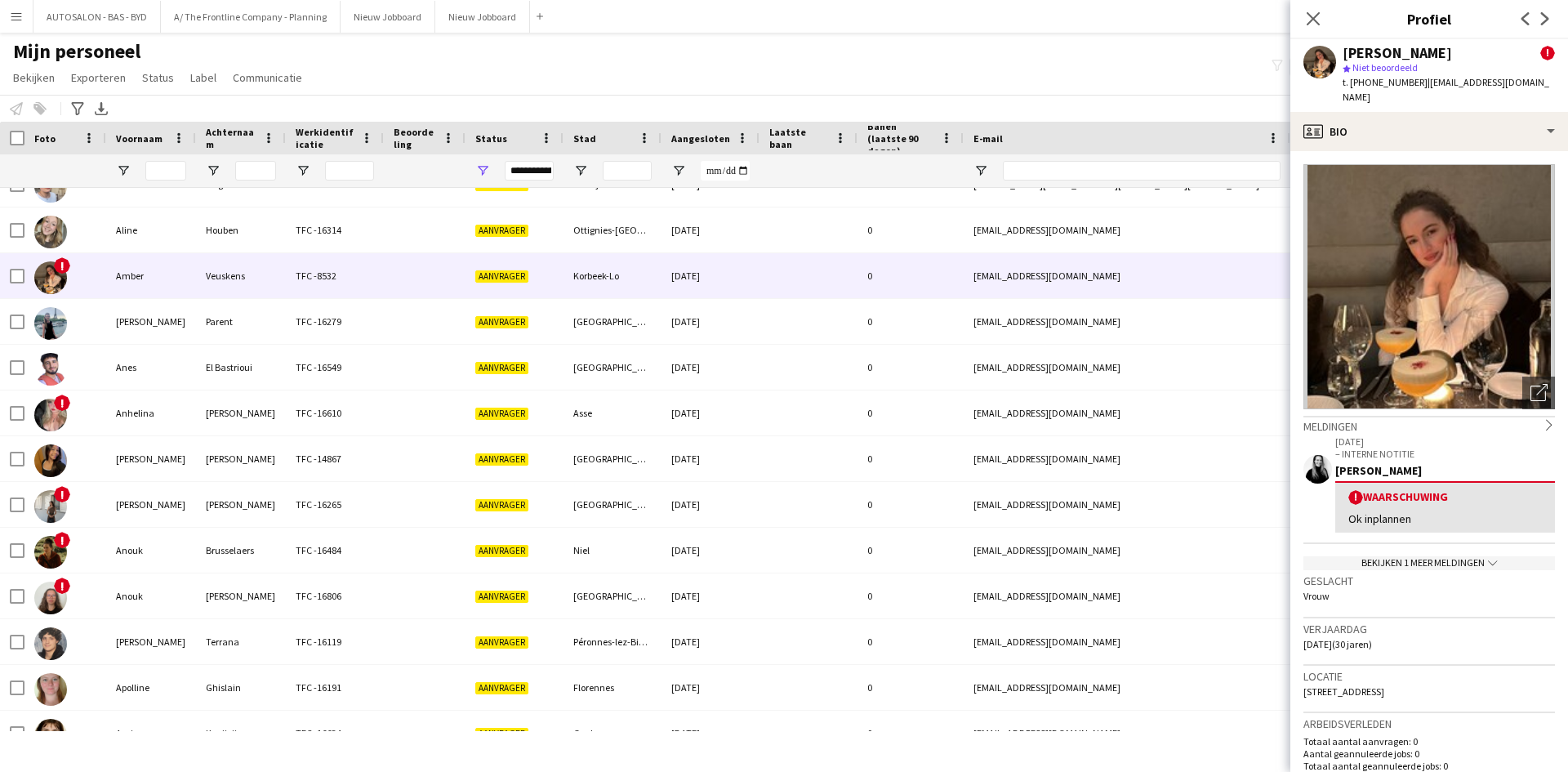
click at [1413, 570] on div "Geslacht Vrouw" at bounding box center [1429, 593] width 251 height 47
click at [1413, 556] on div "Bekijken 1 meer meldingen chevron-down" at bounding box center [1429, 562] width 251 height 14
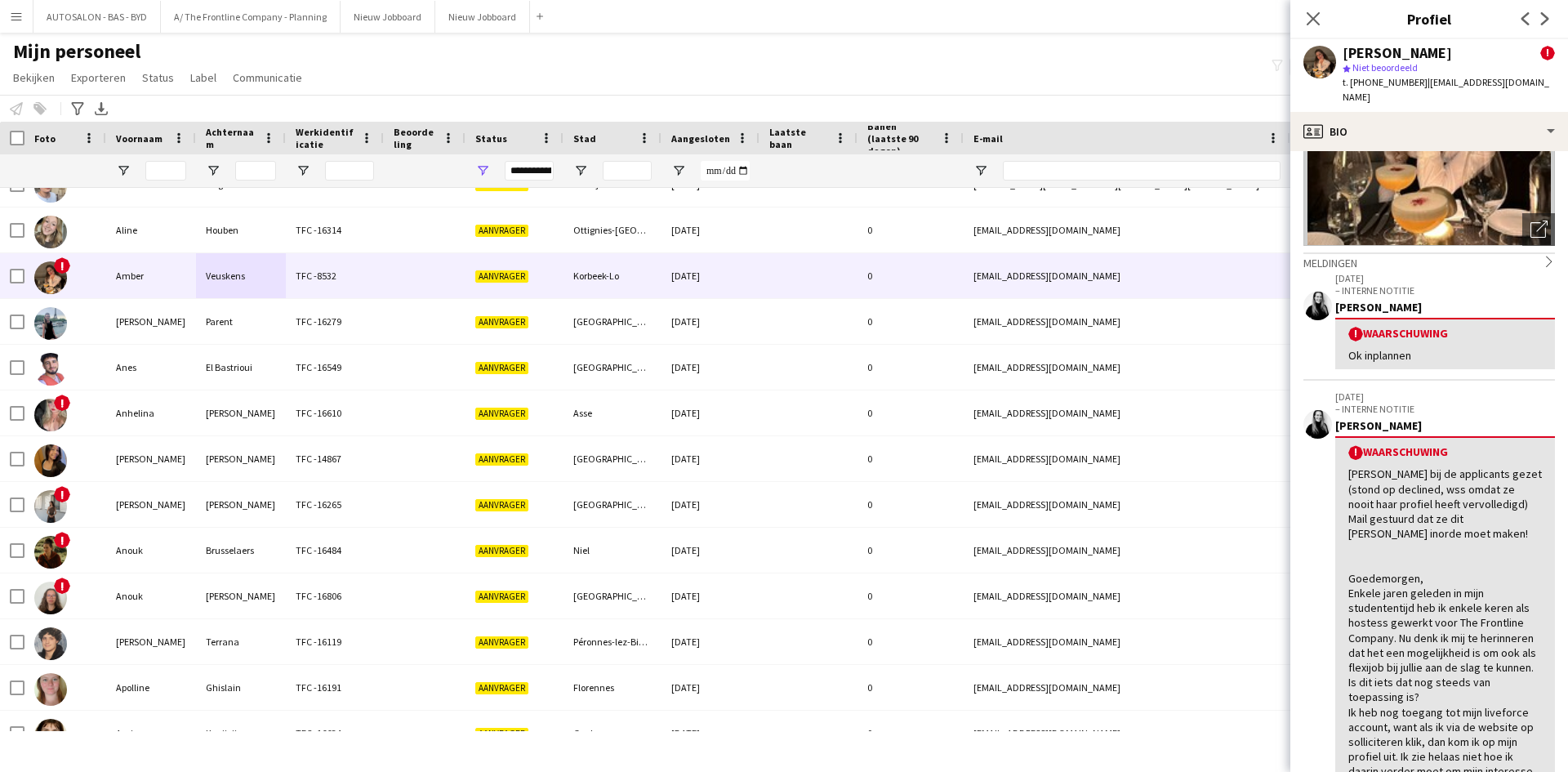
click at [1357, 401] on div "[DATE] – INTERNE NOTITIE [PERSON_NAME] ! Waarschuwing [PERSON_NAME] bij de appl…" at bounding box center [1445, 625] width 220 height 469
click at [1357, 391] on p "[DATE]" at bounding box center [1445, 396] width 220 height 12
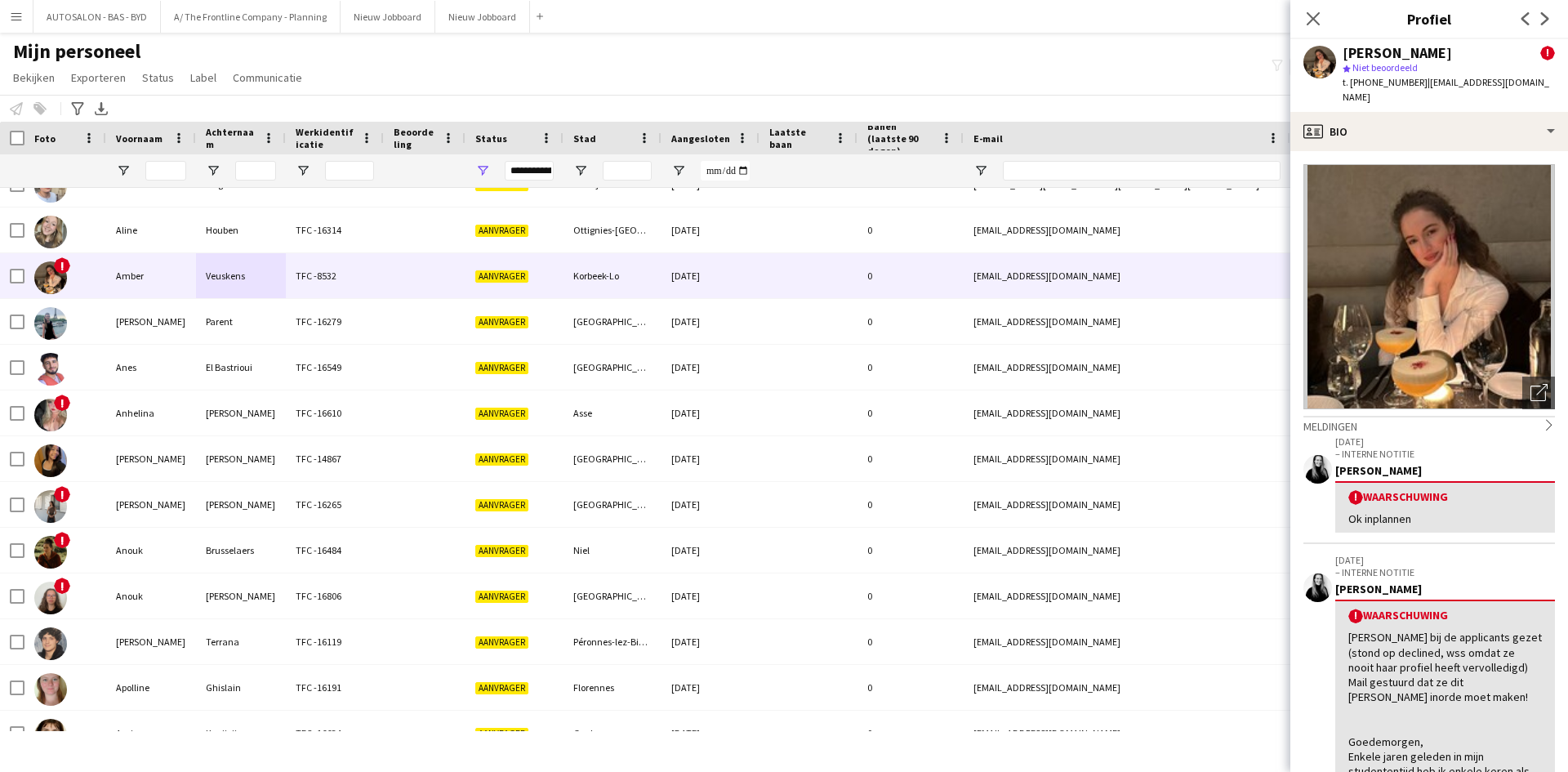
drag, startPoint x: 1420, startPoint y: 81, endPoint x: 1541, endPoint y: 65, distance: 122.1
click at [1541, 65] on div "[PERSON_NAME] ! star Niet beoordeeld t. [PHONE_NUMBER] | [EMAIL_ADDRESS][DOMAIN…" at bounding box center [1449, 76] width 212 height 60
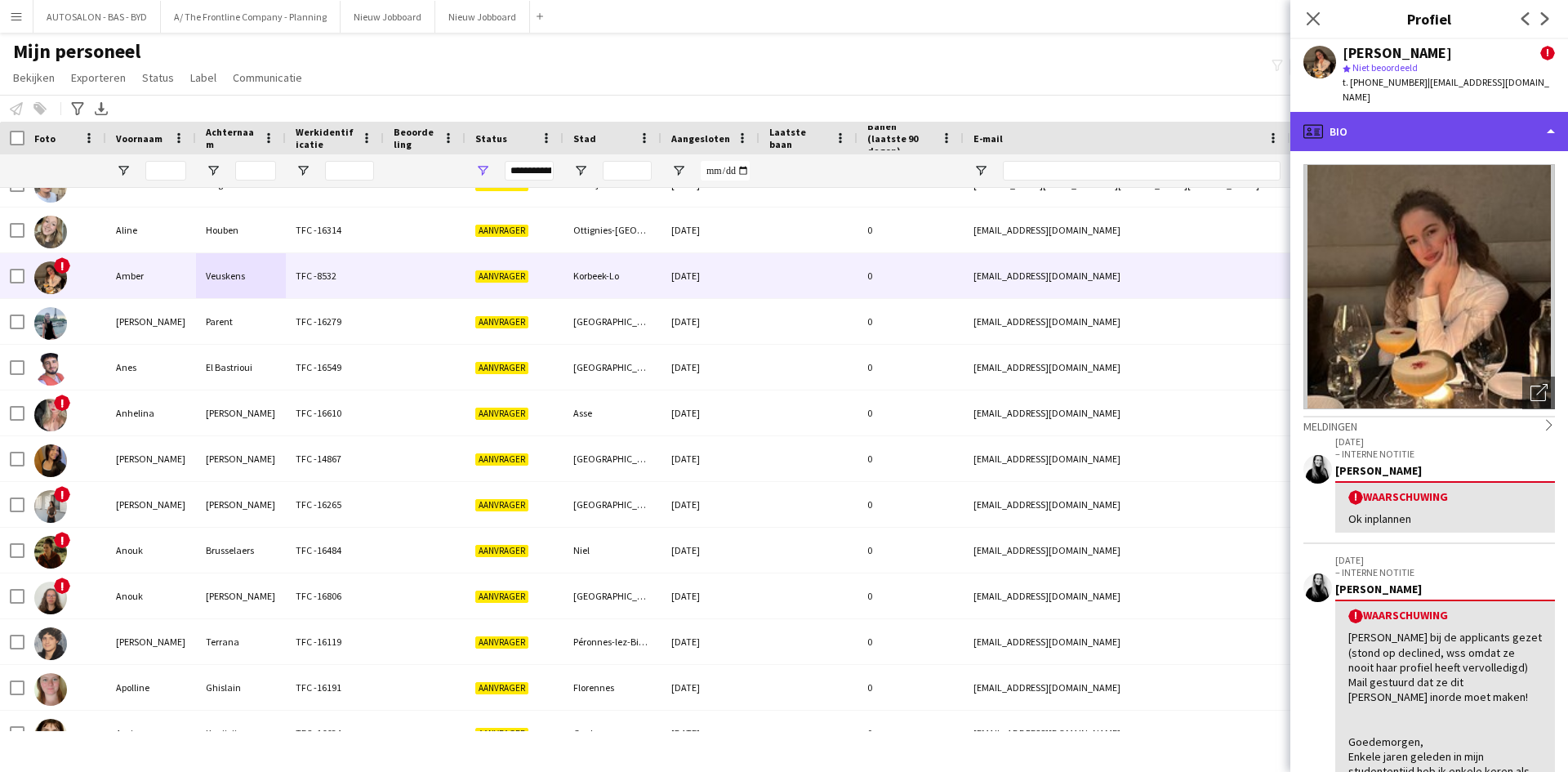
click at [1508, 112] on div "profile Bio" at bounding box center [1429, 131] width 278 height 39
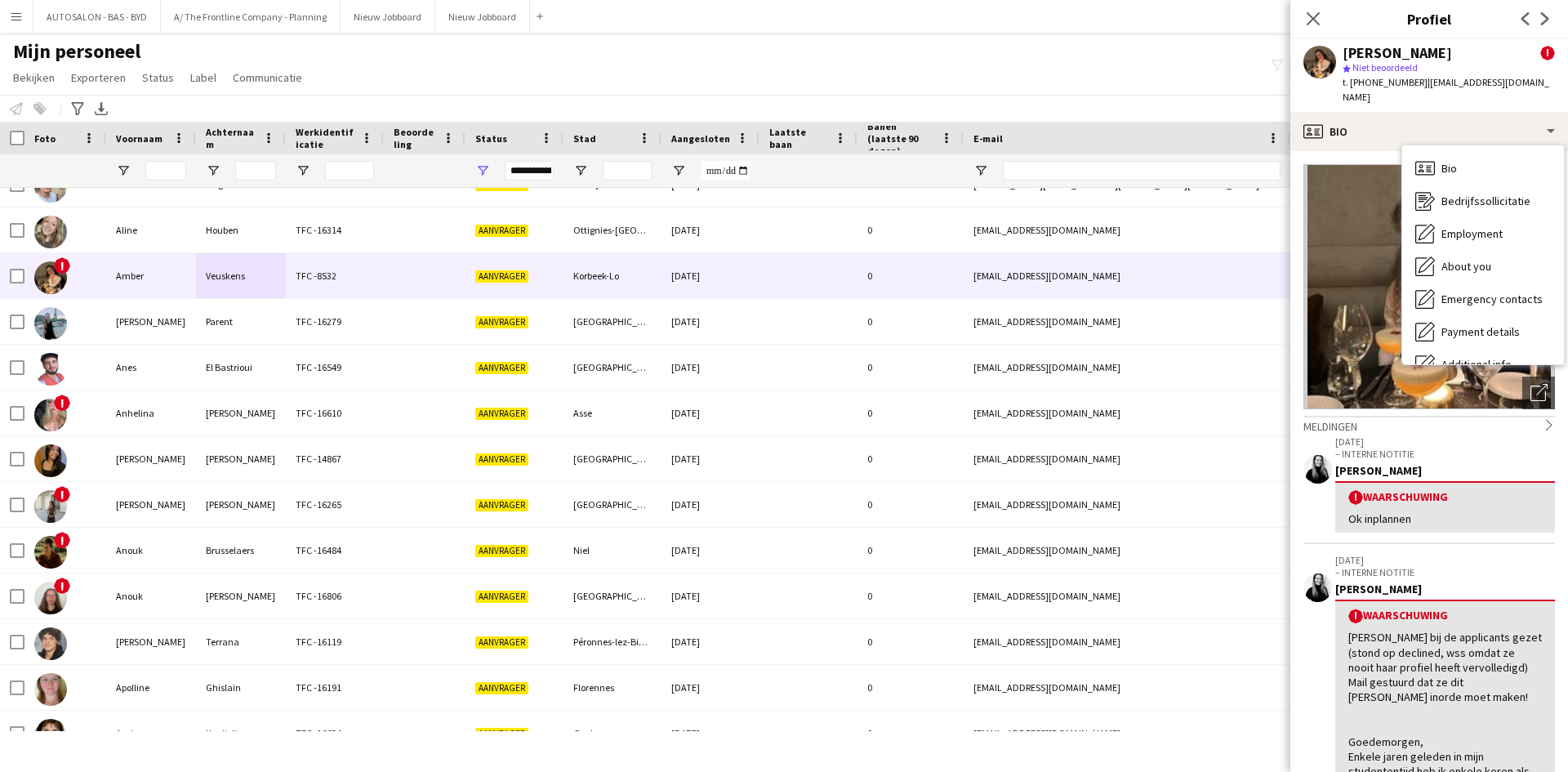
click at [1393, 89] on div "t. [PHONE_NUMBER] | [EMAIL_ADDRESS][DOMAIN_NAME]" at bounding box center [1449, 90] width 212 height 30
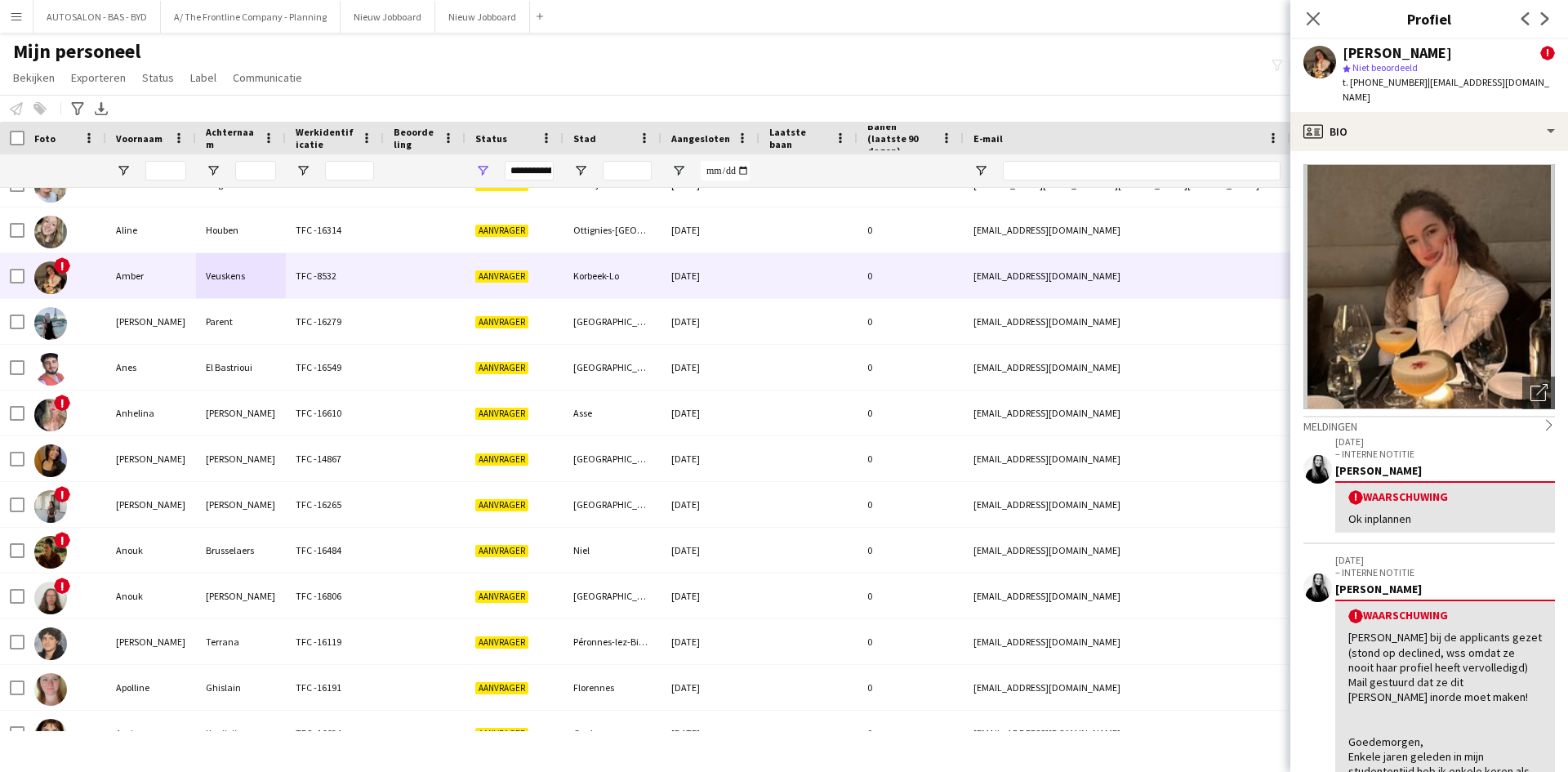
click at [1385, 78] on span "t. [PHONE_NUMBER]" at bounding box center [1385, 81] width 85 height 12
click at [1437, 333] on img at bounding box center [1429, 286] width 251 height 245
click at [1461, 325] on img at bounding box center [1429, 286] width 251 height 245
click at [1522, 377] on div "Foto's pop-up openen" at bounding box center [1538, 392] width 32 height 32
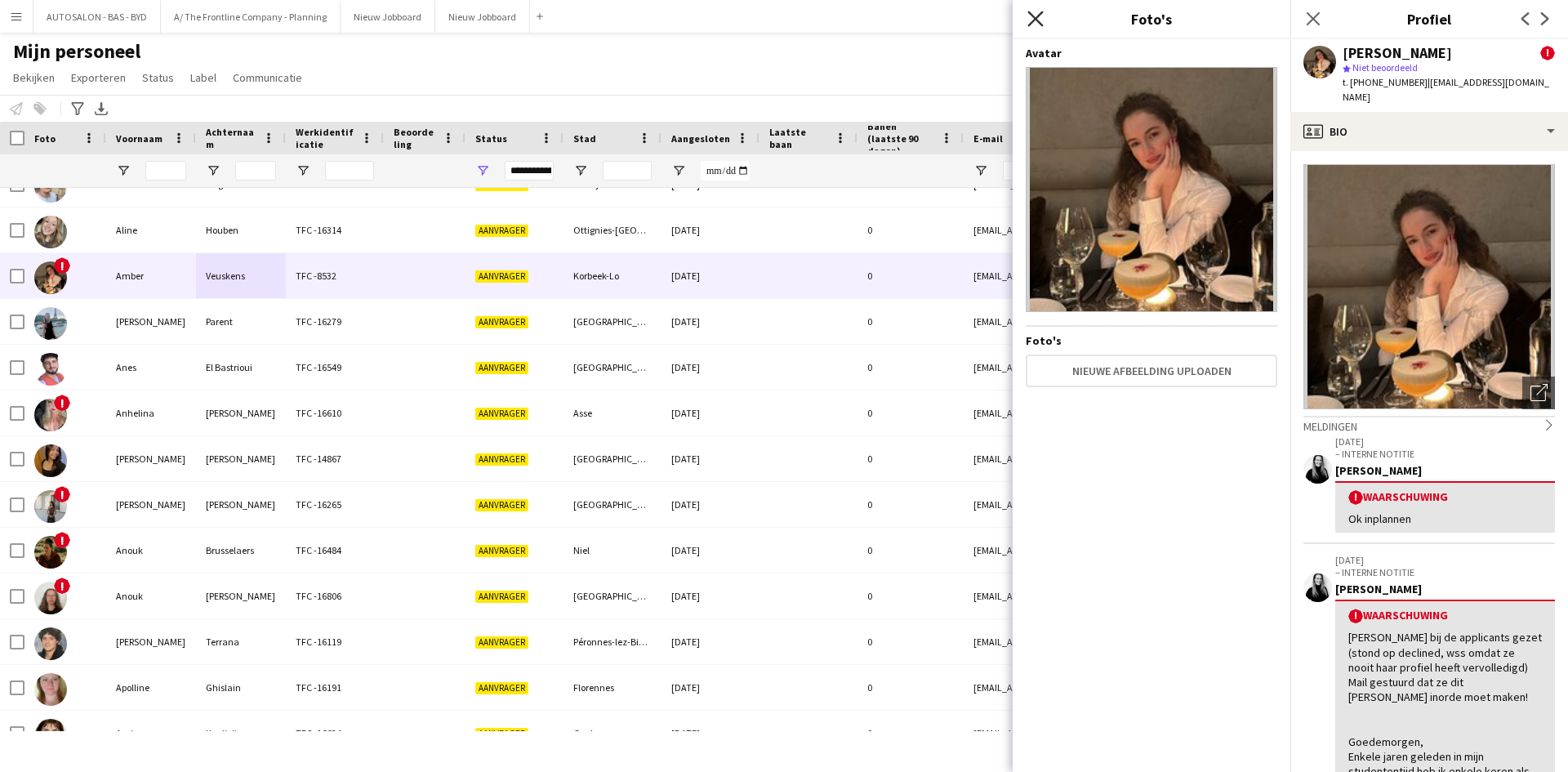
click at [1034, 18] on icon at bounding box center [1034, 18] width 16 height 16
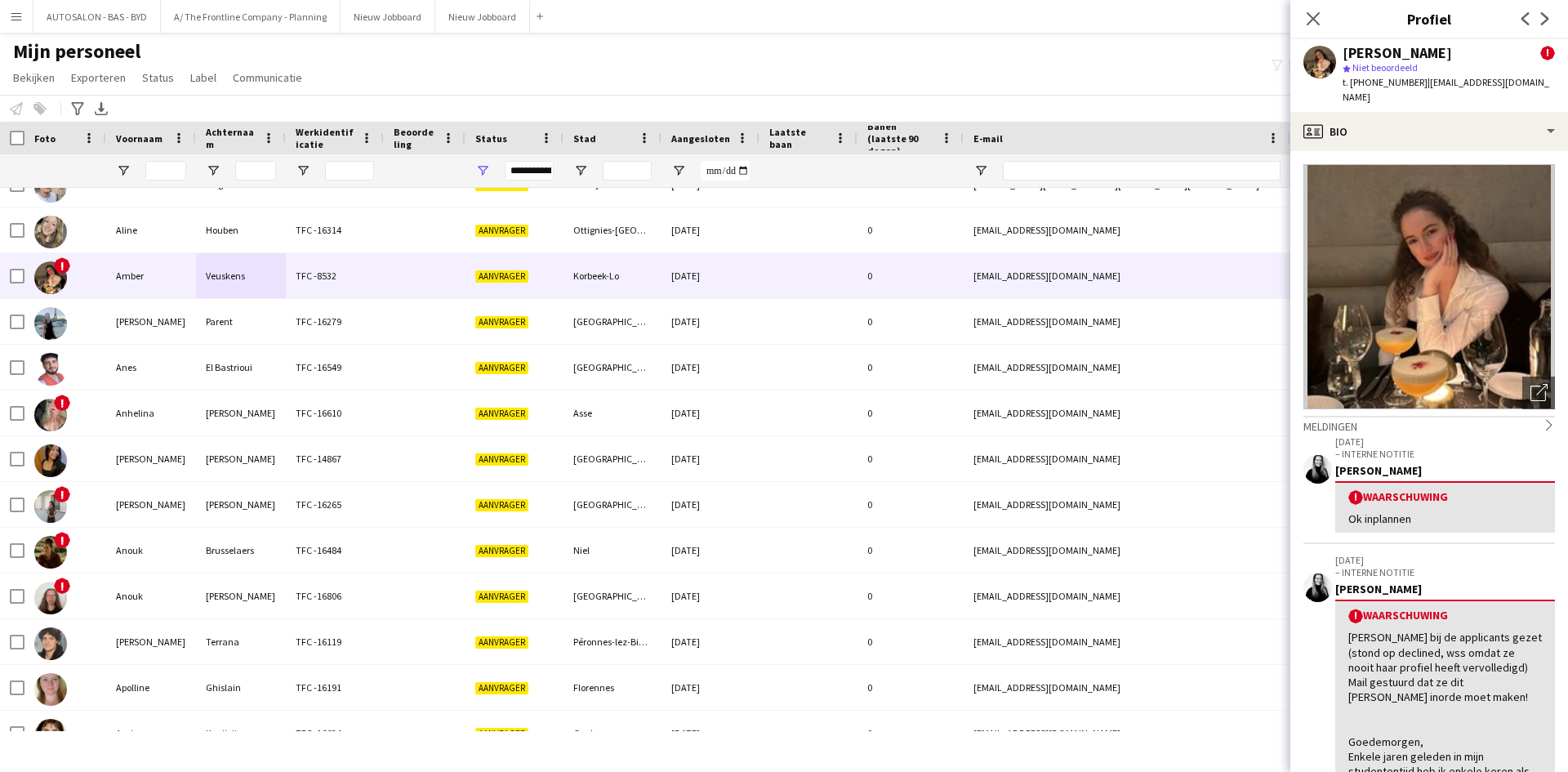
click at [1420, 278] on img at bounding box center [1429, 286] width 251 height 245
drag, startPoint x: 1420, startPoint y: 278, endPoint x: 1383, endPoint y: 238, distance: 54.5
click at [1383, 238] on img at bounding box center [1429, 286] width 251 height 245
click at [1462, 261] on img at bounding box center [1429, 286] width 251 height 245
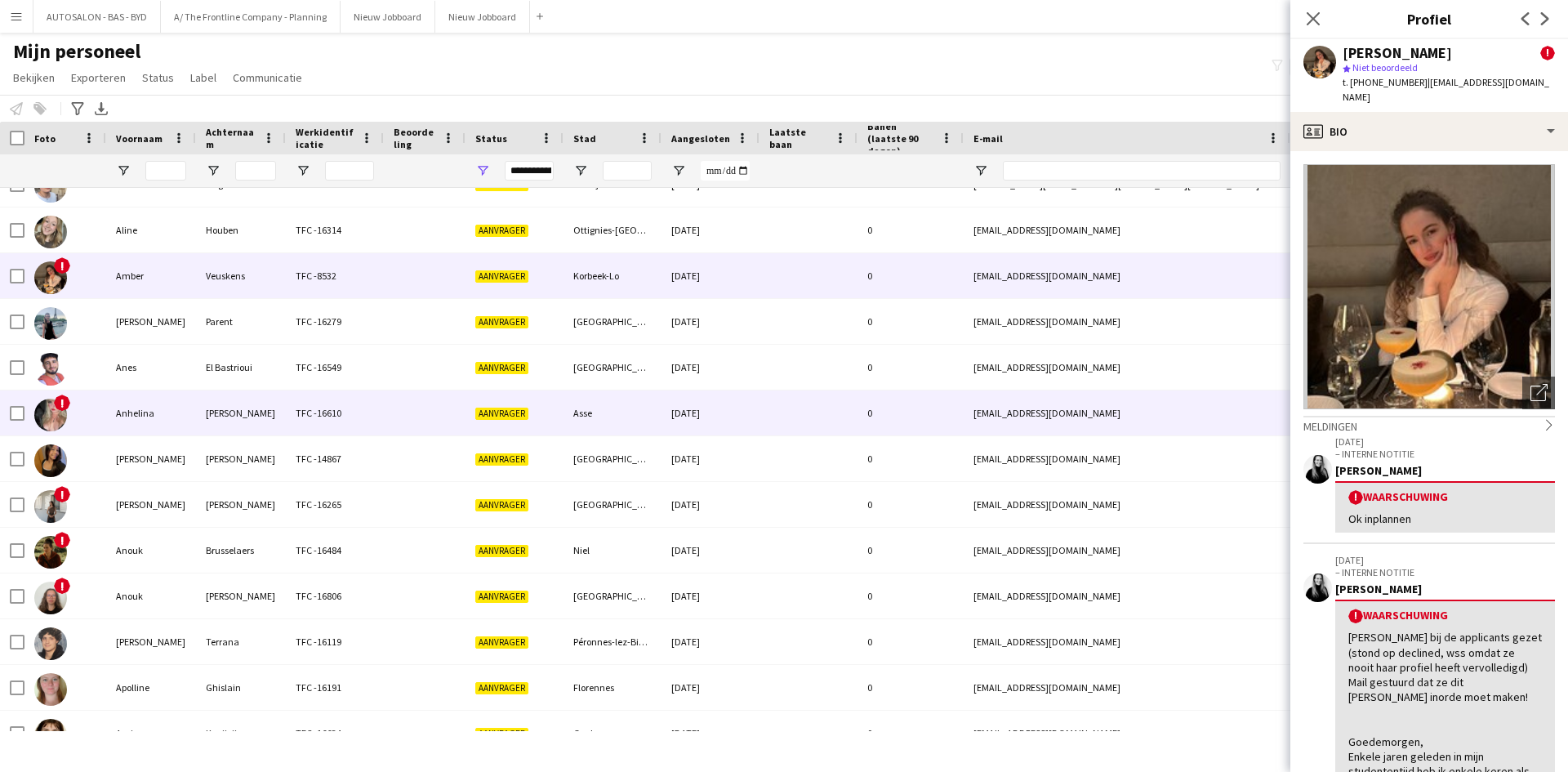
click at [623, 400] on div "Asse" at bounding box center [612, 413] width 98 height 45
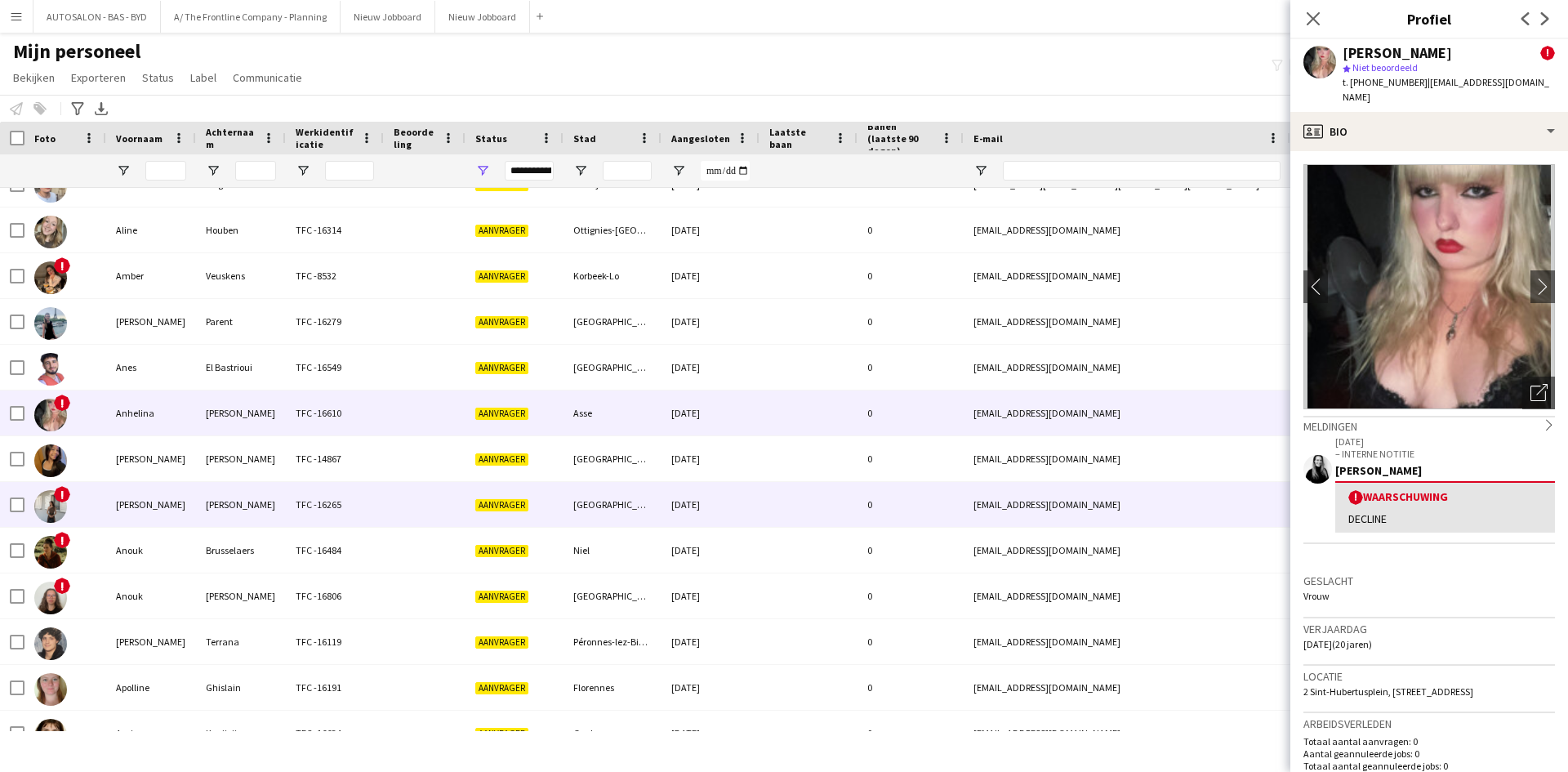
click at [397, 509] on div at bounding box center [425, 504] width 81 height 45
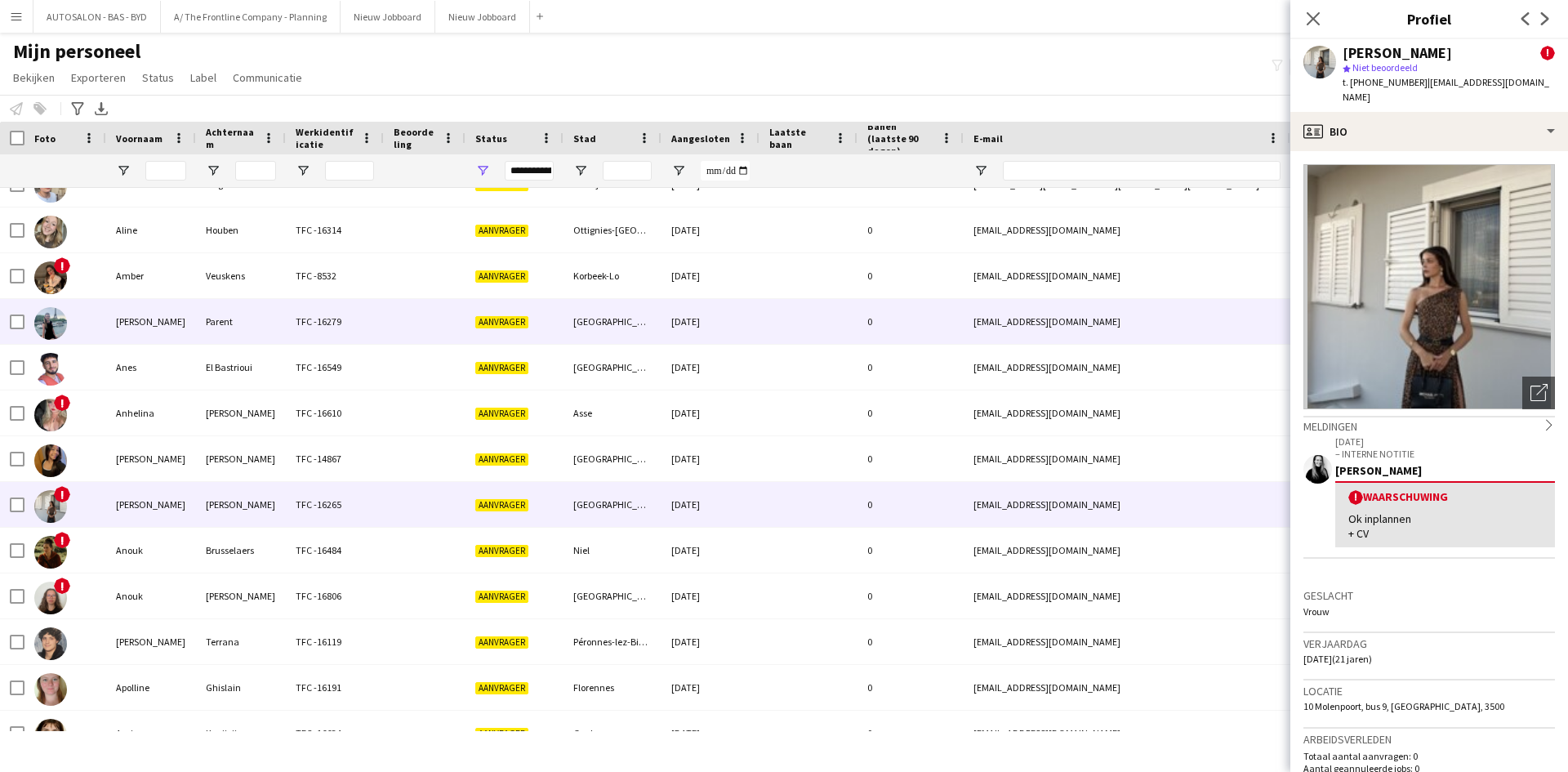
click at [363, 319] on div "TFC -16279" at bounding box center [334, 321] width 98 height 45
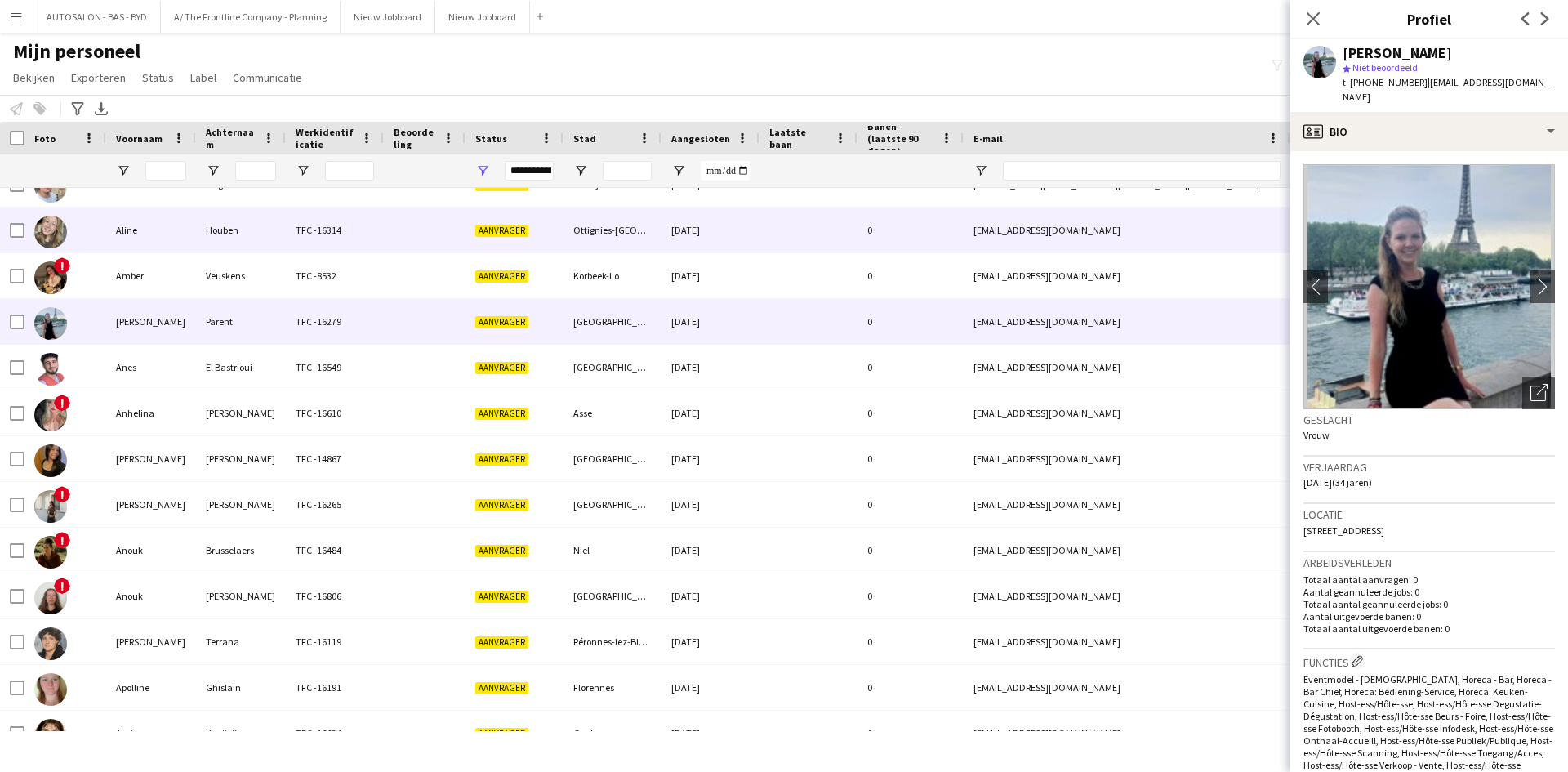
click at [287, 236] on div "TFC -16314" at bounding box center [334, 230] width 98 height 45
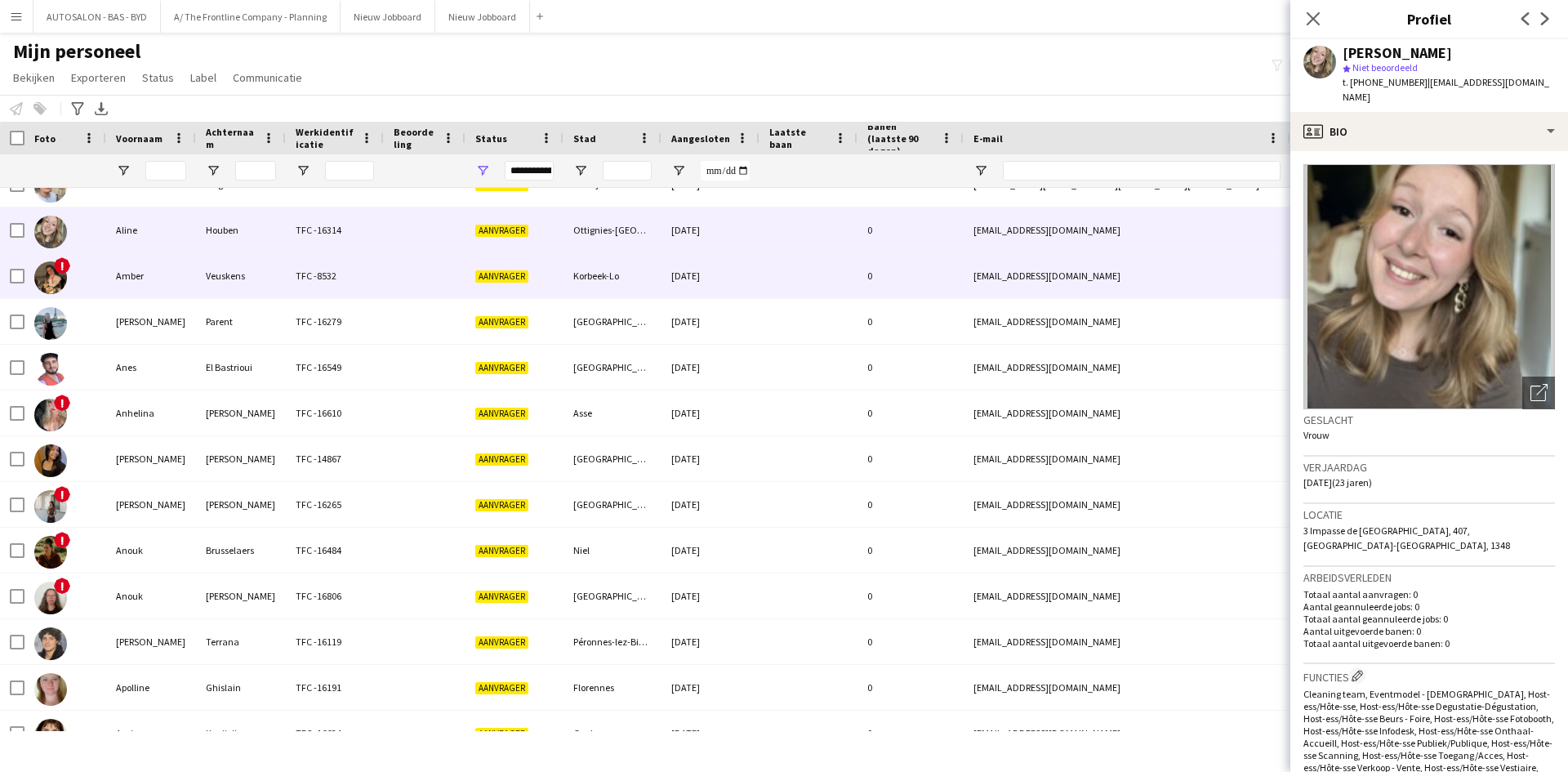
scroll to position [81, 0]
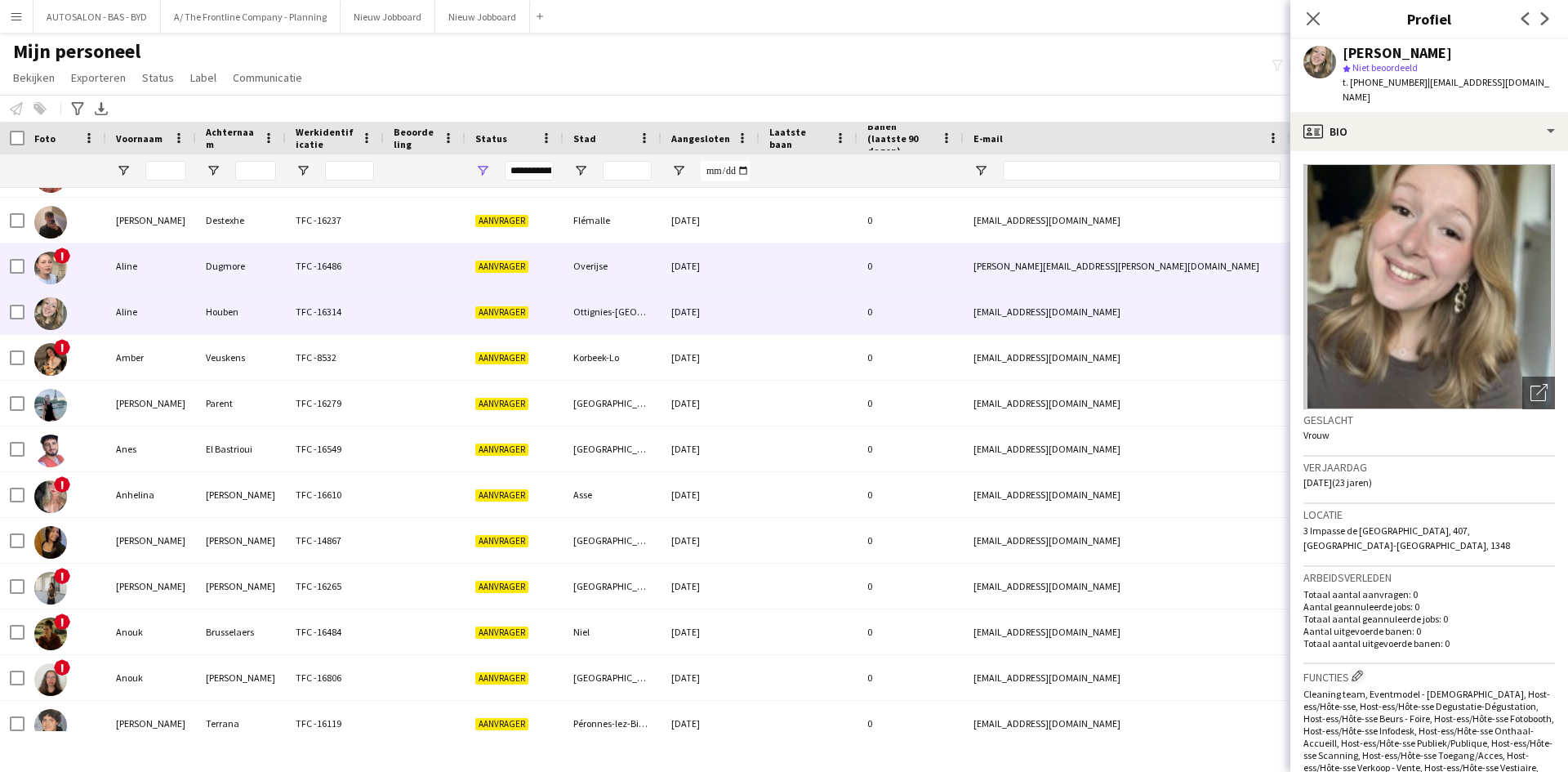
click at [319, 279] on div "TFC -16486" at bounding box center [334, 265] width 98 height 45
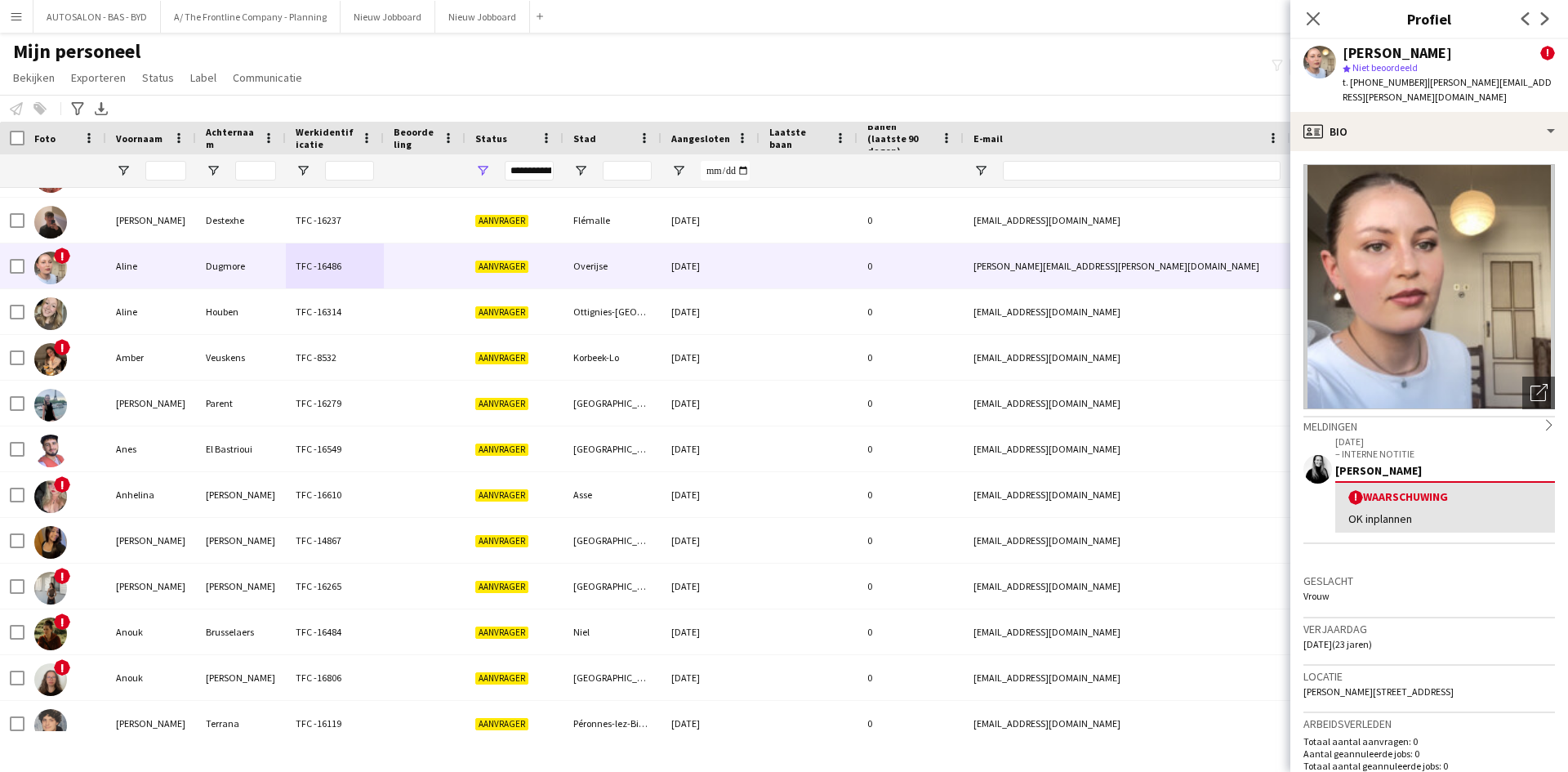
click at [1412, 511] on div "OK inplannen" at bounding box center [1445, 518] width 194 height 15
click at [1414, 511] on div "OK inplannen" at bounding box center [1445, 518] width 194 height 15
click at [1386, 87] on span "t. [PHONE_NUMBER]" at bounding box center [1385, 81] width 85 height 12
click at [1387, 95] on div "[PERSON_NAME] ! star Niet beoordeeld t. [PHONE_NUMBER] | [PERSON_NAME][EMAIL_AD…" at bounding box center [1429, 75] width 278 height 73
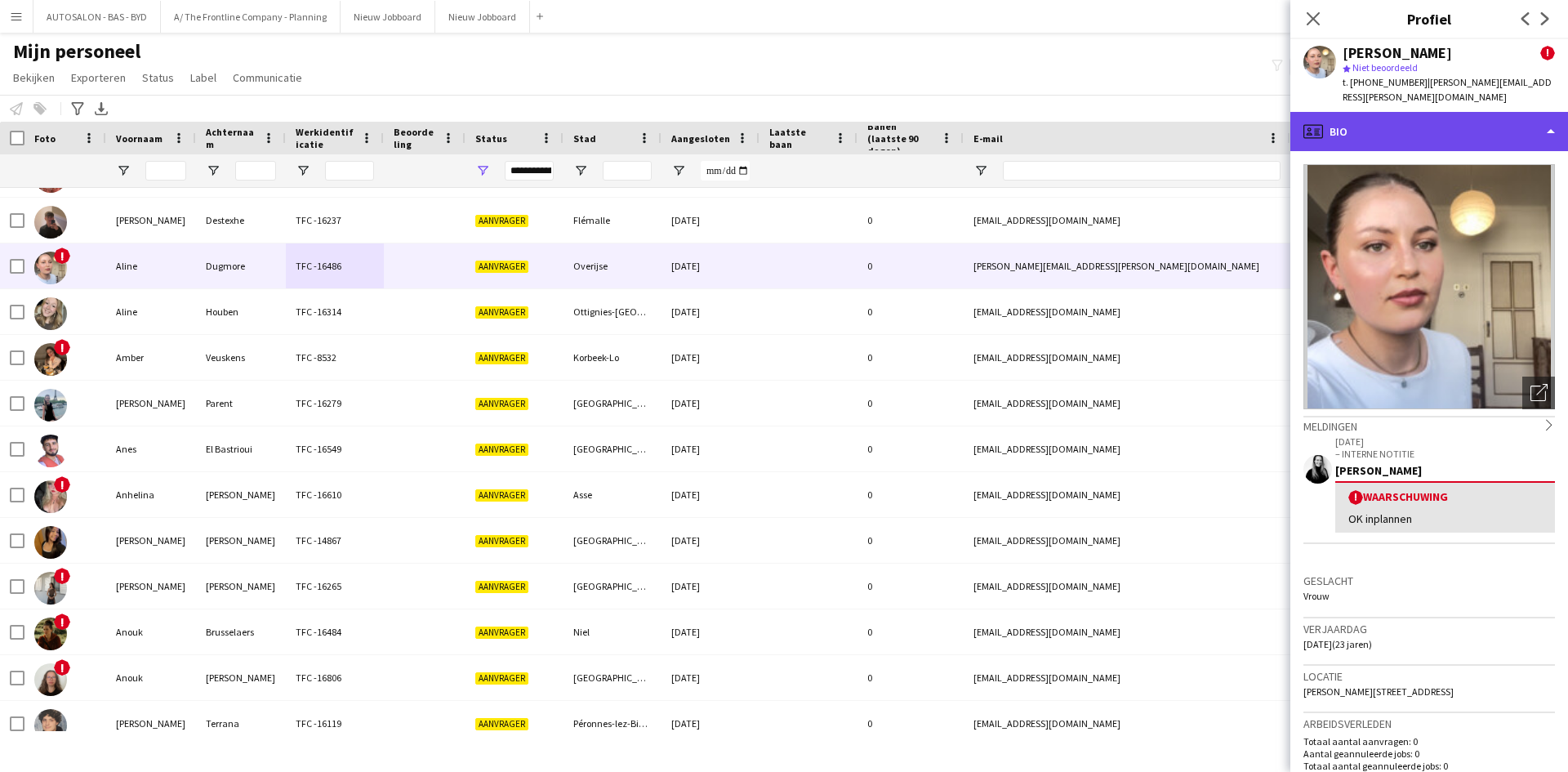
click at [1387, 112] on div "profile Bio" at bounding box center [1429, 131] width 278 height 39
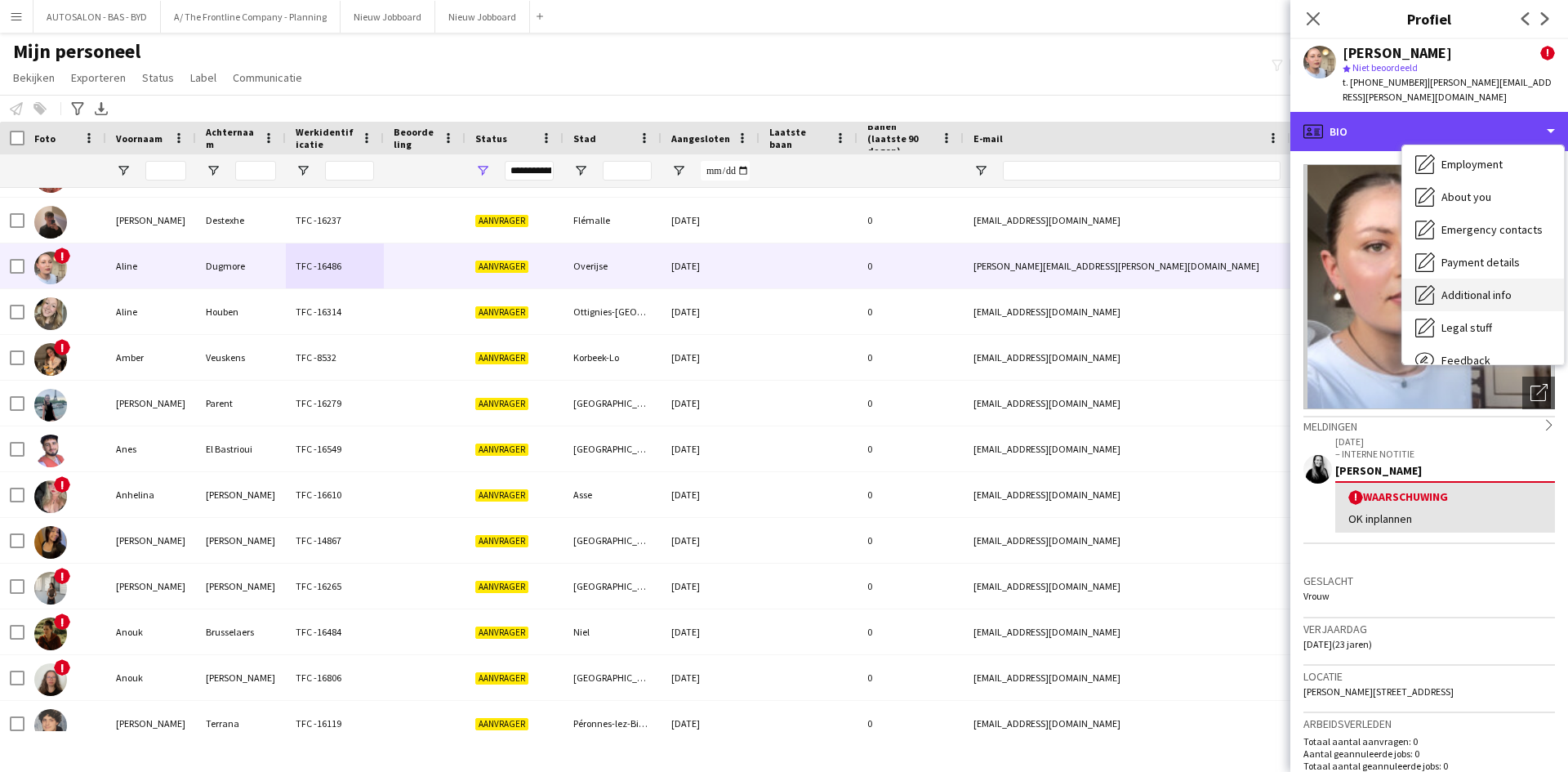
scroll to position [121, 0]
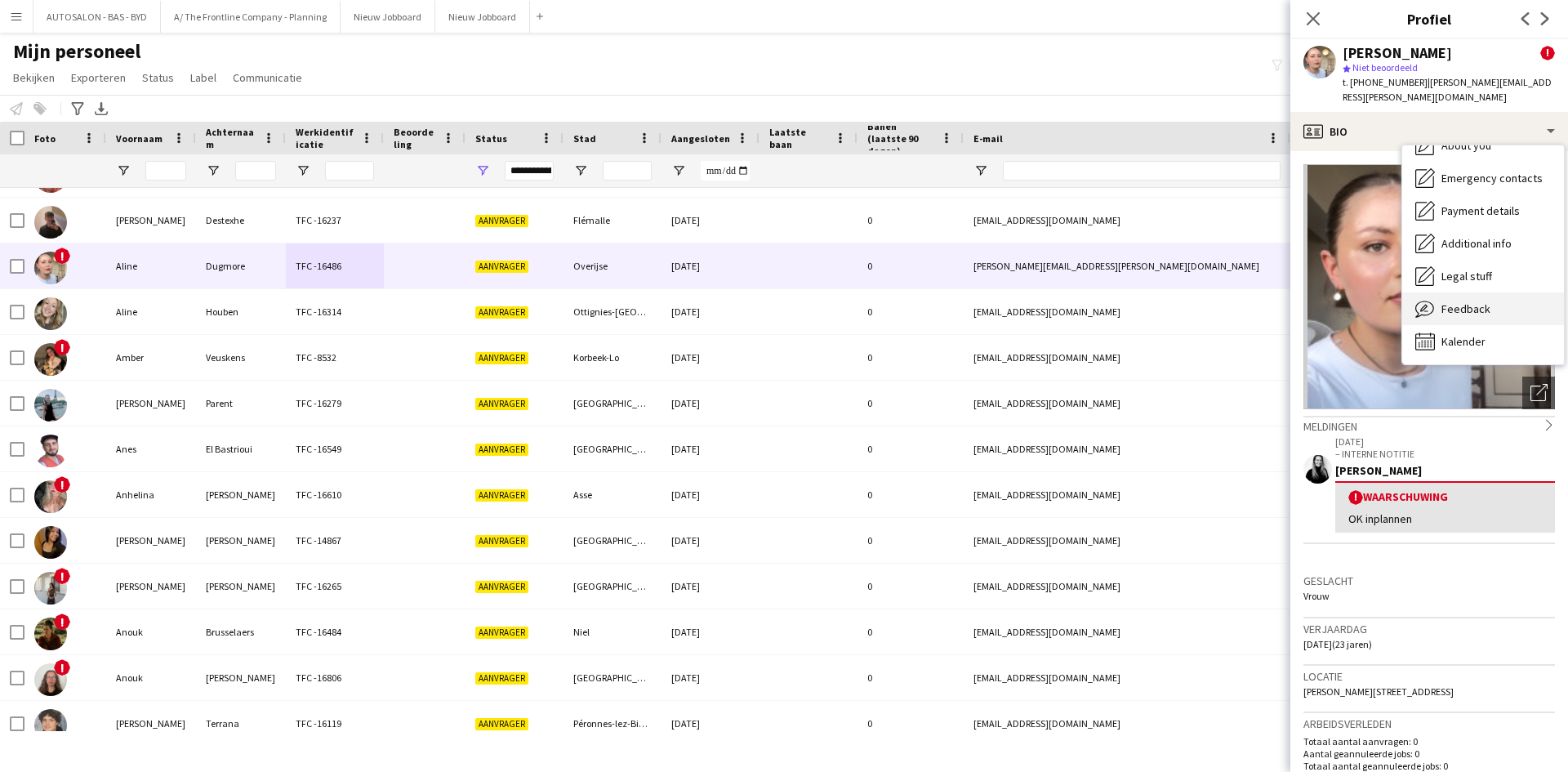
click at [1456, 301] on span "Feedback" at bounding box center [1465, 308] width 49 height 15
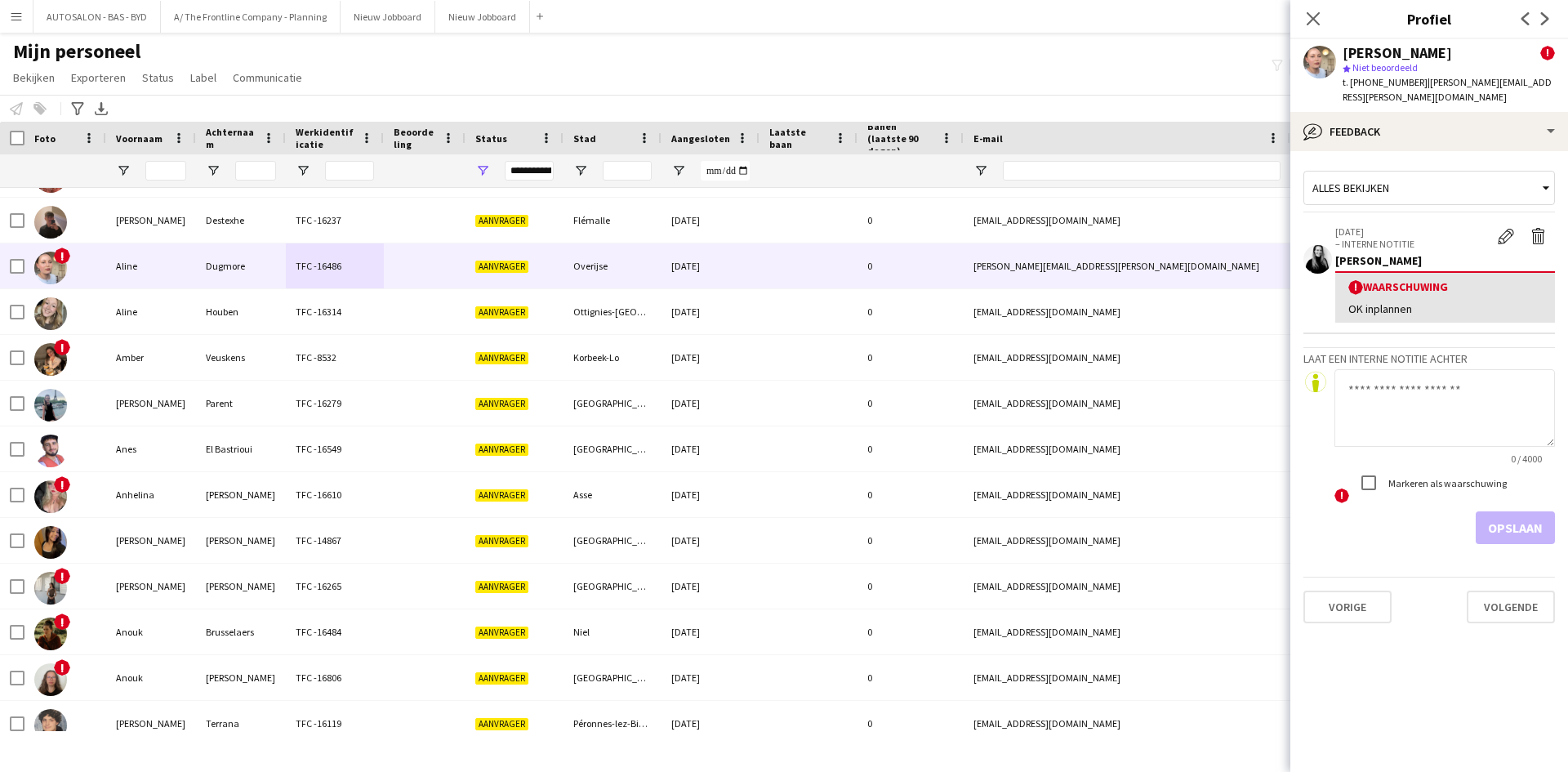
click at [1423, 280] on div "! Waarschuwing OK inplannen" at bounding box center [1445, 297] width 220 height 52
click at [1502, 228] on app-icon "Waarschuwing bewerken" at bounding box center [1506, 236] width 17 height 17
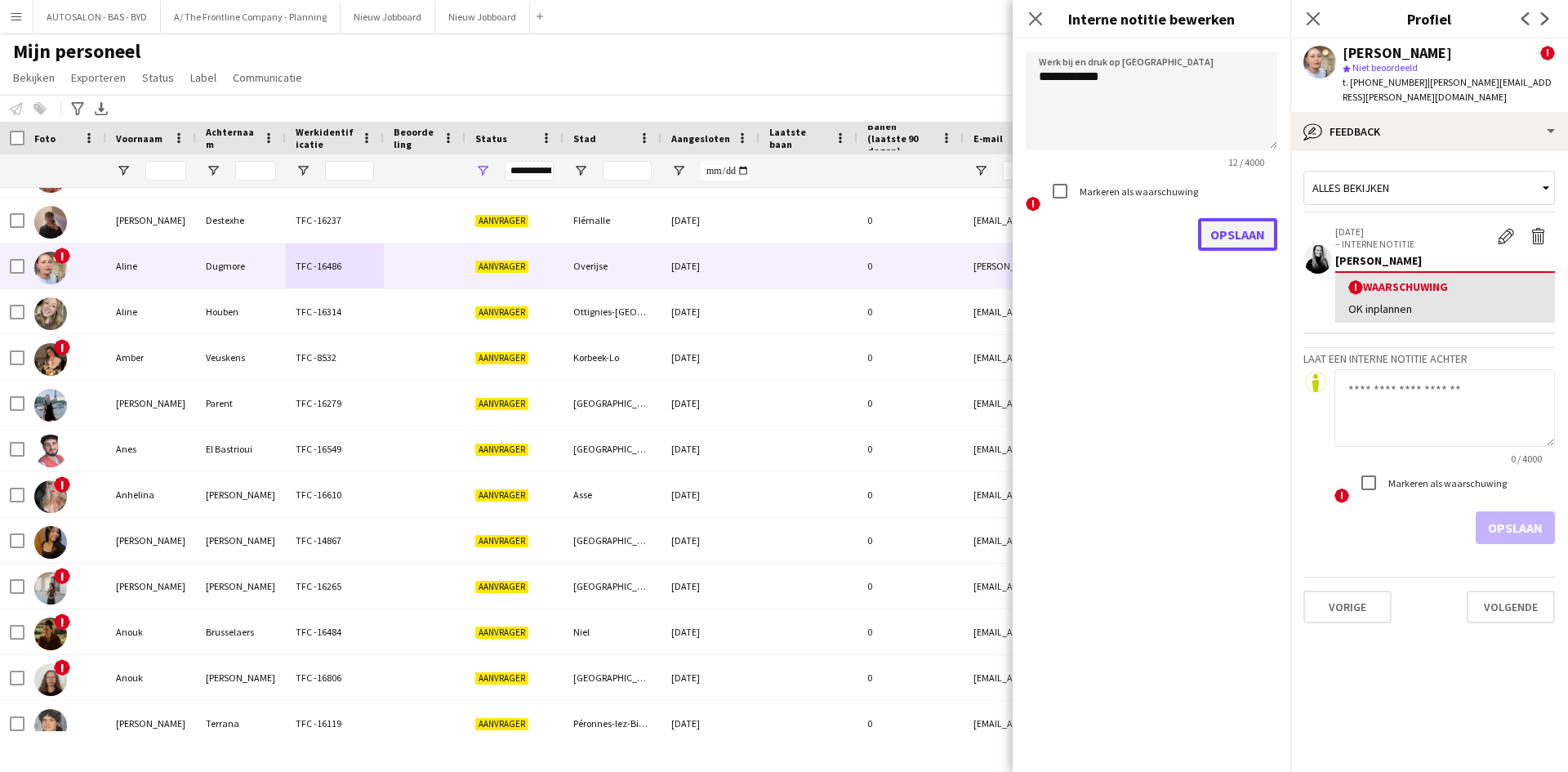
click at [1225, 242] on button "Opslaan" at bounding box center [1237, 234] width 79 height 32
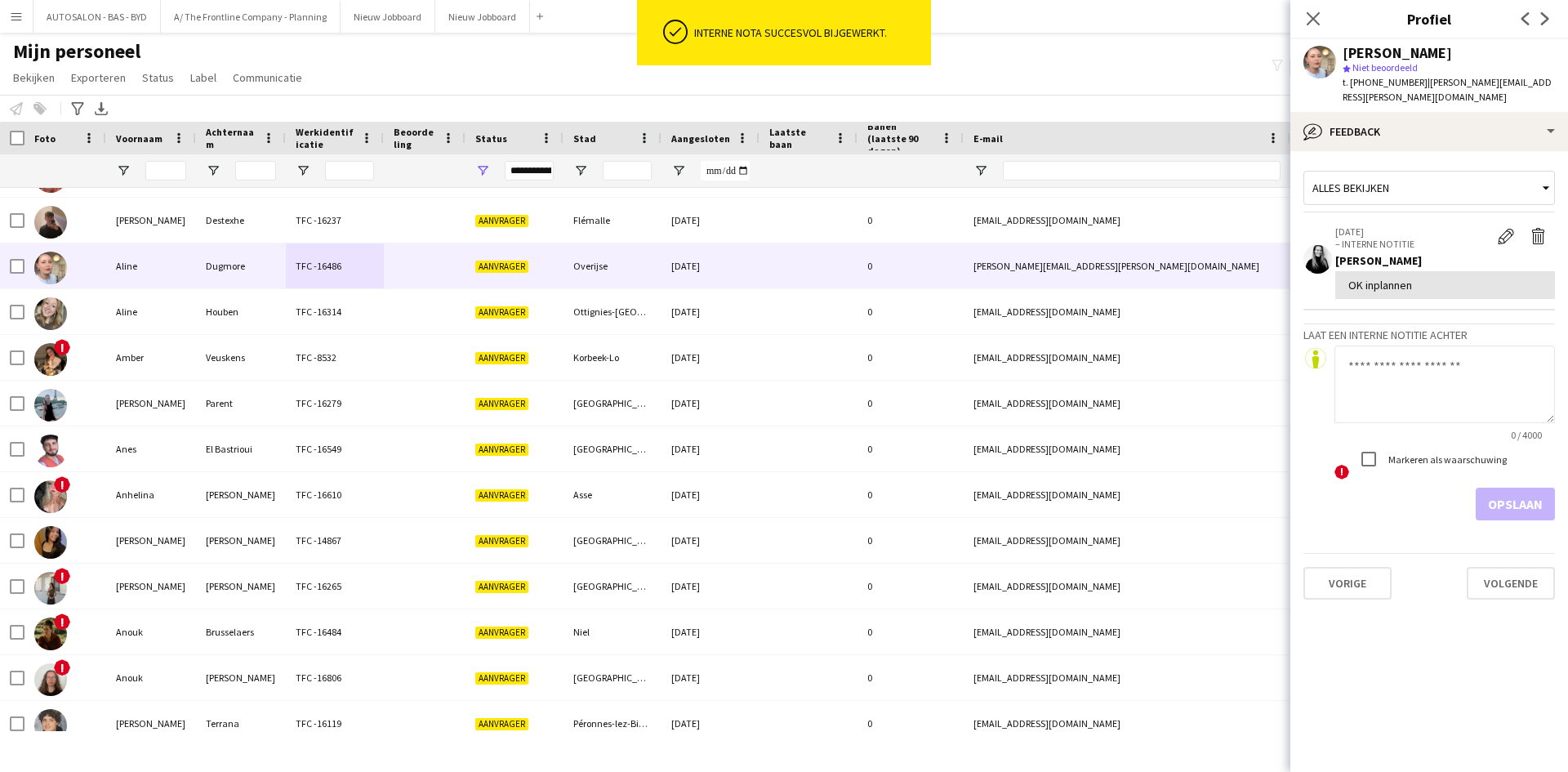
click at [1419, 386] on textarea at bounding box center [1444, 384] width 221 height 78
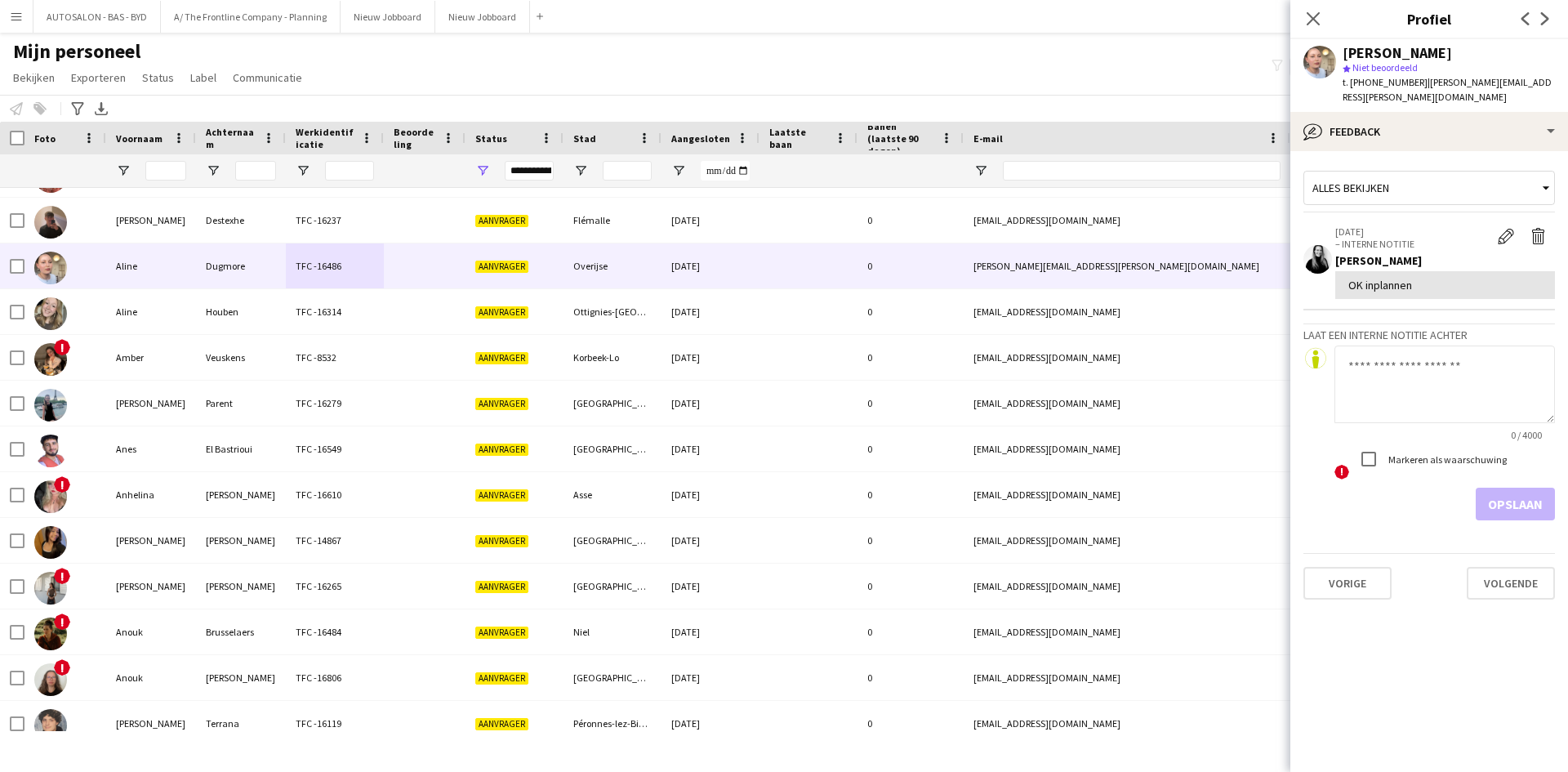
paste textarea "**********"
type textarea "**********"
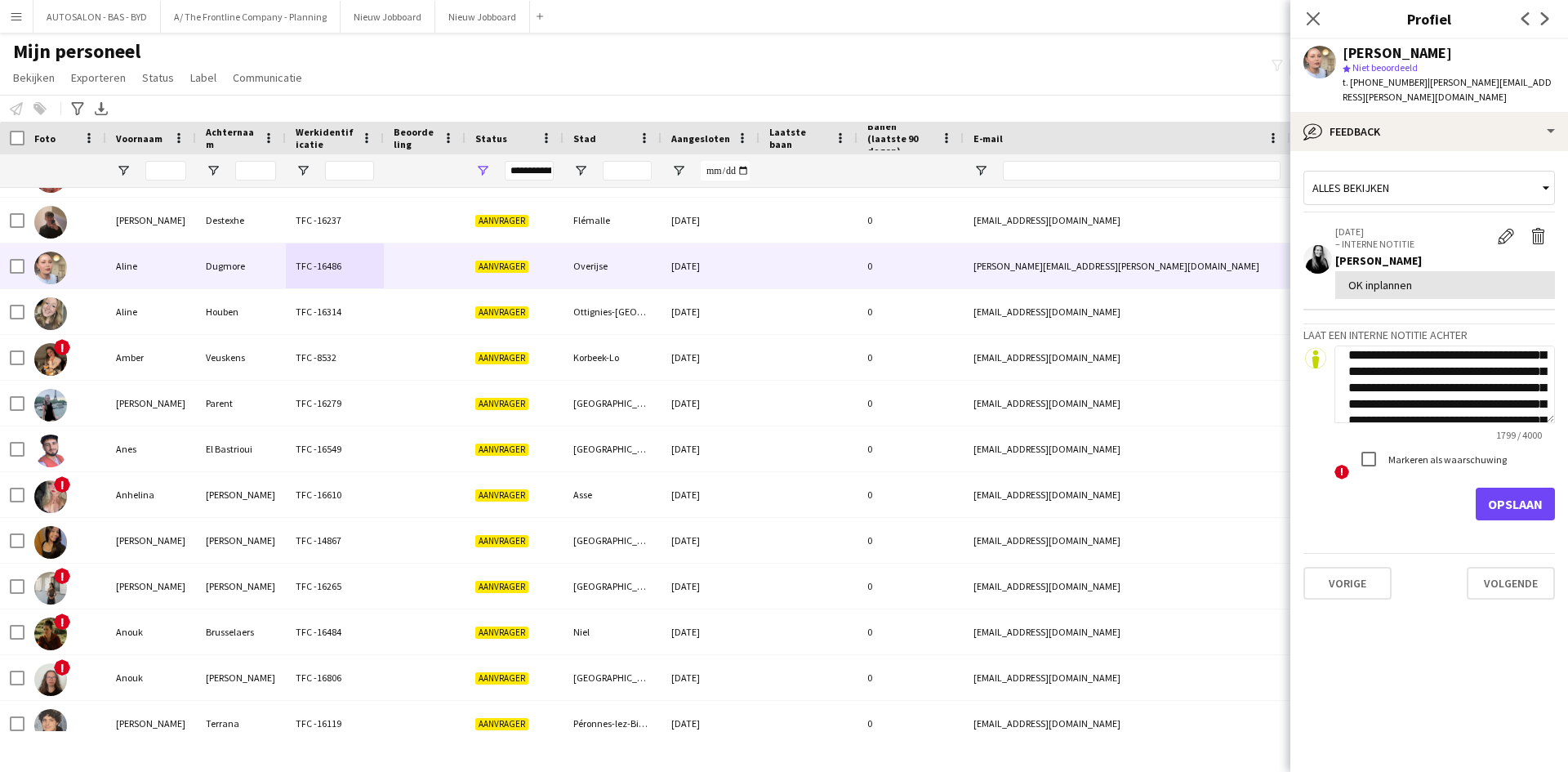
scroll to position [0, 0]
drag, startPoint x: 1428, startPoint y: 401, endPoint x: 1345, endPoint y: 348, distance: 98.5
click at [1345, 348] on textarea at bounding box center [1444, 384] width 221 height 78
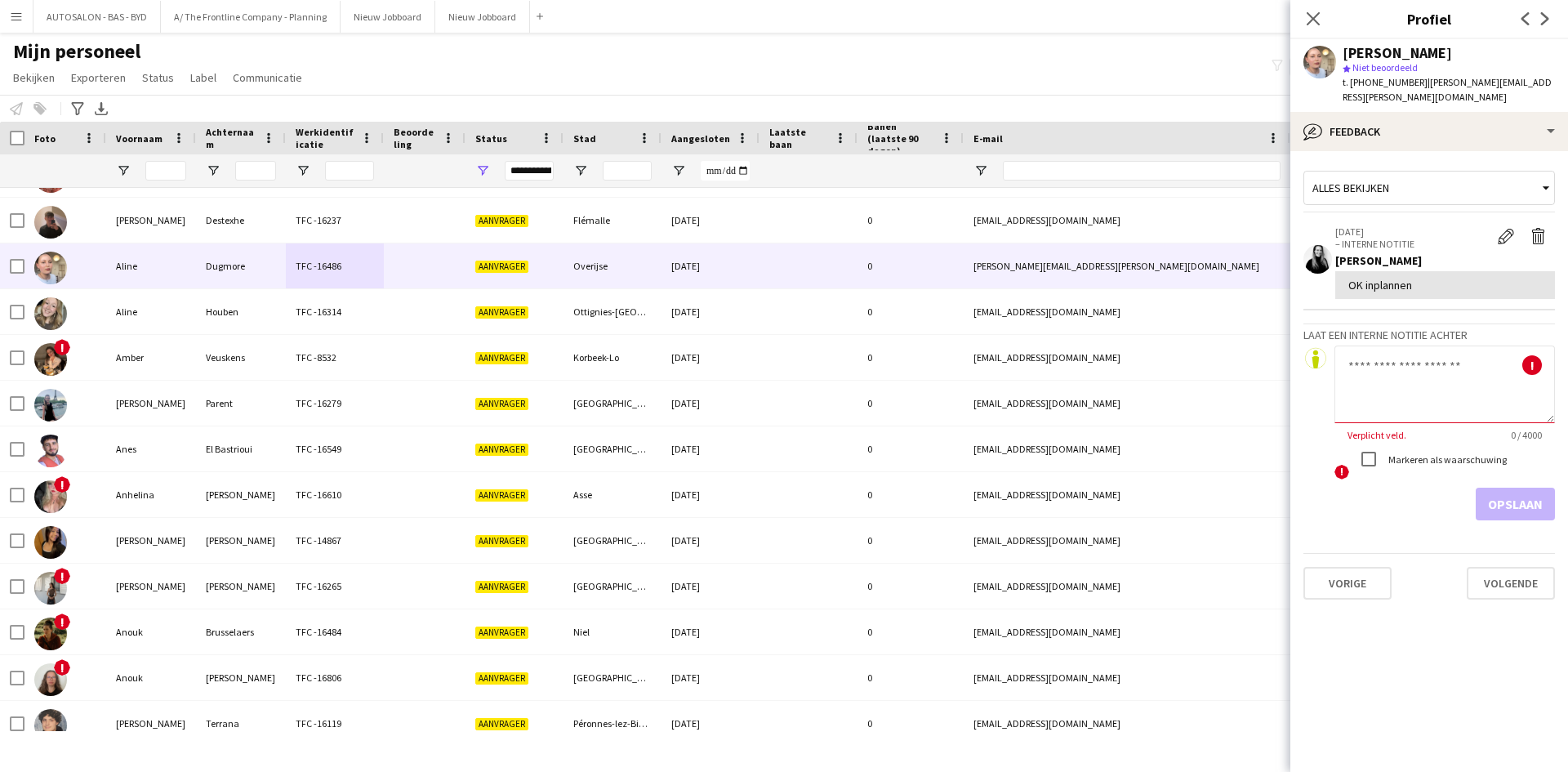
click at [1357, 356] on textarea at bounding box center [1444, 384] width 221 height 78
paste textarea "**********"
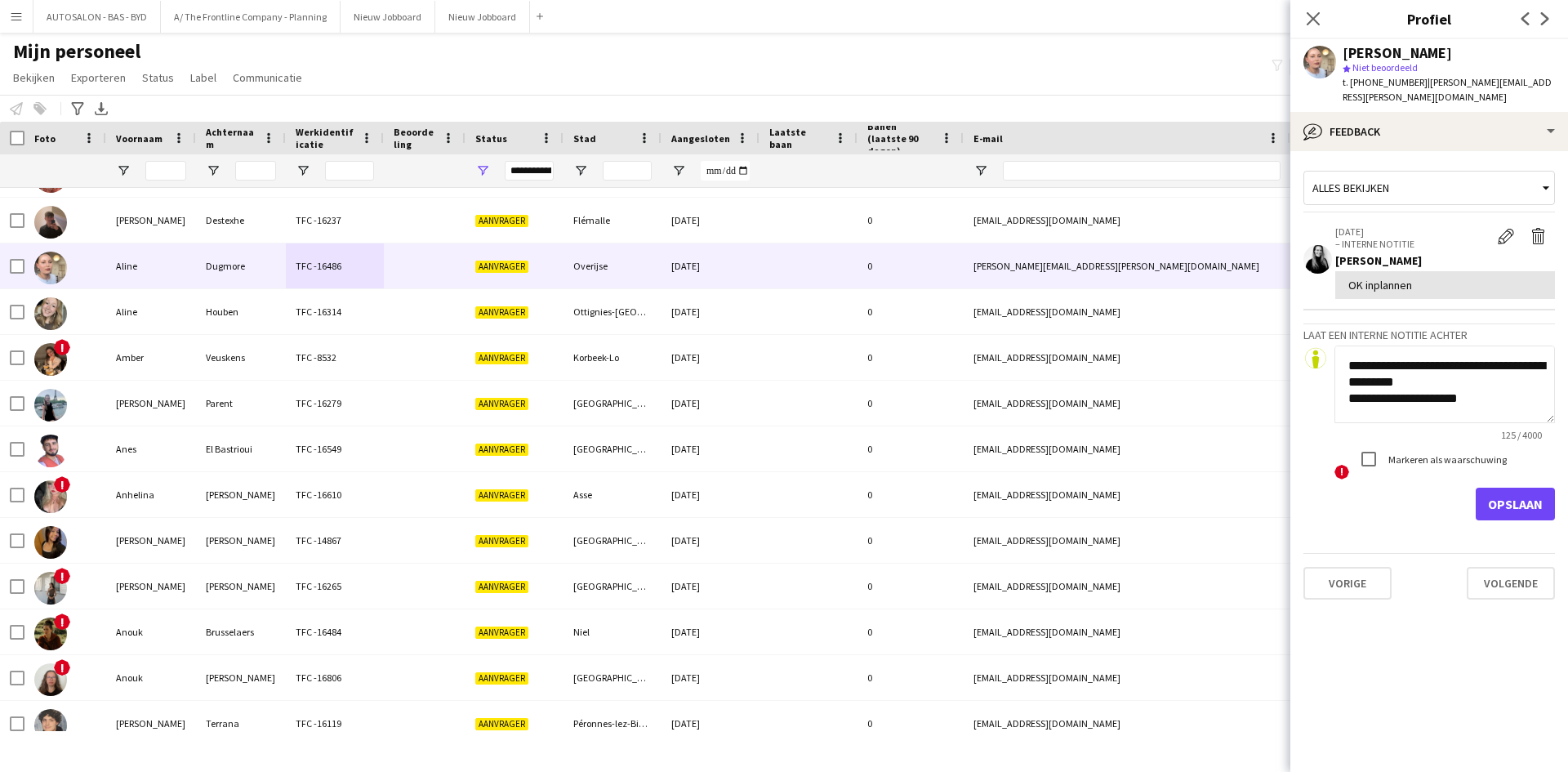
click at [1477, 389] on textarea "**********" at bounding box center [1444, 384] width 221 height 78
click at [1381, 378] on textarea "**********" at bounding box center [1444, 384] width 221 height 78
drag, startPoint x: 1389, startPoint y: 382, endPoint x: 1350, endPoint y: 384, distance: 39.1
click at [1350, 384] on textarea "**********" at bounding box center [1444, 384] width 221 height 78
type textarea "**********"
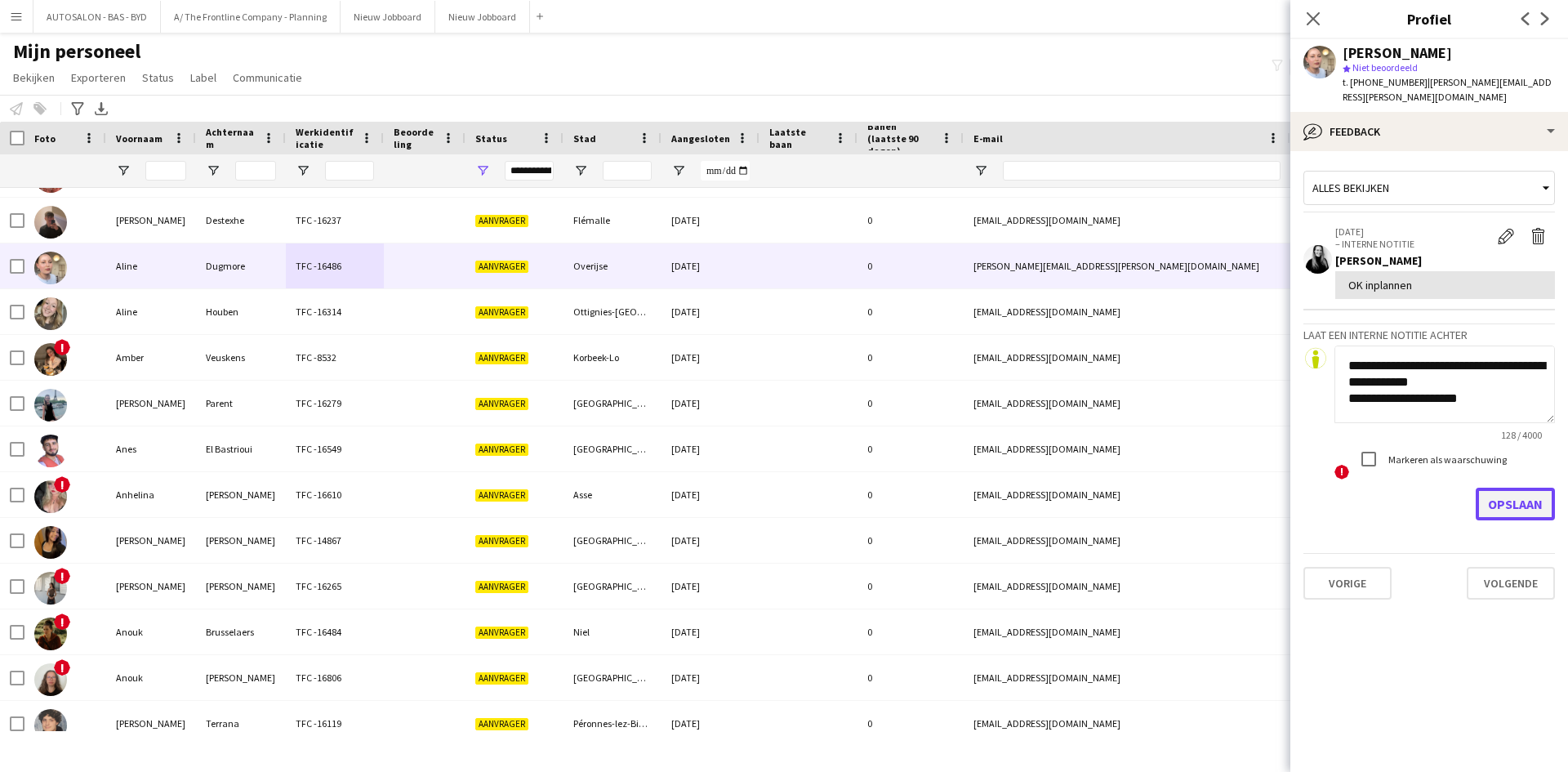
click at [1520, 491] on button "Opslaan" at bounding box center [1515, 503] width 79 height 32
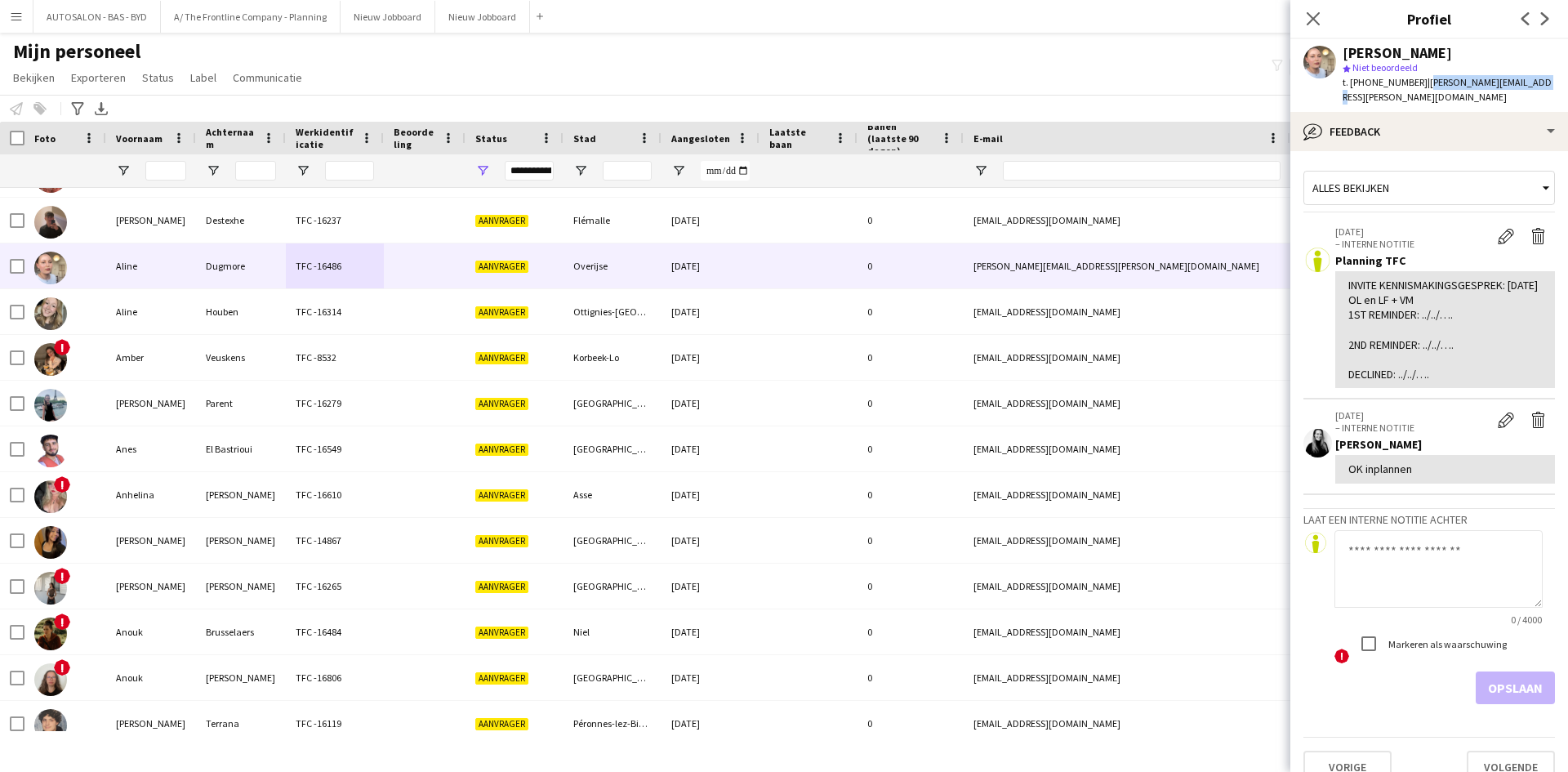
drag, startPoint x: 1414, startPoint y: 83, endPoint x: 1530, endPoint y: 84, distance: 116.0
click at [1530, 84] on div "[PERSON_NAME] star Niet beoordeeld t. [PHONE_NUMBER] | [PERSON_NAME][EMAIL_ADDR…" at bounding box center [1429, 75] width 278 height 73
copy span "[PERSON_NAME][EMAIL_ADDRESS][PERSON_NAME][DOMAIN_NAME]"
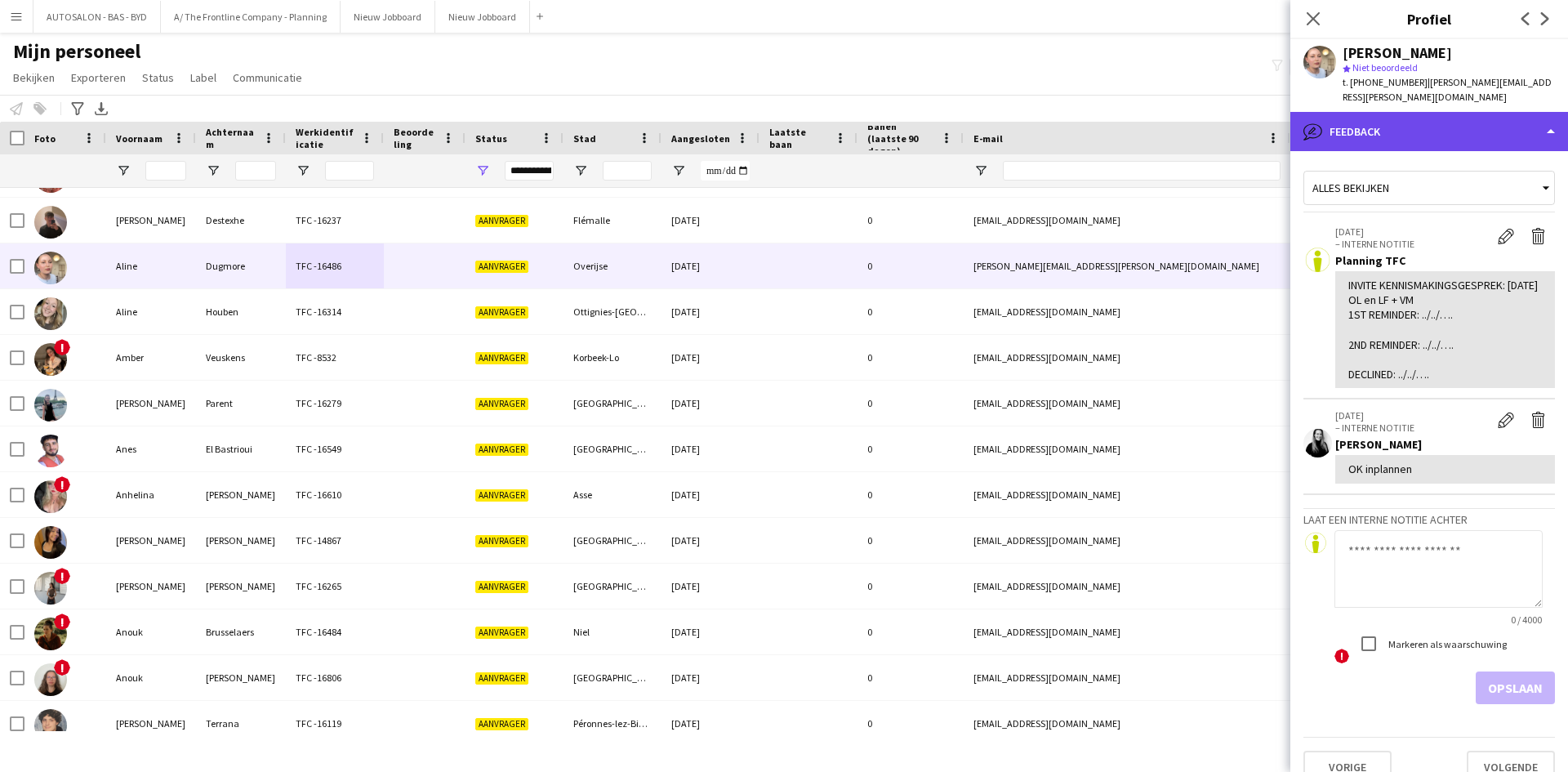
click at [1381, 127] on div "bubble-pencil Feedback" at bounding box center [1429, 131] width 278 height 39
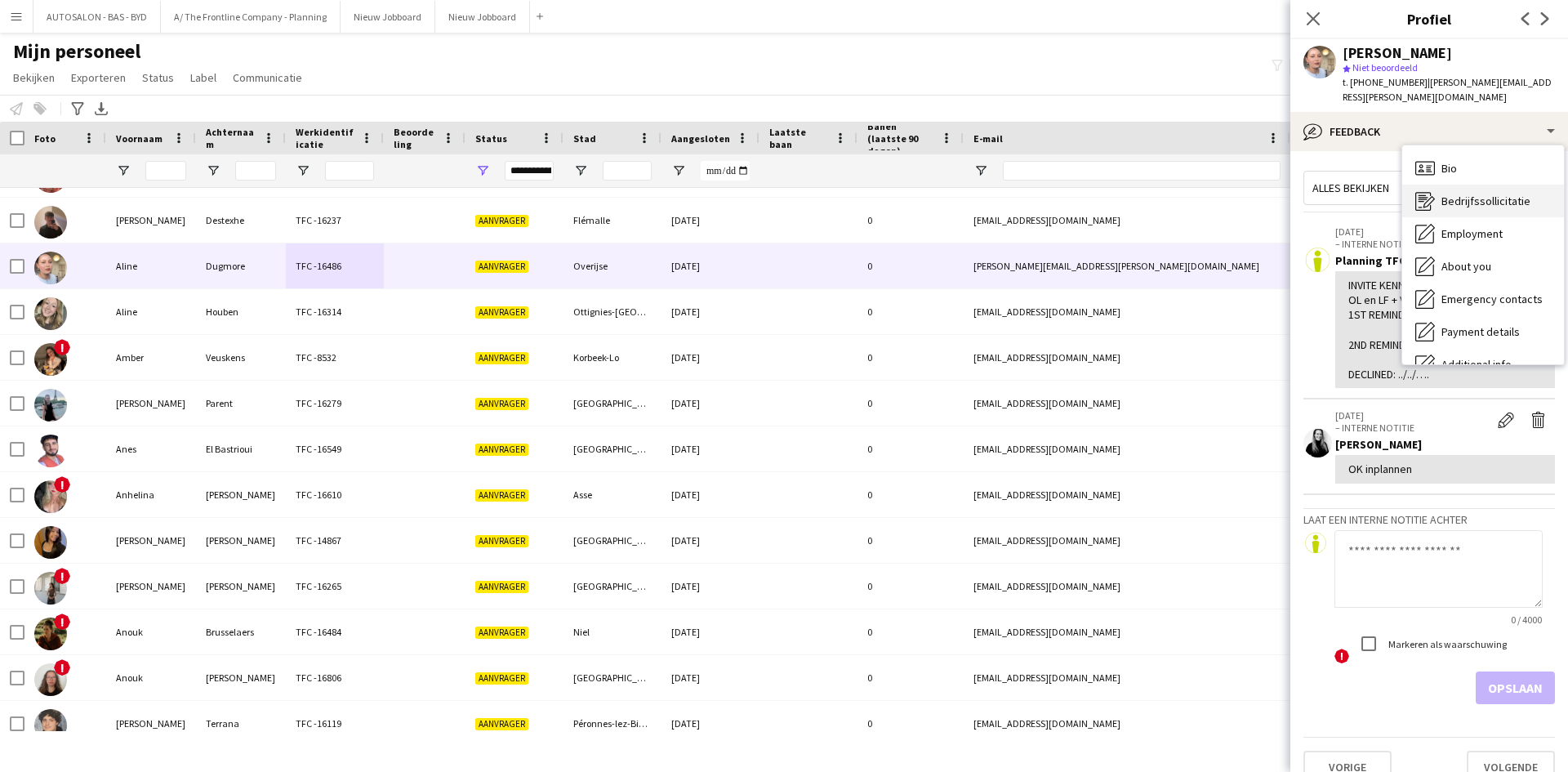
click at [1473, 194] on span "Bedrijfssollicitatie" at bounding box center [1486, 201] width 89 height 15
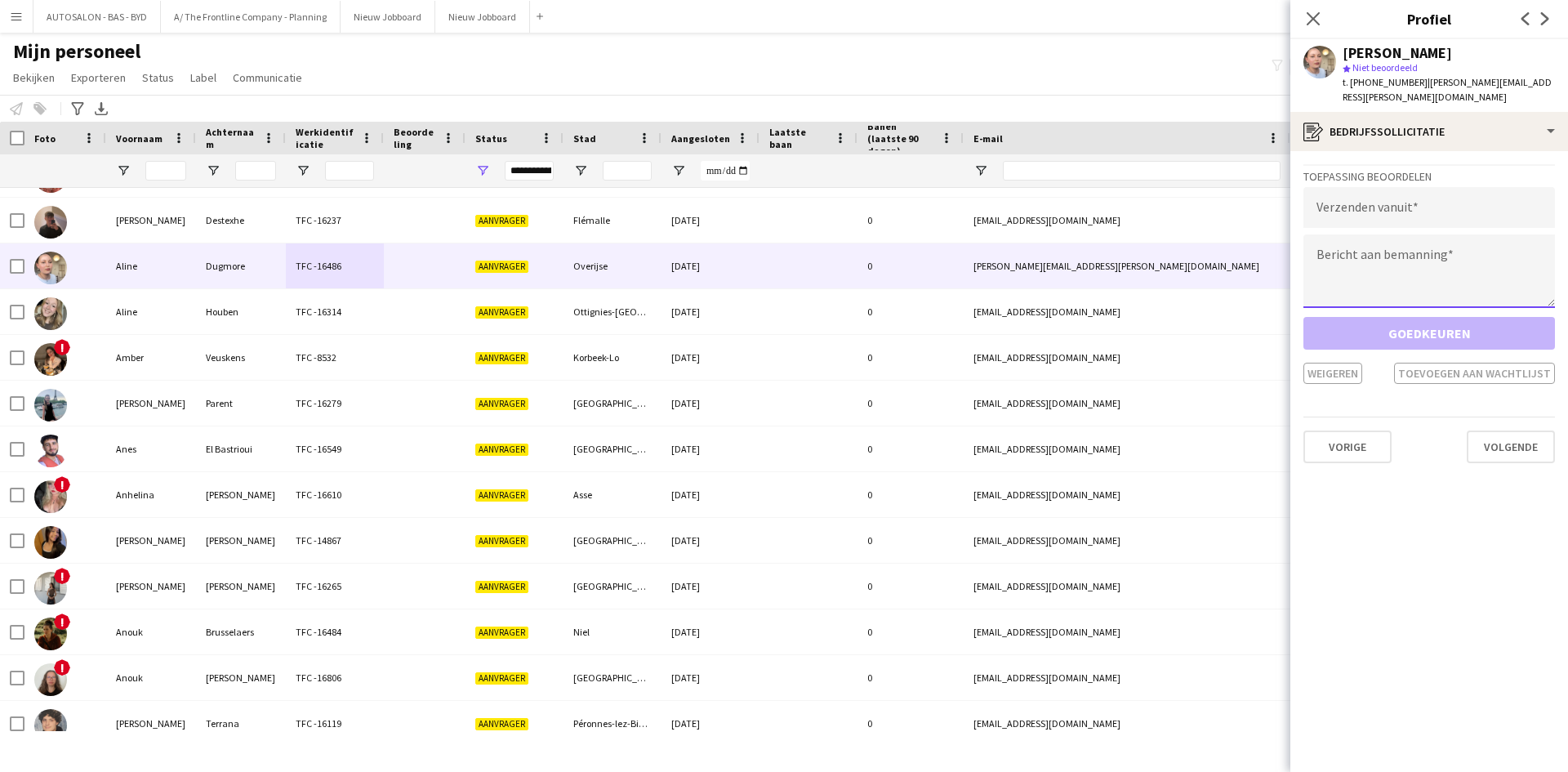
click at [1389, 259] on textarea at bounding box center [1429, 271] width 251 height 74
paste textarea "**********"
type textarea "**********"
click at [1381, 199] on input "email" at bounding box center [1429, 207] width 251 height 41
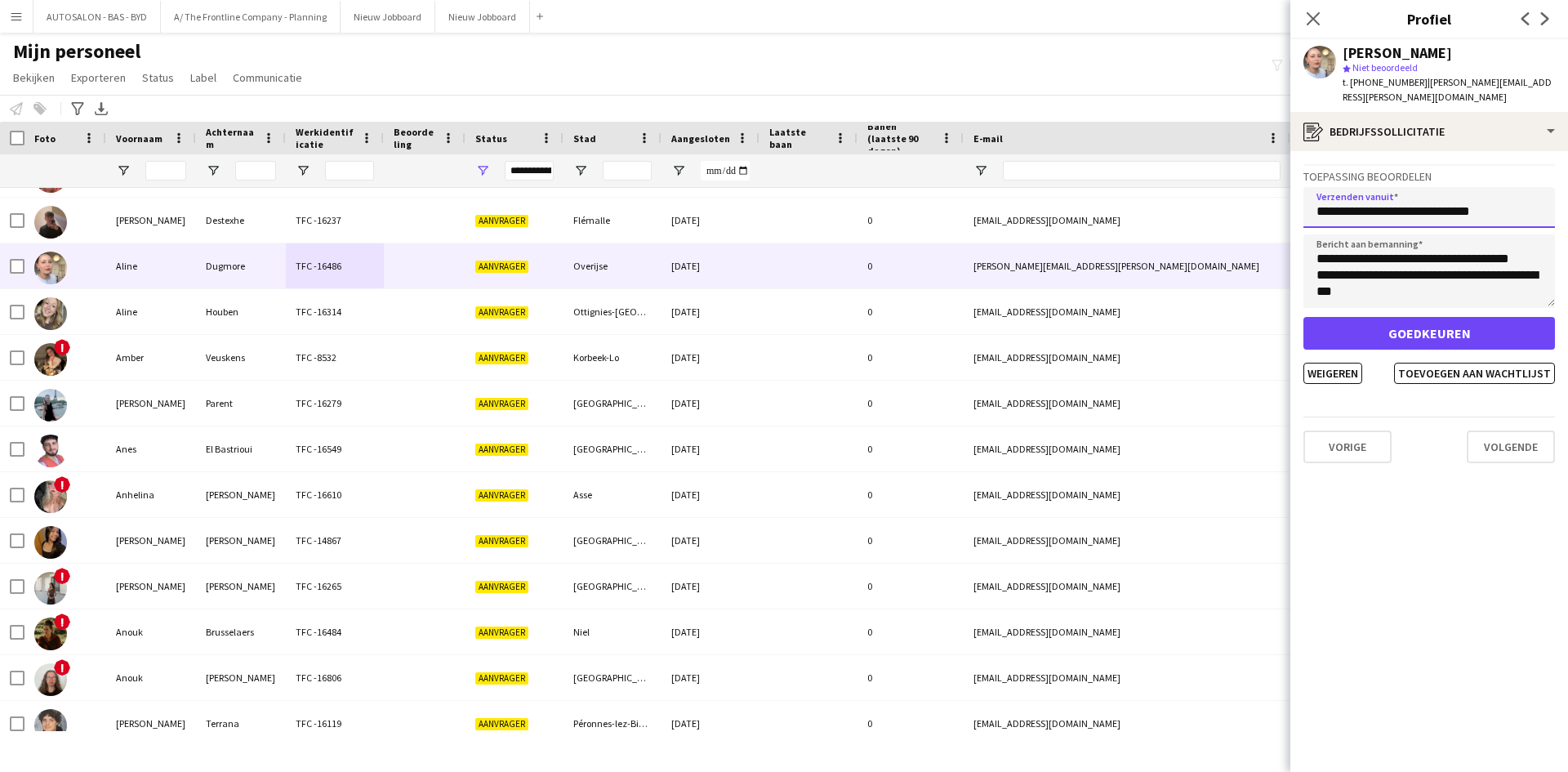
scroll to position [1143, 0]
type input "**********"
click at [1450, 363] on button "Toevoegen aan wachtlijst" at bounding box center [1474, 373] width 161 height 21
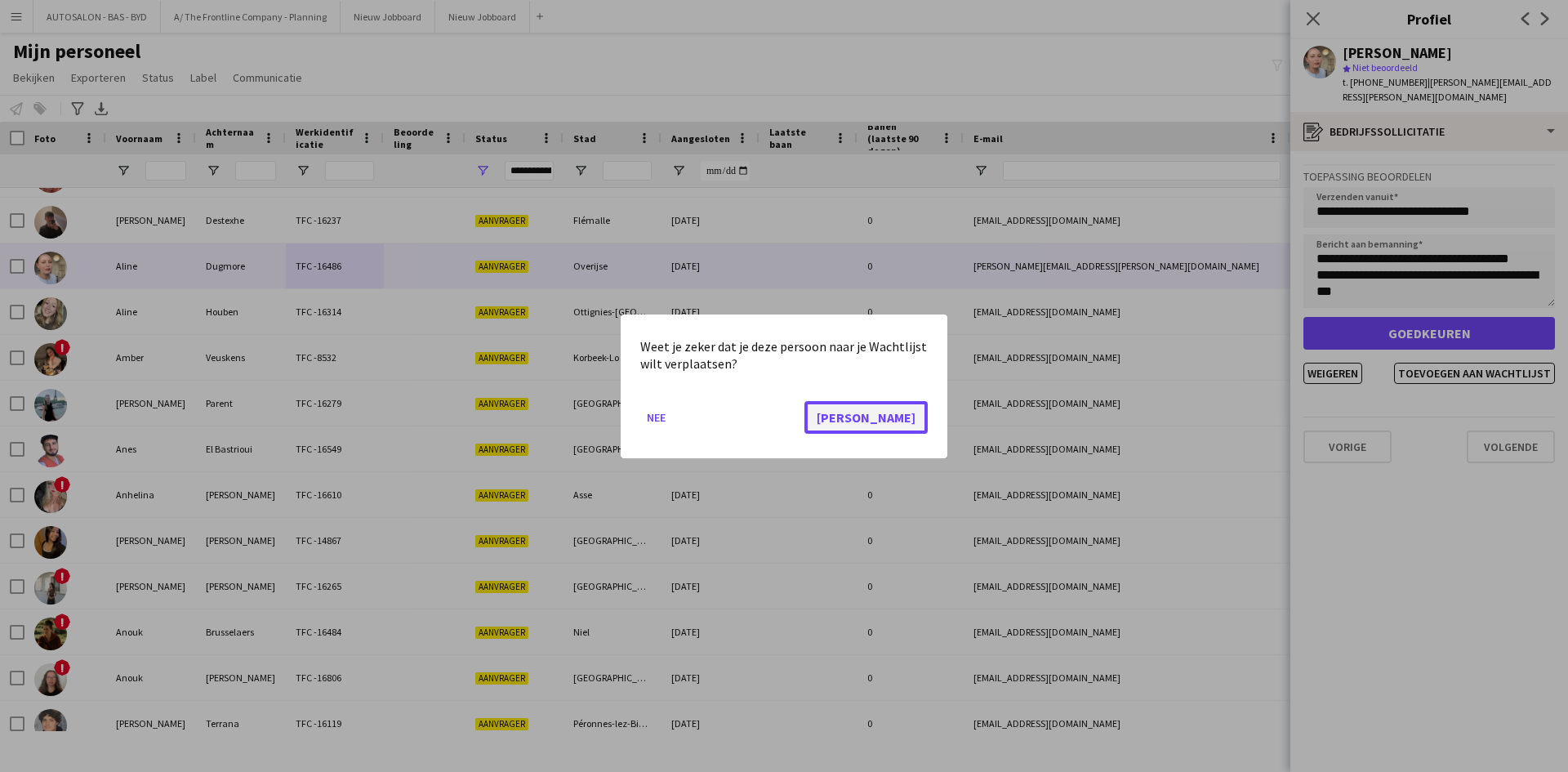
click at [911, 409] on button "[PERSON_NAME]" at bounding box center [866, 416] width 124 height 32
